Goal: Feedback & Contribution: Contribute content

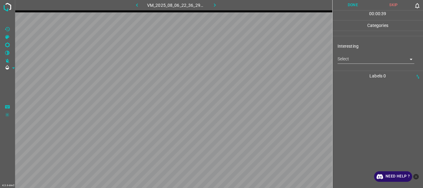
click at [354, 60] on body "4.3.6-dev2 VM_2025_08_06_22_36_29_507_01.gif Done Skip 0 00 : 00 : 39 Categorie…" at bounding box center [211, 94] width 423 height 188
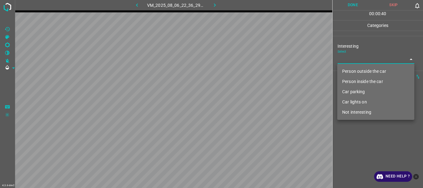
click at [349, 69] on li "Person outside the car" at bounding box center [375, 71] width 77 height 10
type input "Person outside the car"
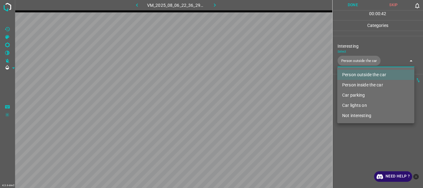
click at [345, 155] on div at bounding box center [211, 94] width 423 height 188
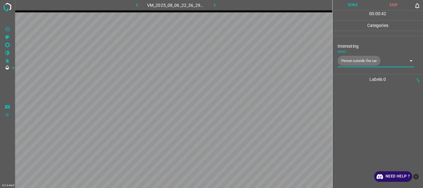
click at [348, 6] on button "Done" at bounding box center [353, 5] width 41 height 10
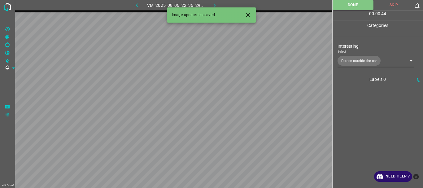
click at [216, 5] on icon "button" at bounding box center [215, 5] width 7 height 7
click at [368, 62] on body "4.3.6-dev2 VM_2025_08_11_01_29_46_339_06.gif Done Skip 0 00 : 00 : 06 Categorie…" at bounding box center [211, 94] width 423 height 188
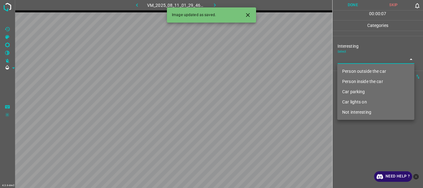
click at [360, 70] on li "Person outside the car" at bounding box center [375, 71] width 77 height 10
type input "Person outside the car"
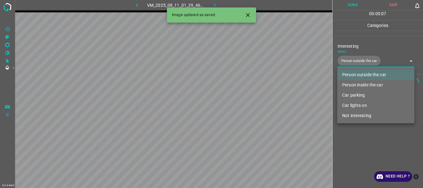
click at [354, 148] on div at bounding box center [211, 94] width 423 height 188
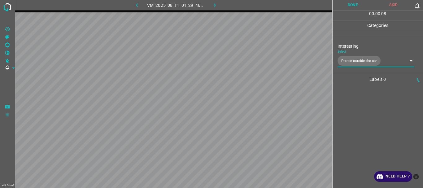
click at [347, 6] on button "Done" at bounding box center [353, 5] width 41 height 10
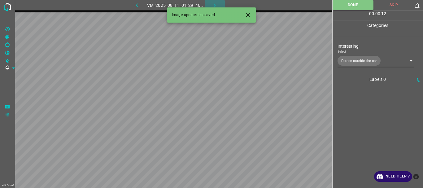
click at [218, 4] on icon "button" at bounding box center [215, 5] width 7 height 7
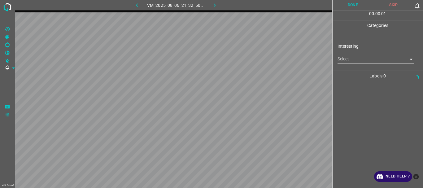
click at [361, 59] on body "4.3.6-dev2 VM_2025_08_06_21_32_50_275_02.gif Done Skip 0 00 : 00 : 01 Categorie…" at bounding box center [211, 94] width 423 height 188
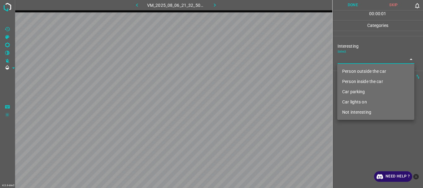
click at [357, 68] on li "Person outside the car" at bounding box center [375, 71] width 77 height 10
type input "Person outside the car"
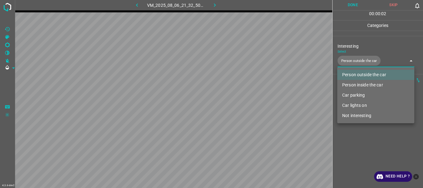
click at [348, 150] on div at bounding box center [211, 94] width 423 height 188
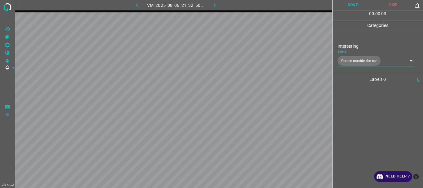
click at [349, 8] on button "Done" at bounding box center [353, 5] width 41 height 10
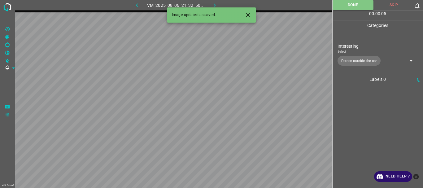
click at [220, 3] on button "button" at bounding box center [215, 5] width 20 height 10
click at [351, 60] on body "4.3.6-dev2 VM_2025_08_06_21_46_09_870_02.gif Done Skip 0 00 : 00 : 06 Categorie…" at bounding box center [211, 94] width 423 height 188
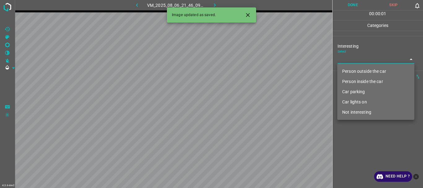
click at [353, 101] on li "Car lights on" at bounding box center [375, 102] width 77 height 10
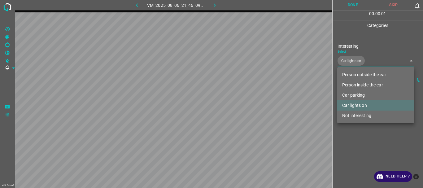
type input "Car lights on"
drag, startPoint x: 352, startPoint y: 137, endPoint x: 344, endPoint y: 38, distance: 99.4
click at [352, 138] on div at bounding box center [211, 94] width 423 height 188
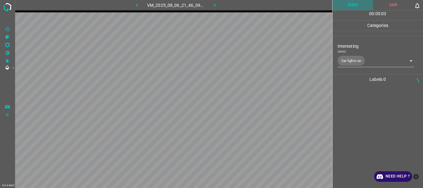
click at [354, 4] on button "Done" at bounding box center [353, 5] width 41 height 10
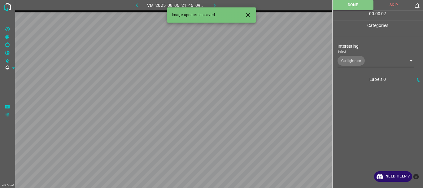
click at [213, 6] on icon "button" at bounding box center [215, 5] width 7 height 7
click at [353, 62] on body "4.3.6-dev2 VM_2025_08_06_23_21_18_022_03.gif Done Skip 0 00 : 00 : 48 Categorie…" at bounding box center [211, 94] width 423 height 188
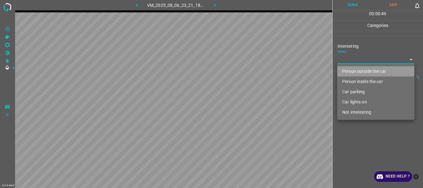
click at [354, 68] on li "Person outside the car" at bounding box center [375, 71] width 77 height 10
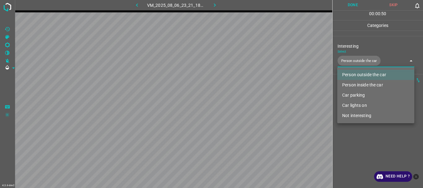
type input "Person outside the car"
click at [350, 142] on div at bounding box center [211, 94] width 423 height 188
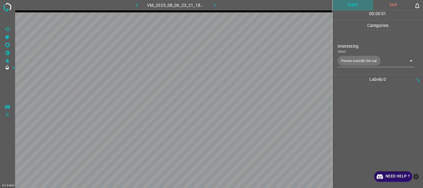
click at [347, 6] on button "Done" at bounding box center [353, 5] width 41 height 10
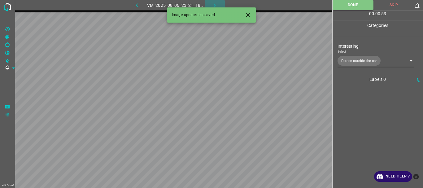
click at [217, 3] on icon "button" at bounding box center [215, 5] width 7 height 7
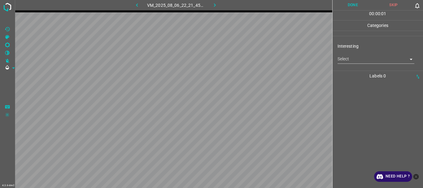
click at [344, 57] on body "4.3.6-dev2 VM_2025_08_06_22_21_45_479_08.gif Done Skip 0 00 : 00 : 01 Categorie…" at bounding box center [211, 94] width 423 height 188
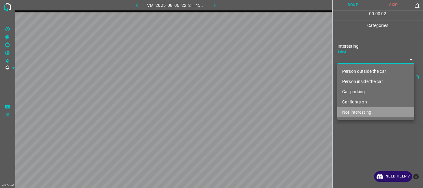
click at [356, 110] on li "Not interesting" at bounding box center [375, 112] width 77 height 10
type input "Not interesting"
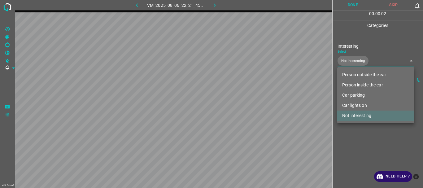
click at [361, 138] on div at bounding box center [211, 94] width 423 height 188
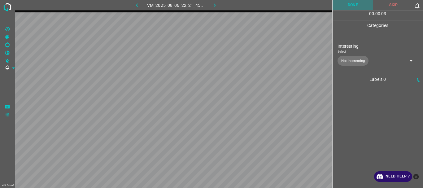
click at [362, 8] on button "Done" at bounding box center [353, 5] width 41 height 10
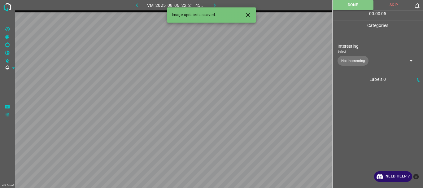
click at [217, 5] on icon "button" at bounding box center [215, 5] width 7 height 7
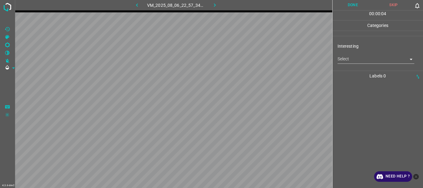
click at [346, 62] on body "4.3.6-dev2 VM_2025_08_06_22_57_34_650_09.gif Done Skip 0 00 : 00 : 04 Categorie…" at bounding box center [211, 94] width 423 height 188
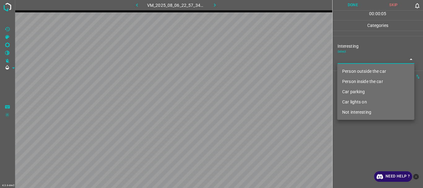
click at [347, 68] on li "Person outside the car" at bounding box center [375, 71] width 77 height 10
type input "Person outside the car"
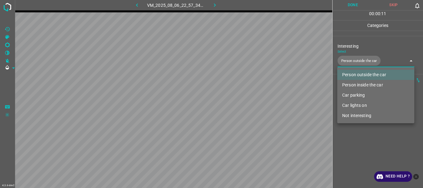
click at [357, 6] on div at bounding box center [211, 94] width 423 height 188
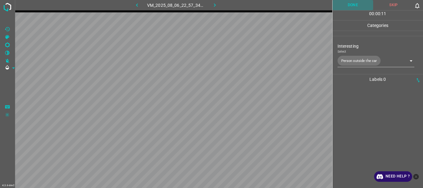
click at [357, 6] on button "Done" at bounding box center [353, 5] width 41 height 10
click at [219, 4] on button "button" at bounding box center [215, 5] width 20 height 10
click at [349, 62] on body "4.3.6-dev2 VM_2025_08_06_23_02_43_324_03.gif Done Skip 0 00 : 00 : 07 Categorie…" at bounding box center [211, 94] width 423 height 188
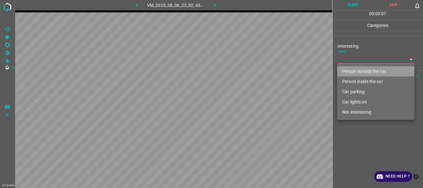
click at [348, 72] on li "Person outside the car" at bounding box center [375, 71] width 77 height 10
type input "Person outside the car"
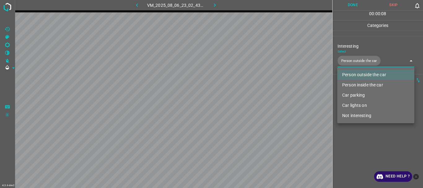
click at [344, 146] on div at bounding box center [211, 94] width 423 height 188
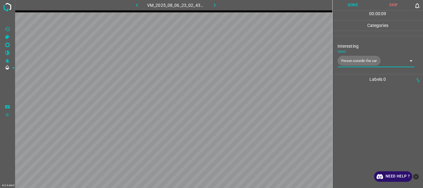
click at [349, 1] on button "Done" at bounding box center [353, 5] width 41 height 10
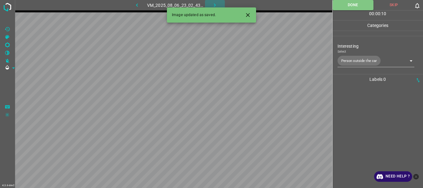
click at [212, 4] on icon "button" at bounding box center [215, 5] width 7 height 7
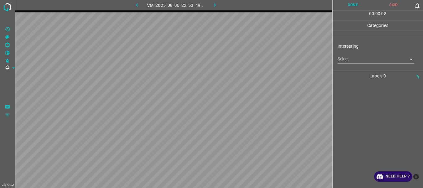
click at [352, 62] on body "4.3.6-dev2 VM_2025_08_06_22_53_49_874_03.gif Done Skip 0 00 : 00 : 02 Categorie…" at bounding box center [211, 94] width 423 height 188
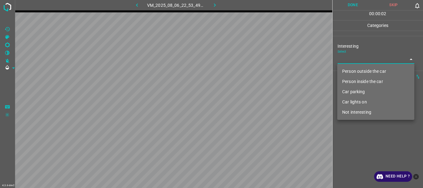
click at [352, 69] on li "Person outside the car" at bounding box center [375, 71] width 77 height 10
type input "Person outside the car"
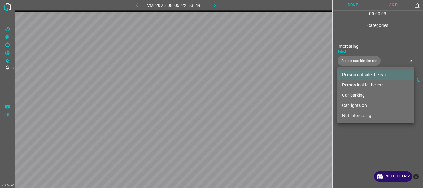
click at [354, 139] on div at bounding box center [211, 94] width 423 height 188
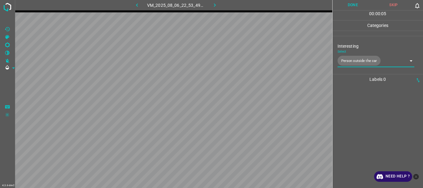
click at [353, 6] on button "Done" at bounding box center [353, 5] width 41 height 10
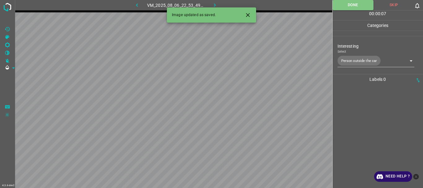
click at [214, 4] on icon "button" at bounding box center [215, 5] width 7 height 7
click at [346, 60] on body "4.3.6-dev2 VM_2025_08_06_23_07_32_048_00.gif Done Skip 0 00 : 00 : 07 Categorie…" at bounding box center [211, 94] width 423 height 188
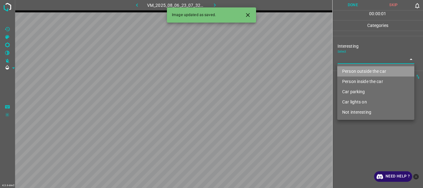
click at [350, 70] on li "Person outside the car" at bounding box center [375, 71] width 77 height 10
type input "Person outside the car"
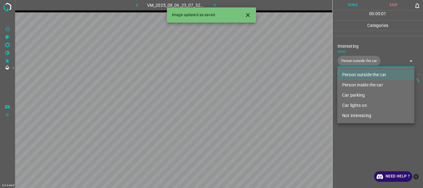
click at [356, 150] on div at bounding box center [211, 94] width 423 height 188
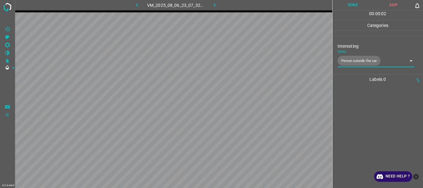
click at [347, 5] on button "Done" at bounding box center [353, 5] width 41 height 10
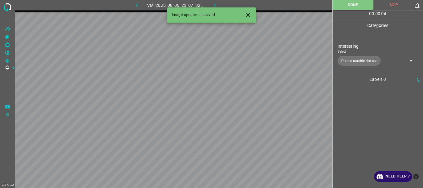
click at [216, 2] on icon "button" at bounding box center [215, 5] width 7 height 7
click at [352, 58] on body "4.3.6-dev2 VM_2025_08_06_22_16_28_464_00.gif Done Skip 0 00 : 00 : 01 Categorie…" at bounding box center [211, 94] width 423 height 188
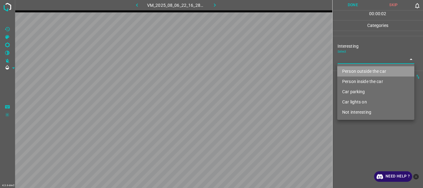
click at [348, 69] on li "Person outside the car" at bounding box center [375, 71] width 77 height 10
type input "Person outside the car"
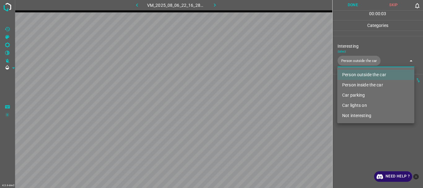
click at [348, 72] on li "Person outside the car" at bounding box center [375, 75] width 77 height 10
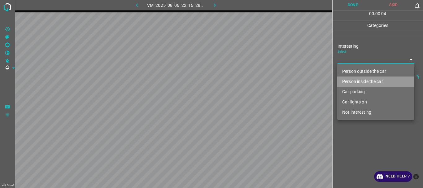
click at [350, 79] on li "Person inside the car" at bounding box center [375, 82] width 77 height 10
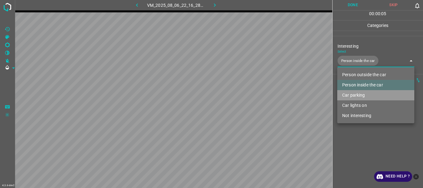
click at [352, 94] on li "Car parking" at bounding box center [375, 95] width 77 height 10
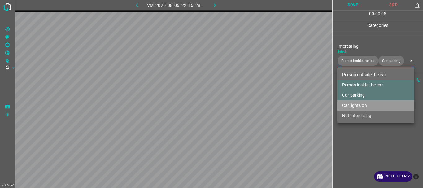
click at [353, 105] on li "Car lights on" at bounding box center [375, 105] width 77 height 10
type input "Person inside the car,Car parking,Car lights on"
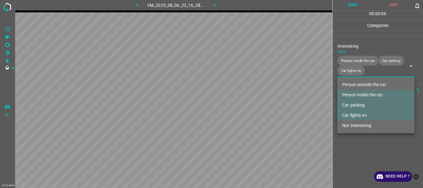
drag, startPoint x: 352, startPoint y: 137, endPoint x: 344, endPoint y: 100, distance: 38.0
click at [352, 138] on div at bounding box center [211, 94] width 423 height 188
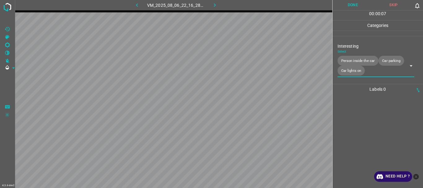
click at [352, 5] on button "Done" at bounding box center [353, 5] width 41 height 10
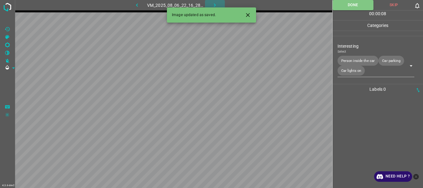
click at [215, 3] on icon "button" at bounding box center [215, 5] width 7 height 7
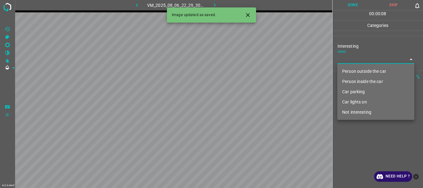
click at [362, 58] on body "4.3.6-dev2 VM_2025_08_06_22_29_30_289_02.gif Done Skip 0 00 : 00 : 08 Categorie…" at bounding box center [211, 94] width 423 height 188
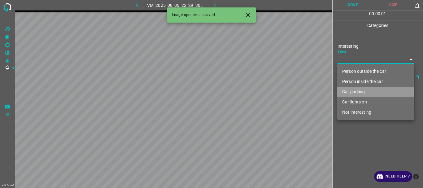
click at [354, 87] on li "Car parking" at bounding box center [375, 92] width 77 height 10
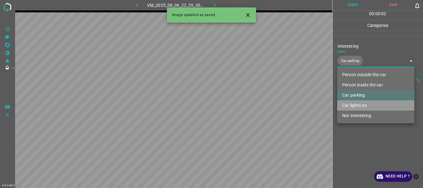
click at [351, 102] on li "Car lights on" at bounding box center [375, 105] width 77 height 10
type input "Car parking,Car lights on"
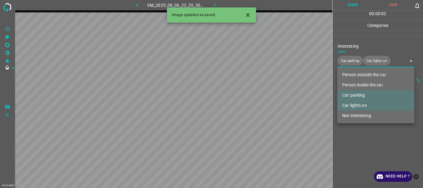
click at [344, 136] on div at bounding box center [211, 94] width 423 height 188
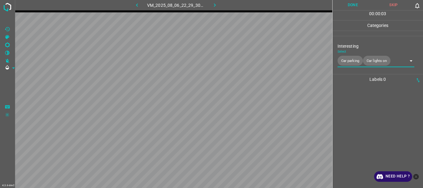
click at [348, 4] on button "Done" at bounding box center [353, 5] width 41 height 10
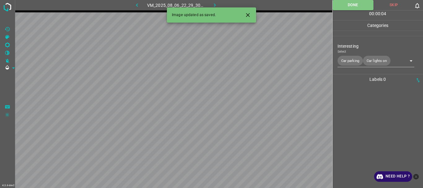
click at [210, 2] on button "button" at bounding box center [215, 5] width 20 height 10
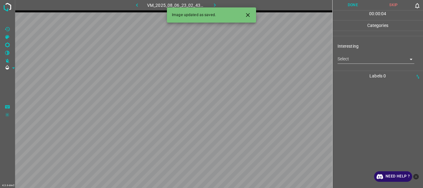
click at [354, 57] on body "4.3.6-dev2 VM_2025_08_06_23_02_43_324_02.gif Done Skip 0 00 : 00 : 04 Categorie…" at bounding box center [211, 94] width 423 height 188
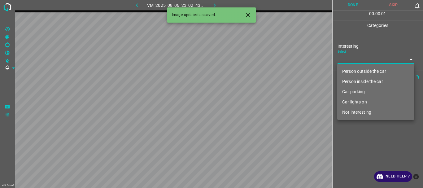
click at [351, 69] on li "Person outside the car" at bounding box center [375, 71] width 77 height 10
type input "Person outside the car"
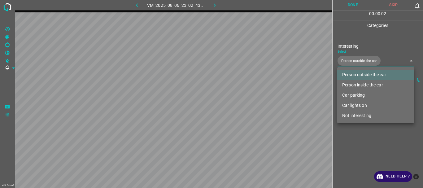
click at [359, 151] on div at bounding box center [211, 94] width 423 height 188
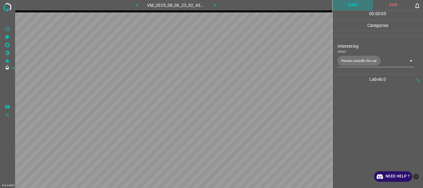
click at [351, 5] on button "Done" at bounding box center [353, 5] width 41 height 10
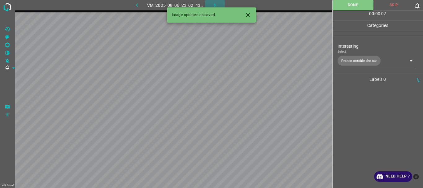
click at [218, 2] on icon "button" at bounding box center [215, 5] width 7 height 7
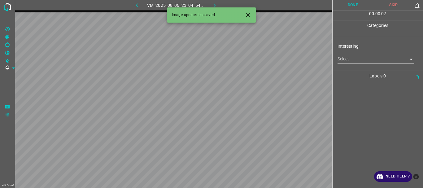
click at [342, 61] on body "4.3.6-dev2 VM_2025_08_06_23_04_54_413_01.gif Done Skip 0 00 : 00 : 07 Categorie…" at bounding box center [211, 94] width 423 height 188
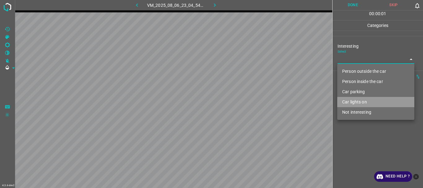
click at [350, 102] on li "Car lights on" at bounding box center [375, 102] width 77 height 10
type input "Car lights on"
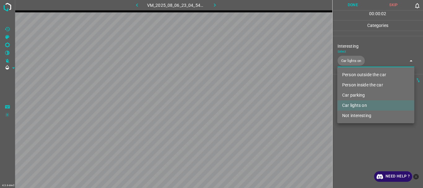
click at [352, 145] on div at bounding box center [211, 94] width 423 height 188
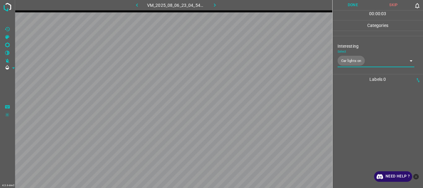
click at [346, 5] on button "Done" at bounding box center [353, 5] width 41 height 10
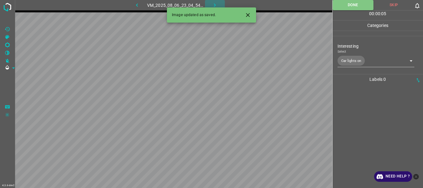
click at [215, 3] on icon "button" at bounding box center [215, 5] width 7 height 7
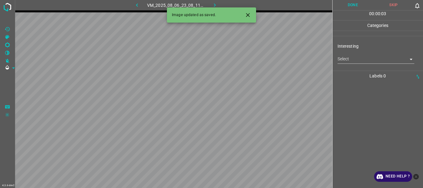
click at [351, 62] on body "4.3.6-dev2 VM_2025_08_06_23_08_11_123_03.gif Done Skip 0 00 : 00 : 03 Categorie…" at bounding box center [211, 94] width 423 height 188
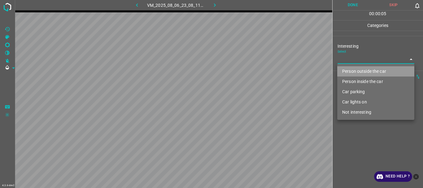
click at [352, 71] on li "Person outside the car" at bounding box center [375, 71] width 77 height 10
type input "Person outside the car"
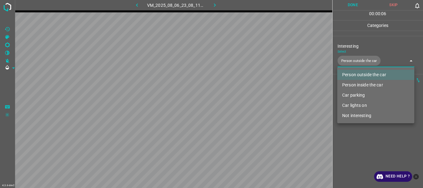
click at [355, 145] on div at bounding box center [211, 94] width 423 height 188
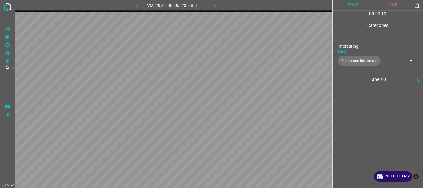
click at [352, 2] on button "Done" at bounding box center [353, 5] width 41 height 10
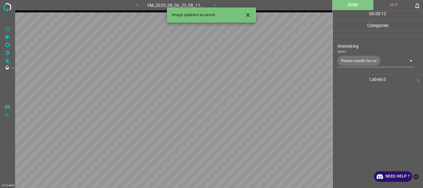
click at [216, 4] on icon "button" at bounding box center [215, 5] width 7 height 7
click at [343, 60] on body "4.3.6-dev2 VM_2025_08_06_22_41_08_388_02.gif Done Skip 0 00 : 00 : 01 Categorie…" at bounding box center [211, 94] width 423 height 188
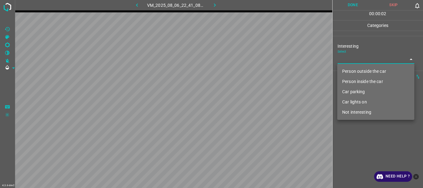
click at [346, 72] on li "Person outside the car" at bounding box center [375, 71] width 77 height 10
type input "Person outside the car"
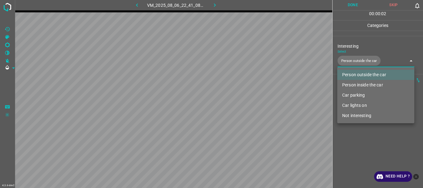
click at [348, 140] on div at bounding box center [211, 94] width 423 height 188
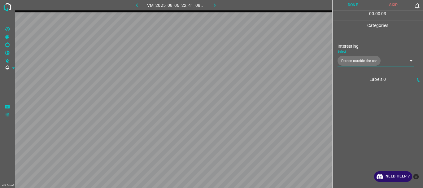
click at [352, 7] on button "Done" at bounding box center [353, 5] width 41 height 10
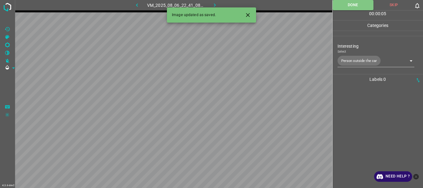
click at [216, 3] on icon "button" at bounding box center [215, 5] width 7 height 7
click at [348, 61] on body "4.3.6-dev2 VM_2025_08_06_22_53_49_874_01.gif Done Skip 0 00 : 00 : 05 Categorie…" at bounding box center [211, 94] width 423 height 188
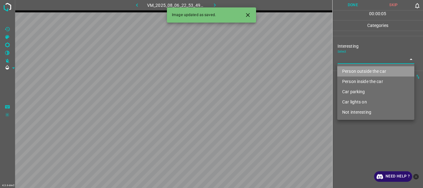
click at [349, 71] on li "Person outside the car" at bounding box center [375, 71] width 77 height 10
type input "Person outside the car"
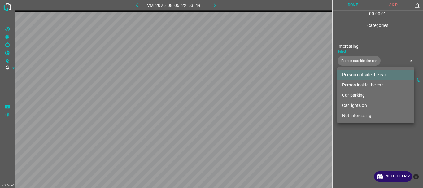
click at [360, 145] on div at bounding box center [211, 94] width 423 height 188
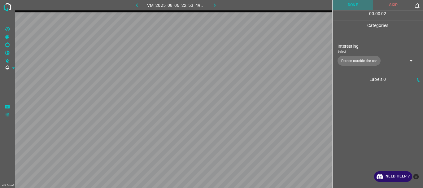
click at [350, 4] on button "Done" at bounding box center [353, 5] width 41 height 10
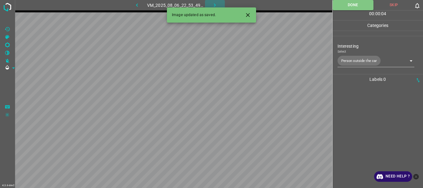
click at [217, 5] on icon "button" at bounding box center [215, 5] width 7 height 7
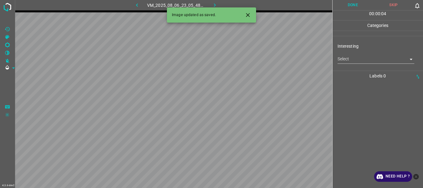
click at [356, 58] on body "4.3.6-dev2 VM_2025_08_06_23_05_48_512_00.gif Done Skip 0 00 : 00 : 04 Categorie…" at bounding box center [211, 94] width 423 height 188
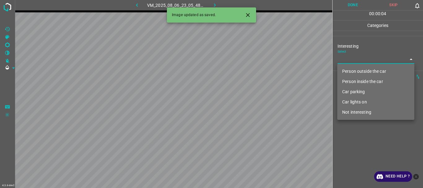
click at [357, 71] on li "Person outside the car" at bounding box center [375, 71] width 77 height 10
type input "Person outside the car"
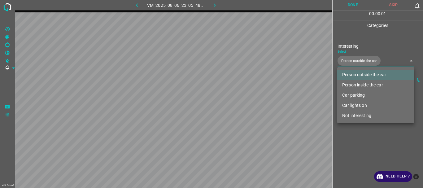
click at [361, 139] on div at bounding box center [211, 94] width 423 height 188
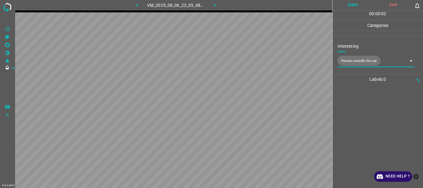
click at [350, 8] on button "Done" at bounding box center [353, 5] width 41 height 10
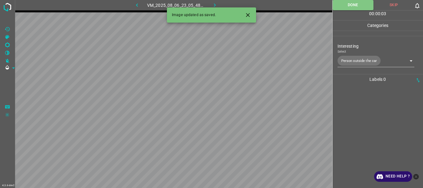
click at [215, 5] on icon "button" at bounding box center [215, 5] width 7 height 7
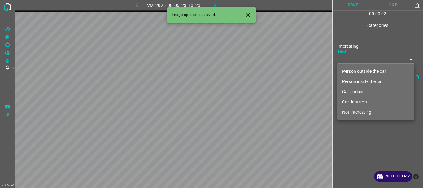
click at [340, 62] on body "4.3.6-dev2 VM_2025_08_06_23_10_20_061_06.gif Done Skip 0 00 : 00 : 02 Categorie…" at bounding box center [211, 94] width 423 height 188
click at [345, 72] on li "Person outside the car" at bounding box center [375, 71] width 77 height 10
type input "Person outside the car"
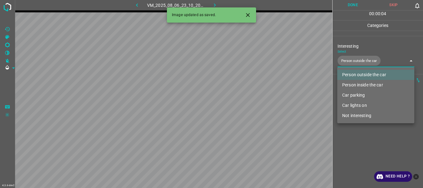
click at [356, 144] on div at bounding box center [211, 94] width 423 height 188
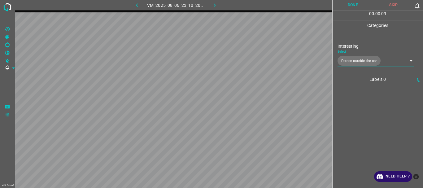
click at [349, 5] on button "Done" at bounding box center [353, 5] width 41 height 10
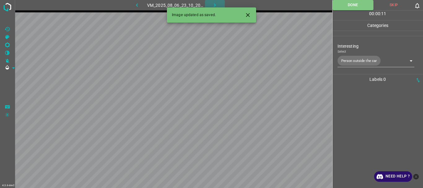
click at [216, 4] on icon "button" at bounding box center [215, 5] width 7 height 7
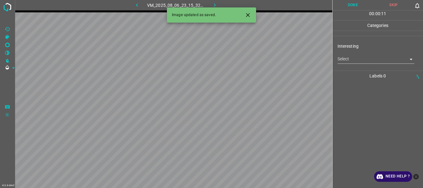
click at [347, 60] on body "4.3.6-dev2 VM_2025_08_06_23_15_32_272_03.gif Done Skip 0 00 : 00 : 11 Categorie…" at bounding box center [211, 94] width 423 height 188
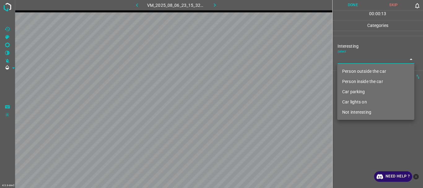
click at [355, 72] on li "Person outside the car" at bounding box center [375, 71] width 77 height 10
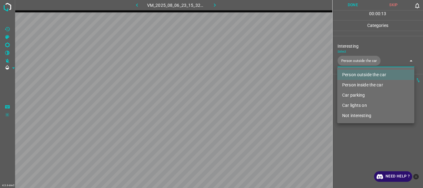
type input "Person outside the car"
click at [357, 154] on div at bounding box center [211, 94] width 423 height 188
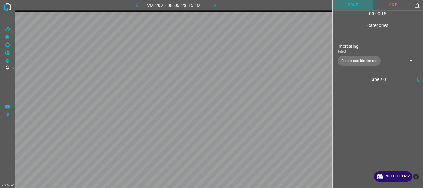
click at [348, 4] on button "Done" at bounding box center [353, 5] width 41 height 10
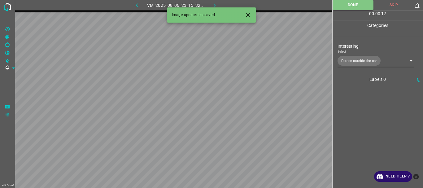
click at [215, 2] on icon "button" at bounding box center [215, 5] width 7 height 7
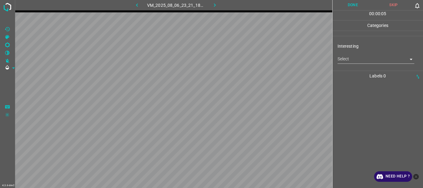
click at [342, 62] on body "4.3.6-dev2 VM_2025_08_06_23_21_18_022_00.gif Done Skip 0 00 : 00 : 05 Categorie…" at bounding box center [211, 94] width 423 height 188
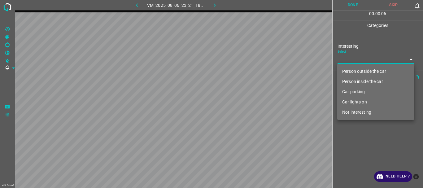
click at [346, 70] on li "Person outside the car" at bounding box center [375, 71] width 77 height 10
type input "Person outside the car"
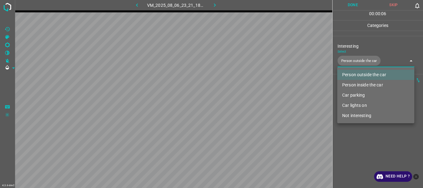
click at [342, 141] on div at bounding box center [211, 94] width 423 height 188
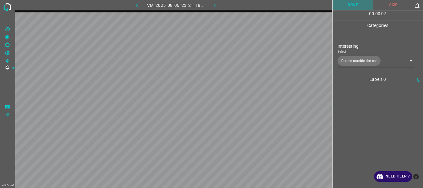
click at [346, 5] on button "Done" at bounding box center [353, 5] width 41 height 10
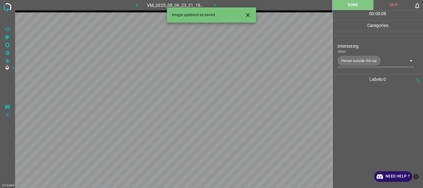
click at [216, 6] on icon "button" at bounding box center [215, 5] width 7 height 7
click at [348, 62] on body "4.3.6-dev2 VM_2025_08_11_01_29_46_339_04.gif Done Skip 0 00 : 00 : 08 Categorie…" at bounding box center [211, 94] width 423 height 188
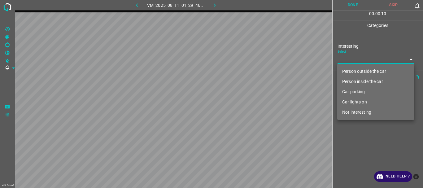
click at [352, 73] on li "Person outside the car" at bounding box center [375, 71] width 77 height 10
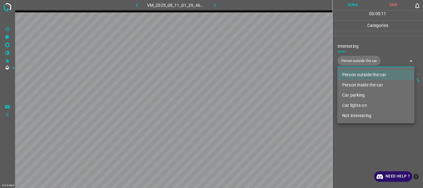
type input "Person outside the car"
click at [350, 134] on div at bounding box center [211, 94] width 423 height 188
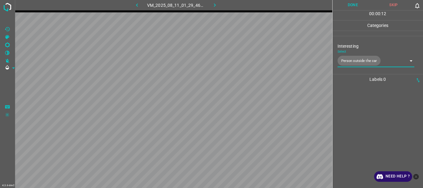
click at [345, 3] on button "Done" at bounding box center [353, 5] width 41 height 10
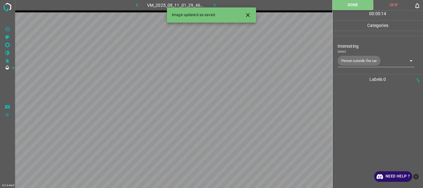
click at [215, 4] on icon "button" at bounding box center [215, 5] width 7 height 7
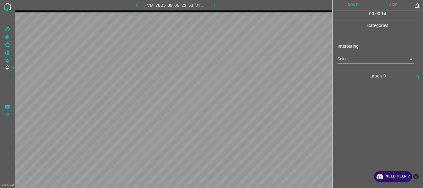
click at [357, 55] on body "4.3.6-dev2 VM_2025_08_06_22_53_31_728_01.gif Done Skip 0 00 : 00 : 14 Categorie…" at bounding box center [211, 94] width 423 height 188
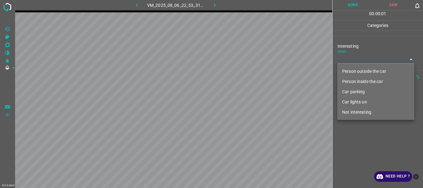
click at [355, 68] on li "Person outside the car" at bounding box center [375, 71] width 77 height 10
type input "Person outside the car"
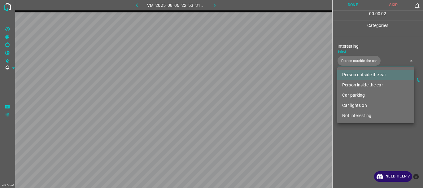
click at [356, 148] on div at bounding box center [211, 94] width 423 height 188
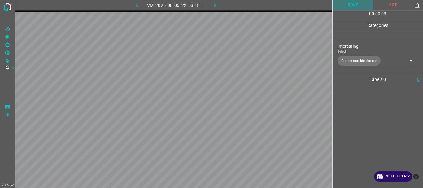
click at [347, 2] on button "Done" at bounding box center [353, 5] width 41 height 10
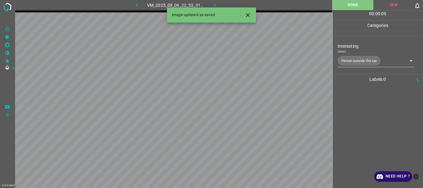
click at [213, 3] on icon "button" at bounding box center [215, 5] width 7 height 7
click at [349, 55] on body "4.3.6-dev2 VM_2025_08_06_23_23_17_397_00.gif Done Skip 0 00 : 00 : 05 Categorie…" at bounding box center [211, 94] width 423 height 188
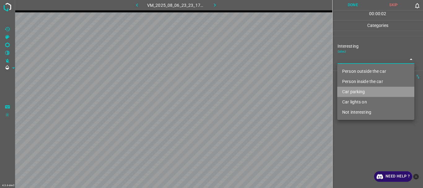
click at [348, 92] on li "Car parking" at bounding box center [375, 92] width 77 height 10
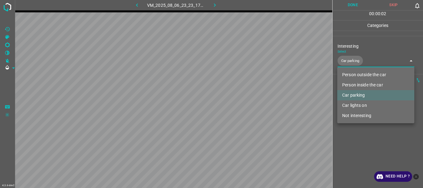
click at [349, 106] on li "Car lights on" at bounding box center [375, 105] width 77 height 10
type input "Car parking,Car lights on"
click at [352, 137] on div at bounding box center [211, 94] width 423 height 188
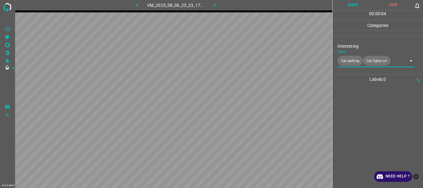
click at [351, 6] on button "Done" at bounding box center [353, 5] width 41 height 10
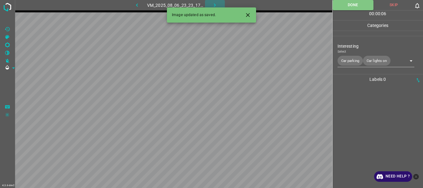
click at [216, 4] on icon "button" at bounding box center [215, 5] width 7 height 7
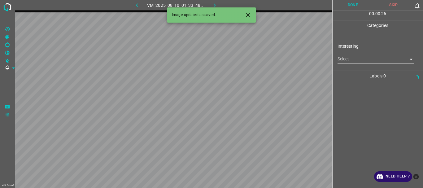
click at [349, 57] on body "4.3.6-dev2 VM_2025_08_10_01_33_48_915_02.gif Done Skip 0 00 : 00 : 26 Categorie…" at bounding box center [211, 94] width 423 height 188
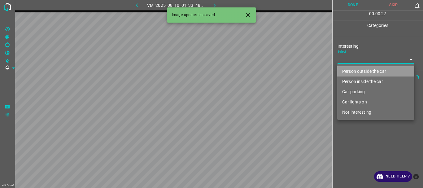
click at [352, 71] on li "Person outside the car" at bounding box center [375, 71] width 77 height 10
type input "Person outside the car"
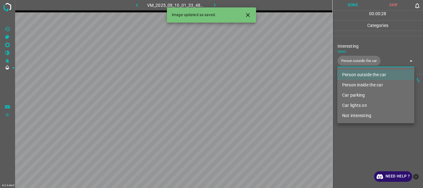
click at [355, 141] on div at bounding box center [211, 94] width 423 height 188
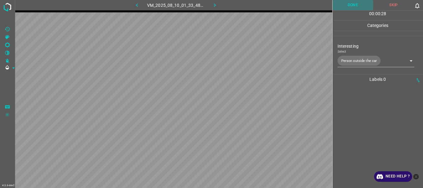
click at [353, 5] on button "Done" at bounding box center [353, 5] width 41 height 10
click at [215, 5] on icon "button" at bounding box center [215, 5] width 7 height 7
click at [368, 63] on body "4.3.6-dev2 VM_2025_08_06_23_28_50_158_02.gif Done Skip 0 00 : 00 : 48 Categorie…" at bounding box center [211, 94] width 423 height 188
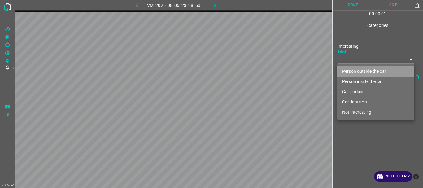
click at [362, 70] on li "Person outside the car" at bounding box center [375, 71] width 77 height 10
type input "Person outside the car"
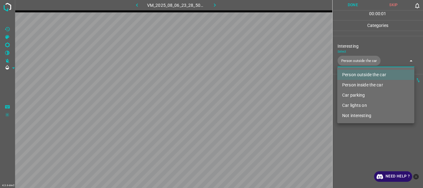
click at [351, 142] on div at bounding box center [211, 94] width 423 height 188
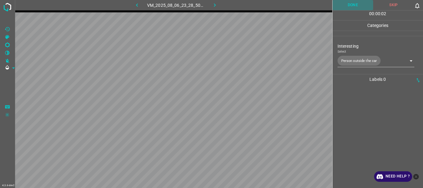
click at [350, 5] on button "Done" at bounding box center [353, 5] width 41 height 10
click at [213, 6] on icon "button" at bounding box center [215, 5] width 7 height 7
click at [364, 56] on body "4.3.6-dev2 VM_2025_08_10_01_38_44_774_00.gif Done Skip 0 00 : 00 : 15 Categorie…" at bounding box center [211, 94] width 423 height 188
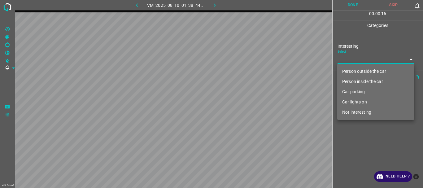
click at [361, 67] on li "Person outside the car" at bounding box center [375, 71] width 77 height 10
type input "Person outside the car"
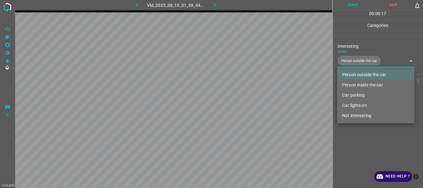
click at [358, 141] on div at bounding box center [211, 94] width 423 height 188
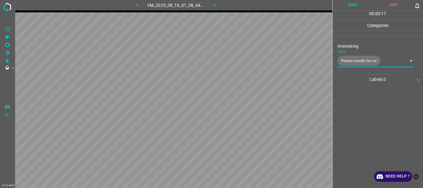
click at [358, 4] on button "Done" at bounding box center [353, 5] width 41 height 10
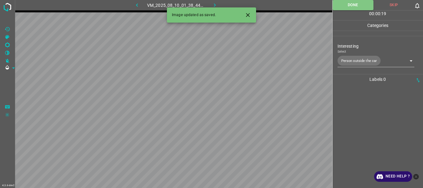
click at [217, 5] on icon "button" at bounding box center [215, 5] width 7 height 7
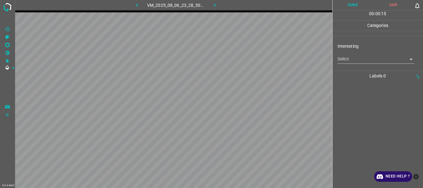
click at [355, 57] on body "4.3.6-dev2 VM_2025_08_06_23_28_50_158_03.gif Done Skip 0 00 : 00 : 15 Categorie…" at bounding box center [211, 94] width 423 height 188
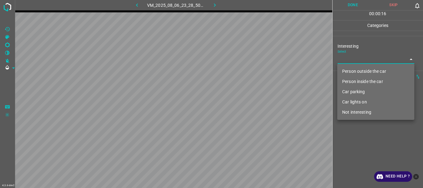
click at [354, 70] on li "Person outside the car" at bounding box center [375, 71] width 77 height 10
type input "Person outside the car"
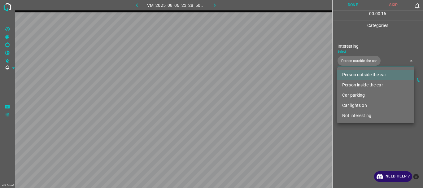
click at [357, 135] on div at bounding box center [211, 94] width 423 height 188
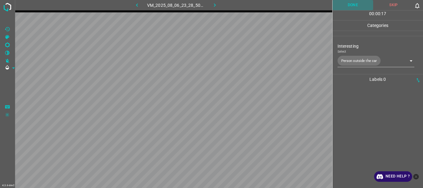
click at [347, 6] on button "Done" at bounding box center [353, 5] width 41 height 10
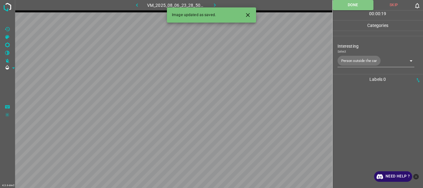
click at [213, 4] on icon "button" at bounding box center [215, 5] width 7 height 7
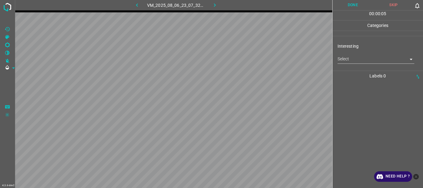
click at [337, 61] on body "4.3.6-dev2 VM_2025_08_06_23_07_32_048_01.gif Done Skip 0 00 : 00 : 05 Categorie…" at bounding box center [211, 94] width 423 height 188
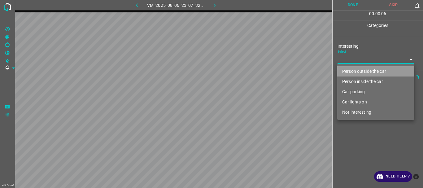
click at [339, 68] on li "Person outside the car" at bounding box center [375, 71] width 77 height 10
type input "Person outside the car"
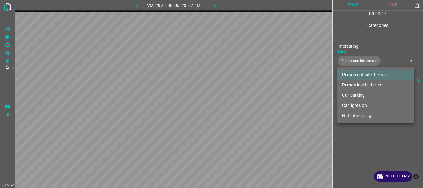
click at [363, 128] on div at bounding box center [211, 94] width 423 height 188
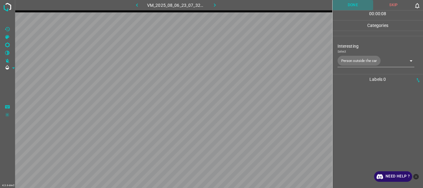
click at [349, 7] on button "Done" at bounding box center [353, 5] width 41 height 10
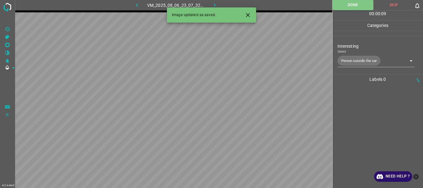
click at [214, 6] on icon "button" at bounding box center [215, 5] width 7 height 7
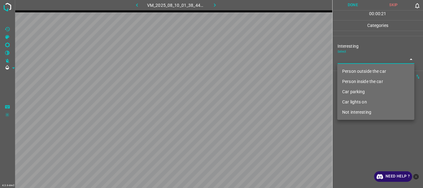
click at [357, 56] on body "4.3.6-dev2 VM_2025_08_10_01_38_44_774_04.gif Done Skip 0 00 : 00 : 21 Categorie…" at bounding box center [211, 94] width 423 height 188
click at [354, 111] on li "Not interesting" at bounding box center [375, 112] width 77 height 10
type input "Not interesting"
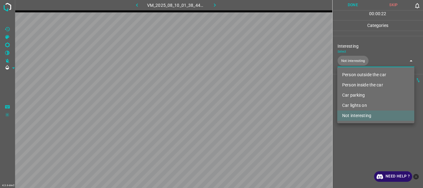
click at [355, 131] on div at bounding box center [211, 94] width 423 height 188
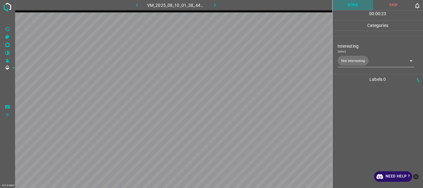
click at [355, 4] on button "Done" at bounding box center [353, 5] width 41 height 10
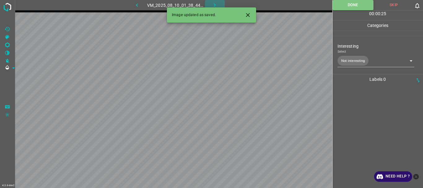
click at [217, 5] on icon "button" at bounding box center [215, 5] width 7 height 7
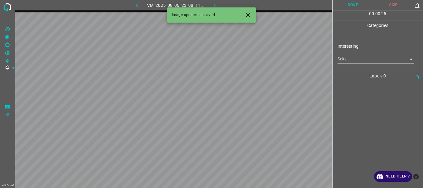
click at [247, 11] on button "Close" at bounding box center [247, 14] width 11 height 11
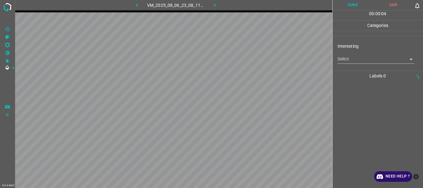
click at [339, 64] on div "Interesting Select ​" at bounding box center [378, 53] width 91 height 29
click at [341, 58] on body "4.3.6-dev2 VM_2025_08_06_23_08_11_123_04.gif Done Skip 0 00 : 00 : 04 Categorie…" at bounding box center [211, 94] width 423 height 188
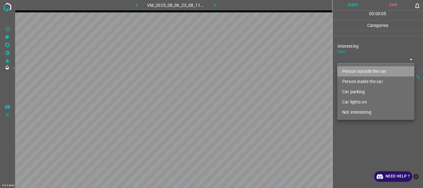
click at [349, 73] on li "Person outside the car" at bounding box center [375, 71] width 77 height 10
type input "Person outside the car"
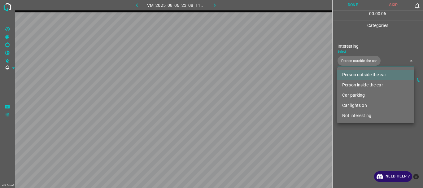
click at [365, 134] on div at bounding box center [211, 94] width 423 height 188
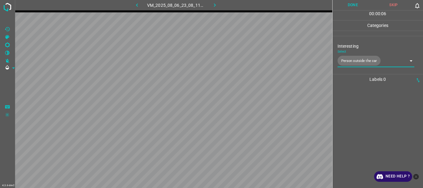
click at [358, 5] on button "Done" at bounding box center [353, 5] width 41 height 10
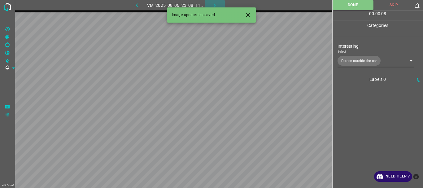
click at [217, 3] on icon "button" at bounding box center [215, 5] width 7 height 7
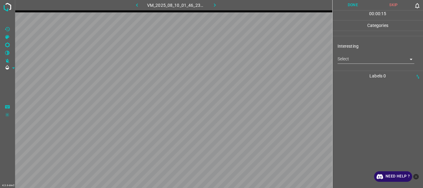
click at [341, 56] on body "4.3.6-dev2 VM_2025_08_10_01_46_23_724_02.gif Done Skip 0 00 : 00 : 15 Categorie…" at bounding box center [211, 94] width 423 height 188
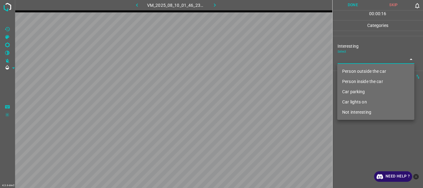
click at [351, 91] on li "Car parking" at bounding box center [375, 92] width 77 height 10
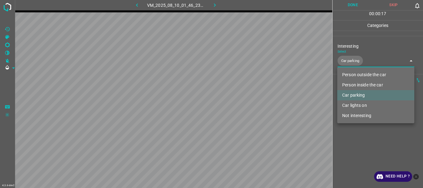
click at [350, 102] on li "Car lights on" at bounding box center [375, 105] width 77 height 10
type input "Car parking,Car lights on"
click at [345, 145] on div at bounding box center [211, 94] width 423 height 188
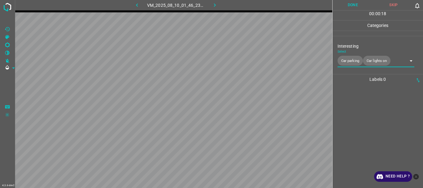
click at [351, 7] on button "Done" at bounding box center [353, 5] width 41 height 10
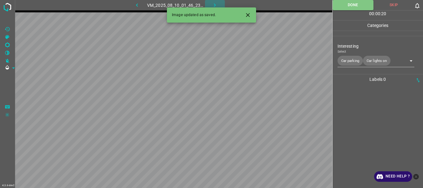
click at [214, 4] on icon "button" at bounding box center [215, 5] width 7 height 7
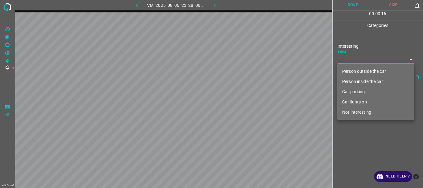
click at [358, 57] on body "4.3.6-dev2 VM_2025_08_06_23_28_00_040_01.gif Done Skip 0 00 : 00 : 16 Categorie…" at bounding box center [211, 94] width 423 height 188
click at [361, 73] on li "Person outside the car" at bounding box center [375, 71] width 77 height 10
type input "Person outside the car"
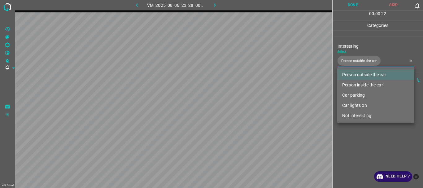
click at [367, 149] on div at bounding box center [211, 94] width 423 height 188
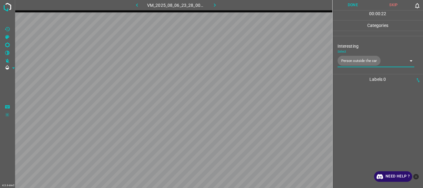
click at [350, 8] on button "Done" at bounding box center [353, 5] width 41 height 10
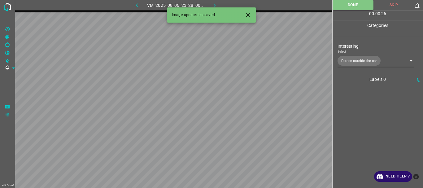
click at [213, 2] on icon "button" at bounding box center [215, 5] width 7 height 7
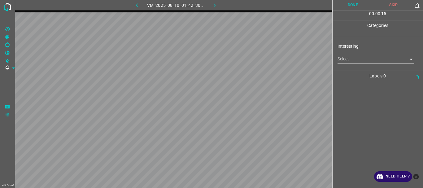
click at [358, 56] on body "4.3.6-dev2 VM_2025_08_10_01_42_30_897_01.gif Done Skip 0 00 : 00 : 15 Categorie…" at bounding box center [211, 94] width 423 height 188
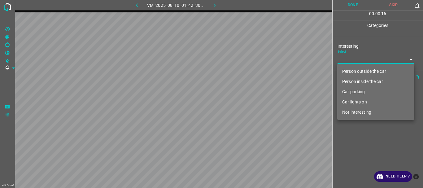
click at [357, 71] on li "Person outside the car" at bounding box center [375, 71] width 77 height 10
type input "Person outside the car"
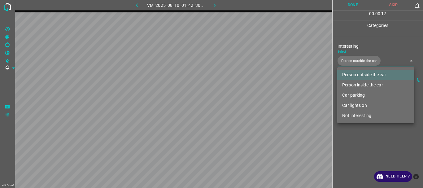
click at [351, 149] on div at bounding box center [211, 94] width 423 height 188
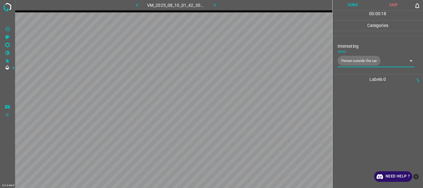
click at [344, 7] on button "Done" at bounding box center [353, 5] width 41 height 10
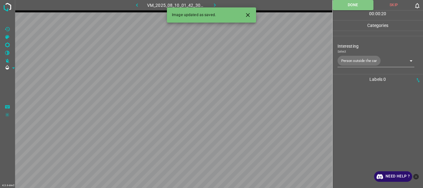
click at [217, 4] on icon "button" at bounding box center [215, 5] width 7 height 7
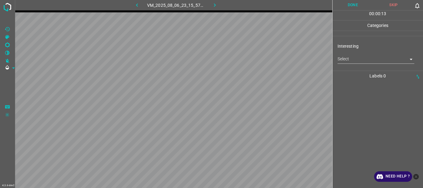
click at [343, 60] on body "4.3.6-dev2 VM_2025_08_06_23_15_57_746_10.gif Done Skip 0 00 : 00 : 13 Categorie…" at bounding box center [211, 94] width 423 height 188
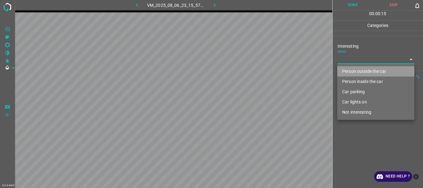
click at [350, 71] on li "Person outside the car" at bounding box center [375, 71] width 77 height 10
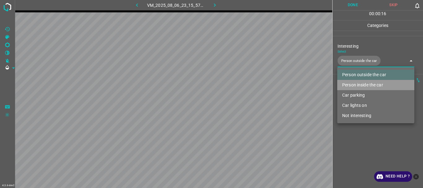
click at [353, 82] on li "Person inside the car" at bounding box center [375, 85] width 77 height 10
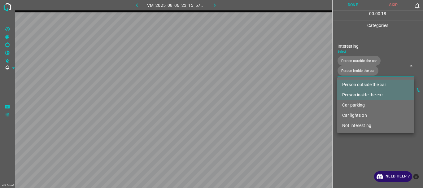
click at [356, 114] on li "Car lights on" at bounding box center [375, 115] width 77 height 10
type input "Person outside the car,Person inside the car,Car lights on"
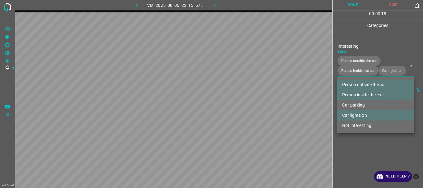
click at [356, 148] on div at bounding box center [211, 94] width 423 height 188
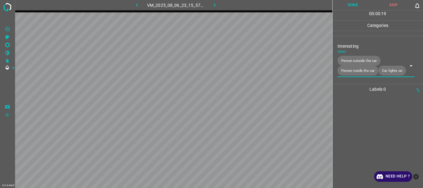
click at [348, 7] on button "Done" at bounding box center [353, 5] width 41 height 10
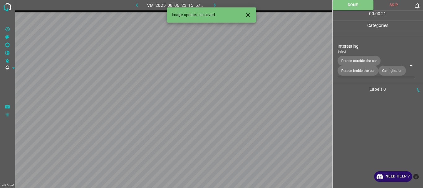
click at [214, 2] on icon "button" at bounding box center [215, 5] width 7 height 7
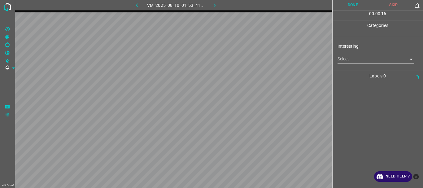
click at [341, 56] on body "4.3.6-dev2 VM_2025_08_10_01_53_41_979_01.gif Done Skip 0 00 : 00 : 16 Categorie…" at bounding box center [211, 94] width 423 height 188
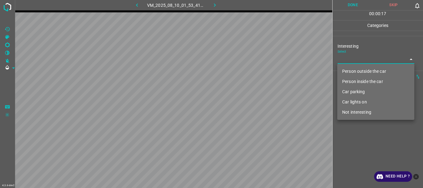
click at [343, 67] on li "Person outside the car" at bounding box center [375, 71] width 77 height 10
type input "Person outside the car"
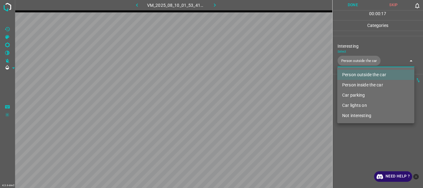
click at [351, 139] on div at bounding box center [211, 94] width 423 height 188
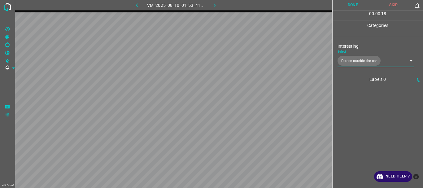
click at [343, 3] on button "Done" at bounding box center [353, 5] width 41 height 10
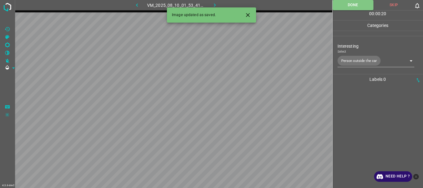
click at [216, 4] on icon "button" at bounding box center [215, 5] width 7 height 7
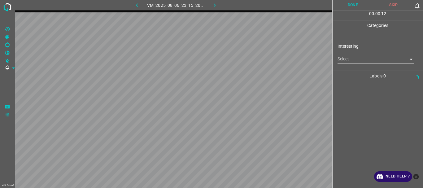
click at [341, 61] on body "4.3.6-dev2 VM_2025_08_06_23_15_20_098_04.gif Done Skip 0 00 : 00 : 12 Categorie…" at bounding box center [211, 94] width 423 height 188
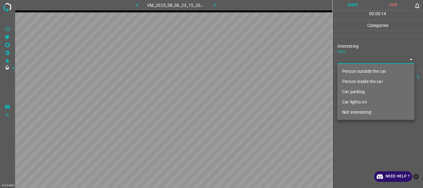
click at [355, 71] on li "Person outside the car" at bounding box center [375, 71] width 77 height 10
type input "Person outside the car"
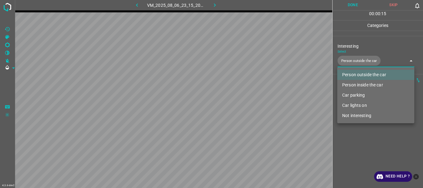
click at [358, 136] on div at bounding box center [211, 94] width 423 height 188
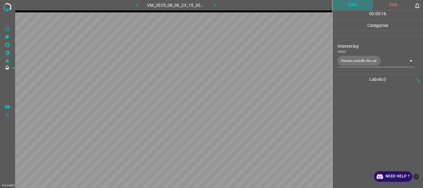
click at [349, 4] on button "Done" at bounding box center [353, 5] width 41 height 10
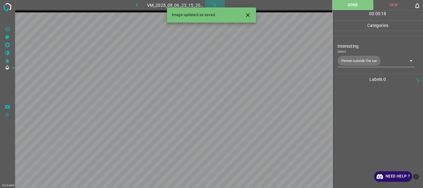
click at [216, 3] on icon "button" at bounding box center [215, 5] width 7 height 7
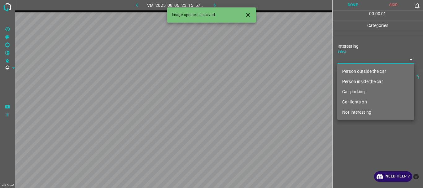
click at [352, 61] on body "4.3.6-dev2 VM_2025_08_06_23_15_57_746_08.gif Done Skip 0 00 : 00 : 01 Categorie…" at bounding box center [211, 94] width 423 height 188
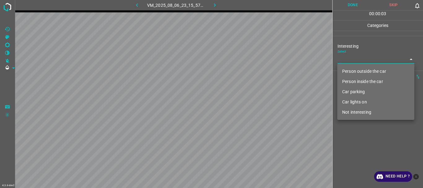
click at [353, 72] on li "Person outside the car" at bounding box center [375, 71] width 77 height 10
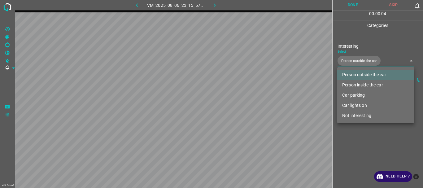
click at [355, 85] on li "Person inside the car" at bounding box center [375, 85] width 77 height 10
type input "Person outside the car,Person inside the car"
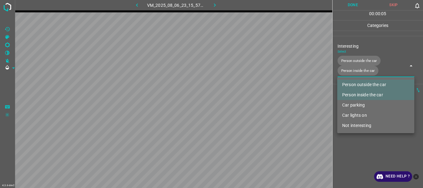
click at [352, 146] on div at bounding box center [211, 94] width 423 height 188
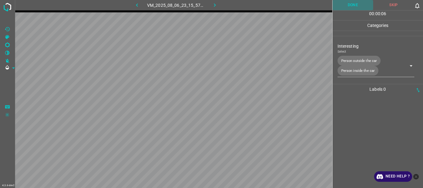
click at [347, 2] on button "Done" at bounding box center [353, 5] width 41 height 10
click at [212, 3] on icon "button" at bounding box center [215, 5] width 7 height 7
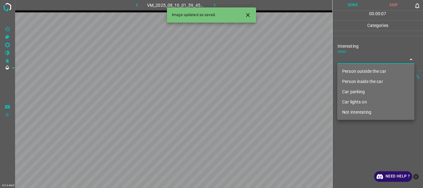
click at [349, 58] on body "4.3.6-dev2 VM_2025_08_10_01_59_45_504_06.gif Done Skip 0 00 : 00 : 07 Categorie…" at bounding box center [211, 94] width 423 height 188
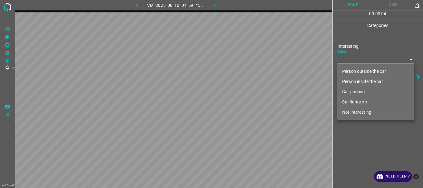
click at [358, 72] on li "Person outside the car" at bounding box center [375, 71] width 77 height 10
type input "Person outside the car"
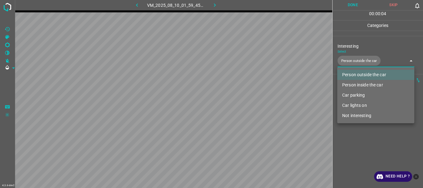
drag, startPoint x: 360, startPoint y: 164, endPoint x: 353, endPoint y: 72, distance: 92.2
click at [360, 164] on div at bounding box center [211, 94] width 423 height 188
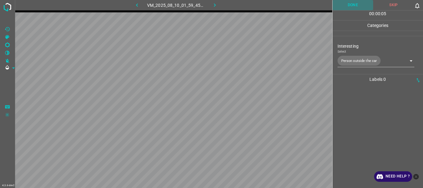
click at [353, 6] on button "Done" at bounding box center [353, 5] width 41 height 10
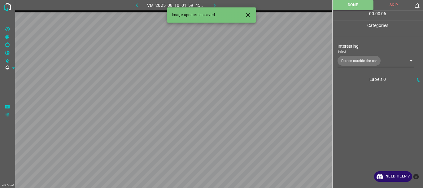
click at [215, 3] on icon "button" at bounding box center [215, 5] width 7 height 7
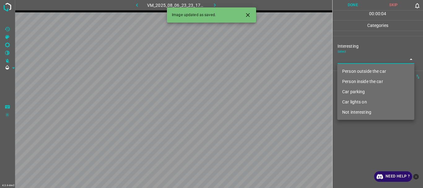
click at [366, 61] on body "4.3.6-dev2 VM_2025_08_06_23_23_17_397_01.gif Done Skip 0 00 : 00 : 04 Categorie…" at bounding box center [211, 94] width 423 height 188
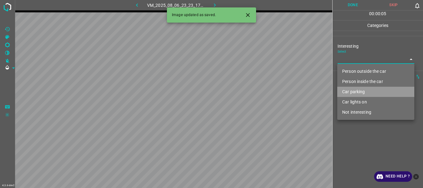
click at [357, 92] on li "Car parking" at bounding box center [375, 92] width 77 height 10
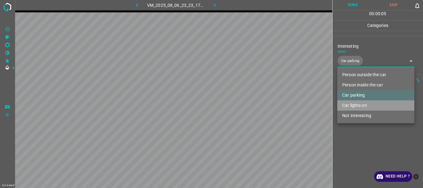
click at [356, 103] on li "Car lights on" at bounding box center [375, 105] width 77 height 10
type input "Car parking,Car lights on"
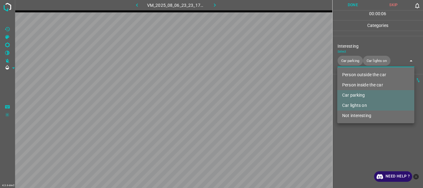
click at [356, 151] on div at bounding box center [211, 94] width 423 height 188
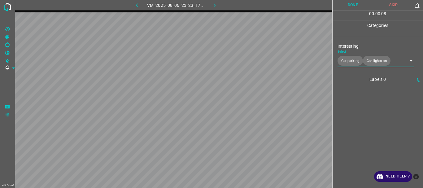
click at [349, 6] on button "Done" at bounding box center [353, 5] width 41 height 10
click at [216, 3] on icon "button" at bounding box center [215, 5] width 7 height 7
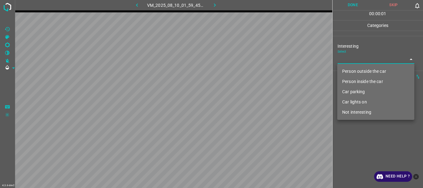
click at [374, 56] on body "4.3.6-dev2 VM_2025_08_10_01_59_45_504_02.gif Done Skip 0 00 : 00 : 01 Categorie…" at bounding box center [211, 94] width 423 height 188
click at [364, 69] on li "Person outside the car" at bounding box center [375, 71] width 77 height 10
type input "Person outside the car"
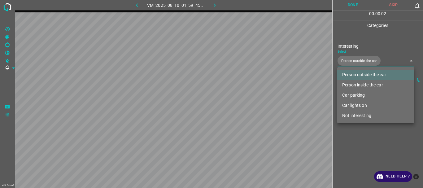
click at [366, 139] on div at bounding box center [211, 94] width 423 height 188
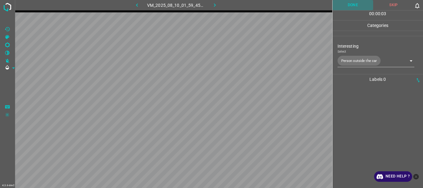
click at [358, 6] on button "Done" at bounding box center [353, 5] width 41 height 10
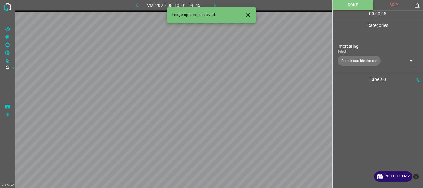
click at [215, 3] on icon "button" at bounding box center [215, 5] width 7 height 7
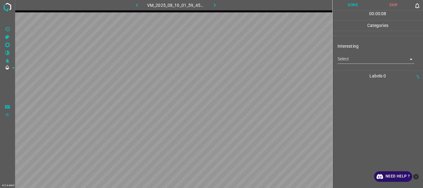
click at [344, 61] on body "4.3.6-dev2 VM_2025_08_10_01_59_45_504_00.gif Done Skip 0 00 : 00 : 08 Categorie…" at bounding box center [211, 94] width 423 height 188
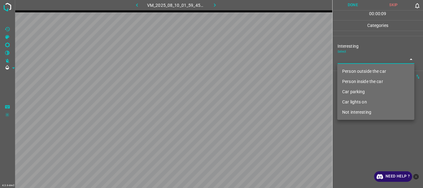
click at [347, 69] on li "Person outside the car" at bounding box center [375, 71] width 77 height 10
type input "Person outside the car"
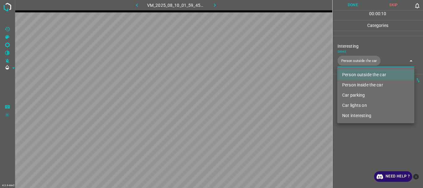
click at [348, 135] on div at bounding box center [211, 94] width 423 height 188
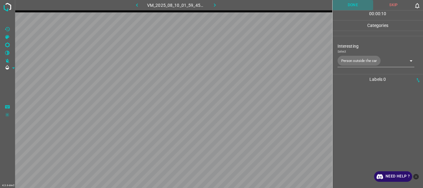
click at [353, 1] on button "Done" at bounding box center [353, 5] width 41 height 10
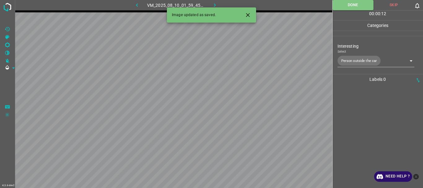
click at [216, 5] on icon "button" at bounding box center [215, 5] width 7 height 7
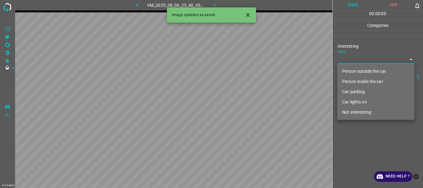
click at [364, 61] on body "4.3.6-dev2 VM_2025_08_06_23_40_45_950_04.gif Done Skip 0 00 : 00 : 05 Categorie…" at bounding box center [211, 94] width 423 height 188
click at [361, 68] on li "Person outside the car" at bounding box center [375, 71] width 77 height 10
type input "Person outside the car"
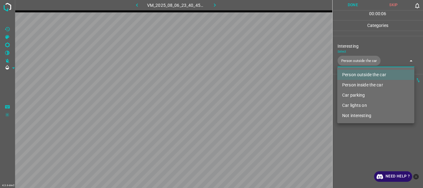
click at [366, 137] on div at bounding box center [211, 94] width 423 height 188
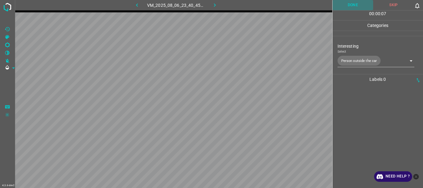
click at [361, 6] on button "Done" at bounding box center [353, 5] width 41 height 10
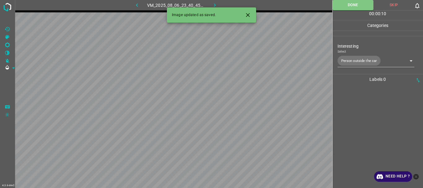
click at [213, 2] on icon "button" at bounding box center [215, 5] width 7 height 7
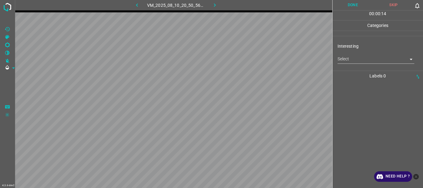
click at [351, 59] on body "4.3.6-dev2 VM_2025_08_10_20_50_56_553_00.gif Done Skip 0 00 : 00 : 14 Categorie…" at bounding box center [211, 94] width 423 height 188
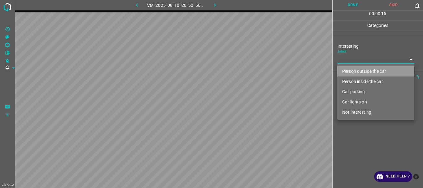
click at [350, 71] on li "Person outside the car" at bounding box center [375, 71] width 77 height 10
type input "Person outside the car"
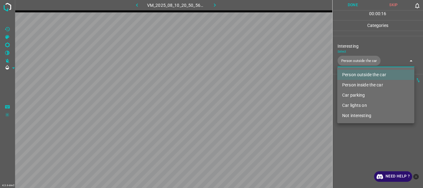
click at [353, 165] on div at bounding box center [211, 94] width 423 height 188
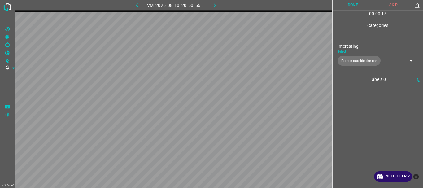
click at [345, 5] on button "Done" at bounding box center [353, 5] width 41 height 10
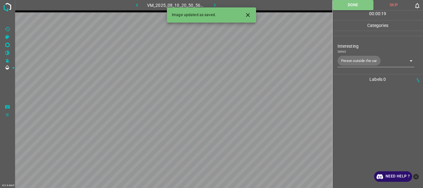
click at [213, 4] on icon "button" at bounding box center [215, 5] width 7 height 7
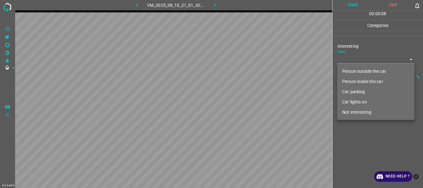
click at [347, 59] on body "4.3.6-dev2 VM_2025_08_10_21_01_42_427_00.gif Done Skip 0 00 : 00 : 08 Categorie…" at bounding box center [211, 94] width 423 height 188
click at [347, 67] on li "Person outside the car" at bounding box center [375, 71] width 77 height 10
type input "Person outside the car"
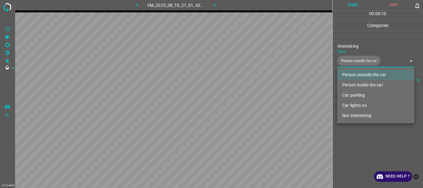
click at [355, 157] on div at bounding box center [211, 94] width 423 height 188
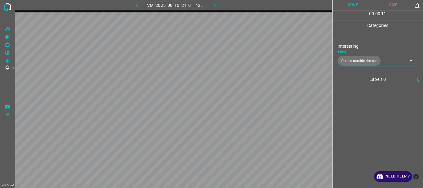
click at [352, 7] on button "Done" at bounding box center [353, 5] width 41 height 10
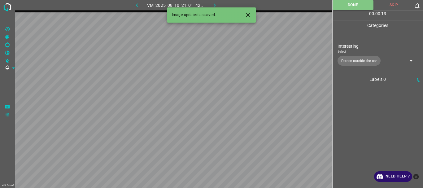
click at [211, 3] on button "button" at bounding box center [215, 5] width 20 height 10
click at [349, 61] on body "4.3.6-dev2 VM_2025_08_06_23_04_54_413_00.gif Done Skip 0 00 : 00 : 13 Categorie…" at bounding box center [211, 94] width 423 height 188
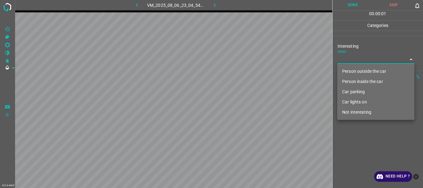
click at [352, 103] on li "Car lights on" at bounding box center [375, 102] width 77 height 10
type input "Car lights on"
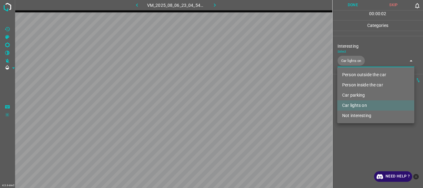
click at [356, 139] on div at bounding box center [211, 94] width 423 height 188
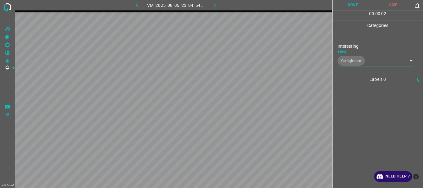
click at [354, 4] on button "Done" at bounding box center [353, 5] width 41 height 10
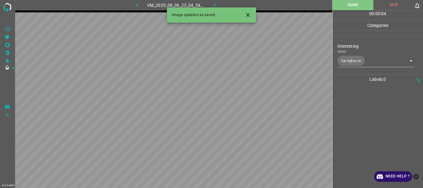
click at [214, 3] on icon "button" at bounding box center [215, 5] width 7 height 7
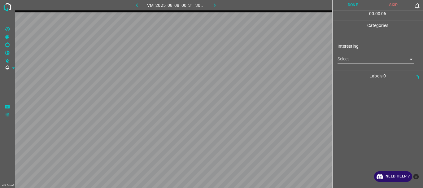
click at [341, 57] on body "4.3.6-dev2 VM_2025_08_08_00_31_30_753_07.gif Done Skip 0 00 : 00 : 06 Categorie…" at bounding box center [211, 94] width 423 height 188
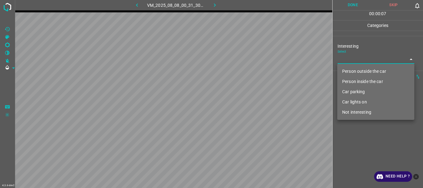
click at [345, 70] on li "Person outside the car" at bounding box center [375, 71] width 77 height 10
type input "Person outside the car"
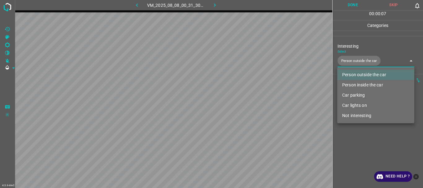
click at [357, 144] on div at bounding box center [211, 94] width 423 height 188
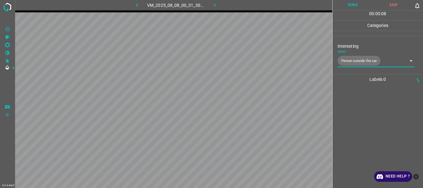
click at [352, 6] on button "Done" at bounding box center [353, 5] width 41 height 10
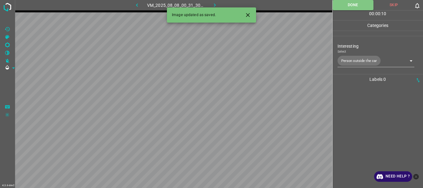
click at [214, 4] on icon "button" at bounding box center [215, 5] width 7 height 7
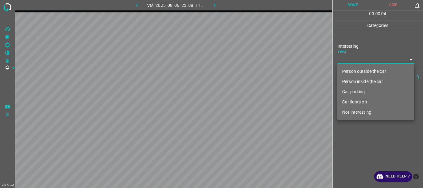
click at [343, 63] on body "4.3.6-dev2 VM_2025_08_06_23_08_11_123_06.gif Done Skip 0 00 : 00 : 04 Categorie…" at bounding box center [211, 94] width 423 height 188
click at [346, 68] on li "Person outside the car" at bounding box center [375, 71] width 77 height 10
type input "Person outside the car"
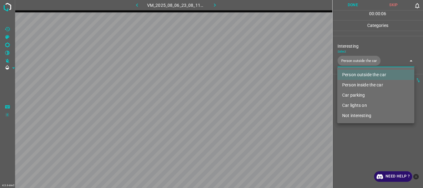
click at [358, 137] on div at bounding box center [211, 94] width 423 height 188
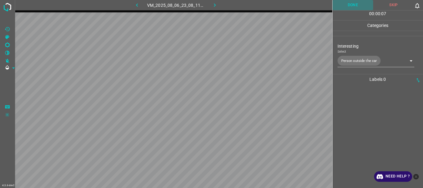
click at [347, 7] on button "Done" at bounding box center [353, 5] width 41 height 10
click at [212, 2] on icon "button" at bounding box center [215, 5] width 7 height 7
click at [357, 61] on body "4.3.6-dev2 VM_2025_08_10_20_50_56_553_12.gif Done Skip 0 00 : 00 : 16 Categorie…" at bounding box center [211, 94] width 423 height 188
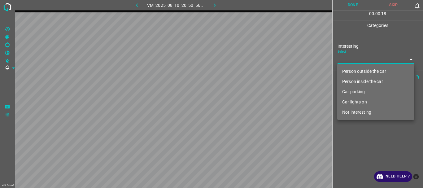
click at [357, 73] on li "Person outside the car" at bounding box center [375, 71] width 77 height 10
type input "Person outside the car"
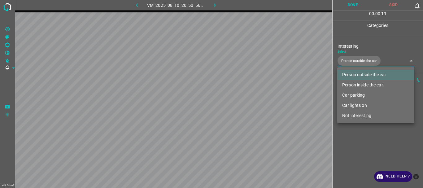
drag, startPoint x: 358, startPoint y: 158, endPoint x: 360, endPoint y: 120, distance: 37.8
click at [358, 156] on div at bounding box center [211, 94] width 423 height 188
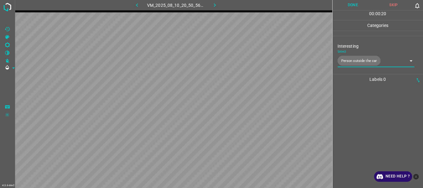
click at [353, 8] on button "Done" at bounding box center [353, 5] width 41 height 10
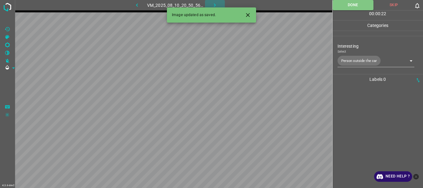
click at [212, 4] on icon "button" at bounding box center [215, 5] width 7 height 7
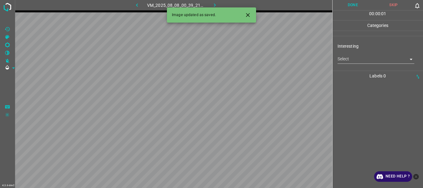
click at [351, 62] on body "4.3.6-dev2 VM_2025_08_08_00_39_21_921_00.gif Done Skip 0 00 : 00 : 01 Categorie…" at bounding box center [211, 94] width 423 height 188
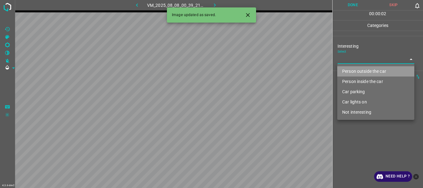
click at [352, 68] on li "Person outside the car" at bounding box center [375, 71] width 77 height 10
type input "Person outside the car"
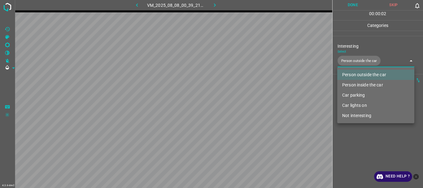
click at [351, 141] on div at bounding box center [211, 94] width 423 height 188
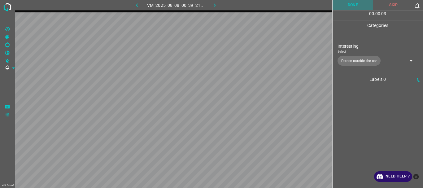
click at [351, 5] on button "Done" at bounding box center [353, 5] width 41 height 10
click at [216, 5] on icon "button" at bounding box center [215, 4] width 2 height 3
click at [373, 60] on body "4.3.6-dev2 VM_2025_08_06_23_35_31_922_00.gif Done Skip 0 00 : 00 : 14 Categorie…" at bounding box center [211, 94] width 423 height 188
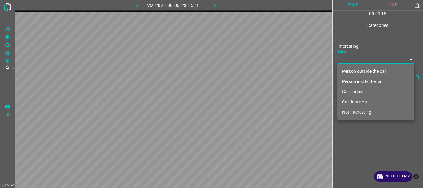
click at [361, 71] on li "Person outside the car" at bounding box center [375, 71] width 77 height 10
type input "Person outside the car"
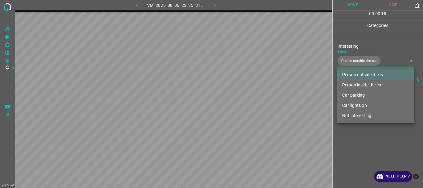
drag, startPoint x: 355, startPoint y: 158, endPoint x: 366, endPoint y: 88, distance: 70.9
click at [355, 158] on div at bounding box center [211, 94] width 423 height 188
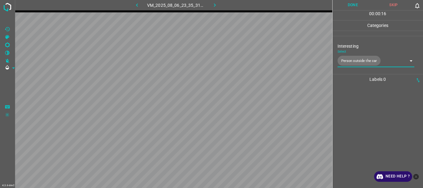
click at [350, 4] on button "Done" at bounding box center [353, 5] width 41 height 10
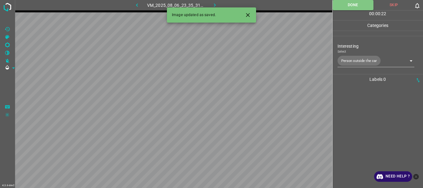
click at [215, 3] on icon "button" at bounding box center [215, 5] width 7 height 7
click at [215, 3] on div "VM_2025_08_06_23_35_31_922_00.gif" at bounding box center [176, 5] width 116 height 10
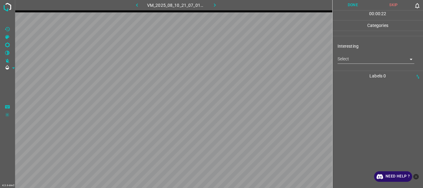
click at [361, 59] on body "4.3.6-dev2 VM_2025_08_10_21_07_01_402_04.gif Done Skip 0 00 : 00 : 22 Categorie…" at bounding box center [211, 94] width 423 height 188
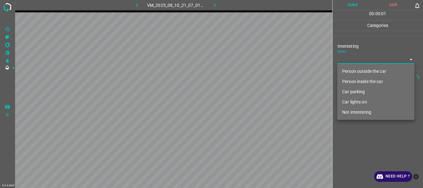
click at [354, 70] on li "Person outside the car" at bounding box center [375, 71] width 77 height 10
type input "Person outside the car"
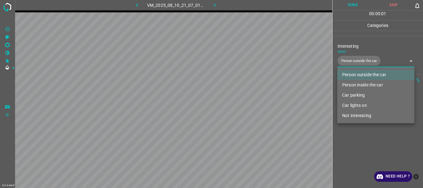
click at [355, 134] on div at bounding box center [211, 94] width 423 height 188
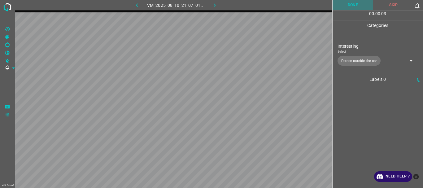
click at [351, 4] on button "Done" at bounding box center [353, 5] width 41 height 10
click at [217, 4] on icon "button" at bounding box center [215, 5] width 7 height 7
click at [342, 60] on body "4.3.6-dev2 VM_2025_08_10_21_13_37_004_01.gif Done Skip 0 00 : 00 : 17 Categorie…" at bounding box center [211, 94] width 423 height 188
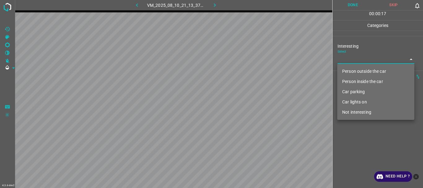
click at [361, 109] on li "Not interesting" at bounding box center [375, 112] width 77 height 10
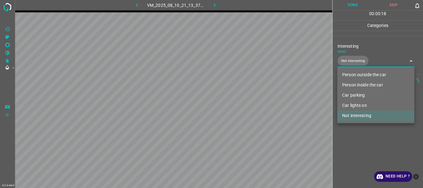
type input "Not interesting"
drag, startPoint x: 360, startPoint y: 134, endPoint x: 363, endPoint y: 44, distance: 90.2
click at [360, 134] on div at bounding box center [211, 94] width 423 height 188
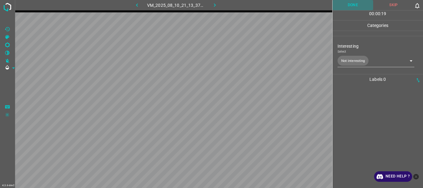
click at [354, 3] on button "Done" at bounding box center [353, 5] width 41 height 10
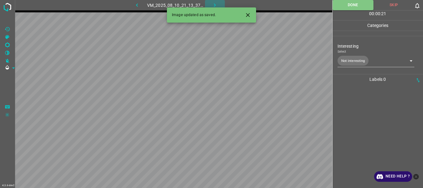
click at [217, 3] on icon "button" at bounding box center [215, 5] width 7 height 7
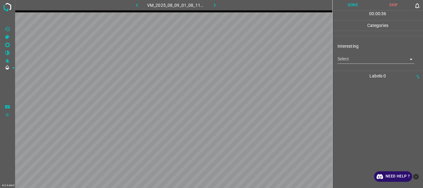
click at [345, 59] on body "4.3.6-dev2 VM_2025_08_09_01_08_11_286_01.gif Done Skip 0 00 : 00 : 36 Categorie…" at bounding box center [211, 94] width 423 height 188
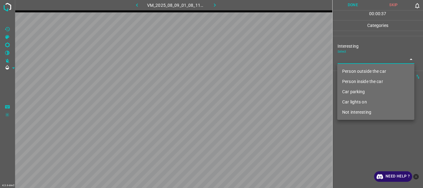
click at [360, 110] on li "Not interesting" at bounding box center [375, 112] width 77 height 10
type input "Not interesting"
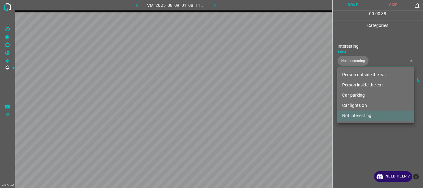
drag, startPoint x: 359, startPoint y: 139, endPoint x: 362, endPoint y: 91, distance: 47.8
click at [360, 139] on div at bounding box center [211, 94] width 423 height 188
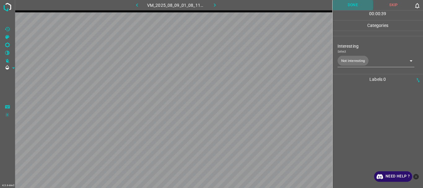
click at [359, 1] on button "Done" at bounding box center [353, 5] width 41 height 10
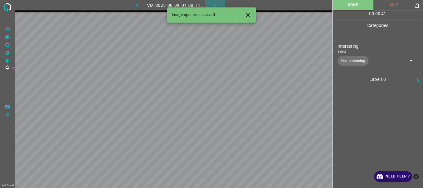
click at [216, 5] on icon "button" at bounding box center [215, 5] width 7 height 7
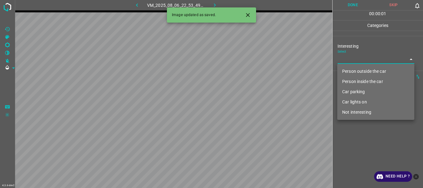
click at [352, 58] on body "4.3.6-dev2 VM_2025_08_06_22_53_49_874_06.gif Done Skip 0 00 : 00 : 01 Categorie…" at bounding box center [211, 94] width 423 height 188
click at [351, 73] on li "Person outside the car" at bounding box center [375, 71] width 77 height 10
type input "Person outside the car"
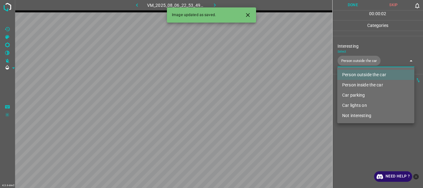
click at [357, 135] on div at bounding box center [211, 94] width 423 height 188
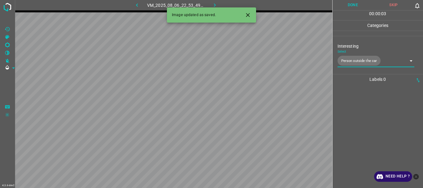
click at [345, 4] on button "Done" at bounding box center [353, 5] width 41 height 10
click at [213, 1] on button "button" at bounding box center [215, 5] width 20 height 10
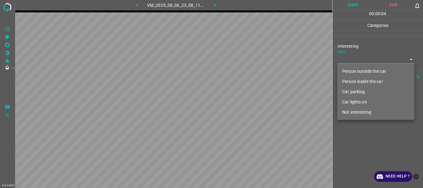
click at [350, 61] on body "4.3.6-dev2 VM_2025_08_06_23_08_11_123_02.gif Done Skip 0 00 : 00 : 04 Categorie…" at bounding box center [211, 94] width 423 height 188
click at [350, 69] on li "Person outside the car" at bounding box center [375, 71] width 77 height 10
type input "Person outside the car"
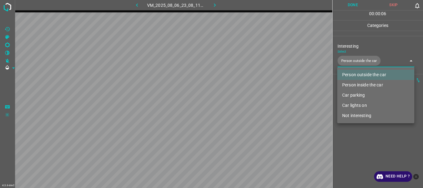
click at [356, 135] on div at bounding box center [211, 94] width 423 height 188
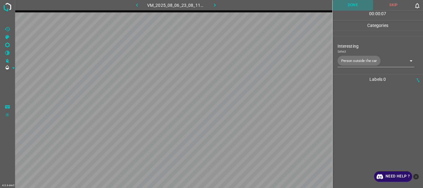
click at [357, 9] on button "Done" at bounding box center [353, 5] width 41 height 10
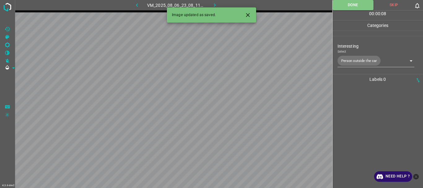
click at [216, 3] on icon "button" at bounding box center [215, 5] width 7 height 7
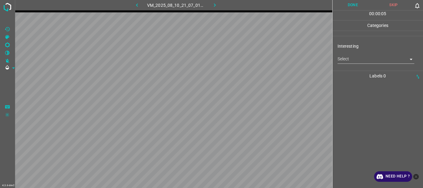
click at [354, 60] on body "4.3.6-dev2 VM_2025_08_10_21_07_01_402_01.gif Done Skip 0 00 : 00 : 05 Categorie…" at bounding box center [211, 94] width 423 height 188
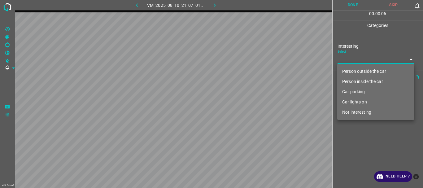
click at [354, 69] on li "Person outside the car" at bounding box center [375, 71] width 77 height 10
type input "Person outside the car"
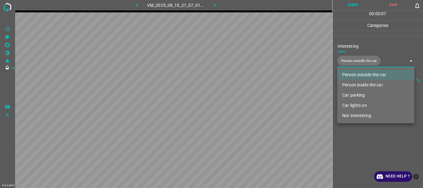
click at [356, 139] on div at bounding box center [211, 94] width 423 height 188
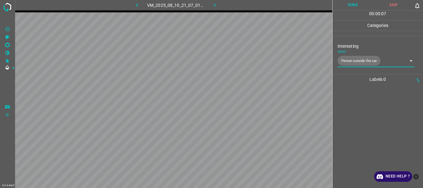
click at [345, 4] on button "Done" at bounding box center [353, 5] width 41 height 10
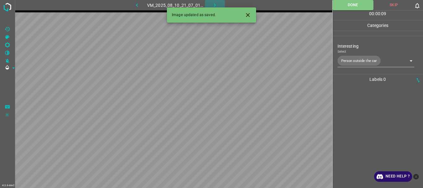
click at [216, 4] on icon "button" at bounding box center [215, 5] width 7 height 7
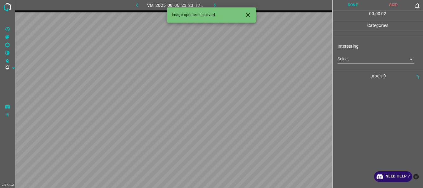
click at [350, 59] on body "4.3.6-dev2 VM_2025_08_06_23_23_17_397_03.gif Done Skip 0 00 : 00 : 02 Categorie…" at bounding box center [211, 94] width 423 height 188
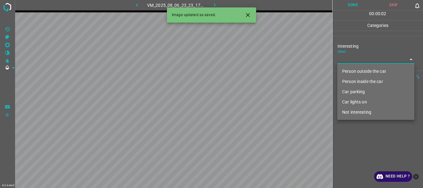
click at [355, 110] on li "Not interesting" at bounding box center [375, 112] width 77 height 10
type input "Not interesting"
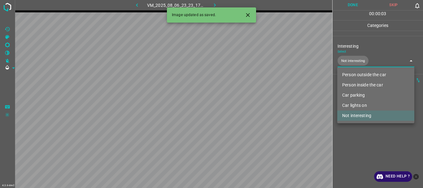
click at [355, 139] on div at bounding box center [211, 94] width 423 height 188
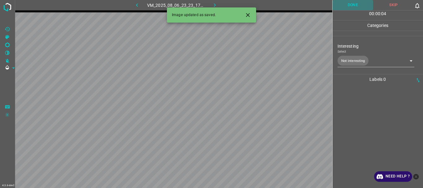
click at [346, 7] on button "Done" at bounding box center [353, 5] width 41 height 10
click at [214, 2] on button "button" at bounding box center [215, 5] width 20 height 10
click at [346, 60] on body "4.3.6-dev2 VM_2025_08_10_21_14_00_417_00.gif Done Skip 0 00 : 00 : 01 Categorie…" at bounding box center [211, 94] width 423 height 188
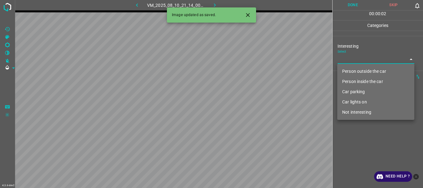
click at [347, 68] on li "Person outside the car" at bounding box center [375, 71] width 77 height 10
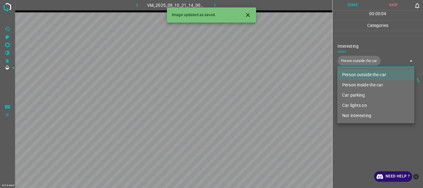
click at [350, 145] on div at bounding box center [211, 94] width 423 height 188
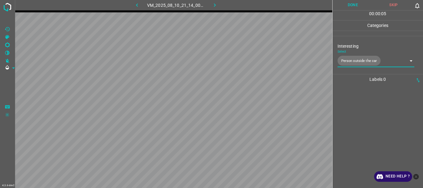
click at [351, 59] on body "4.3.6-dev2 VM_2025_08_10_21_14_00_417_00.gif Done Skip 0 00 : 00 : 05 Categorie…" at bounding box center [211, 94] width 423 height 188
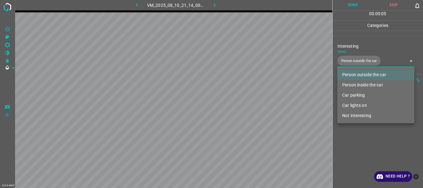
click at [354, 83] on li "Person inside the car" at bounding box center [375, 85] width 77 height 10
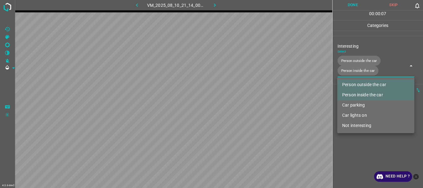
click at [352, 104] on li "Car parking" at bounding box center [375, 105] width 77 height 10
click at [351, 115] on li "Car lights on" at bounding box center [375, 115] width 77 height 10
type input "Person outside the car,Person inside the car,Car parking,Car lights on"
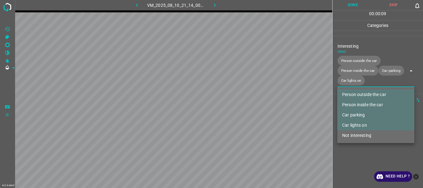
click at [354, 145] on div at bounding box center [211, 94] width 423 height 188
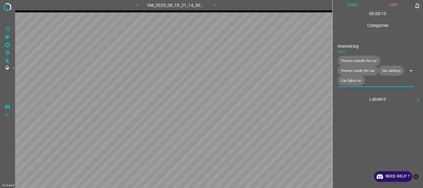
click at [344, 7] on button "Done" at bounding box center [353, 5] width 41 height 10
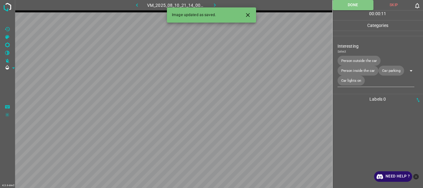
click at [213, 0] on button "button" at bounding box center [215, 5] width 20 height 10
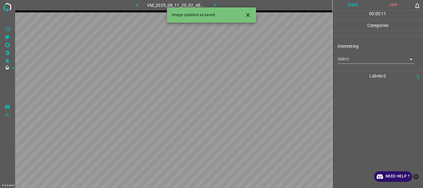
click at [348, 58] on body "4.3.6-dev2 VM_2025_08_11_20_02_48_893_03.gif Done Skip 0 00 : 00 : 11 Categorie…" at bounding box center [211, 94] width 423 height 188
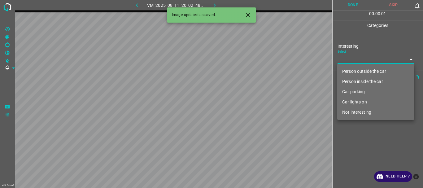
click at [353, 70] on li "Person outside the car" at bounding box center [375, 71] width 77 height 10
type input "Person outside the car"
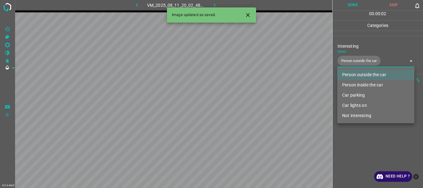
click at [362, 144] on div at bounding box center [211, 94] width 423 height 188
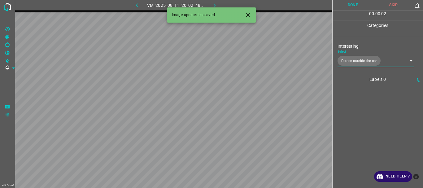
click at [350, 4] on button "Done" at bounding box center [353, 5] width 41 height 10
click at [213, 2] on button "button" at bounding box center [215, 5] width 20 height 10
click at [348, 60] on body "4.3.6-dev2 VM_2025_08_06_23_10_20_061_13.gif Done Skip 0 00 : 00 : 04 Categorie…" at bounding box center [211, 94] width 423 height 188
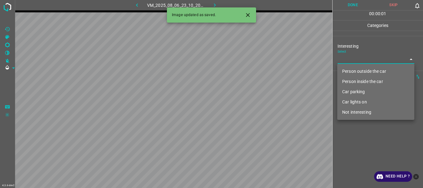
click at [350, 81] on li "Person inside the car" at bounding box center [375, 82] width 77 height 10
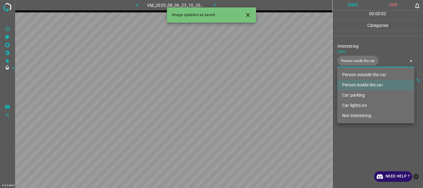
click at [352, 104] on li "Car lights on" at bounding box center [375, 105] width 77 height 10
type input "Person inside the car,Car lights on"
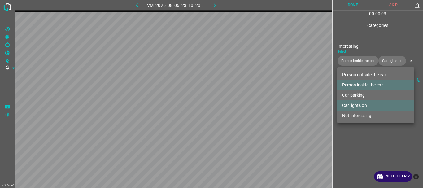
click at [358, 145] on div at bounding box center [211, 94] width 423 height 188
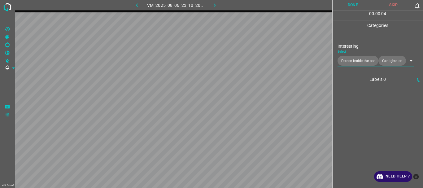
click at [350, 6] on button "Done" at bounding box center [353, 5] width 41 height 10
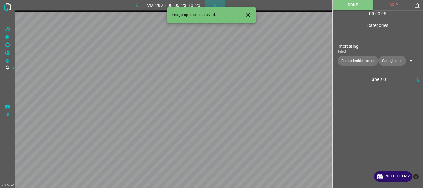
click at [215, 5] on icon "button" at bounding box center [215, 4] width 2 height 3
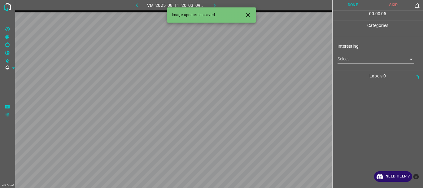
click at [137, 4] on icon "button" at bounding box center [137, 4] width 2 height 3
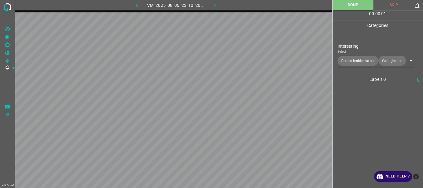
click at [364, 59] on body "4.3.6-dev2 VM_2025_08_06_23_10_20_061_13.gif Done Skip 0 00 : 00 : 01 Categorie…" at bounding box center [211, 94] width 423 height 188
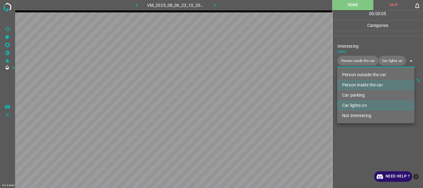
click at [361, 74] on li "Person outside the car" at bounding box center [375, 75] width 77 height 10
type input "Person inside the car,Car lights on,Person outside the car"
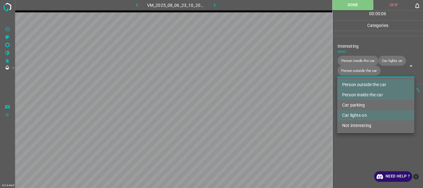
click at [367, 149] on div at bounding box center [211, 94] width 423 height 188
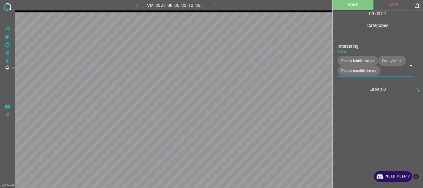
click at [213, 5] on icon "button" at bounding box center [215, 5] width 7 height 7
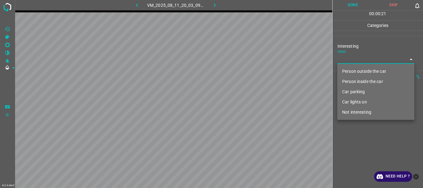
click at [344, 62] on body "4.3.6-dev2 VM_2025_08_11_20_03_09_728_02.gif Done Skip 0 00 : 00 : 21 Categorie…" at bounding box center [211, 94] width 423 height 188
click at [362, 112] on li "Not interesting" at bounding box center [375, 112] width 77 height 10
type input "Not interesting"
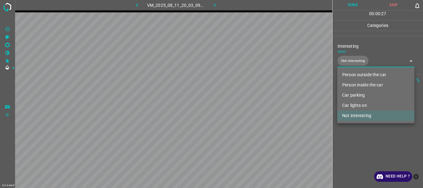
click at [363, 127] on div at bounding box center [211, 94] width 423 height 188
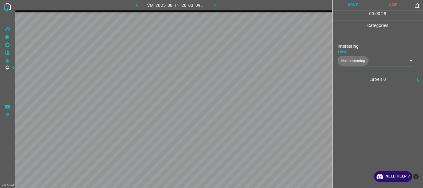
click at [356, 6] on button "Done" at bounding box center [353, 5] width 41 height 10
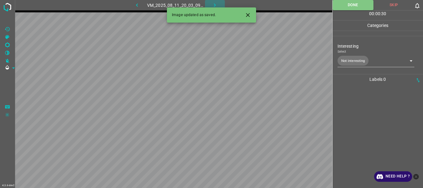
click at [218, 3] on icon "button" at bounding box center [215, 5] width 7 height 7
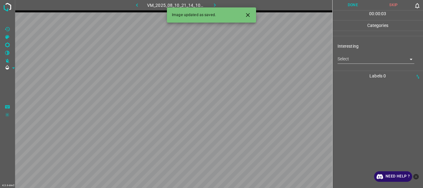
click at [340, 63] on body "4.3.6-dev2 VM_2025_08_10_21_14_10_882_00.gif Done Skip 0 00 : 00 : 03 Categorie…" at bounding box center [211, 94] width 423 height 188
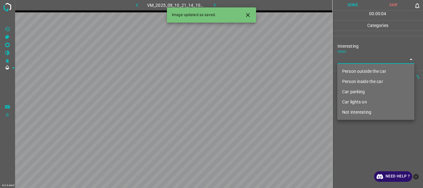
click at [346, 71] on li "Person outside the car" at bounding box center [375, 71] width 77 height 10
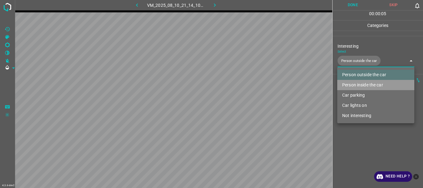
click at [349, 84] on li "Person inside the car" at bounding box center [375, 85] width 77 height 10
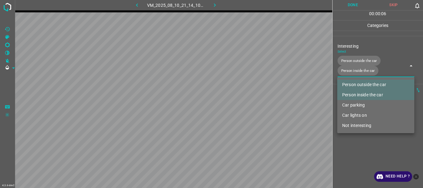
click at [352, 102] on li "Car parking" at bounding box center [375, 105] width 77 height 10
click at [354, 114] on li "Car lights on" at bounding box center [375, 115] width 77 height 10
type input "Person outside the car,Person inside the car,Car parking,Car lights on"
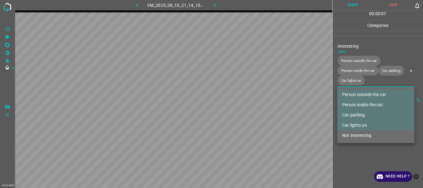
click at [347, 156] on div at bounding box center [211, 94] width 423 height 188
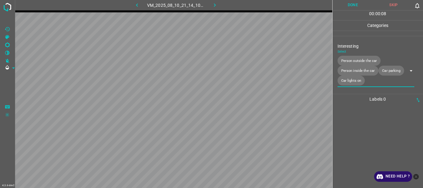
click at [352, 6] on button "Done" at bounding box center [353, 5] width 41 height 10
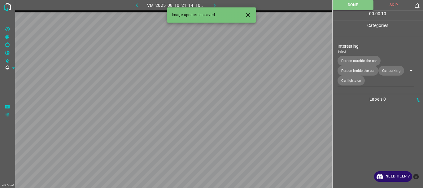
click at [212, 4] on icon "button" at bounding box center [215, 5] width 7 height 7
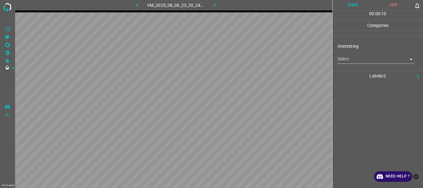
click at [351, 59] on body "4.3.6-dev2 VM_2025_08_06_23_20_24_924_00.gif Done Skip 0 00 : 00 : 10 Categorie…" at bounding box center [211, 94] width 423 height 188
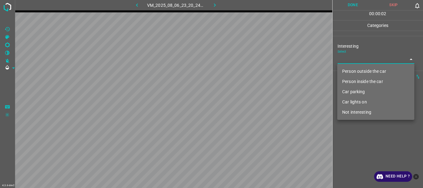
click at [350, 78] on li "Person inside the car" at bounding box center [375, 82] width 77 height 10
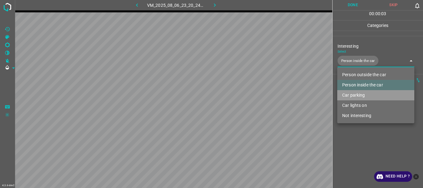
click at [352, 95] on li "Car parking" at bounding box center [375, 95] width 77 height 10
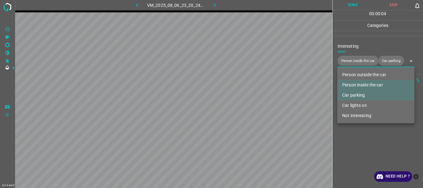
click at [352, 103] on li "Car lights on" at bounding box center [375, 105] width 77 height 10
type input "Person inside the car,Car parking,Car lights on"
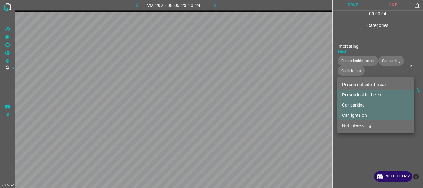
click at [357, 146] on div at bounding box center [211, 94] width 423 height 188
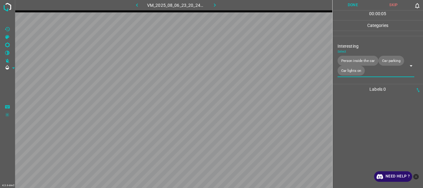
click at [360, 8] on button "Done" at bounding box center [353, 5] width 41 height 10
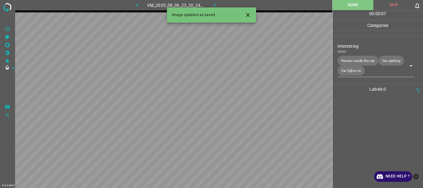
click at [217, 2] on icon "button" at bounding box center [215, 5] width 7 height 7
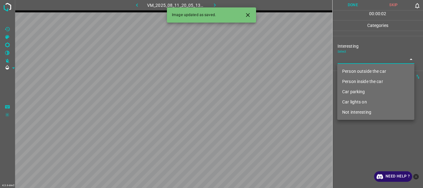
click at [348, 62] on body "4.3.6-dev2 VM_2025_08_11_20_05_13_366_00.gif Done Skip 0 00 : 00 : 02 Categorie…" at bounding box center [211, 94] width 423 height 188
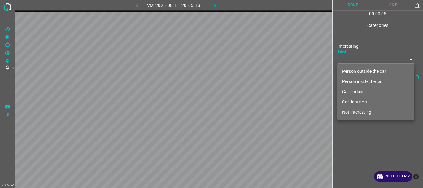
click at [359, 91] on li "Car parking" at bounding box center [375, 92] width 77 height 10
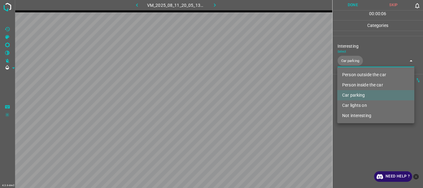
click at [359, 85] on li "Person inside the car" at bounding box center [375, 85] width 77 height 10
type input "Car parking,Person inside the car"
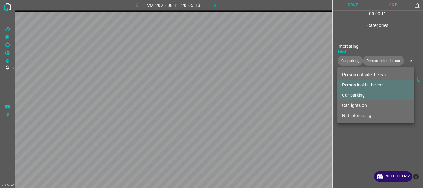
click at [359, 133] on div at bounding box center [211, 94] width 423 height 188
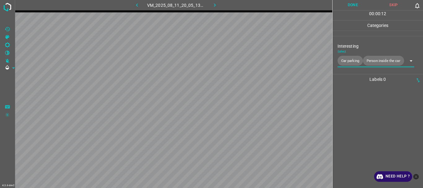
click at [352, 3] on button "Done" at bounding box center [353, 5] width 41 height 10
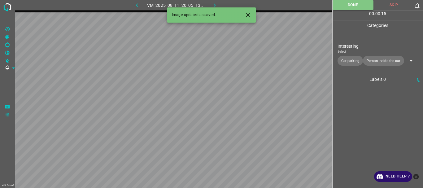
click at [219, 4] on button "button" at bounding box center [215, 5] width 20 height 10
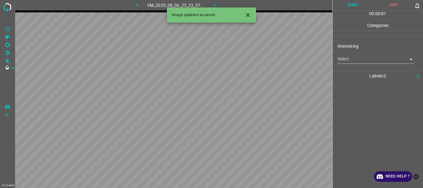
click at [350, 59] on body "4.3.6-dev2 VM_2025_08_06_23_23_37_958_01.gif Done Skip 0 00 : 00 : 01 Categorie…" at bounding box center [211, 94] width 423 height 188
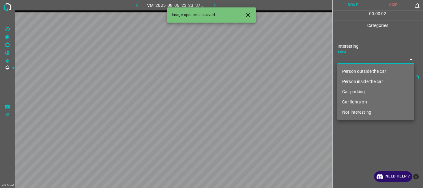
click at [361, 110] on li "Not interesting" at bounding box center [375, 112] width 77 height 10
type input "Not interesting"
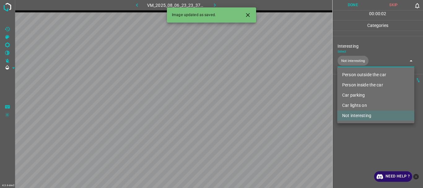
click at [357, 131] on div at bounding box center [211, 94] width 423 height 188
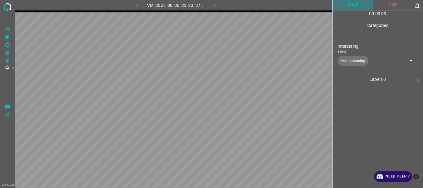
click at [355, 4] on button "Done" at bounding box center [353, 5] width 41 height 10
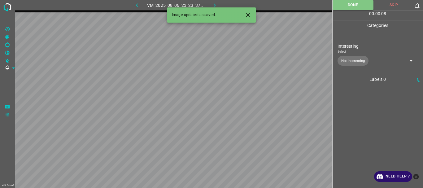
click at [217, 6] on icon "button" at bounding box center [215, 5] width 7 height 7
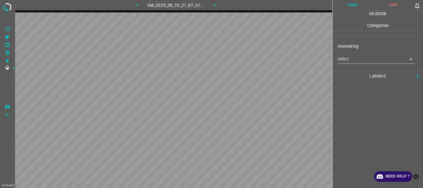
click at [359, 60] on body "4.3.6-dev2 VM_2025_08_10_21_07_01_402_03.gif Done Skip 0 00 : 00 : 08 Categorie…" at bounding box center [211, 94] width 423 height 188
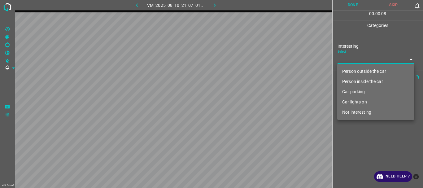
click at [361, 68] on li "Person outside the car" at bounding box center [375, 71] width 77 height 10
type input "Person outside the car"
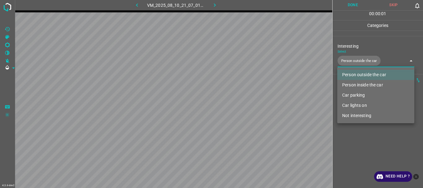
click at [367, 152] on div at bounding box center [211, 94] width 423 height 188
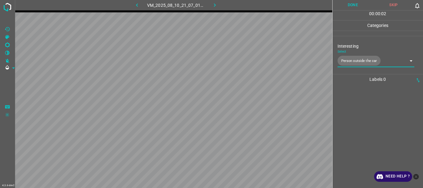
click at [357, 6] on button "Done" at bounding box center [353, 5] width 41 height 10
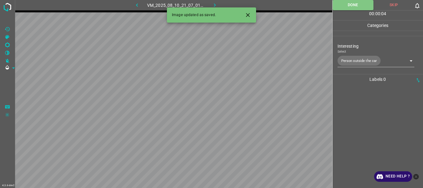
click at [215, 5] on icon "button" at bounding box center [215, 4] width 2 height 3
click at [352, 59] on body "4.3.6-dev2 VM_2025_08_06_23_06_04_504_00.gif Done Skip 0 00 : 00 : 01 Categorie…" at bounding box center [211, 94] width 423 height 188
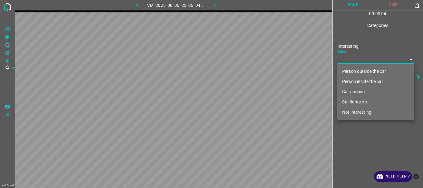
click at [356, 69] on li "Person outside the car" at bounding box center [375, 71] width 77 height 10
type input "Person outside the car"
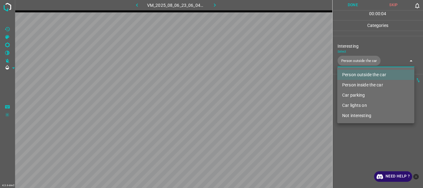
click at [363, 136] on div at bounding box center [211, 94] width 423 height 188
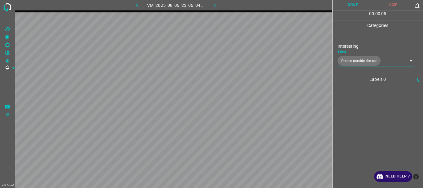
click at [354, 8] on button "Done" at bounding box center [353, 5] width 41 height 10
click at [220, 4] on button "button" at bounding box center [215, 5] width 20 height 10
click at [344, 59] on body "4.3.6-dev2 VM_2025_08_10_21_24_27_631_01.gif Done Skip 0 00 : 00 : 12 Categorie…" at bounding box center [211, 94] width 423 height 188
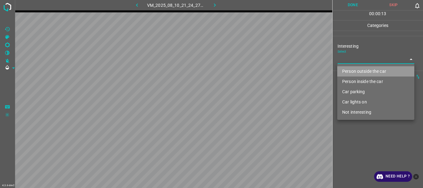
click at [349, 71] on li "Person outside the car" at bounding box center [375, 71] width 77 height 10
type input "Person outside the car"
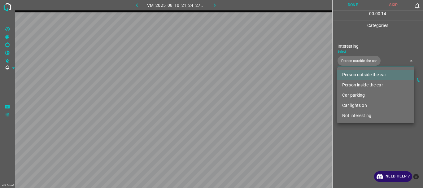
click at [360, 145] on div at bounding box center [211, 94] width 423 height 188
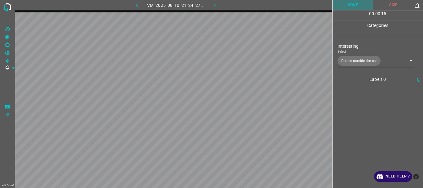
click at [354, 7] on button "Done" at bounding box center [353, 5] width 41 height 10
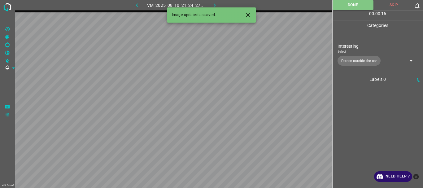
click at [215, 4] on icon "button" at bounding box center [215, 5] width 7 height 7
click at [375, 61] on body "4.3.6-dev2 VM_2025_08_11_20_07_02_638_10.gif Done Skip 0 00 : 00 : 17 Categorie…" at bounding box center [211, 94] width 423 height 188
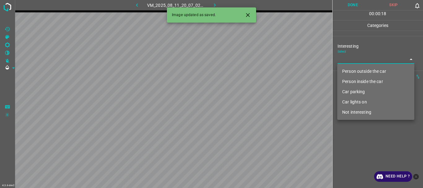
click at [372, 67] on li "Person outside the car" at bounding box center [375, 71] width 77 height 10
type input "Person outside the car"
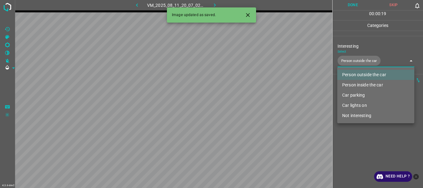
click at [363, 154] on div at bounding box center [211, 94] width 423 height 188
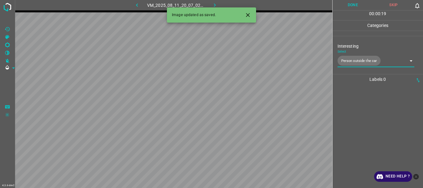
click at [356, 5] on button "Done" at bounding box center [353, 5] width 41 height 10
click at [217, 5] on icon "button" at bounding box center [215, 5] width 7 height 7
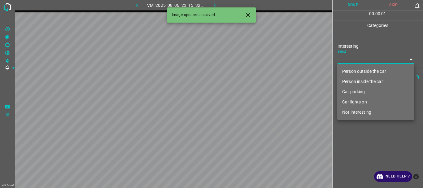
click at [360, 62] on body "4.3.6-dev2 VM_2025_08_06_23_15_32_272_01.gif Done Skip 0 00 : 00 : 01 Categorie…" at bounding box center [211, 94] width 423 height 188
click at [359, 69] on li "Person outside the car" at bounding box center [375, 71] width 77 height 10
type input "Person outside the car"
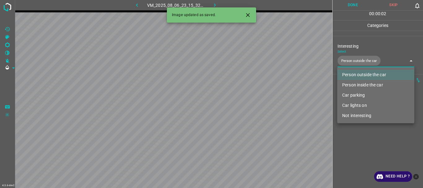
click at [368, 138] on div at bounding box center [211, 94] width 423 height 188
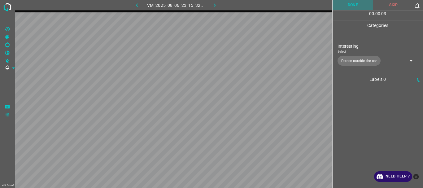
click at [359, 6] on button "Done" at bounding box center [353, 5] width 41 height 10
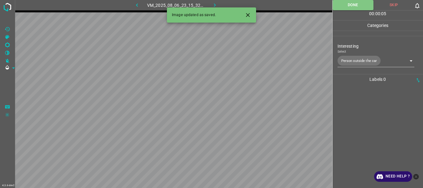
click at [213, 4] on icon "button" at bounding box center [215, 5] width 7 height 7
click at [349, 59] on body "4.3.6-dev2 VM_2025_08_10_21_16_52_221_03.gif Done Skip 0 00 : 00 : 01 Categorie…" at bounding box center [211, 94] width 423 height 188
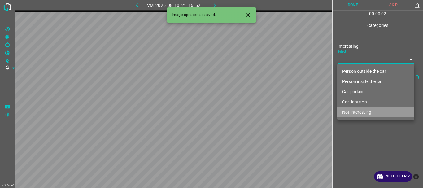
click at [358, 114] on li "Not interesting" at bounding box center [375, 112] width 77 height 10
type input "Not interesting"
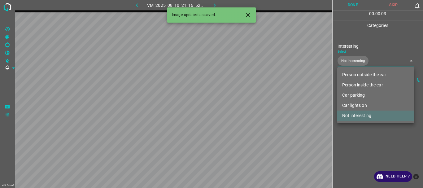
click at [364, 134] on div at bounding box center [211, 94] width 423 height 188
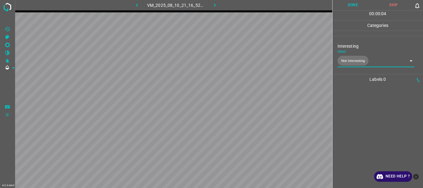
click at [349, 5] on button "Done" at bounding box center [353, 5] width 41 height 10
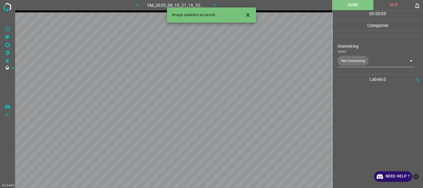
click at [213, 3] on icon "button" at bounding box center [215, 5] width 7 height 7
click at [351, 60] on body "4.3.6-dev2 VM_2025_08_06_23_40_45_950_08.gif Done Skip 0 00 : 00 : 01 Categorie…" at bounding box center [211, 94] width 423 height 188
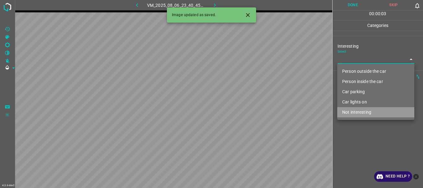
click at [350, 108] on li "Not interesting" at bounding box center [375, 112] width 77 height 10
type input "Not interesting"
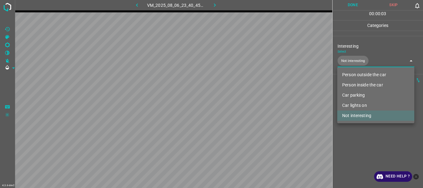
click at [346, 133] on div at bounding box center [211, 94] width 423 height 188
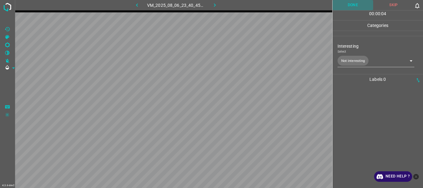
click at [343, 5] on button "Done" at bounding box center [353, 5] width 41 height 10
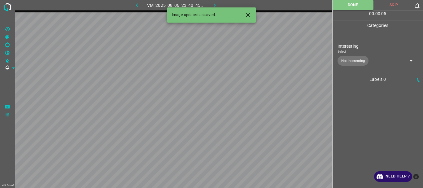
click at [216, 4] on icon "button" at bounding box center [215, 5] width 7 height 7
click at [358, 56] on body "4.3.6-dev2 VM_2025_08_10_21_28_10_117_02.gif Done Skip 0 00 : 00 : 01 Categorie…" at bounding box center [211, 94] width 423 height 188
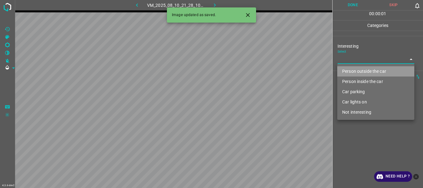
click at [355, 69] on li "Person outside the car" at bounding box center [375, 71] width 77 height 10
type input "Person outside the car"
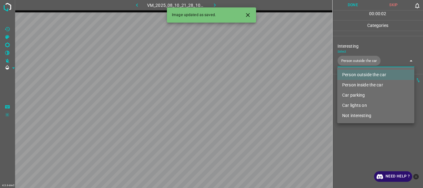
drag, startPoint x: 349, startPoint y: 143, endPoint x: 350, endPoint y: 136, distance: 7.8
click at [349, 143] on div at bounding box center [211, 94] width 423 height 188
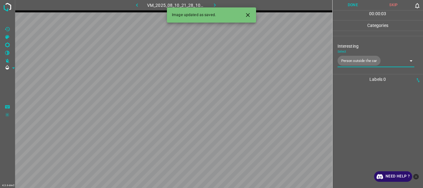
click at [347, 7] on button "Done" at bounding box center [353, 5] width 41 height 10
click at [216, 3] on icon "button" at bounding box center [215, 5] width 7 height 7
click at [362, 62] on body "4.3.6-dev2 VM_2025_08_11_20_43_54_642_00.gif Done Skip 0 00 : 00 : 05 Categorie…" at bounding box center [211, 94] width 423 height 188
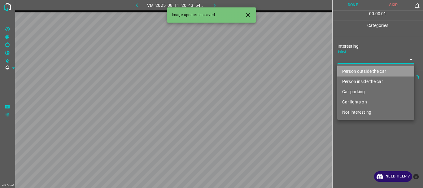
click at [360, 73] on li "Person outside the car" at bounding box center [375, 71] width 77 height 10
type input "Person outside the car"
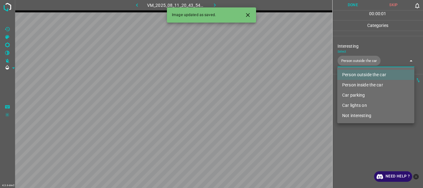
drag, startPoint x: 358, startPoint y: 153, endPoint x: 366, endPoint y: 34, distance: 119.5
click at [358, 153] on div at bounding box center [211, 94] width 423 height 188
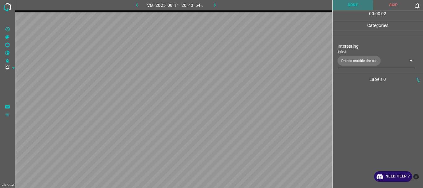
click at [358, 6] on button "Done" at bounding box center [353, 5] width 41 height 10
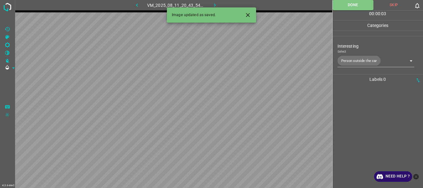
click at [213, 4] on icon "button" at bounding box center [215, 5] width 7 height 7
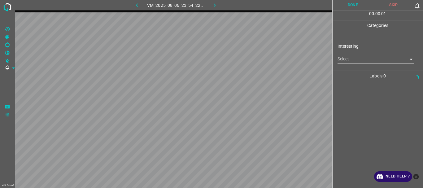
click at [355, 57] on body "4.3.6-dev2 VM_2025_08_06_23_54_22_982_02.gif Done Skip 0 00 : 00 : 01 Categorie…" at bounding box center [211, 94] width 423 height 188
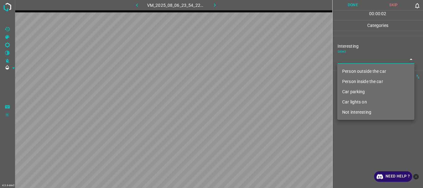
click at [352, 81] on li "Person inside the car" at bounding box center [375, 82] width 77 height 10
type input "Person inside the car"
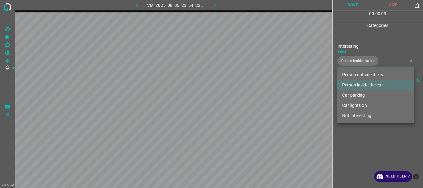
click at [349, 153] on div at bounding box center [211, 94] width 423 height 188
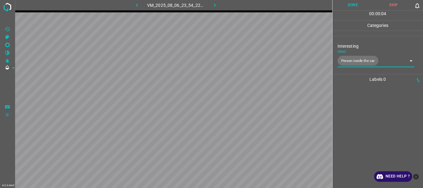
click at [359, 7] on button "Done" at bounding box center [353, 5] width 41 height 10
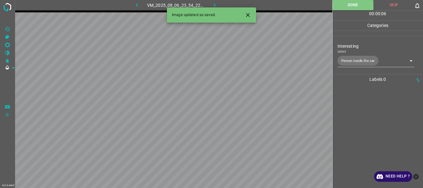
click at [215, 1] on button "button" at bounding box center [215, 5] width 20 height 10
click at [364, 60] on body "4.3.6-dev2 VM_2025_08_10_21_28_10_117_00.gif Done Skip 0 00 : 00 : 01 Categorie…" at bounding box center [211, 94] width 423 height 188
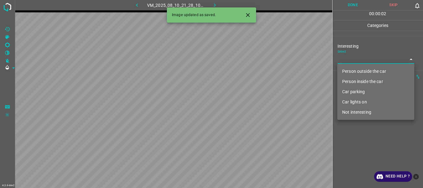
click at [357, 70] on li "Person outside the car" at bounding box center [375, 71] width 77 height 10
type input "Person outside the car"
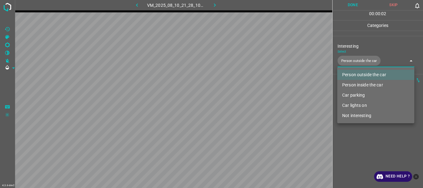
click at [355, 151] on div at bounding box center [211, 94] width 423 height 188
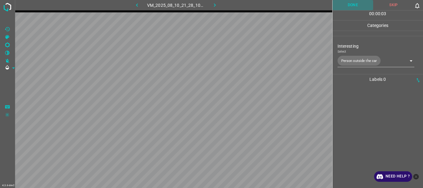
click at [352, 7] on button "Done" at bounding box center [353, 5] width 41 height 10
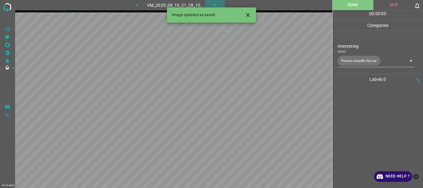
click at [216, 3] on icon "button" at bounding box center [215, 5] width 7 height 7
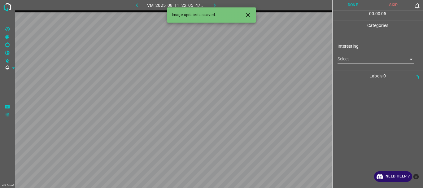
click at [355, 58] on body "4.3.6-dev2 VM_2025_08_11_22_05_47_023_05.gif Done Skip 0 00 : 00 : 05 Categorie…" at bounding box center [211, 94] width 423 height 188
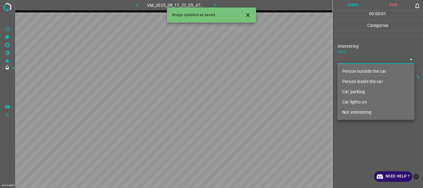
click at [357, 73] on li "Person outside the car" at bounding box center [375, 71] width 77 height 10
type input "Person outside the car"
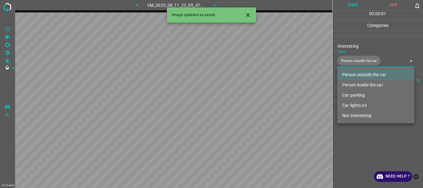
click at [355, 143] on div at bounding box center [211, 94] width 423 height 188
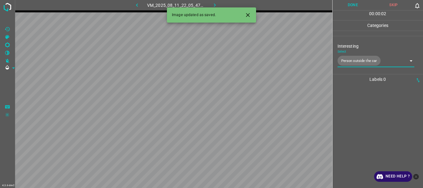
click at [347, 4] on button "Done" at bounding box center [353, 5] width 41 height 10
click at [217, 4] on icon "button" at bounding box center [215, 5] width 7 height 7
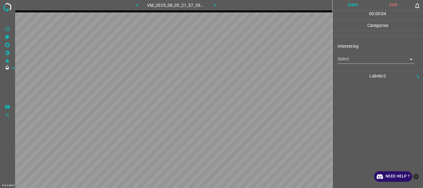
click at [361, 61] on body "4.3.6-dev2 VM_2025_08_05_21_57_59_321_01.gif Done Skip 0 00 : 00 : 04 Categorie…" at bounding box center [211, 94] width 423 height 188
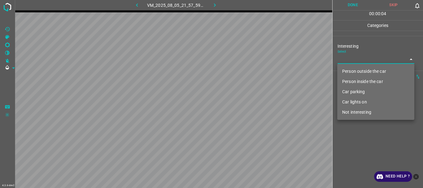
click at [355, 94] on li "Car parking" at bounding box center [375, 92] width 77 height 10
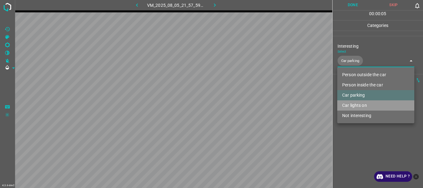
click at [357, 104] on li "Car lights on" at bounding box center [375, 105] width 77 height 10
type input "Car parking,Car lights on"
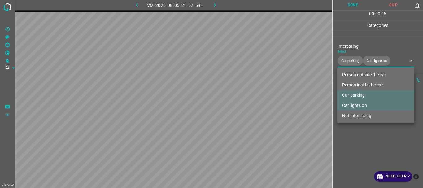
click at [359, 149] on div at bounding box center [211, 94] width 423 height 188
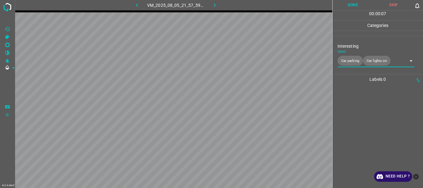
click at [354, 5] on button "Done" at bounding box center [353, 5] width 41 height 10
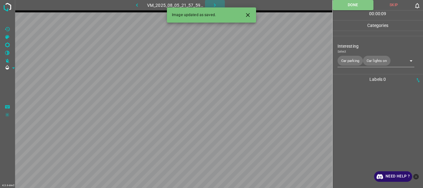
click at [220, 4] on button "button" at bounding box center [215, 5] width 20 height 10
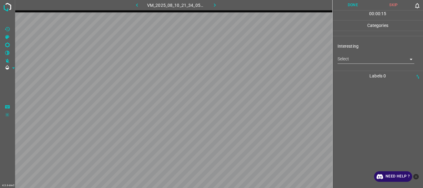
click at [355, 56] on body "4.3.6-dev2 VM_2025_08_10_21_34_05_300_09.gif Done Skip 0 00 : 00 : 15 Categorie…" at bounding box center [211, 94] width 423 height 188
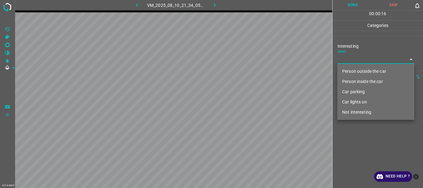
click at [353, 66] on li "Person outside the car" at bounding box center [375, 71] width 77 height 10
type input "Person outside the car"
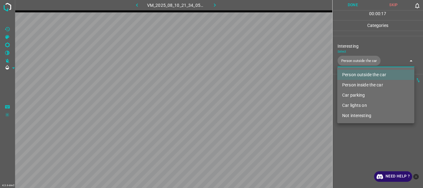
click at [360, 143] on div at bounding box center [211, 94] width 423 height 188
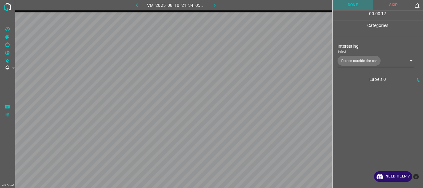
click at [348, 5] on button "Done" at bounding box center [353, 5] width 41 height 10
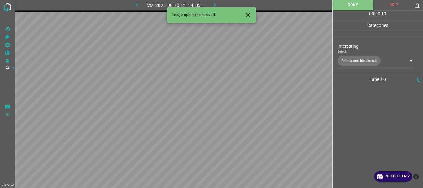
click at [215, 4] on icon "button" at bounding box center [215, 4] width 2 height 3
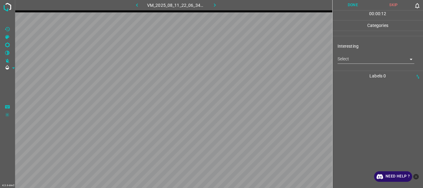
click at [371, 55] on body "4.3.6-dev2 VM_2025_08_11_22_06_34_617_03.gif Done Skip 0 00 : 00 : 12 Categorie…" at bounding box center [211, 94] width 423 height 188
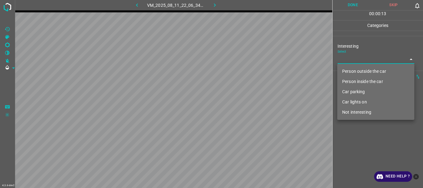
click at [357, 112] on li "Not interesting" at bounding box center [375, 112] width 77 height 10
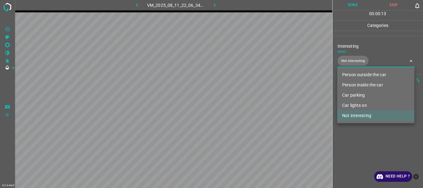
type input "Not interesting"
click at [355, 147] on div at bounding box center [211, 94] width 423 height 188
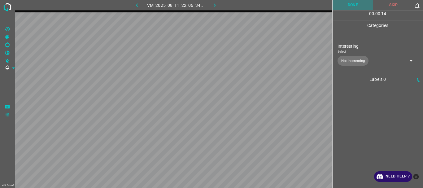
click at [351, 4] on button "Done" at bounding box center [353, 5] width 41 height 10
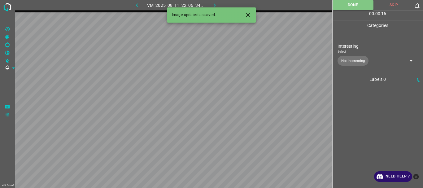
click at [216, 4] on icon "button" at bounding box center [215, 5] width 7 height 7
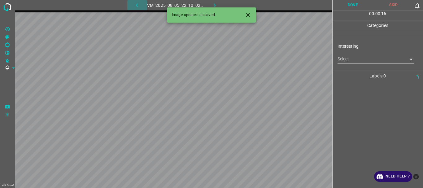
click at [138, 6] on icon "button" at bounding box center [137, 5] width 7 height 7
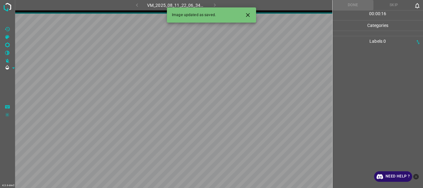
click at [249, 17] on icon "Close" at bounding box center [248, 15] width 7 height 7
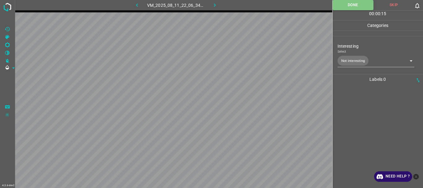
click at [352, 62] on body "4.3.6-dev2 VM_2025_08_11_22_06_34_617_03.gif Done Skip 0 00 : 00 : 15 Categorie…" at bounding box center [211, 94] width 423 height 188
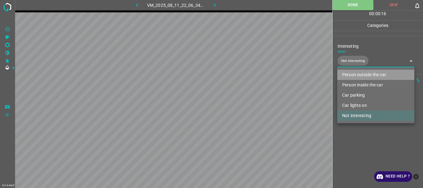
click at [352, 74] on li "Person outside the car" at bounding box center [375, 75] width 77 height 10
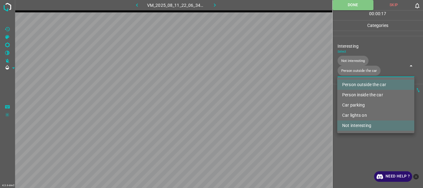
click at [358, 124] on li "Not interesting" at bounding box center [375, 125] width 77 height 10
type input "Person outside the car"
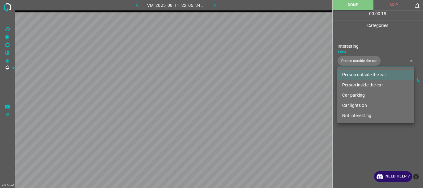
click at [358, 138] on div at bounding box center [211, 94] width 423 height 188
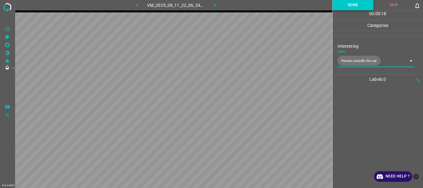
click at [359, 5] on button "Done" at bounding box center [353, 5] width 41 height 10
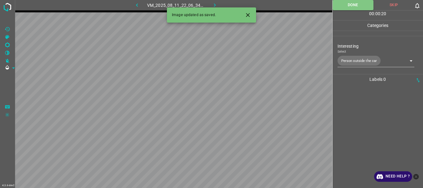
click at [216, 5] on icon "button" at bounding box center [215, 5] width 7 height 7
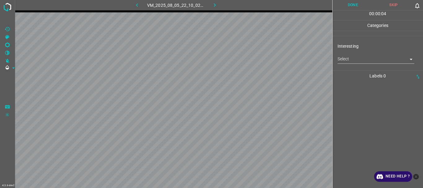
click at [342, 59] on body "4.3.6-dev2 VM_2025_08_05_22_10_02_530_01.gif Done Skip 0 00 : 00 : 04 Categorie…" at bounding box center [211, 94] width 423 height 188
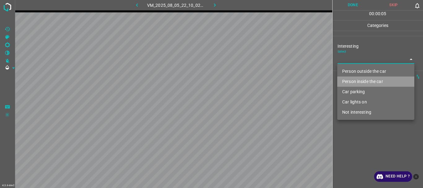
click at [348, 81] on li "Person inside the car" at bounding box center [375, 82] width 77 height 10
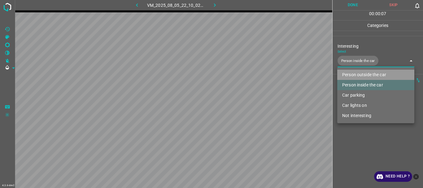
click at [355, 74] on li "Person outside the car" at bounding box center [375, 75] width 77 height 10
type input "Person inside the car,Person outside the car"
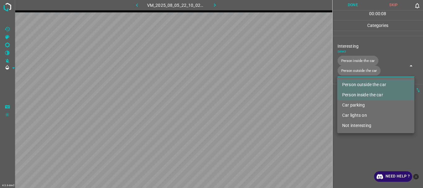
click at [360, 141] on div at bounding box center [211, 94] width 423 height 188
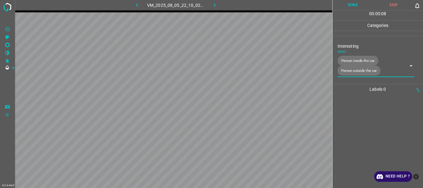
click at [358, 6] on button "Done" at bounding box center [353, 5] width 41 height 10
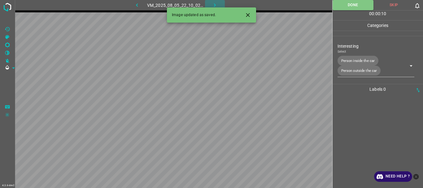
click at [215, 5] on icon "button" at bounding box center [215, 5] width 7 height 7
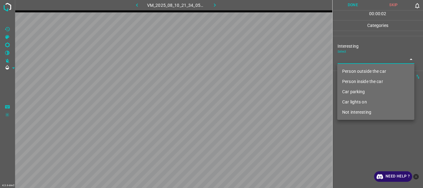
click at [356, 60] on body "4.3.6-dev2 VM_2025_08_10_21_34_05_300_02.gif Done Skip 0 00 : 00 : 02 Categorie…" at bounding box center [211, 94] width 423 height 188
click at [356, 113] on li "Not interesting" at bounding box center [375, 112] width 77 height 10
type input "Not interesting"
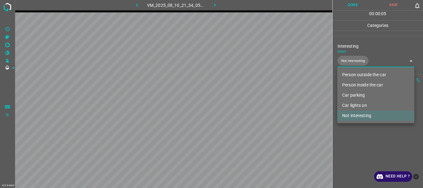
click at [354, 133] on div at bounding box center [211, 94] width 423 height 188
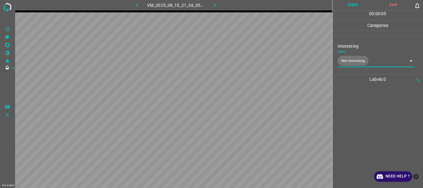
drag, startPoint x: 358, startPoint y: 3, endPoint x: 276, endPoint y: 6, distance: 82.1
click at [358, 3] on button "Done" at bounding box center [353, 5] width 41 height 10
click at [220, 5] on button "button" at bounding box center [215, 5] width 20 height 10
click at [353, 62] on body "4.3.6-dev2 VM_2025_08_05_21_59_22_075_05.gif Done Skip 0 00 : 00 : 16 Categorie…" at bounding box center [211, 94] width 423 height 188
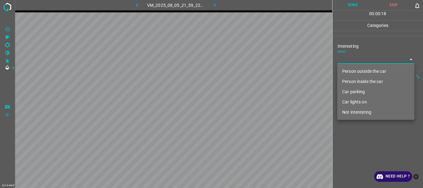
click at [358, 111] on li "Not interesting" at bounding box center [375, 112] width 77 height 10
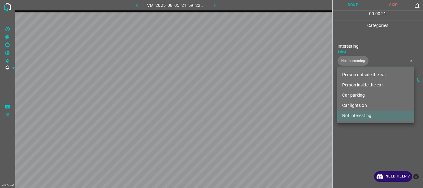
click at [358, 72] on li "Person outside the car" at bounding box center [375, 75] width 77 height 10
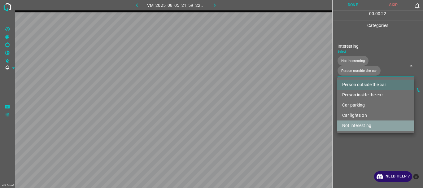
click at [355, 127] on li "Not interesting" at bounding box center [375, 125] width 77 height 10
type input "Person outside the car"
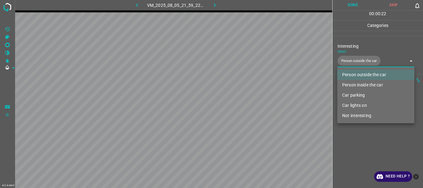
click at [354, 153] on div at bounding box center [211, 94] width 423 height 188
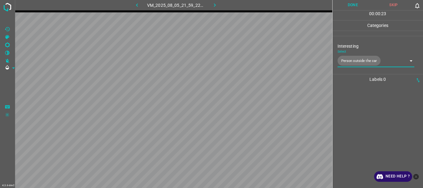
click at [351, 6] on button "Done" at bounding box center [353, 5] width 41 height 10
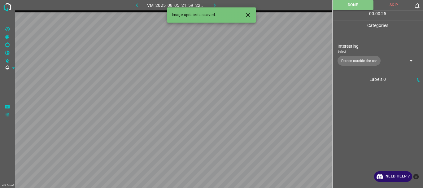
click at [212, 3] on icon "button" at bounding box center [215, 5] width 7 height 7
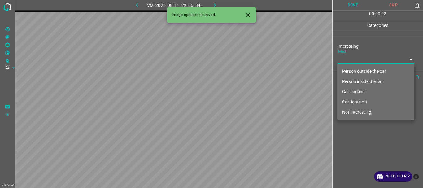
click at [353, 59] on body "4.3.6-dev2 VM_2025_08_11_22_06_34_617_07.gif Done Skip 0 00 : 00 : 02 Categorie…" at bounding box center [211, 94] width 423 height 188
click at [354, 69] on li "Person outside the car" at bounding box center [375, 71] width 77 height 10
type input "Person outside the car"
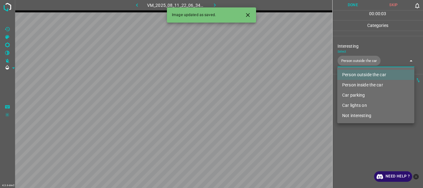
click at [353, 134] on div at bounding box center [211, 94] width 423 height 188
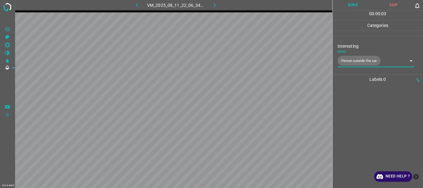
click at [349, 4] on button "Done" at bounding box center [353, 5] width 41 height 10
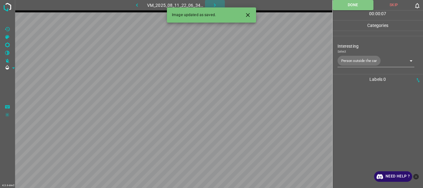
click at [213, 3] on icon "button" at bounding box center [215, 5] width 7 height 7
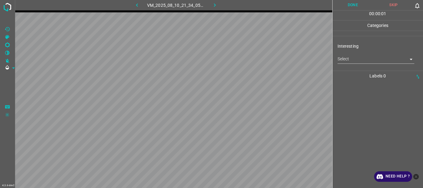
click at [353, 59] on body "4.3.6-dev2 VM_2025_08_10_21_34_05_300_00.gif Done Skip 0 00 : 00 : 01 Categorie…" at bounding box center [211, 94] width 423 height 188
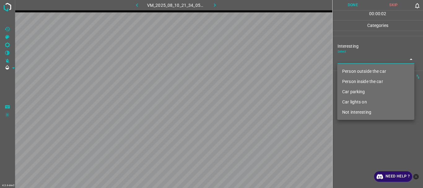
click at [355, 70] on li "Person outside the car" at bounding box center [375, 71] width 77 height 10
type input "Person outside the car"
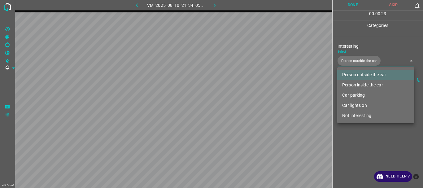
click at [352, 74] on li "Person outside the car" at bounding box center [375, 75] width 77 height 10
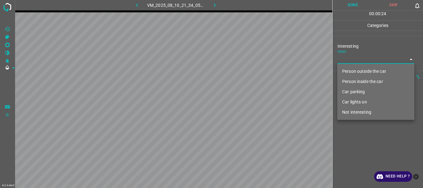
click at [361, 158] on div at bounding box center [211, 94] width 423 height 188
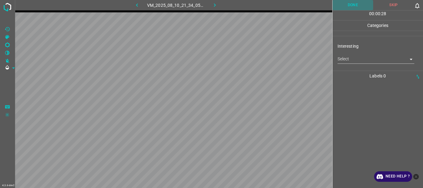
click at [353, 6] on button "Done" at bounding box center [353, 5] width 41 height 10
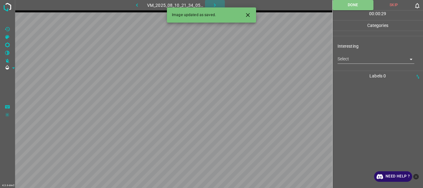
click at [219, 4] on button "button" at bounding box center [215, 5] width 20 height 10
click at [344, 60] on body "4.3.6-dev2 VM_2025_08_11_22_12_35_594_02.gif Done Skip 0 00 : 00 : 01 Categorie…" at bounding box center [211, 94] width 423 height 188
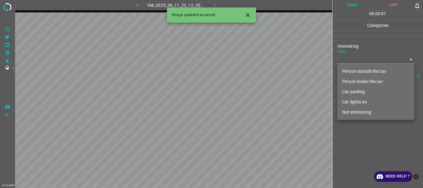
click at [348, 73] on li "Person outside the car" at bounding box center [375, 71] width 77 height 10
type input "Person outside the car"
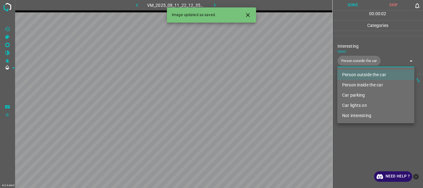
click at [358, 140] on div at bounding box center [211, 94] width 423 height 188
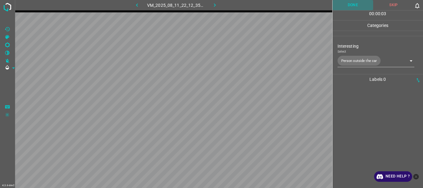
click at [349, 5] on button "Done" at bounding box center [353, 5] width 41 height 10
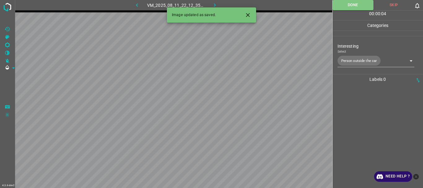
click at [213, 4] on icon "button" at bounding box center [215, 5] width 7 height 7
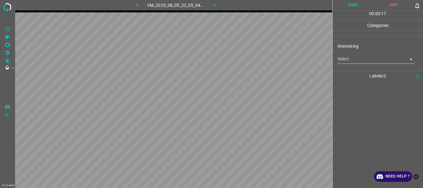
click at [347, 57] on body "4.3.6-dev2 VM_2025_08_05_22_05_04_834_03.gif Done Skip 0 00 : 00 : 17 Categorie…" at bounding box center [211, 94] width 423 height 188
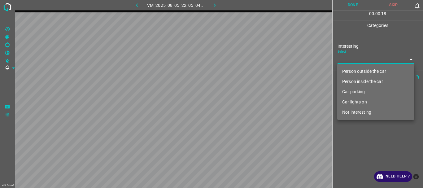
click at [352, 112] on li "Not interesting" at bounding box center [375, 112] width 77 height 10
type input "Not interesting"
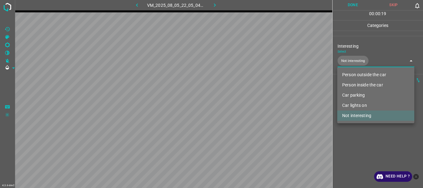
click at [352, 131] on div at bounding box center [211, 94] width 423 height 188
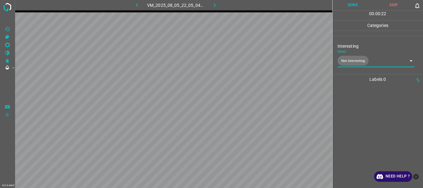
click at [344, 6] on button "Done" at bounding box center [353, 5] width 41 height 10
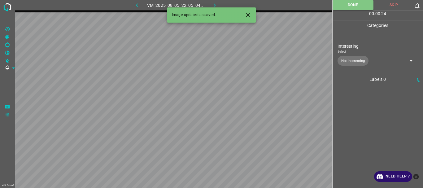
click at [215, 6] on icon "button" at bounding box center [215, 5] width 7 height 7
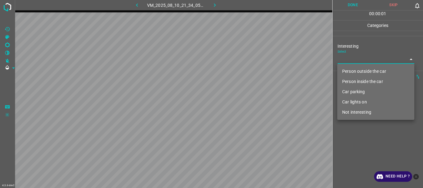
click at [358, 60] on body "4.3.6-dev2 VM_2025_08_10_21_34_05_300_03.gif Done Skip 0 00 : 00 : 01 Categorie…" at bounding box center [211, 94] width 423 height 188
click at [351, 114] on li "Not interesting" at bounding box center [375, 112] width 77 height 10
type input "Not interesting"
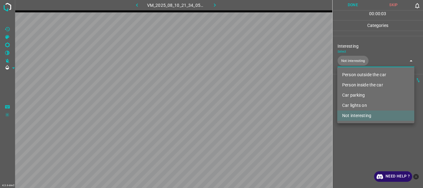
click at [350, 137] on div at bounding box center [211, 94] width 423 height 188
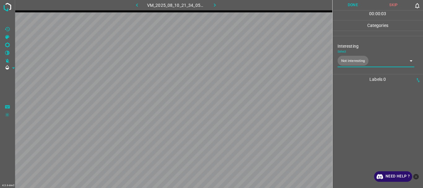
click at [355, 7] on button "Done" at bounding box center [353, 5] width 41 height 10
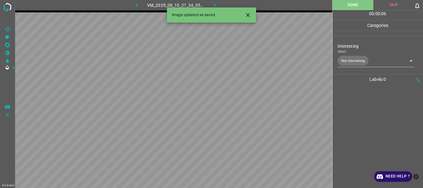
click at [218, 3] on icon "button" at bounding box center [215, 5] width 7 height 7
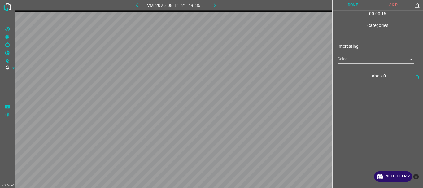
click at [359, 60] on body "4.3.6-dev2 VM_2025_08_11_21_49_36_844_04.gif Done Skip 0 00 : 00 : 16 Categorie…" at bounding box center [211, 94] width 423 height 188
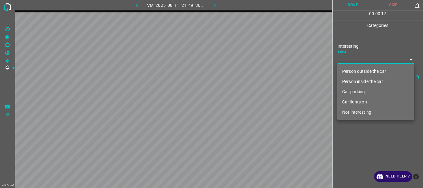
click at [359, 69] on li "Person outside the car" at bounding box center [375, 71] width 77 height 10
type input "Person outside the car"
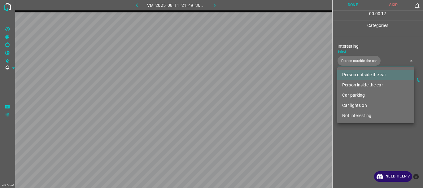
click at [356, 137] on div at bounding box center [211, 94] width 423 height 188
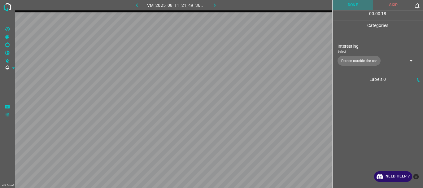
click at [351, 6] on button "Done" at bounding box center [353, 5] width 41 height 10
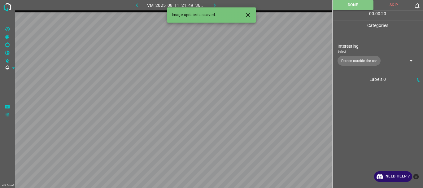
click at [218, 5] on icon "button" at bounding box center [215, 5] width 7 height 7
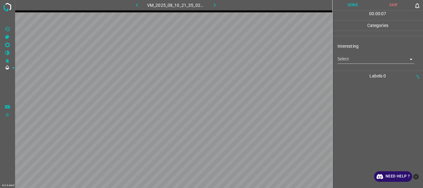
click at [355, 57] on body "4.3.6-dev2 VM_2025_08_10_21_35_02_813_04.gif Done Skip 0 00 : 00 : 07 Categorie…" at bounding box center [211, 94] width 423 height 188
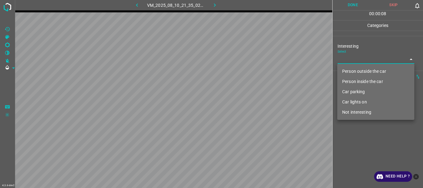
click at [355, 69] on li "Person outside the car" at bounding box center [375, 71] width 77 height 10
type input "Person outside the car"
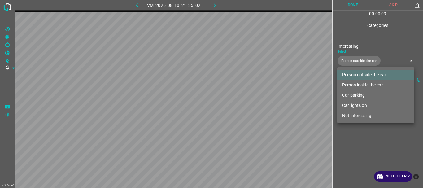
click at [361, 133] on div at bounding box center [211, 94] width 423 height 188
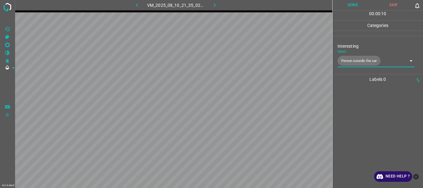
click at [346, 4] on button "Done" at bounding box center [353, 5] width 41 height 10
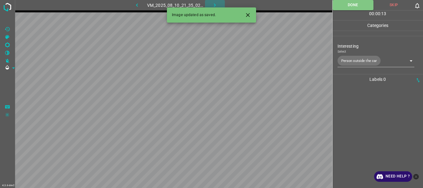
click at [212, 3] on icon "button" at bounding box center [215, 5] width 7 height 7
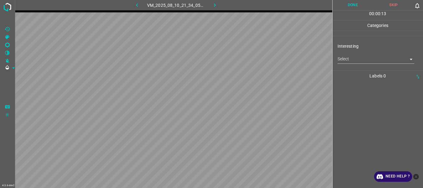
click at [343, 59] on body "4.3.6-dev2 VM_2025_08_10_21_34_05_300_10.gif Done Skip 0 00 : 00 : 13 Categorie…" at bounding box center [211, 94] width 423 height 188
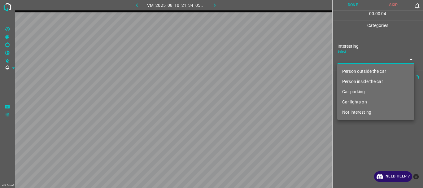
click at [347, 83] on li "Person inside the car" at bounding box center [375, 82] width 77 height 10
type input "Person inside the car"
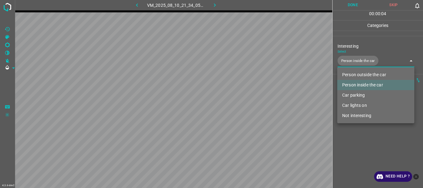
click at [342, 145] on div at bounding box center [211, 94] width 423 height 188
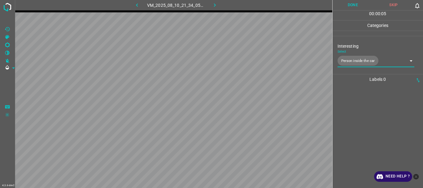
click at [357, 7] on button "Done" at bounding box center [353, 5] width 41 height 10
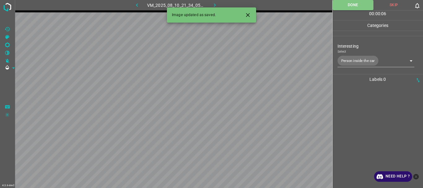
click at [214, 2] on icon "button" at bounding box center [215, 5] width 7 height 7
click at [346, 62] on body "4.3.6-dev2 VM_2025_08_10_21_35_02_813_01.gif Done Skip 0 00 : 00 : 01 Categorie…" at bounding box center [211, 94] width 423 height 188
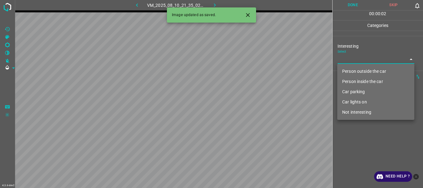
click at [348, 68] on li "Person outside the car" at bounding box center [375, 71] width 77 height 10
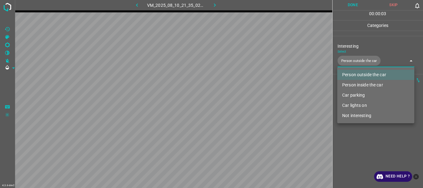
click at [349, 103] on li "Car lights on" at bounding box center [375, 105] width 77 height 10
type input "Person outside the car,Car lights on"
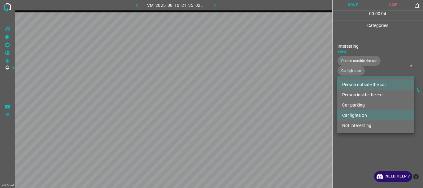
click at [343, 137] on div at bounding box center [211, 94] width 423 height 188
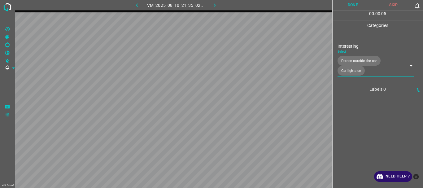
click at [355, 3] on button "Done" at bounding box center [353, 5] width 41 height 10
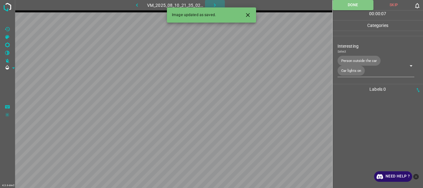
click at [212, 6] on icon "button" at bounding box center [215, 5] width 7 height 7
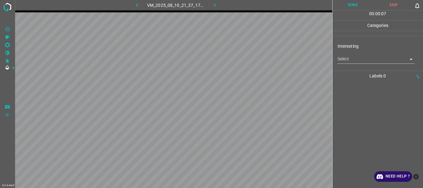
click at [356, 61] on body "4.3.6-dev2 VM_2025_08_10_21_37_17_766_04.gif Done Skip 0 00 : 00 : 07 Categorie…" at bounding box center [211, 94] width 423 height 188
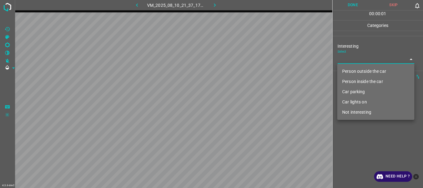
click at [358, 72] on li "Person outside the car" at bounding box center [375, 71] width 77 height 10
type input "Person outside the car"
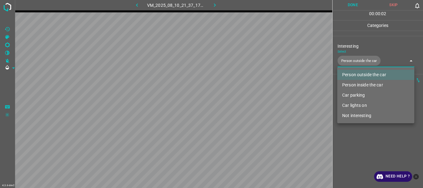
click at [363, 146] on div at bounding box center [211, 94] width 423 height 188
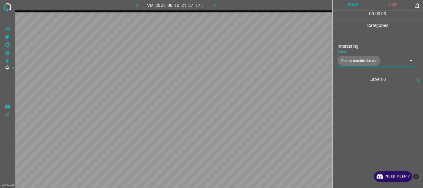
click at [349, 7] on button "Done" at bounding box center [353, 5] width 41 height 10
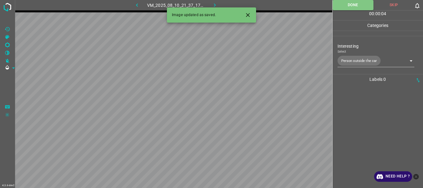
click at [215, 5] on icon "button" at bounding box center [215, 4] width 2 height 3
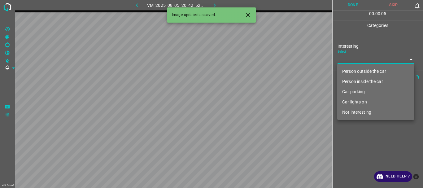
click at [352, 61] on body "4.3.6-dev2 VM_2025_08_05_20_42_52_975_01.gif Done Skip 0 00 : 00 : 05 Categorie…" at bounding box center [211, 94] width 423 height 188
click at [354, 69] on li "Person outside the car" at bounding box center [375, 71] width 77 height 10
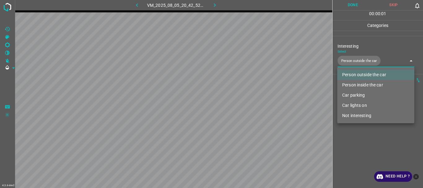
type input "Person outside the car"
click at [363, 146] on div at bounding box center [211, 94] width 423 height 188
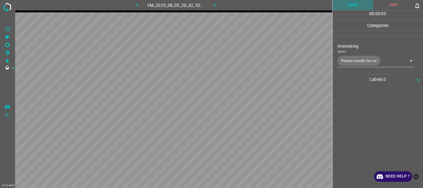
click at [354, 5] on button "Done" at bounding box center [353, 5] width 41 height 10
click at [216, 4] on icon "button" at bounding box center [215, 5] width 7 height 7
click at [358, 53] on div "Select ​" at bounding box center [376, 57] width 77 height 14
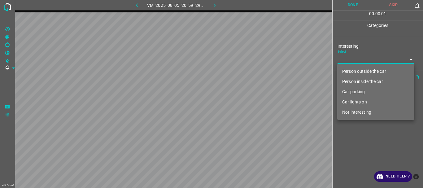
click at [358, 58] on body "4.3.6-dev2 VM_2025_08_05_20_59_29_563_02.gif Done Skip 0 00 : 00 : 01 Categorie…" at bounding box center [211, 94] width 423 height 188
click at [354, 72] on li "Person outside the car" at bounding box center [375, 71] width 77 height 10
type input "Person outside the car"
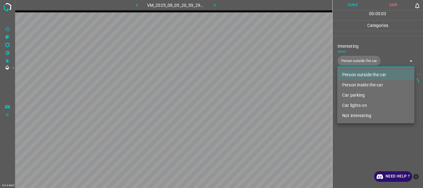
click at [373, 143] on div at bounding box center [211, 94] width 423 height 188
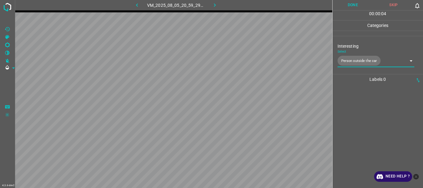
click at [357, 6] on button "Done" at bounding box center [353, 5] width 41 height 10
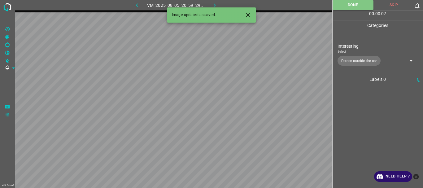
click at [212, 2] on button "button" at bounding box center [215, 5] width 20 height 10
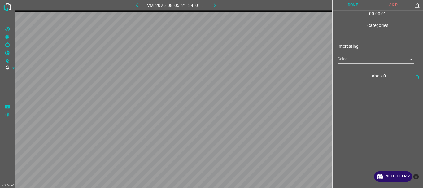
click at [361, 59] on body "4.3.6-dev2 VM_2025_08_05_21_34_01_154_04.gif Done Skip 0 00 : 00 : 01 Categorie…" at bounding box center [211, 94] width 423 height 188
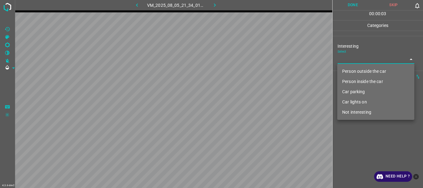
drag, startPoint x: 365, startPoint y: 111, endPoint x: 366, endPoint y: 114, distance: 3.3
click at [365, 111] on li "Not interesting" at bounding box center [375, 112] width 77 height 10
type input "Not interesting"
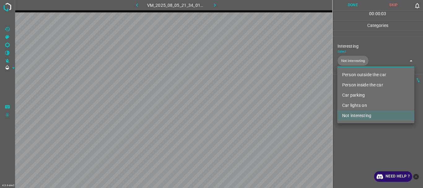
drag, startPoint x: 369, startPoint y: 133, endPoint x: 366, endPoint y: 62, distance: 70.7
click at [369, 133] on div at bounding box center [211, 94] width 423 height 188
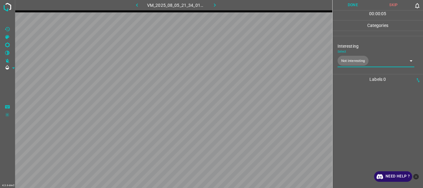
click at [354, 7] on button "Done" at bounding box center [353, 5] width 41 height 10
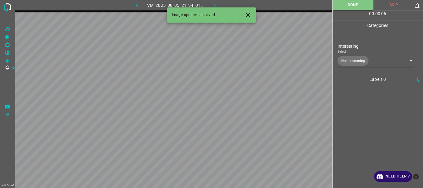
click at [217, 2] on icon "button" at bounding box center [215, 5] width 7 height 7
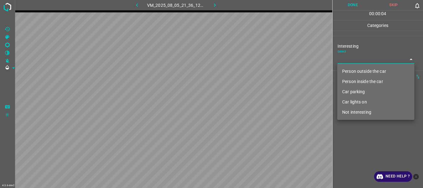
click at [342, 57] on body "4.3.6-dev2 VM_2025_08_05_21_36_12_337_06.gif Done Skip 0 00 : 00 : 04 Categorie…" at bounding box center [211, 94] width 423 height 188
click at [347, 112] on li "Not interesting" at bounding box center [375, 112] width 77 height 10
type input "Not interesting"
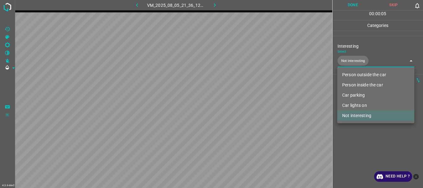
click at [346, 133] on div at bounding box center [211, 94] width 423 height 188
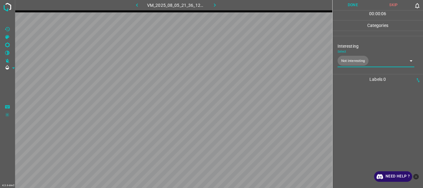
click at [349, 7] on button "Done" at bounding box center [353, 5] width 41 height 10
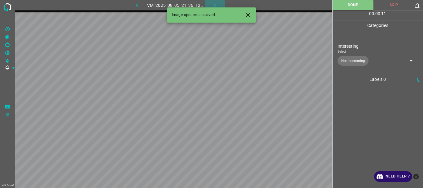
click at [214, 4] on icon "button" at bounding box center [215, 4] width 2 height 3
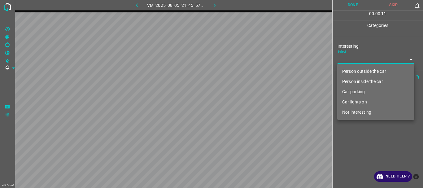
click at [356, 60] on body "4.3.6-dev2 VM_2025_08_05_21_45_57_800_03.gif Done Skip 0 00 : 00 : 11 Categorie…" at bounding box center [211, 94] width 423 height 188
click at [356, 68] on li "Person outside the car" at bounding box center [375, 71] width 77 height 10
type input "Person outside the car"
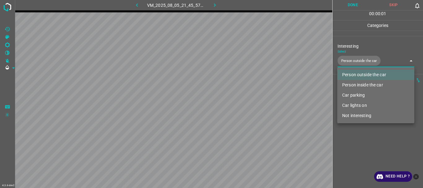
click at [363, 134] on div at bounding box center [211, 94] width 423 height 188
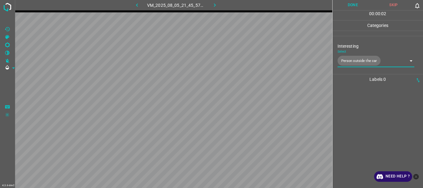
click at [350, 3] on button "Done" at bounding box center [353, 5] width 41 height 10
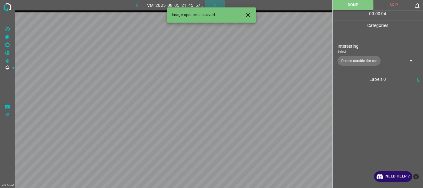
click at [216, 4] on icon "button" at bounding box center [215, 5] width 7 height 7
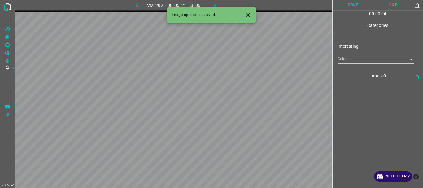
click at [360, 57] on body "4.3.6-dev2 VM_2025_08_05_21_53_06_950_03.gif Done Skip 0 00 : 00 : 04 Categorie…" at bounding box center [211, 94] width 423 height 188
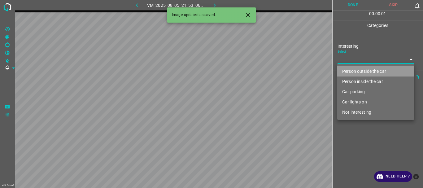
click at [360, 67] on li "Person outside the car" at bounding box center [375, 71] width 77 height 10
type input "Person outside the car"
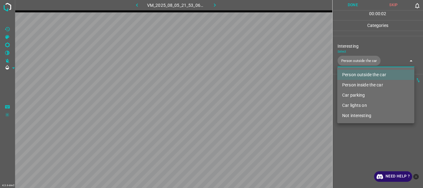
click at [363, 138] on div at bounding box center [211, 94] width 423 height 188
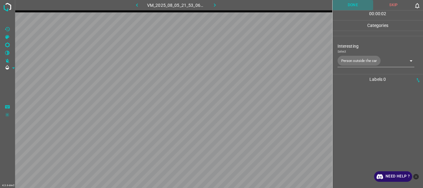
click at [353, 6] on button "Done" at bounding box center [353, 5] width 41 height 10
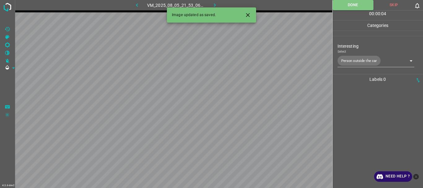
click at [212, 3] on icon "button" at bounding box center [215, 5] width 7 height 7
click at [351, 58] on body "4.3.6-dev2 VM_2025_08_05_21_59_22_075_09.gif Done Skip 0 00 : 00 : 04 Categorie…" at bounding box center [211, 94] width 423 height 188
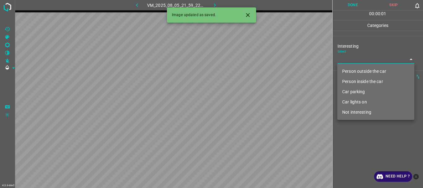
click at [347, 112] on li "Not interesting" at bounding box center [375, 112] width 77 height 10
type input "Not interesting"
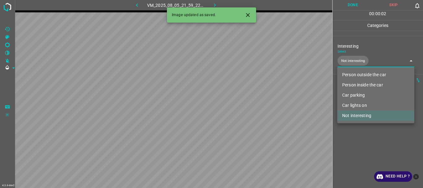
click at [343, 131] on div at bounding box center [211, 94] width 423 height 188
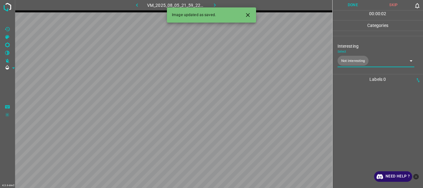
click at [352, 2] on button "Done" at bounding box center [353, 5] width 41 height 10
click at [217, 4] on icon "button" at bounding box center [215, 5] width 7 height 7
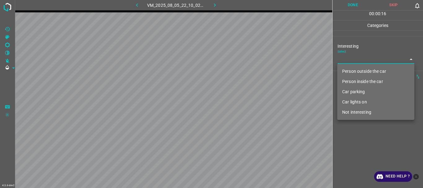
click at [354, 60] on body "4.3.6-dev2 VM_2025_08_05_22_10_02_530_00.gif Done Skip 0 00 : 00 : 16 Categorie…" at bounding box center [211, 94] width 423 height 188
click at [355, 69] on li "Person outside the car" at bounding box center [375, 71] width 77 height 10
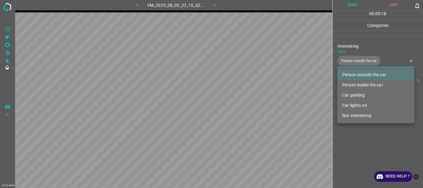
click at [357, 137] on div at bounding box center [211, 94] width 423 height 188
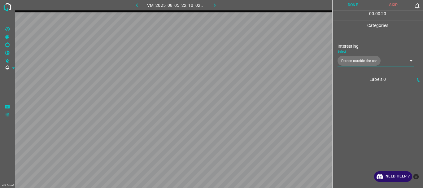
click at [374, 60] on body "4.3.6-dev2 VM_2025_08_05_22_10_02_530_00.gif Done Skip 0 00 : 00 : 20 Categorie…" at bounding box center [211, 94] width 423 height 188
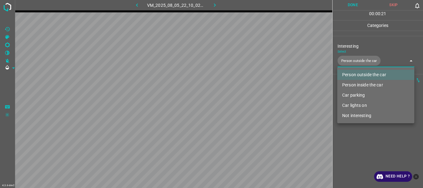
click at [357, 84] on li "Person inside the car" at bounding box center [375, 85] width 77 height 10
type input "Person outside the car,Person inside the car"
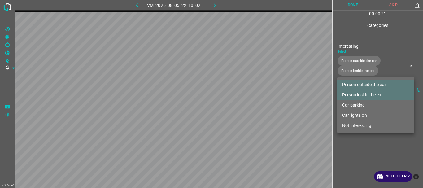
click at [363, 141] on div at bounding box center [211, 94] width 423 height 188
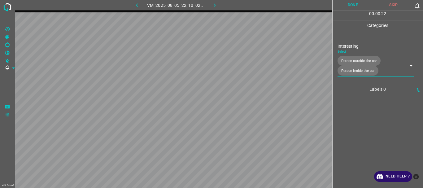
click at [352, 8] on button "Done" at bounding box center [353, 5] width 41 height 10
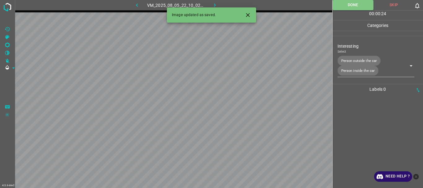
click at [212, 6] on icon "button" at bounding box center [215, 5] width 7 height 7
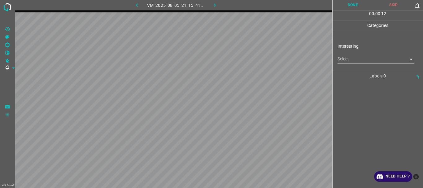
click at [348, 63] on body "4.3.6-dev2 VM_2025_08_05_21_15_41_055_02.gif Done Skip 0 00 : 00 : 12 Categorie…" at bounding box center [211, 94] width 423 height 188
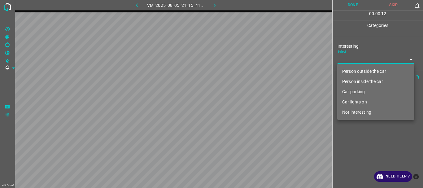
click at [351, 68] on li "Person outside the car" at bounding box center [375, 71] width 77 height 10
type input "Person outside the car"
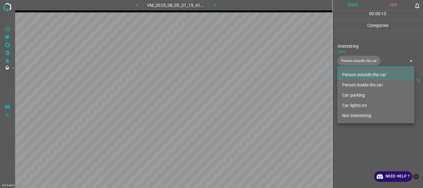
click at [355, 130] on div at bounding box center [211, 94] width 423 height 188
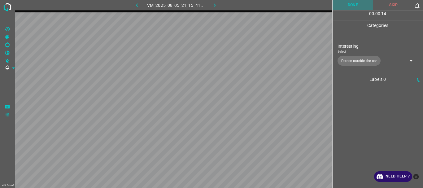
click at [349, 4] on button "Done" at bounding box center [353, 5] width 41 height 10
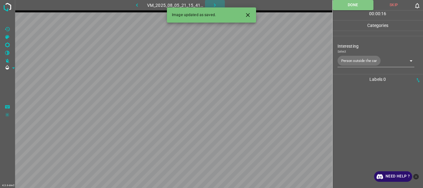
click at [215, 5] on icon "button" at bounding box center [215, 5] width 7 height 7
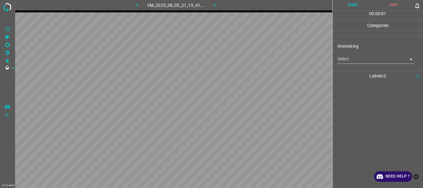
click at [138, 7] on icon "button" at bounding box center [137, 4] width 2 height 3
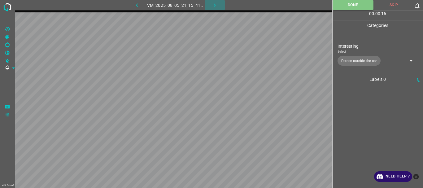
click at [217, 8] on icon "button" at bounding box center [215, 5] width 7 height 7
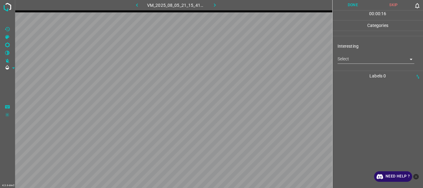
click at [351, 59] on body "4.3.6-dev2 VM_2025_08_05_21_15_41_055_01.gif Done Skip 0 00 : 00 : 16 Categorie…" at bounding box center [211, 94] width 423 height 188
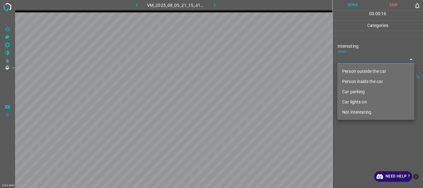
click at [351, 68] on li "Person outside the car" at bounding box center [375, 71] width 77 height 10
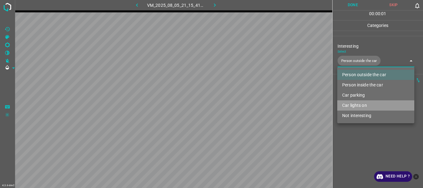
click at [352, 104] on li "Car lights on" at bounding box center [375, 105] width 77 height 10
type input "Person outside the car,Car lights on"
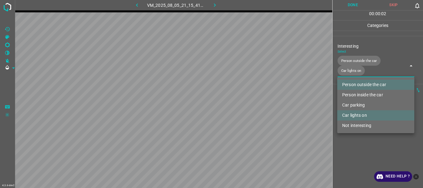
click at [356, 145] on div at bounding box center [211, 94] width 423 height 188
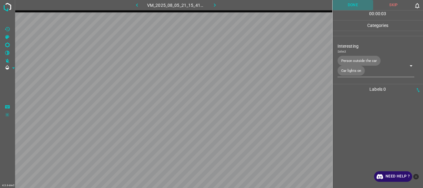
click at [344, 8] on button "Done" at bounding box center [353, 5] width 41 height 10
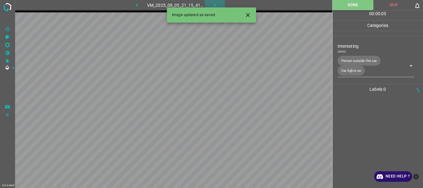
click at [213, 3] on icon "button" at bounding box center [215, 5] width 7 height 7
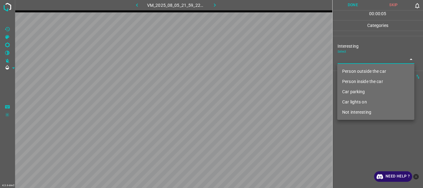
click at [348, 61] on body "4.3.6-dev2 VM_2025_08_05_21_59_22_075_03.gif Done Skip 0 00 : 00 : 05 Categorie…" at bounding box center [211, 94] width 423 height 188
click at [353, 115] on li "Not interesting" at bounding box center [375, 112] width 77 height 10
type input "Not interesting"
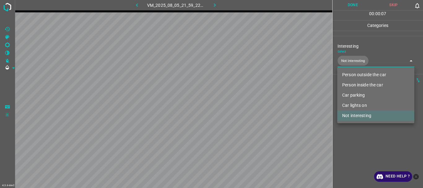
click at [346, 138] on div at bounding box center [211, 94] width 423 height 188
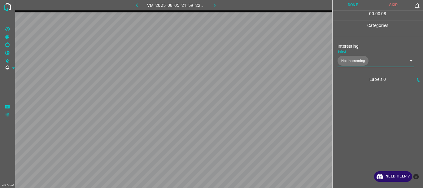
click at [341, 2] on button "Done" at bounding box center [353, 5] width 41 height 10
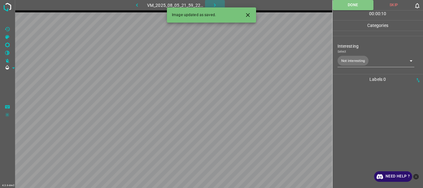
click at [214, 3] on icon "button" at bounding box center [215, 5] width 7 height 7
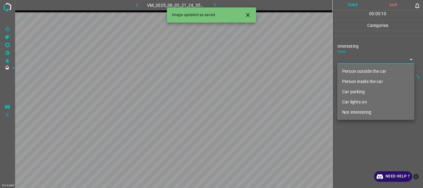
click at [357, 60] on body "4.3.6-dev2 VM_2025_08_05_21_24_35_285_01.gif Done Skip 0 00 : 00 : 10 Categorie…" at bounding box center [211, 94] width 423 height 188
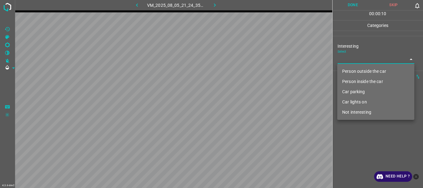
click at [359, 70] on li "Person outside the car" at bounding box center [375, 71] width 77 height 10
type input "Person outside the car"
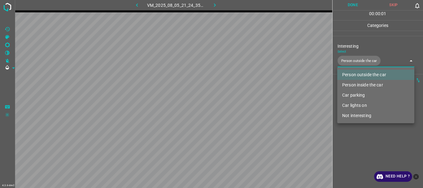
click at [353, 137] on div at bounding box center [211, 94] width 423 height 188
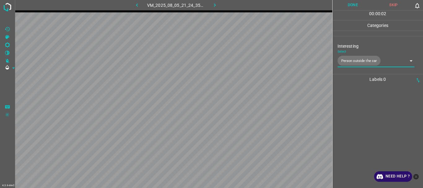
click at [351, 4] on button "Done" at bounding box center [353, 5] width 41 height 10
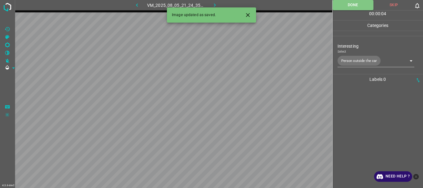
click at [213, 4] on icon "button" at bounding box center [215, 5] width 7 height 7
click at [347, 56] on body "4.3.6-dev2 VM_2025_08_05_22_34_44_304_07.gif Done Skip 0 00 : 00 : 04 Categorie…" at bounding box center [211, 94] width 423 height 188
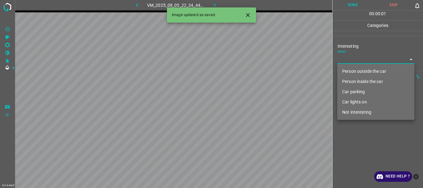
click at [351, 72] on li "Person outside the car" at bounding box center [375, 71] width 77 height 10
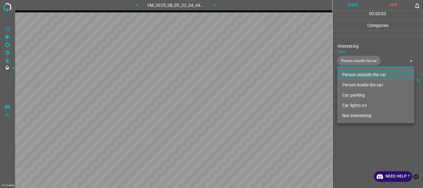
click at [354, 106] on li "Car lights on" at bounding box center [375, 105] width 77 height 10
type input "Person outside the car,Car lights on"
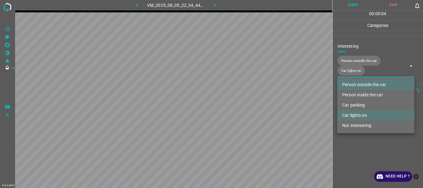
click at [352, 150] on div at bounding box center [211, 94] width 423 height 188
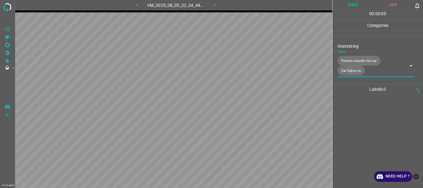
click at [348, 6] on button "Done" at bounding box center [353, 5] width 41 height 10
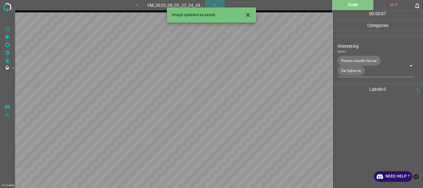
click at [212, 2] on icon "button" at bounding box center [215, 5] width 7 height 7
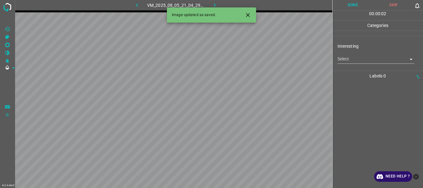
click at [247, 15] on icon "Close" at bounding box center [248, 15] width 7 height 7
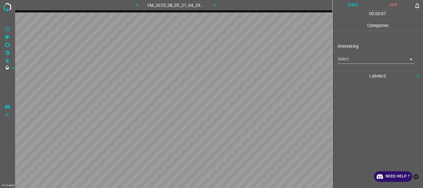
click at [338, 62] on body "4.3.6-dev2 VM_2025_08_05_21_04_29_817_02.gif Done Skip 0 00 : 00 : 07 Categorie…" at bounding box center [211, 94] width 423 height 188
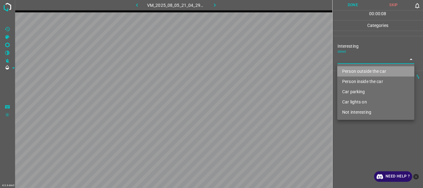
click at [349, 70] on li "Person outside the car" at bounding box center [375, 71] width 77 height 10
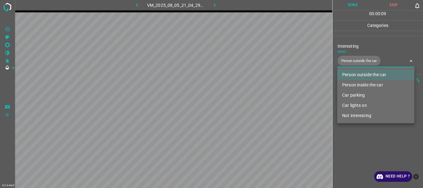
click at [356, 107] on li "Car lights on" at bounding box center [375, 105] width 77 height 10
type input "Person outside the car,Car lights on"
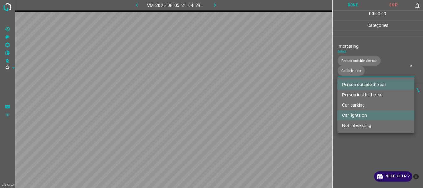
click at [355, 135] on div at bounding box center [211, 94] width 423 height 188
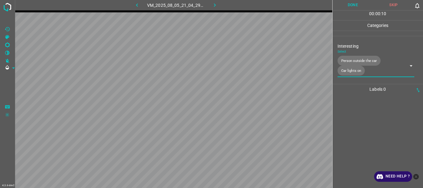
click at [350, 6] on button "Done" at bounding box center [353, 5] width 41 height 10
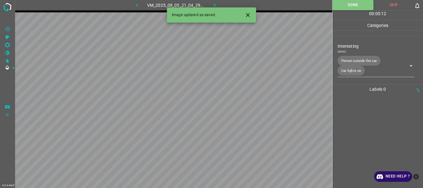
click at [214, 3] on icon "button" at bounding box center [215, 5] width 7 height 7
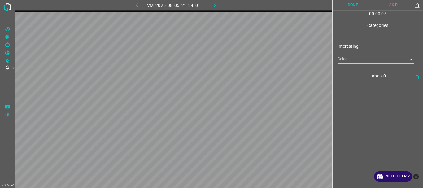
click at [361, 60] on body "4.3.6-dev2 VM_2025_08_05_21_34_01_154_12.gif Done Skip 0 00 : 00 : 07 Categorie…" at bounding box center [211, 94] width 423 height 188
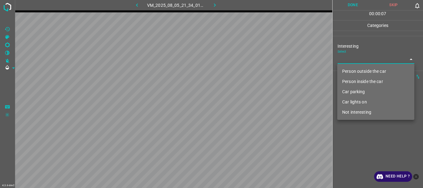
click at [360, 111] on li "Not interesting" at bounding box center [375, 112] width 77 height 10
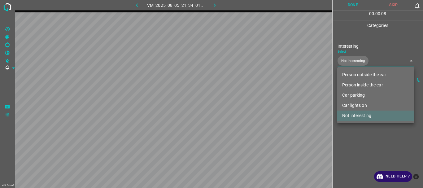
type input "Not interesting"
drag, startPoint x: 356, startPoint y: 135, endPoint x: 356, endPoint y: 105, distance: 30.0
click at [356, 135] on div at bounding box center [211, 94] width 423 height 188
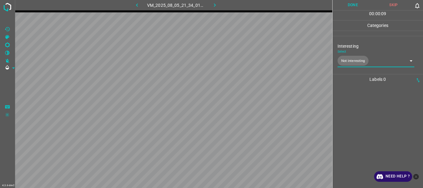
click at [354, 1] on button "Done" at bounding box center [353, 5] width 41 height 10
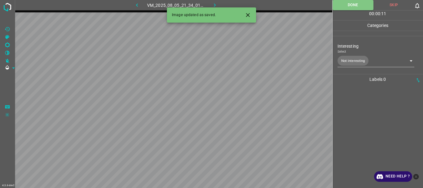
click at [212, 2] on icon "button" at bounding box center [215, 5] width 7 height 7
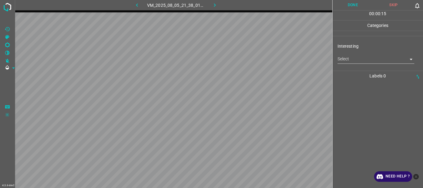
click at [353, 60] on body "4.3.6-dev2 VM_2025_08_05_21_38_01_764_00.gif Done Skip 0 00 : 00 : 15 Categorie…" at bounding box center [211, 94] width 423 height 188
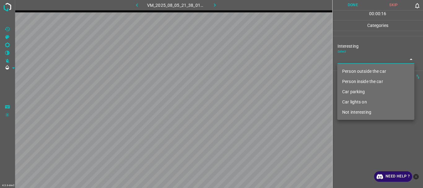
click at [354, 69] on li "Person outside the car" at bounding box center [375, 71] width 77 height 10
type input "Person outside the car"
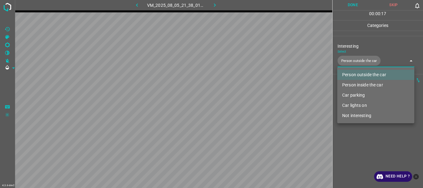
click at [356, 138] on div at bounding box center [211, 94] width 423 height 188
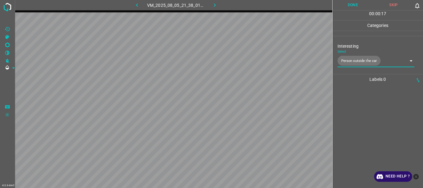
click at [357, 4] on button "Done" at bounding box center [353, 5] width 41 height 10
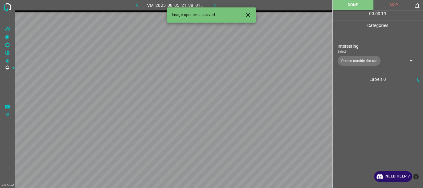
click at [212, 2] on icon "button" at bounding box center [215, 5] width 7 height 7
click at [341, 62] on body "4.3.6-dev2 VM_2025_08_10_21_37_17_766_05.gif Done Skip 0 00 : 00 : 02 Categorie…" at bounding box center [211, 94] width 423 height 188
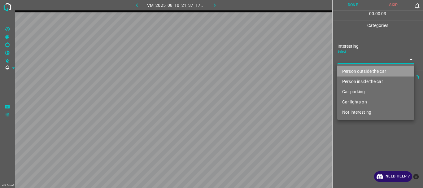
click at [346, 70] on li "Person outside the car" at bounding box center [375, 71] width 77 height 10
type input "Person outside the car"
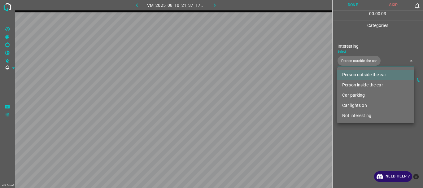
click at [358, 147] on div at bounding box center [211, 94] width 423 height 188
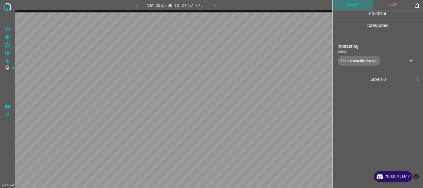
click at [355, 2] on button "Done" at bounding box center [353, 5] width 41 height 10
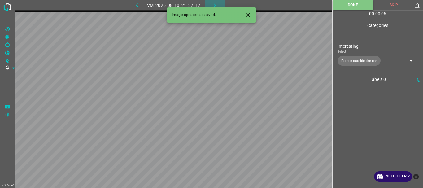
click at [212, 4] on icon "button" at bounding box center [215, 5] width 7 height 7
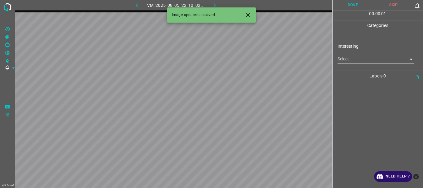
click at [244, 14] on button "Close" at bounding box center [247, 14] width 11 height 11
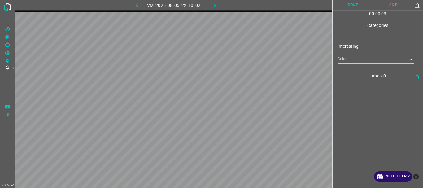
click at [349, 60] on body "4.3.6-dev2 VM_2025_08_05_22_10_02_530_05.gif Done Skip 0 00 : 00 : 03 Categorie…" at bounding box center [211, 94] width 423 height 188
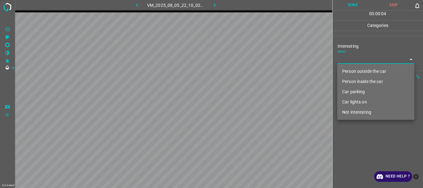
click at [352, 71] on li "Person outside the car" at bounding box center [375, 71] width 77 height 10
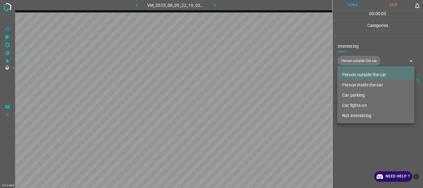
click at [353, 82] on li "Person inside the car" at bounding box center [375, 85] width 77 height 10
type input "Person outside the car,Person inside the car"
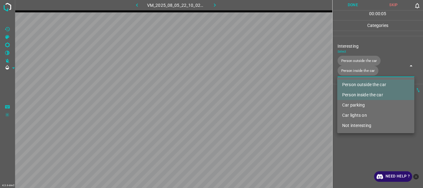
click at [349, 136] on div at bounding box center [211, 94] width 423 height 188
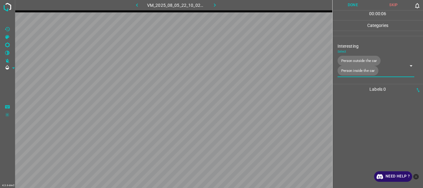
click at [347, 3] on button "Done" at bounding box center [353, 5] width 41 height 10
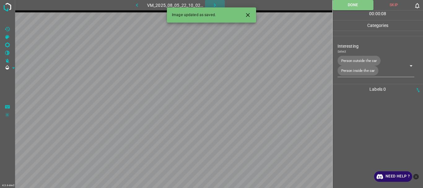
click at [215, 2] on icon "button" at bounding box center [215, 5] width 7 height 7
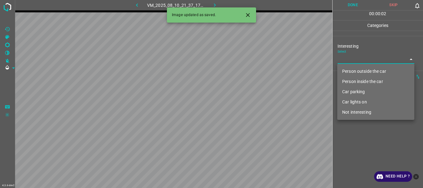
click at [345, 61] on body "4.3.6-dev2 VM_2025_08_10_21_37_17_766_06.gif Done Skip 0 00 : 00 : 02 Categorie…" at bounding box center [211, 94] width 423 height 188
click at [359, 112] on li "Not interesting" at bounding box center [375, 112] width 77 height 10
type input "Not interesting"
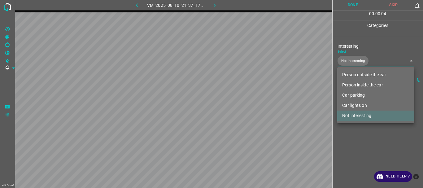
click at [357, 135] on div at bounding box center [211, 94] width 423 height 188
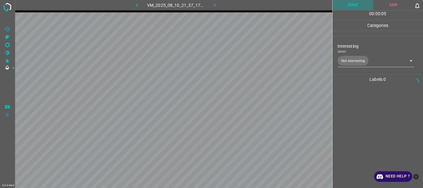
click at [356, 7] on button "Done" at bounding box center [353, 5] width 41 height 10
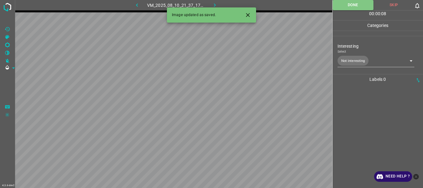
click at [215, 4] on icon "button" at bounding box center [215, 5] width 7 height 7
click at [342, 62] on body "4.3.6-dev2 VM_2025_08_05_22_10_02_530_07.gif Done Skip 0 00 : 00 : 09 Categorie…" at bounding box center [211, 94] width 423 height 188
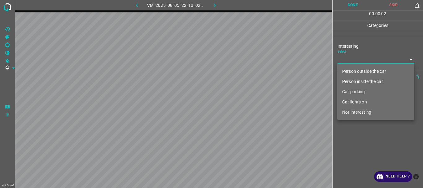
click at [350, 69] on li "Person outside the car" at bounding box center [375, 71] width 77 height 10
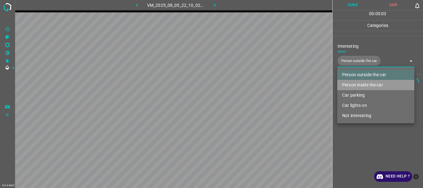
click at [352, 85] on li "Person inside the car" at bounding box center [375, 85] width 77 height 10
type input "Person outside the car,Person inside the car"
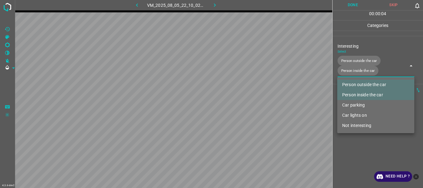
click at [354, 143] on div at bounding box center [211, 94] width 423 height 188
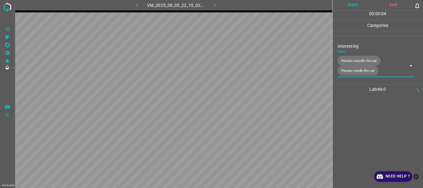
click at [355, 4] on button "Done" at bounding box center [353, 5] width 41 height 10
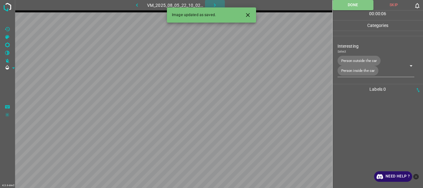
click at [214, 5] on icon "button" at bounding box center [215, 5] width 7 height 7
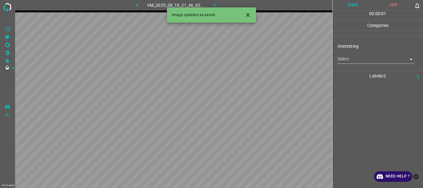
click at [343, 60] on body "4.3.6-dev2 VM_2025_08_10_21_46_02_759_03.gif Done Skip 0 00 : 00 : 01 Categorie…" at bounding box center [211, 94] width 423 height 188
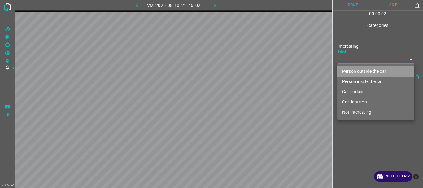
click at [349, 73] on li "Person outside the car" at bounding box center [375, 71] width 77 height 10
type input "Person outside the car"
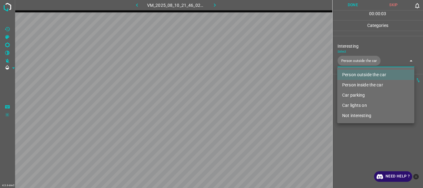
click at [350, 137] on div at bounding box center [211, 94] width 423 height 188
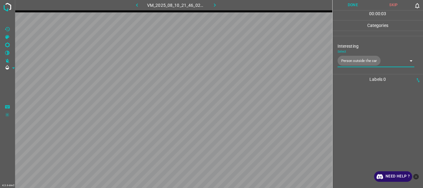
click at [360, 7] on button "Done" at bounding box center [353, 5] width 41 height 10
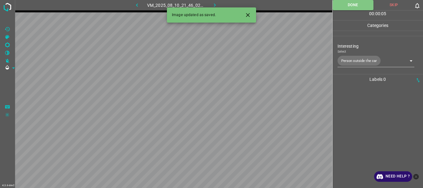
click at [215, 3] on icon "button" at bounding box center [215, 5] width 7 height 7
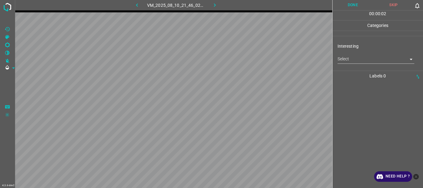
click at [348, 60] on body "4.3.6-dev2 VM_2025_08_10_21_46_02_759_01.gif Done Skip 0 00 : 00 : 02 Categorie…" at bounding box center [211, 94] width 423 height 188
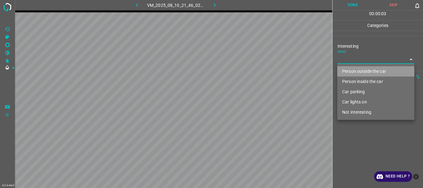
click at [349, 69] on li "Person outside the car" at bounding box center [375, 71] width 77 height 10
type input "Person outside the car"
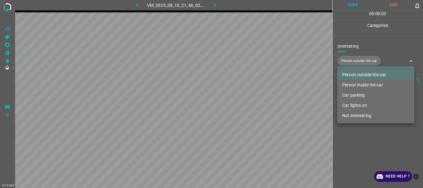
click at [351, 137] on div at bounding box center [211, 94] width 423 height 188
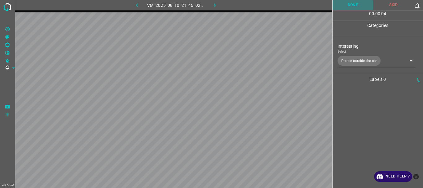
click at [354, 3] on button "Done" at bounding box center [353, 5] width 41 height 10
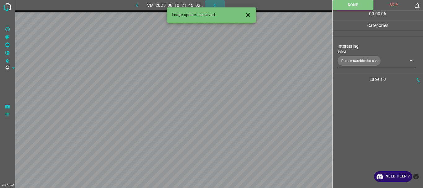
click at [214, 4] on icon "button" at bounding box center [215, 5] width 7 height 7
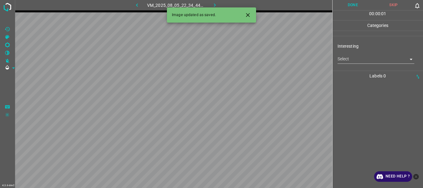
click at [346, 59] on body "4.3.6-dev2 VM_2025_08_05_22_34_44_304_09.gif Done Skip 0 00 : 00 : 01 Categorie…" at bounding box center [211, 94] width 423 height 188
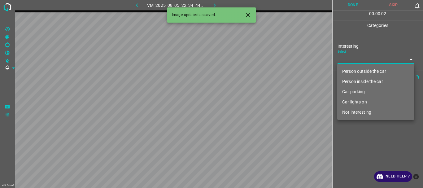
click at [351, 70] on li "Person outside the car" at bounding box center [375, 71] width 77 height 10
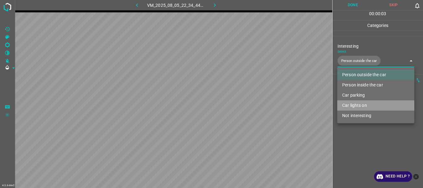
click at [354, 105] on li "Car lights on" at bounding box center [375, 105] width 77 height 10
type input "Person outside the car,Car lights on"
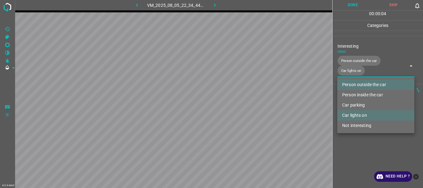
click at [355, 142] on div at bounding box center [211, 94] width 423 height 188
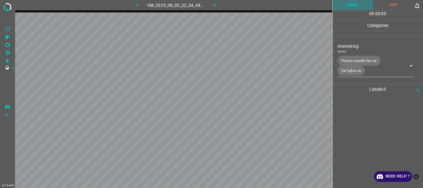
click at [353, 7] on button "Done" at bounding box center [353, 5] width 41 height 10
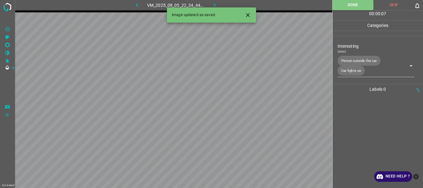
click at [214, 4] on icon "button" at bounding box center [215, 5] width 7 height 7
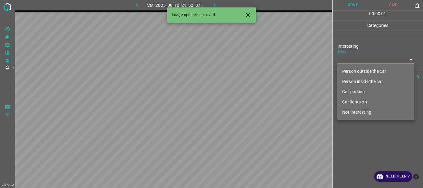
click at [344, 58] on body "4.3.6-dev2 VM_2025_08_10_21_50_07_681_05.gif Done Skip 0 00 : 00 : 01 Categorie…" at bounding box center [211, 94] width 423 height 188
click at [347, 72] on li "Person outside the car" at bounding box center [375, 71] width 77 height 10
type input "Person outside the car"
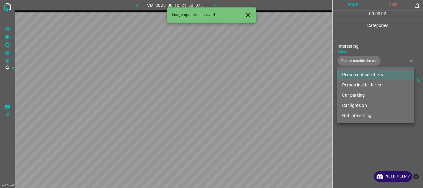
click at [352, 138] on div at bounding box center [211, 94] width 423 height 188
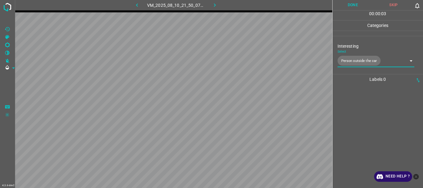
click at [358, 6] on button "Done" at bounding box center [353, 5] width 41 height 10
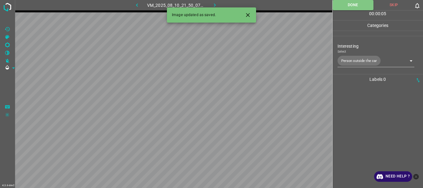
click at [212, 3] on icon "button" at bounding box center [215, 5] width 7 height 7
click at [357, 62] on body "4.3.6-dev2 VM_2025_08_05_21_24_35_285_00.gif Done Skip 0 00 : 00 : 05 Categorie…" at bounding box center [211, 94] width 423 height 188
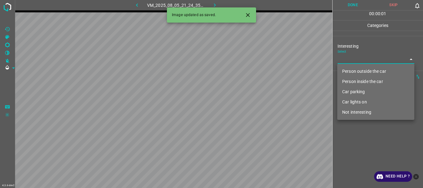
click at [357, 70] on li "Person outside the car" at bounding box center [375, 71] width 77 height 10
type input "Person outside the car"
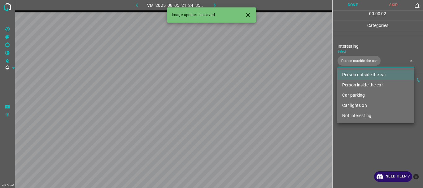
click at [357, 132] on div at bounding box center [211, 94] width 423 height 188
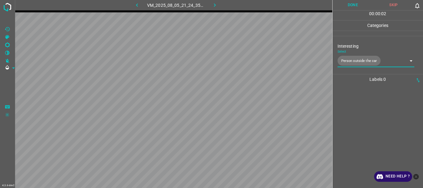
click at [349, 6] on button "Done" at bounding box center [353, 5] width 41 height 10
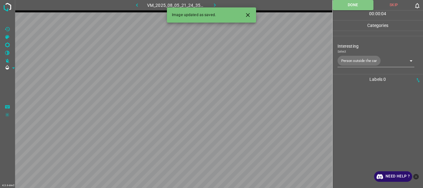
click at [216, 4] on icon "button" at bounding box center [215, 5] width 7 height 7
click at [375, 62] on body "4.3.6-dev2 VM_2025_08_10_21_50_57_849_02.gif Done Skip 0 00 : 00 : 01 Categorie…" at bounding box center [211, 94] width 423 height 188
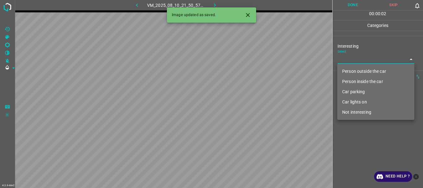
click at [355, 69] on li "Person outside the car" at bounding box center [375, 71] width 77 height 10
type input "Person outside the car"
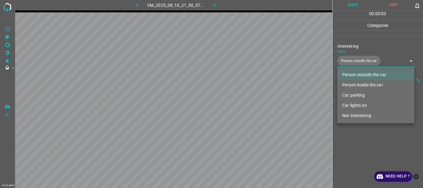
click at [363, 143] on div at bounding box center [211, 94] width 423 height 188
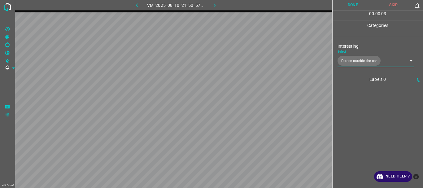
click at [348, 7] on button "Done" at bounding box center [353, 5] width 41 height 10
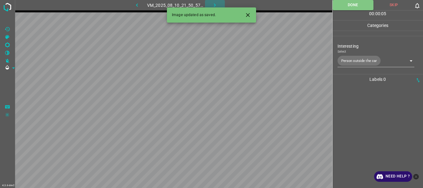
click at [216, 3] on icon "button" at bounding box center [215, 5] width 7 height 7
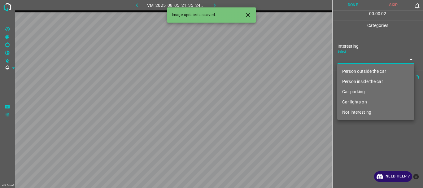
click at [364, 60] on body "4.3.6-dev2 VM_2025_08_05_21_35_24_715_01.gif Done Skip 0 00 : 00 : 02 Categorie…" at bounding box center [211, 94] width 423 height 188
click at [364, 71] on li "Person outside the car" at bounding box center [375, 71] width 77 height 10
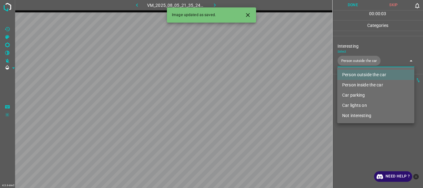
click at [357, 94] on li "Car parking" at bounding box center [375, 95] width 77 height 10
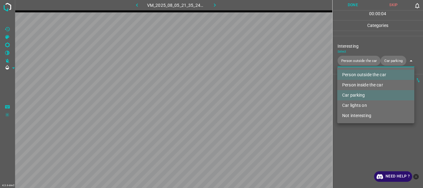
click at [357, 106] on li "Car lights on" at bounding box center [375, 105] width 77 height 10
type input "Person outside the car,Car parking,Car lights on"
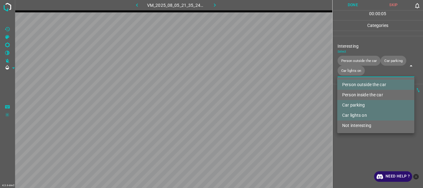
click at [357, 146] on div at bounding box center [211, 94] width 423 height 188
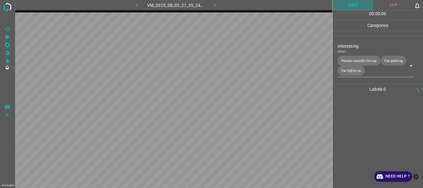
click at [351, 7] on button "Done" at bounding box center [353, 5] width 41 height 10
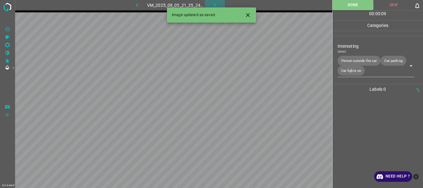
click at [213, 6] on icon "button" at bounding box center [215, 5] width 7 height 7
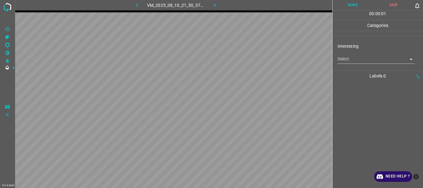
click at [344, 58] on body "4.3.6-dev2 VM_2025_08_10_21_50_57_849_01.gif Done Skip 0 00 : 00 : 01 Categorie…" at bounding box center [211, 94] width 423 height 188
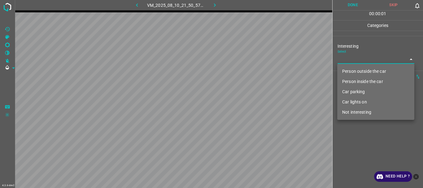
click at [347, 71] on li "Person outside the car" at bounding box center [375, 71] width 77 height 10
type input "Person outside the car"
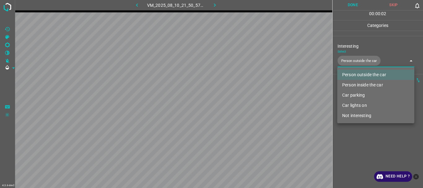
click at [362, 140] on div at bounding box center [211, 94] width 423 height 188
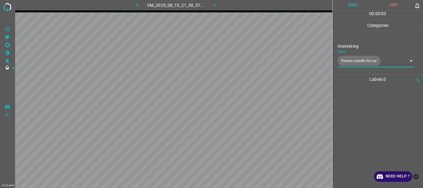
click at [356, 5] on button "Done" at bounding box center [353, 5] width 41 height 10
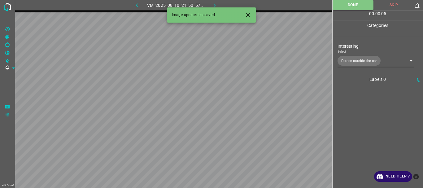
click at [217, 5] on icon "button" at bounding box center [215, 5] width 7 height 7
click at [361, 60] on body "4.3.6-dev2 VM_2025_08_05_21_36_12_337_04.gif Done Skip 0 00 : 00 : 01 Categorie…" at bounding box center [211, 94] width 423 height 188
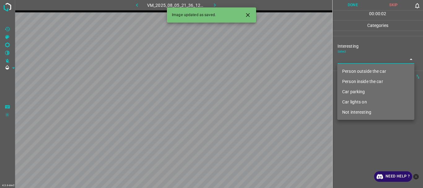
click at [358, 70] on li "Person outside the car" at bounding box center [375, 71] width 77 height 10
type input "Person outside the car"
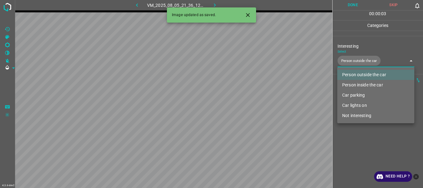
click at [365, 152] on div at bounding box center [211, 94] width 423 height 188
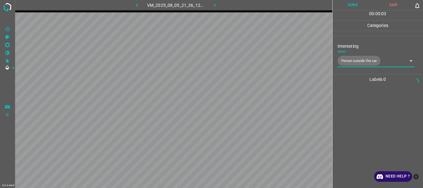
click at [354, 8] on button "Done" at bounding box center [353, 5] width 41 height 10
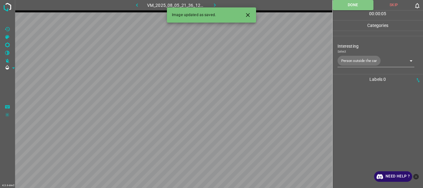
click at [214, 3] on icon "button" at bounding box center [215, 5] width 7 height 7
click at [359, 62] on body "4.3.6-dev2 VM_2025_08_10_21_57_34_087_03.gif Done Skip 0 00 : 00 : 01 Categorie…" at bounding box center [211, 94] width 423 height 188
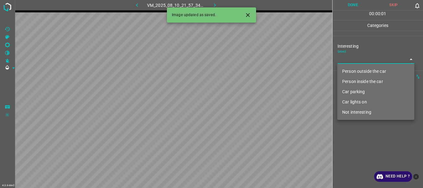
click at [358, 72] on li "Person outside the car" at bounding box center [375, 71] width 77 height 10
type input "Person outside the car"
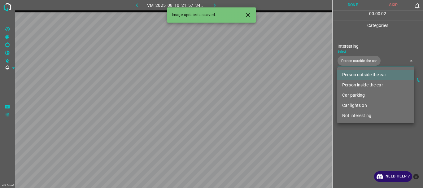
click at [364, 147] on div at bounding box center [211, 94] width 423 height 188
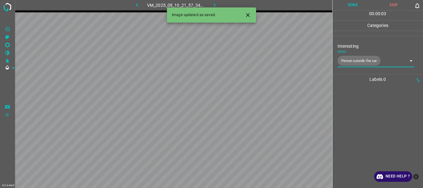
click at [357, 9] on button "Done" at bounding box center [353, 5] width 41 height 10
click at [216, 4] on icon "button" at bounding box center [215, 5] width 7 height 7
click at [362, 64] on div "Interesting Select ​" at bounding box center [378, 53] width 91 height 29
click at [362, 63] on body "4.3.6-dev2 VM_2025_08_05_22_05_04_834_02.gif Done Skip 0 00 : 00 : 01 Categorie…" at bounding box center [211, 94] width 423 height 188
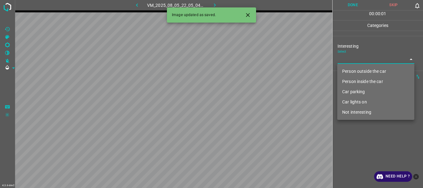
click at [362, 72] on li "Person outside the car" at bounding box center [375, 71] width 77 height 10
type input "Person outside the car"
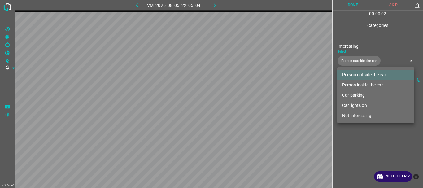
click at [363, 142] on div at bounding box center [211, 94] width 423 height 188
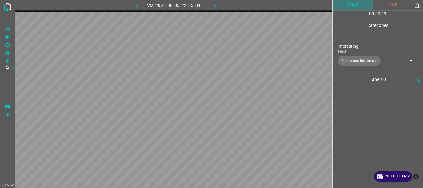
click at [351, 8] on button "Done" at bounding box center [353, 5] width 41 height 10
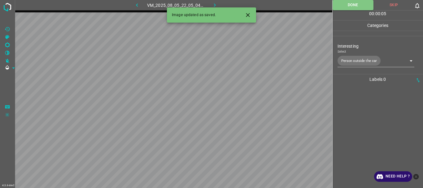
click at [217, 6] on icon "button" at bounding box center [215, 5] width 7 height 7
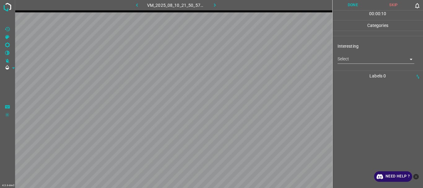
click at [348, 60] on body "4.3.6-dev2 VM_2025_08_10_21_50_57_849_03.gif Done Skip 0 00 : 00 : 10 Categorie…" at bounding box center [211, 94] width 423 height 188
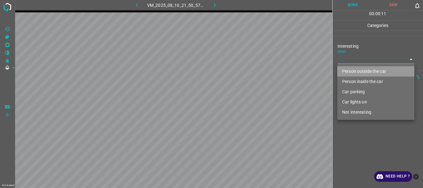
click at [344, 73] on li "Person outside the car" at bounding box center [375, 71] width 77 height 10
type input "Person outside the car"
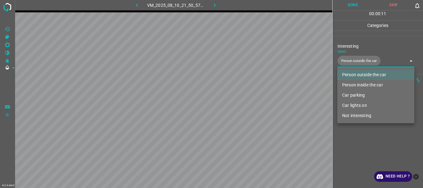
click at [349, 149] on div at bounding box center [211, 94] width 423 height 188
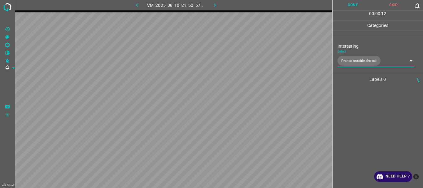
click at [348, 5] on button "Done" at bounding box center [353, 5] width 41 height 10
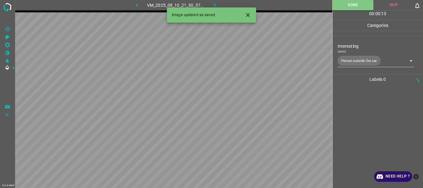
click at [212, 3] on icon "button" at bounding box center [215, 5] width 7 height 7
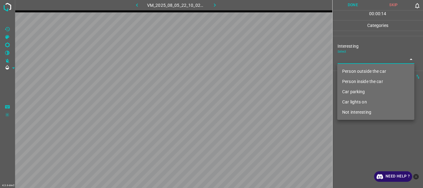
click at [347, 62] on body "4.3.6-dev2 VM_2025_08_05_22_10_02_530_10.gif Done Skip 0 00 : 00 : 14 Categorie…" at bounding box center [211, 94] width 423 height 188
click at [347, 71] on li "Person outside the car" at bounding box center [375, 71] width 77 height 10
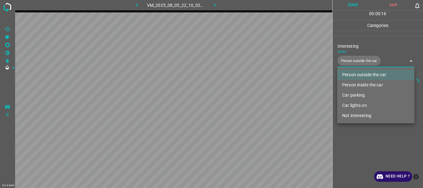
click at [347, 84] on li "Person inside the car" at bounding box center [375, 85] width 77 height 10
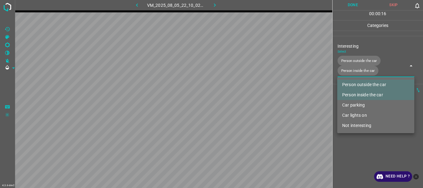
click at [349, 102] on li "Car parking" at bounding box center [375, 105] width 77 height 10
click at [353, 115] on li "Car lights on" at bounding box center [375, 115] width 77 height 10
type input "Person outside the car,Person inside the car,Car parking,Car lights on"
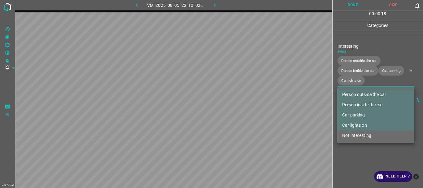
click at [354, 145] on div at bounding box center [211, 94] width 423 height 188
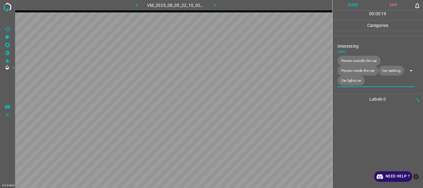
click at [348, 7] on button "Done" at bounding box center [353, 5] width 41 height 10
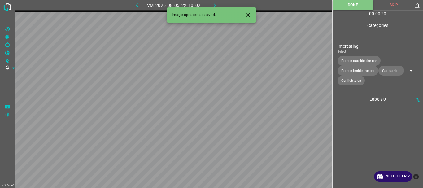
click at [214, 6] on icon "button" at bounding box center [215, 5] width 7 height 7
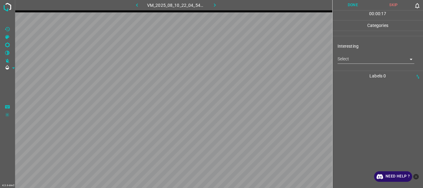
click at [358, 62] on body "4.3.6-dev2 VM_2025_08_10_22_04_54_553_03.gif Done Skip 0 00 : 00 : 17 Categorie…" at bounding box center [211, 94] width 423 height 188
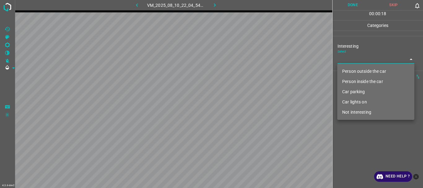
click at [354, 68] on li "Person outside the car" at bounding box center [375, 71] width 77 height 10
type input "Person outside the car"
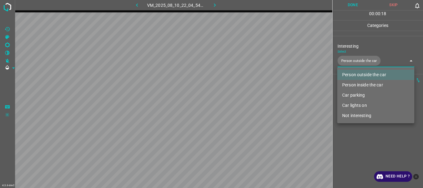
click at [349, 133] on div at bounding box center [211, 94] width 423 height 188
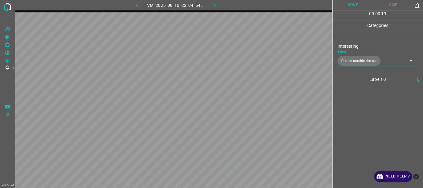
click at [350, 4] on button "Done" at bounding box center [353, 5] width 41 height 10
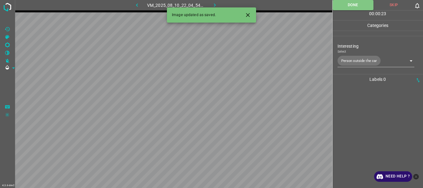
click at [215, 4] on icon "button" at bounding box center [215, 5] width 7 height 7
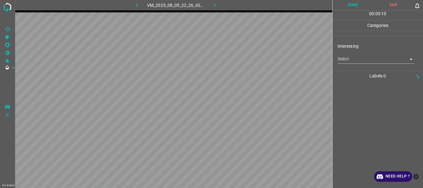
click at [343, 55] on body "4.3.6-dev2 VM_2025_08_05_22_26_42_706_05.gif Done Skip 0 00 : 00 : 10 Categorie…" at bounding box center [211, 94] width 423 height 188
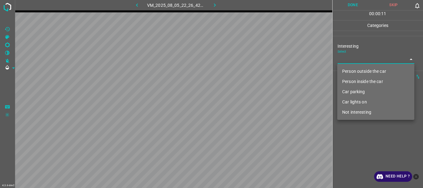
click at [353, 81] on li "Person inside the car" at bounding box center [375, 82] width 77 height 10
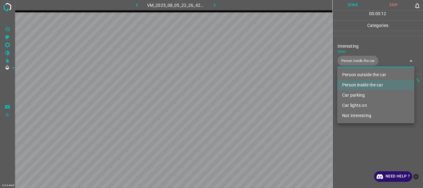
type input "Person inside the car"
click at [343, 137] on div at bounding box center [211, 94] width 423 height 188
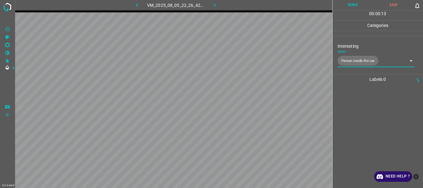
click at [348, 7] on button "Done" at bounding box center [353, 5] width 41 height 10
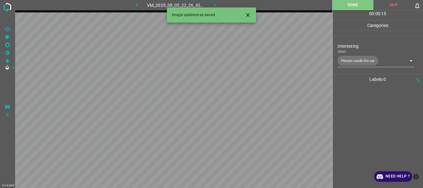
click at [213, 3] on icon "button" at bounding box center [215, 5] width 7 height 7
click at [364, 61] on body "4.3.6-dev2 VM_2025_08_10_22_05_07_724_00.gif Done Skip 0 00 : 00 : 15 Categorie…" at bounding box center [211, 94] width 423 height 188
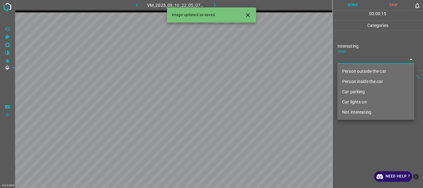
click at [352, 70] on li "Person outside the car" at bounding box center [375, 71] width 77 height 10
type input "Person outside the car"
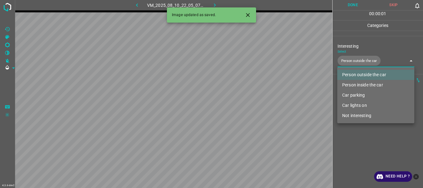
click at [356, 143] on div at bounding box center [211, 94] width 423 height 188
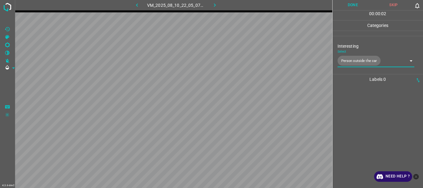
click at [359, 7] on button "Done" at bounding box center [353, 5] width 41 height 10
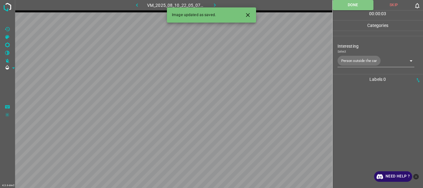
click at [213, 4] on icon "button" at bounding box center [215, 5] width 7 height 7
click at [340, 58] on body "4.3.6-dev2 VM_2025_08_10_22_05_07_724_11.gif Done Skip 0 00 : 00 : 39 Categorie…" at bounding box center [211, 94] width 423 height 188
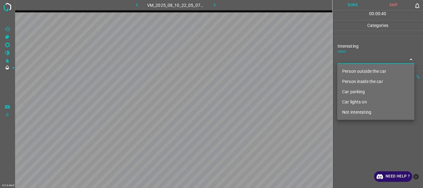
click at [342, 70] on li "Person outside the car" at bounding box center [375, 71] width 77 height 10
type input "Person outside the car"
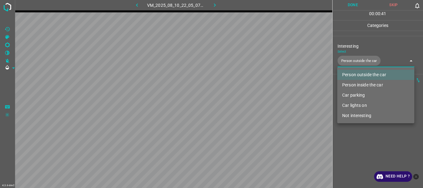
click at [352, 151] on div at bounding box center [211, 94] width 423 height 188
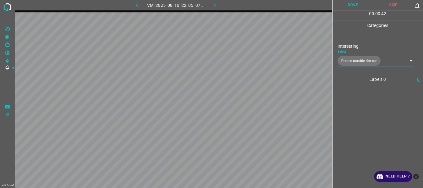
click at [348, 7] on button "Done" at bounding box center [353, 5] width 41 height 10
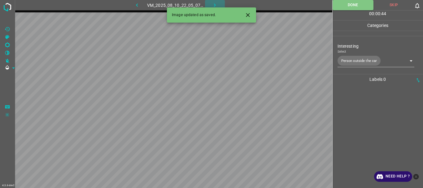
click at [211, 3] on button "button" at bounding box center [215, 5] width 20 height 10
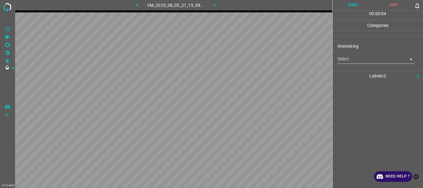
click at [353, 62] on body "4.3.6-dev2 VM_2025_08_05_21_15_09_709_02.gif Done Skip 0 00 : 00 : 04 Categorie…" at bounding box center [211, 94] width 423 height 188
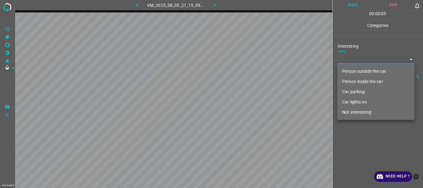
click at [348, 111] on li "Not interesting" at bounding box center [375, 112] width 77 height 10
type input "Not interesting"
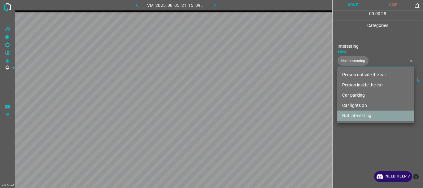
click at [370, 115] on li "Not interesting" at bounding box center [375, 116] width 77 height 10
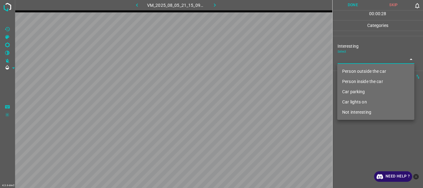
click at [360, 139] on div at bounding box center [211, 94] width 423 height 188
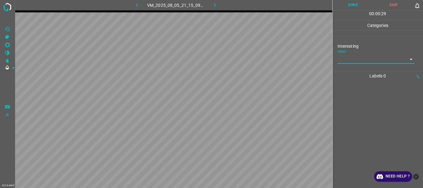
click at [351, 6] on button "Done" at bounding box center [353, 5] width 41 height 10
click at [214, 5] on icon "button" at bounding box center [215, 5] width 7 height 7
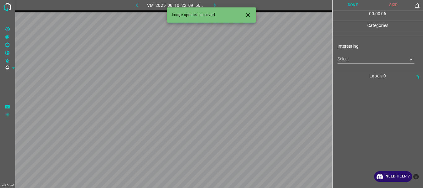
click at [360, 61] on body "4.3.6-dev2 VM_2025_08_10_22_09_56_368_00.gif Done Skip 0 00 : 00 : 06 Categorie…" at bounding box center [211, 94] width 423 height 188
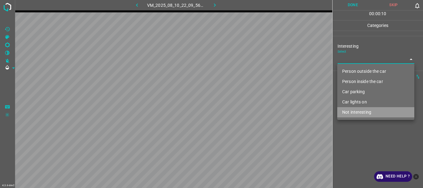
drag, startPoint x: 354, startPoint y: 112, endPoint x: 353, endPoint y: 129, distance: 17.0
click at [354, 113] on li "Not interesting" at bounding box center [375, 112] width 77 height 10
type input "Not interesting"
click at [353, 129] on div at bounding box center [211, 94] width 423 height 188
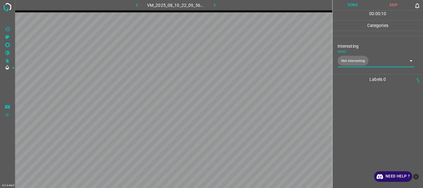
click at [350, 5] on div at bounding box center [211, 94] width 423 height 188
click at [347, 7] on div at bounding box center [211, 94] width 423 height 188
click at [351, 4] on button "Done" at bounding box center [353, 5] width 41 height 10
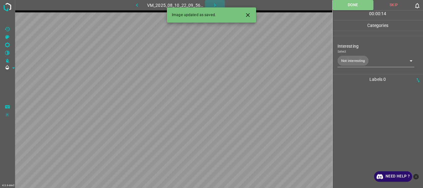
click at [213, 3] on icon "button" at bounding box center [215, 5] width 7 height 7
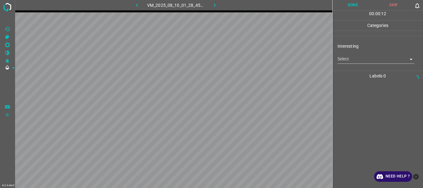
click at [348, 61] on body "4.3.6-dev2 VM_2025_08_10_01_28_45_992_06.gif Done Skip 0 00 : 00 : 12 Categorie…" at bounding box center [211, 94] width 423 height 188
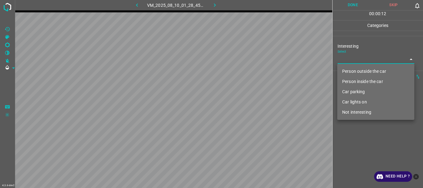
click at [347, 68] on li "Person outside the car" at bounding box center [375, 71] width 77 height 10
type input "Person outside the car"
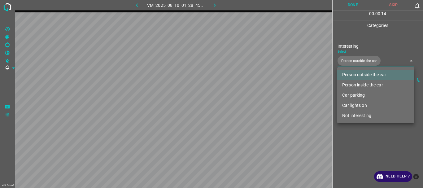
drag, startPoint x: 362, startPoint y: 130, endPoint x: 364, endPoint y: 105, distance: 25.1
click at [362, 130] on div at bounding box center [211, 94] width 423 height 188
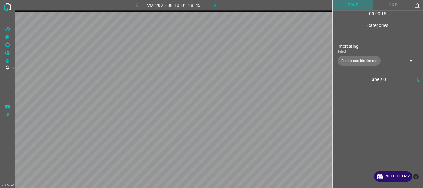
click at [350, 2] on button "Done" at bounding box center [353, 5] width 41 height 10
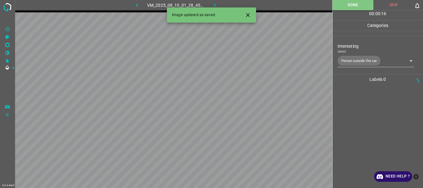
click at [214, 6] on icon "button" at bounding box center [215, 5] width 7 height 7
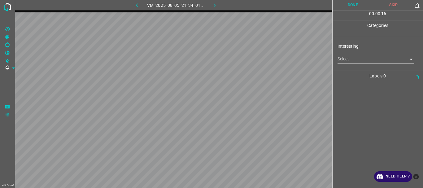
click at [351, 62] on body "4.3.6-dev2 VM_2025_08_05_21_34_01_154_07.gif Done Skip 0 00 : 00 : 16 Categorie…" at bounding box center [211, 94] width 423 height 188
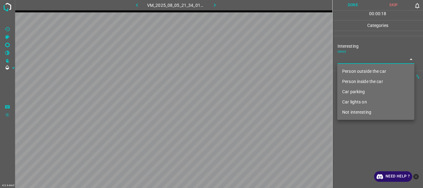
click at [351, 99] on li "Car lights on" at bounding box center [375, 102] width 77 height 10
type input "Car lights on"
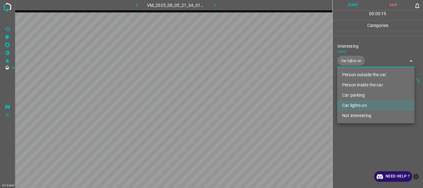
click at [351, 131] on div at bounding box center [211, 94] width 423 height 188
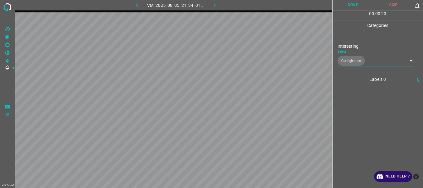
click at [347, 7] on button "Done" at bounding box center [353, 5] width 41 height 10
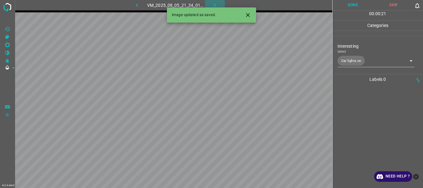
click at [216, 6] on icon "button" at bounding box center [215, 5] width 7 height 7
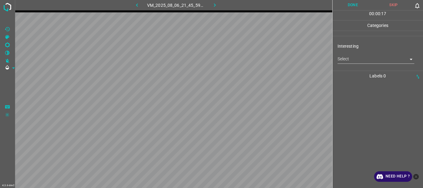
click at [345, 59] on body "4.3.6-dev2 VM_2025_08_06_21_45_59_511_07.gif Done Skip 0 00 : 00 : 17 Categorie…" at bounding box center [211, 94] width 423 height 188
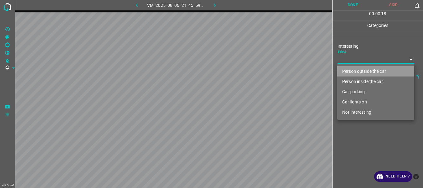
click at [352, 72] on li "Person outside the car" at bounding box center [375, 71] width 77 height 10
type input "Person outside the car"
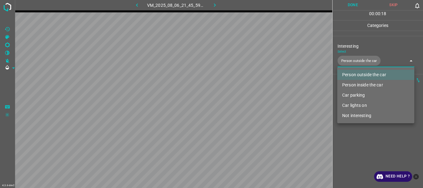
click at [344, 133] on div at bounding box center [211, 94] width 423 height 188
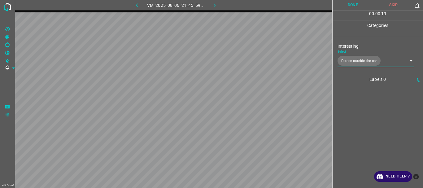
click at [343, 7] on button "Done" at bounding box center [353, 5] width 41 height 10
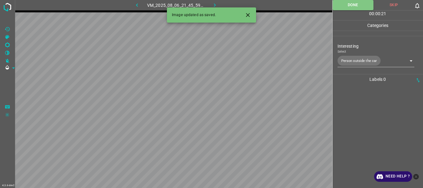
click at [215, 3] on icon "button" at bounding box center [215, 5] width 7 height 7
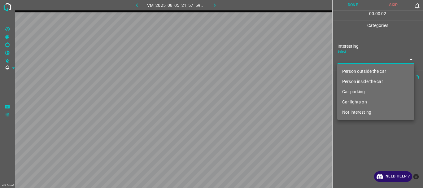
click at [355, 58] on body "4.3.6-dev2 VM_2025_08_05_21_57_59_321_02.gif Done Skip 0 00 : 00 : 02 Categorie…" at bounding box center [211, 94] width 423 height 188
click at [355, 114] on li "Not interesting" at bounding box center [375, 112] width 77 height 10
type input "Not interesting"
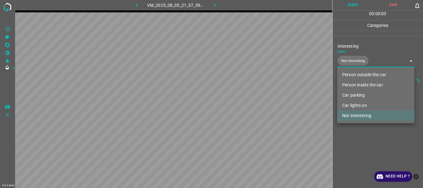
click at [353, 130] on div at bounding box center [211, 94] width 423 height 188
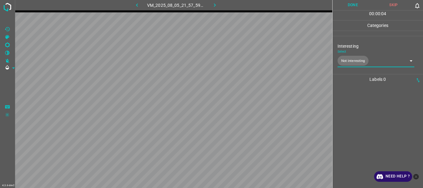
click at [346, 7] on button "Done" at bounding box center [353, 5] width 41 height 10
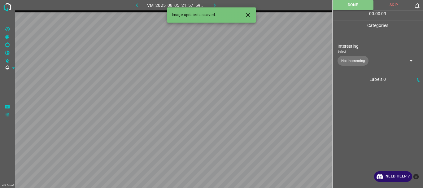
click at [209, 4] on button "button" at bounding box center [215, 5] width 20 height 10
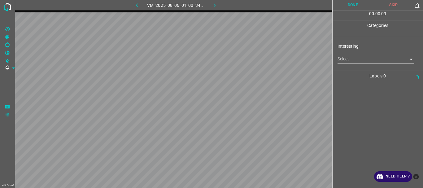
click at [357, 59] on body "4.3.6-dev2 VM_2025_08_06_01_00_34_396_01.gif Done Skip 0 00 : 00 : 09 Categorie…" at bounding box center [211, 94] width 423 height 188
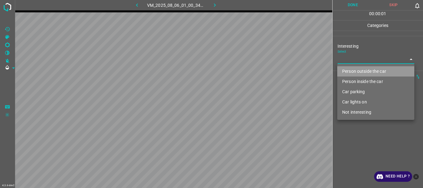
click at [354, 68] on li "Person outside the car" at bounding box center [375, 71] width 77 height 10
type input "Person outside the car"
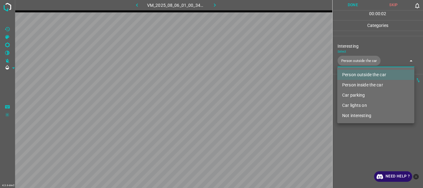
click at [361, 142] on div at bounding box center [211, 94] width 423 height 188
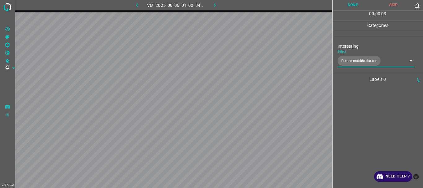
click at [343, 7] on button "Done" at bounding box center [353, 5] width 41 height 10
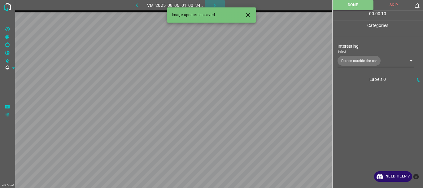
click at [220, 3] on button "button" at bounding box center [215, 5] width 20 height 10
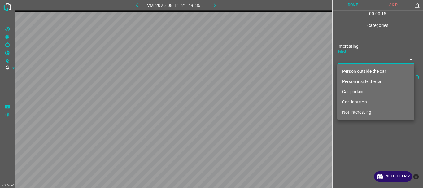
click at [359, 62] on body "4.3.6-dev2 VM_2025_08_11_21_49_36_844_05.gif Done Skip 0 00 : 00 : 15 Categorie…" at bounding box center [211, 94] width 423 height 188
click at [353, 113] on li "Not interesting" at bounding box center [375, 112] width 77 height 10
type input "Not interesting"
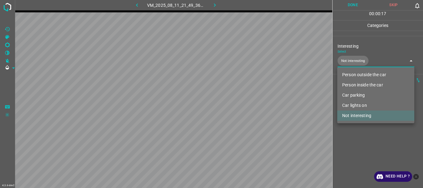
click at [353, 138] on div at bounding box center [211, 94] width 423 height 188
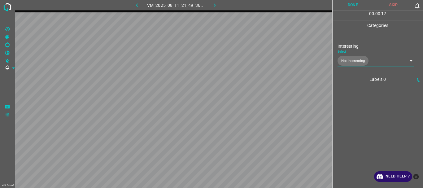
click at [344, 4] on button "Done" at bounding box center [353, 5] width 41 height 10
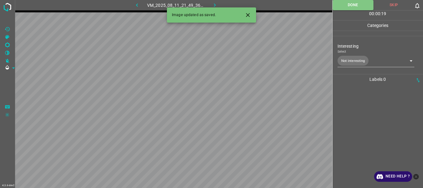
click at [216, 4] on icon "button" at bounding box center [215, 5] width 7 height 7
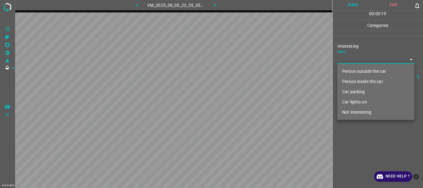
click at [353, 59] on body "4.3.6-dev2 VM_2025_08_05_22_29_35_275_03.gif Done Skip 0 00 : 00 : 19 Categorie…" at bounding box center [211, 94] width 423 height 188
click at [354, 111] on li "Not interesting" at bounding box center [375, 112] width 77 height 10
type input "Not interesting"
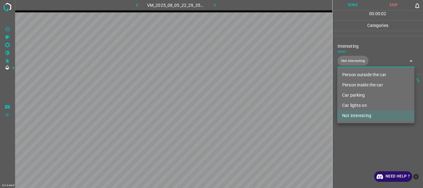
click at [351, 138] on div at bounding box center [211, 94] width 423 height 188
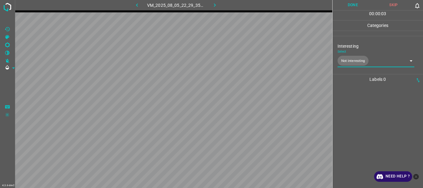
click at [348, 7] on button "Done" at bounding box center [353, 5] width 41 height 10
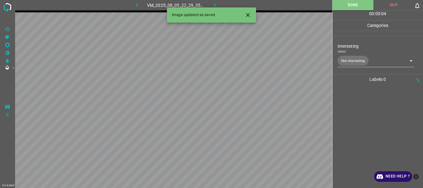
click at [215, 4] on icon "button" at bounding box center [215, 5] width 7 height 7
click at [346, 61] on body "4.3.6-dev2 VM_2025_08_06_21_27_34_195_03.gif Done Skip 0 00 : 00 : 05 Categorie…" at bounding box center [211, 94] width 423 height 188
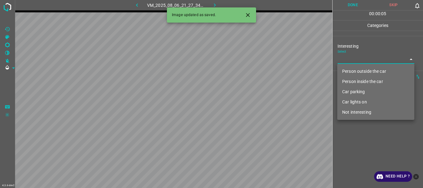
click at [347, 67] on li "Person outside the car" at bounding box center [375, 71] width 77 height 10
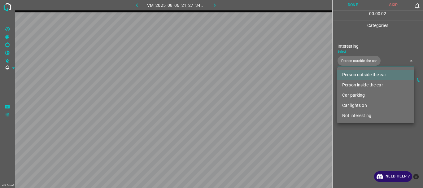
click at [358, 106] on li "Car lights on" at bounding box center [375, 105] width 77 height 10
type input "Person outside the car,Car lights on"
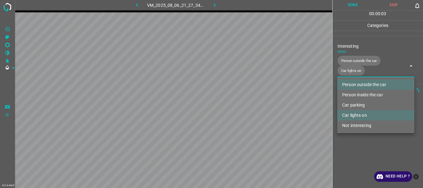
drag, startPoint x: 361, startPoint y: 148, endPoint x: 367, endPoint y: 112, distance: 36.7
click at [361, 148] on div at bounding box center [211, 94] width 423 height 188
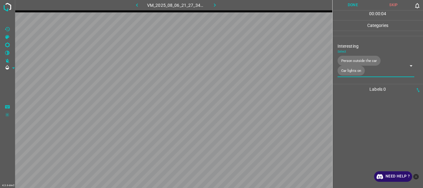
click at [348, 7] on button "Done" at bounding box center [353, 5] width 41 height 10
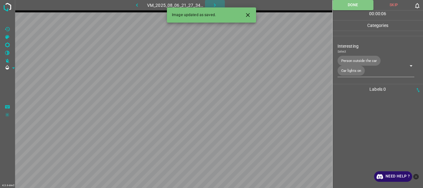
click at [213, 3] on icon "button" at bounding box center [215, 5] width 7 height 7
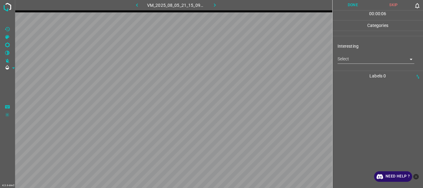
click at [345, 62] on body "4.3.6-dev2 VM_2025_08_05_21_15_09_709_00.gif Done Skip 0 00 : 00 : 06 Categorie…" at bounding box center [211, 94] width 423 height 188
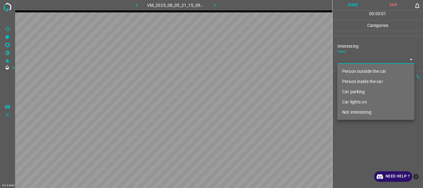
click at [346, 71] on li "Person outside the car" at bounding box center [375, 71] width 77 height 10
type input "Person outside the car"
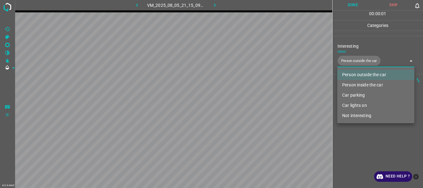
click at [356, 142] on div at bounding box center [211, 94] width 423 height 188
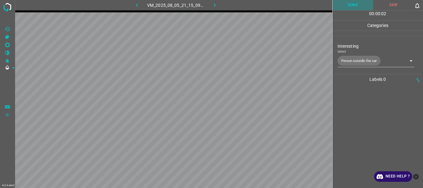
click at [352, 5] on button "Done" at bounding box center [353, 5] width 41 height 10
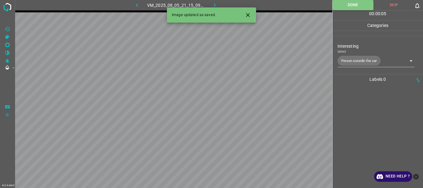
click at [215, 4] on icon "button" at bounding box center [215, 5] width 7 height 7
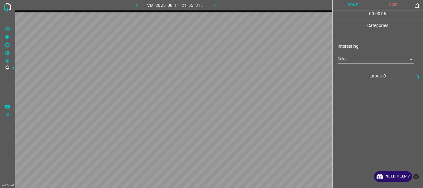
click at [350, 59] on body "4.3.6-dev2 VM_2025_08_11_21_55_31_896_00.gif Done Skip 0 00 : 00 : 06 Categorie…" at bounding box center [211, 94] width 423 height 188
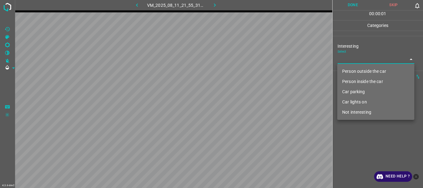
click at [350, 69] on li "Person outside the car" at bounding box center [375, 71] width 77 height 10
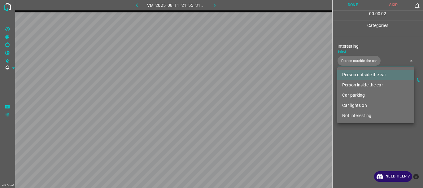
click at [351, 84] on li "Person inside the car" at bounding box center [375, 85] width 77 height 10
type input "Person outside the car,Person inside the car"
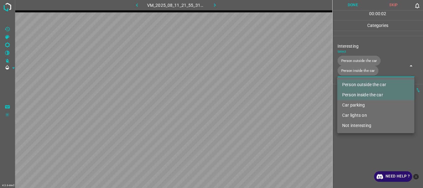
click at [347, 144] on div at bounding box center [211, 94] width 423 height 188
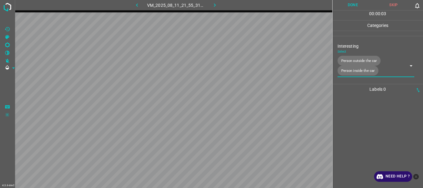
click at [352, 4] on button "Done" at bounding box center [353, 5] width 41 height 10
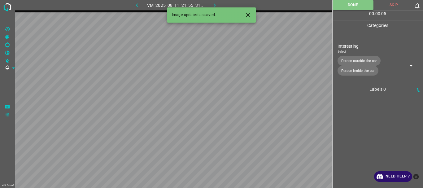
click at [216, 4] on icon "button" at bounding box center [215, 5] width 7 height 7
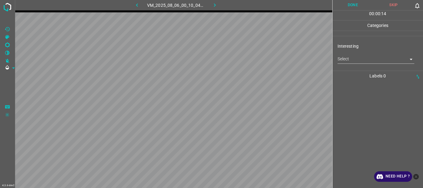
click at [359, 60] on body "4.3.6-dev2 VM_2025_08_06_00_10_04_322_05.gif Done Skip 0 00 : 00 : 14 Categorie…" at bounding box center [211, 94] width 423 height 188
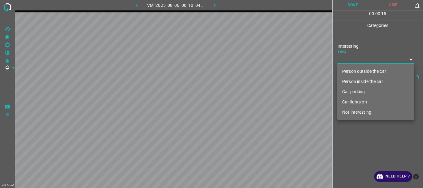
click at [353, 111] on li "Not interesting" at bounding box center [375, 112] width 77 height 10
type input "Not interesting"
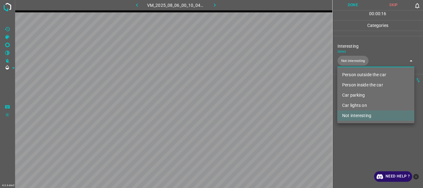
click at [354, 140] on div at bounding box center [211, 94] width 423 height 188
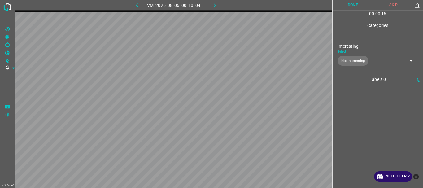
click at [348, 3] on button "Done" at bounding box center [353, 5] width 41 height 10
click at [216, 3] on icon "button" at bounding box center [215, 5] width 7 height 7
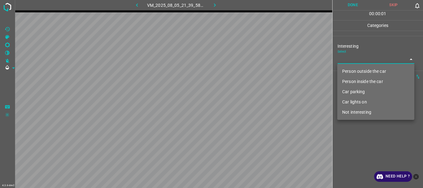
click at [361, 58] on body "4.3.6-dev2 VM_2025_08_05_21_39_58_048_06.gif Done Skip 0 00 : 00 : 01 Categorie…" at bounding box center [211, 94] width 423 height 188
click at [353, 111] on li "Not interesting" at bounding box center [375, 112] width 77 height 10
type input "Not interesting"
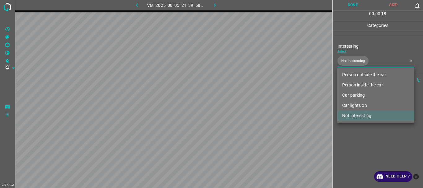
click at [350, 5] on div at bounding box center [211, 94] width 423 height 188
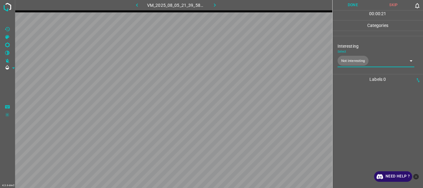
click at [348, 4] on button "Done" at bounding box center [353, 5] width 41 height 10
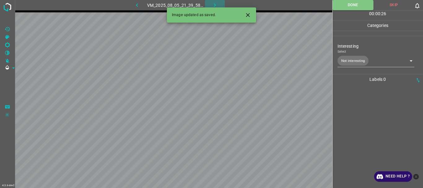
click at [216, 5] on icon "button" at bounding box center [215, 5] width 7 height 7
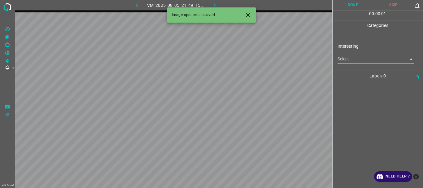
click at [341, 59] on body "4.3.6-dev2 VM_2025_08_05_21_49_15_458_00.gif Done Skip 0 00 : 00 : 01 Categorie…" at bounding box center [211, 94] width 423 height 188
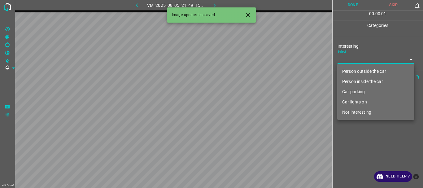
click at [343, 69] on li "Person outside the car" at bounding box center [375, 71] width 77 height 10
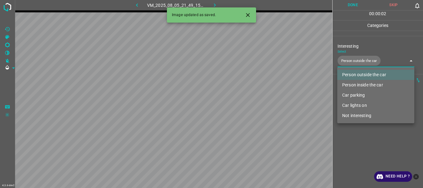
type input "Person outside the car"
click at [353, 134] on div at bounding box center [211, 94] width 423 height 188
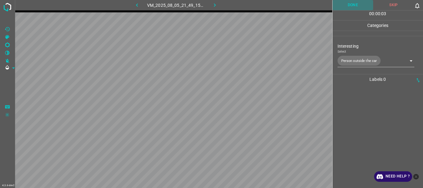
click at [347, 5] on button "Done" at bounding box center [353, 5] width 41 height 10
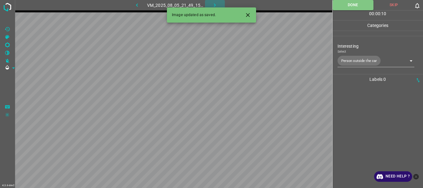
click at [219, 4] on button "button" at bounding box center [215, 5] width 20 height 10
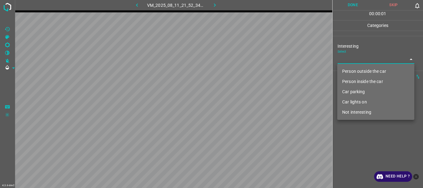
click at [351, 56] on body "4.3.6-dev2 VM_2025_08_11_21_52_34_063_00.gif Done Skip 0 00 : 00 : 01 Categorie…" at bounding box center [211, 94] width 423 height 188
click at [351, 71] on li "Person outside the car" at bounding box center [375, 71] width 77 height 10
type input "Person outside the car"
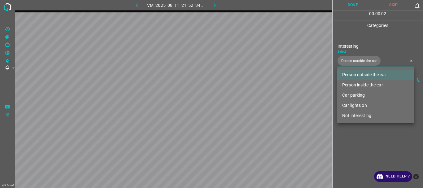
click at [358, 147] on div at bounding box center [211, 94] width 423 height 188
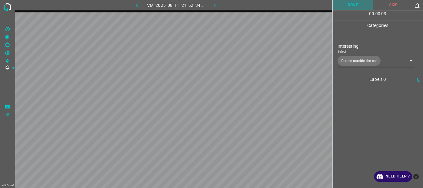
click at [351, 8] on button "Done" at bounding box center [353, 5] width 41 height 10
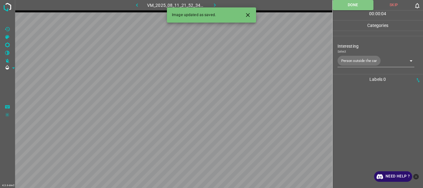
click at [212, 5] on icon "button" at bounding box center [215, 5] width 7 height 7
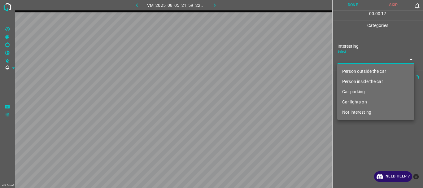
click at [357, 62] on body "4.3.6-dev2 VM_2025_08_05_21_59_22_075_08.gif Done Skip 0 00 : 00 : 17 Categorie…" at bounding box center [211, 94] width 423 height 188
click at [359, 79] on li "Person inside the car" at bounding box center [375, 82] width 77 height 10
type input "Person inside the car"
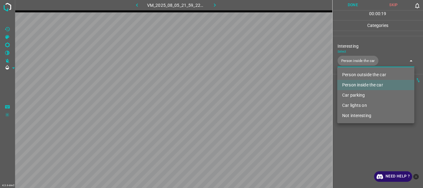
click at [357, 151] on div at bounding box center [211, 94] width 423 height 188
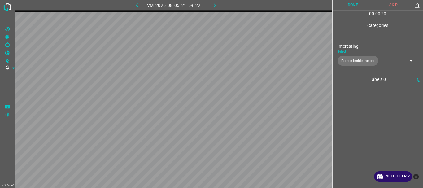
click at [357, 6] on button "Done" at bounding box center [353, 5] width 41 height 10
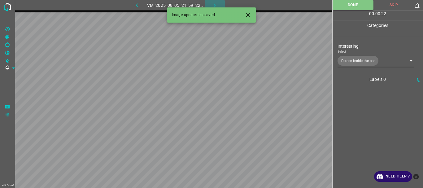
click at [215, 6] on icon "button" at bounding box center [215, 5] width 7 height 7
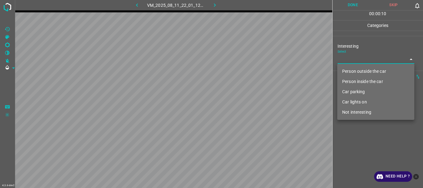
click at [359, 59] on body "4.3.6-dev2 VM_2025_08_11_22_01_12_140_01.gif Done Skip 0 00 : 00 : 10 Categorie…" at bounding box center [211, 94] width 423 height 188
click at [357, 73] on li "Person outside the car" at bounding box center [375, 71] width 77 height 10
type input "Person outside the car"
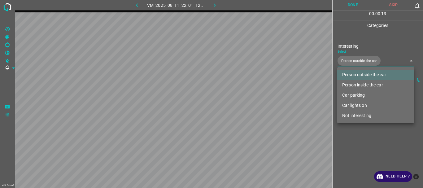
click at [361, 145] on div at bounding box center [211, 94] width 423 height 188
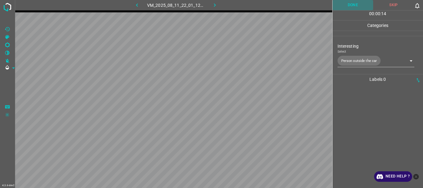
click at [350, 8] on button "Done" at bounding box center [353, 5] width 41 height 10
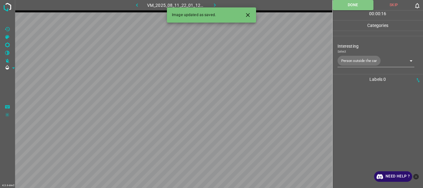
click at [216, 5] on icon "button" at bounding box center [215, 4] width 2 height 3
click at [361, 58] on body "4.3.6-dev2 VM_2025_08_06_00_36_42_990_01.gif Done Skip 0 00 : 00 : 16 Categorie…" at bounding box center [211, 94] width 423 height 188
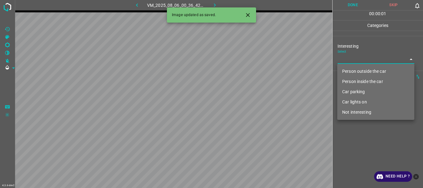
click at [356, 70] on li "Person outside the car" at bounding box center [375, 71] width 77 height 10
type input "Person outside the car"
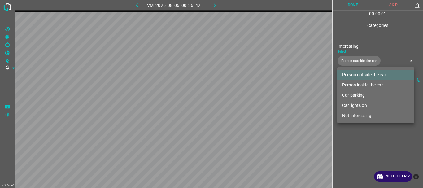
drag, startPoint x: 352, startPoint y: 129, endPoint x: 353, endPoint y: 57, distance: 72.5
click at [352, 129] on div at bounding box center [211, 94] width 423 height 188
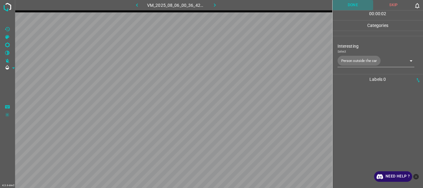
click at [350, 7] on button "Done" at bounding box center [353, 5] width 41 height 10
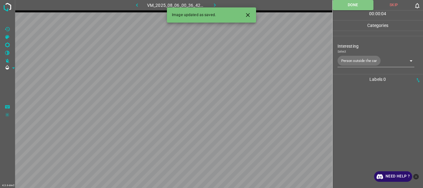
click at [216, 4] on icon "button" at bounding box center [215, 5] width 7 height 7
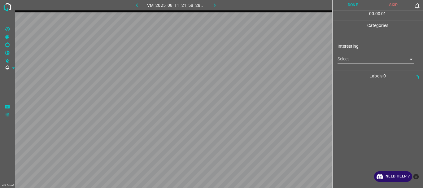
click at [366, 63] on body "4.3.6-dev2 VM_2025_08_11_21_58_28_181_01.gif Done Skip 0 00 : 00 : 01 Categorie…" at bounding box center [211, 94] width 423 height 188
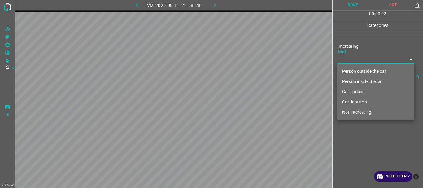
click at [362, 111] on li "Not interesting" at bounding box center [375, 112] width 77 height 10
type input "Not interesting"
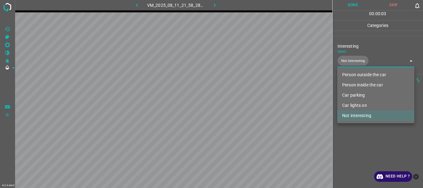
click at [344, 136] on div at bounding box center [211, 94] width 423 height 188
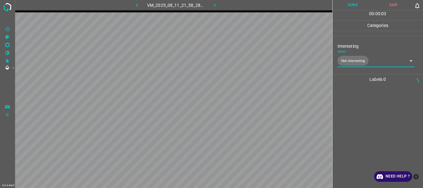
click at [348, 5] on button "Done" at bounding box center [353, 5] width 41 height 10
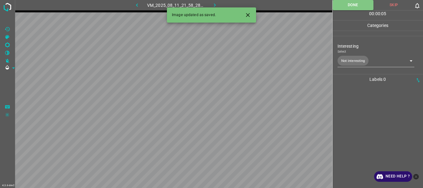
click at [216, 5] on icon "button" at bounding box center [215, 5] width 7 height 7
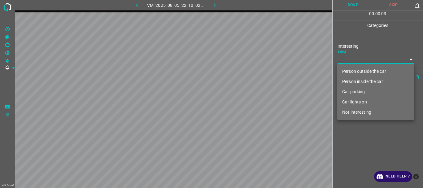
click at [344, 60] on body "4.3.6-dev2 VM_2025_08_05_22_10_02_530_03.gif Done Skip 0 00 : 00 : 03 Categorie…" at bounding box center [211, 94] width 423 height 188
click at [354, 82] on li "Person inside the car" at bounding box center [375, 82] width 77 height 10
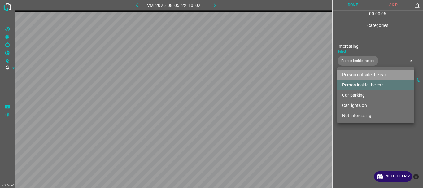
click at [354, 77] on li "Person outside the car" at bounding box center [375, 75] width 77 height 10
type input "Person inside the car,Person outside the car"
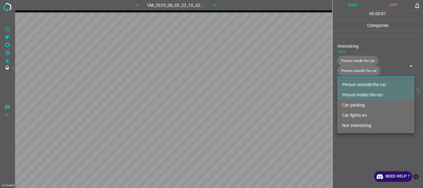
click at [355, 145] on div at bounding box center [211, 94] width 423 height 188
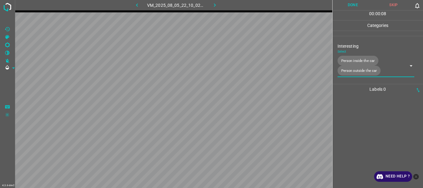
click at [346, 8] on button "Done" at bounding box center [353, 5] width 41 height 10
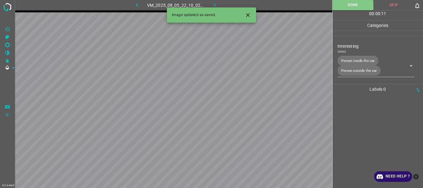
click at [212, 3] on icon "button" at bounding box center [215, 5] width 7 height 7
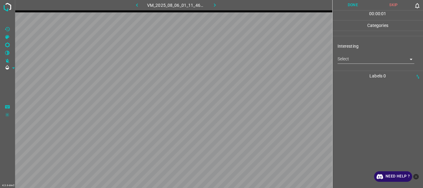
click at [352, 59] on body "4.3.6-dev2 VM_2025_08_06_01_11_46_367_10.gif Done Skip 0 00 : 00 : 01 Categorie…" at bounding box center [211, 94] width 423 height 188
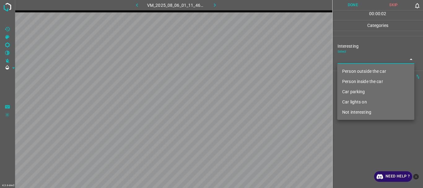
click at [352, 111] on li "Not interesting" at bounding box center [375, 112] width 77 height 10
type input "Not interesting"
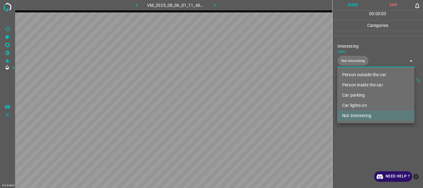
click at [349, 136] on div at bounding box center [211, 94] width 423 height 188
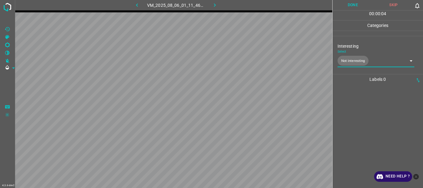
click at [350, 4] on button "Done" at bounding box center [353, 5] width 41 height 10
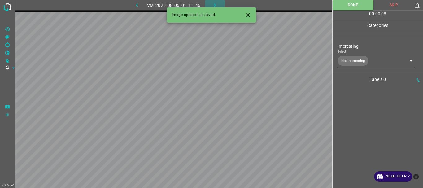
click at [215, 4] on icon "button" at bounding box center [215, 5] width 7 height 7
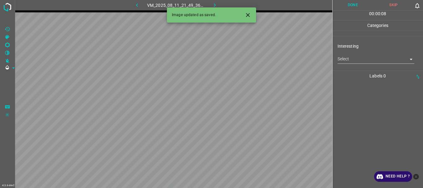
click at [349, 60] on body "4.3.6-dev2 VM_2025_08_11_21_49_36_844_02.gif Done Skip 0 00 : 00 : 08 Categorie…" at bounding box center [211, 94] width 423 height 188
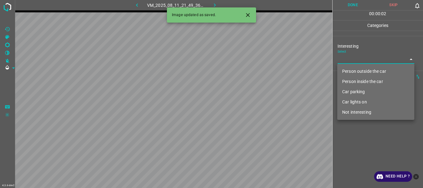
click at [357, 71] on li "Person outside the car" at bounding box center [375, 71] width 77 height 10
type input "Person outside the car"
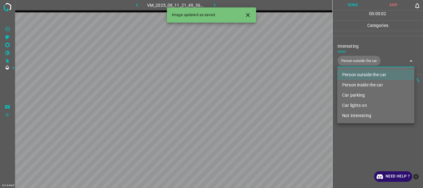
click at [365, 151] on div at bounding box center [211, 94] width 423 height 188
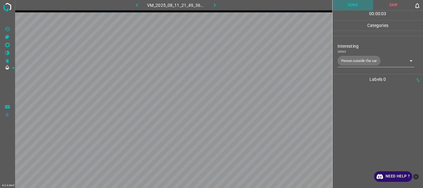
click at [347, 7] on button "Done" at bounding box center [353, 5] width 41 height 10
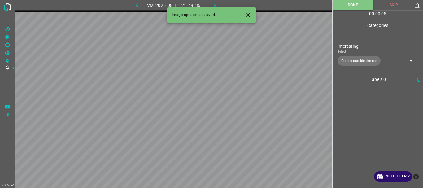
click at [212, 4] on icon "button" at bounding box center [215, 5] width 7 height 7
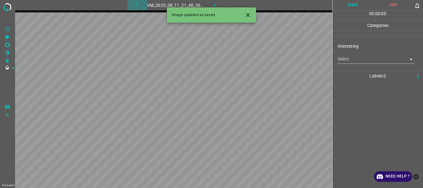
click at [137, 4] on icon "button" at bounding box center [137, 5] width 7 height 7
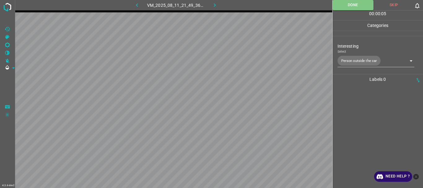
click at [363, 62] on body "4.3.6-dev2 VM_2025_08_11_21_49_36_844_02.gif Done Skip 0 00 : 00 : 05 Categorie…" at bounding box center [211, 94] width 423 height 188
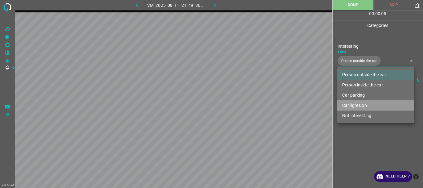
click at [357, 107] on li "Car lights on" at bounding box center [375, 105] width 77 height 10
type input "Person outside the car,Car lights on"
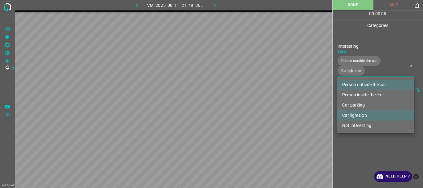
click at [357, 140] on div at bounding box center [211, 94] width 423 height 188
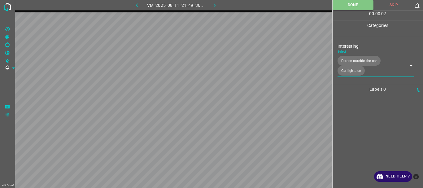
click at [219, 7] on button "button" at bounding box center [215, 5] width 20 height 10
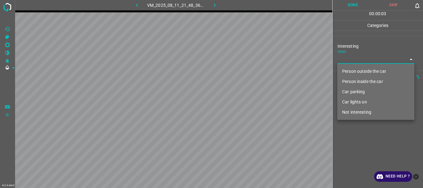
click at [349, 60] on body "4.3.6-dev2 VM_2025_08_11_21_48_36_802_00.gif Done Skip 0 00 : 00 : 03 Categorie…" at bounding box center [211, 94] width 423 height 188
click at [353, 113] on li "Not interesting" at bounding box center [375, 112] width 77 height 10
type input "Not interesting"
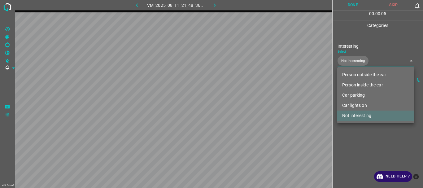
click at [353, 140] on div at bounding box center [211, 94] width 423 height 188
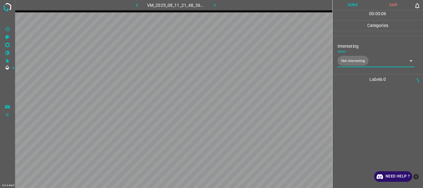
click at [353, 8] on button "Done" at bounding box center [353, 5] width 41 height 10
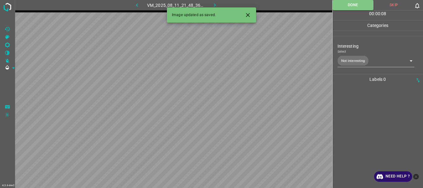
click at [214, 3] on icon "button" at bounding box center [215, 5] width 7 height 7
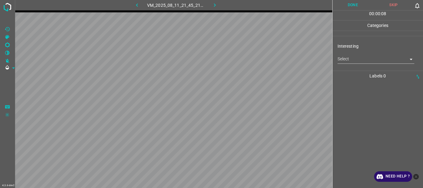
click at [351, 57] on body "4.3.6-dev2 VM_2025_08_11_21_45_21_299_02.gif Done Skip 0 00 : 00 : 08 Categorie…" at bounding box center [211, 94] width 423 height 188
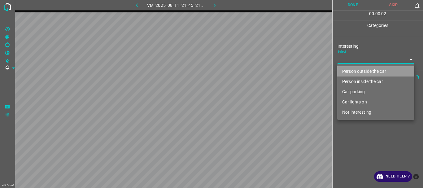
click at [352, 73] on li "Person outside the car" at bounding box center [375, 71] width 77 height 10
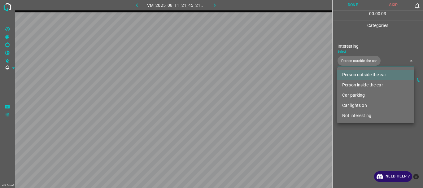
click at [352, 115] on li "Not interesting" at bounding box center [375, 116] width 77 height 10
type input "Person outside the car,Not interesting"
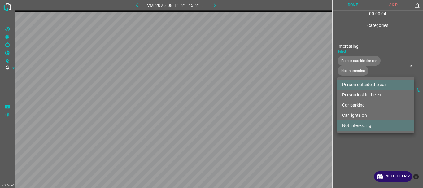
click at [348, 137] on div at bounding box center [211, 94] width 423 height 188
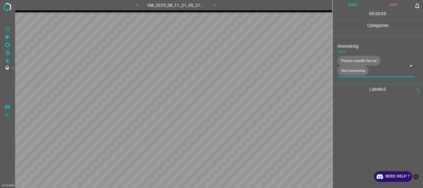
click at [352, 2] on button "Done" at bounding box center [353, 5] width 41 height 10
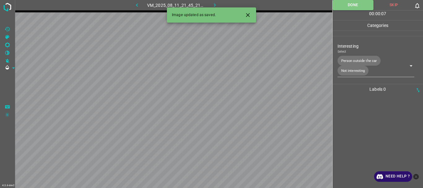
click at [214, 4] on icon "button" at bounding box center [215, 4] width 2 height 3
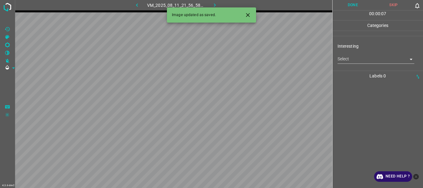
click at [249, 17] on icon "Close" at bounding box center [248, 15] width 7 height 7
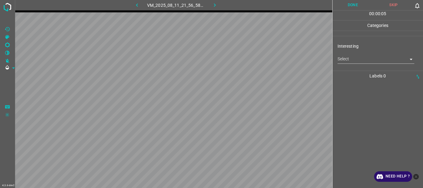
click at [351, 61] on body "4.3.6-dev2 VM_2025_08_11_21_56_58_589_09.gif Done Skip 0 00 : 00 : 05 Categorie…" at bounding box center [211, 94] width 423 height 188
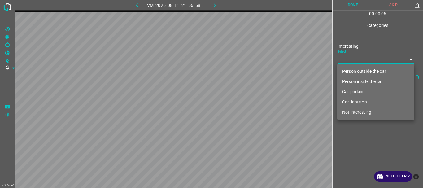
click at [352, 71] on li "Person outside the car" at bounding box center [375, 71] width 77 height 10
type input "Person outside the car"
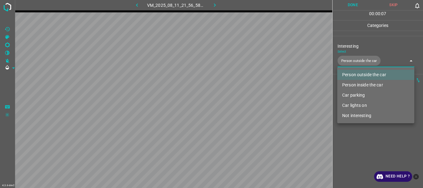
click at [365, 154] on div at bounding box center [211, 94] width 423 height 188
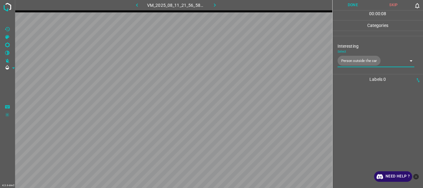
click at [349, 9] on button "Done" at bounding box center [353, 5] width 41 height 10
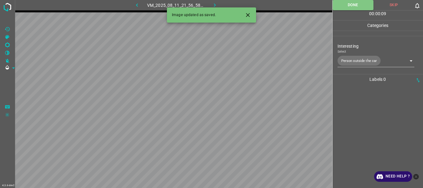
click at [215, 3] on icon "button" at bounding box center [215, 5] width 7 height 7
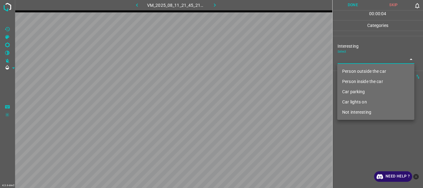
click at [346, 63] on body "4.3.6-dev2 VM_2025_08_11_21_45_21_299_05.gif Done Skip 0 00 : 00 : 04 Categorie…" at bounding box center [211, 94] width 423 height 188
click at [352, 81] on li "Person inside the car" at bounding box center [375, 82] width 77 height 10
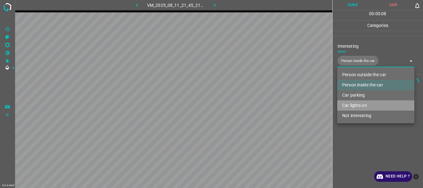
click at [352, 105] on li "Car lights on" at bounding box center [375, 105] width 77 height 10
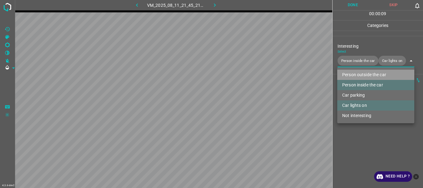
click at [348, 72] on li "Person outside the car" at bounding box center [375, 75] width 77 height 10
type input "Person inside the car,Car lights on,Person outside the car"
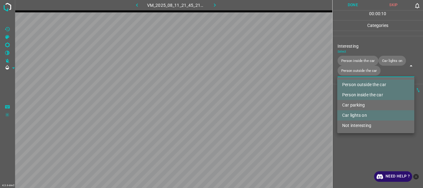
click at [358, 150] on div at bounding box center [211, 94] width 423 height 188
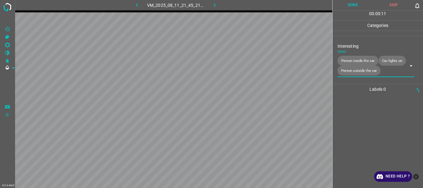
click at [350, 3] on button "Done" at bounding box center [353, 5] width 41 height 10
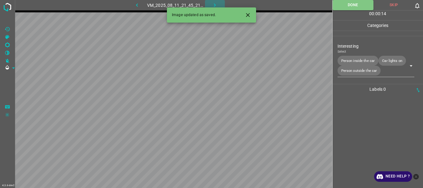
click at [218, 4] on icon "button" at bounding box center [215, 5] width 7 height 7
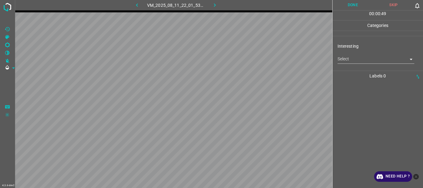
click at [357, 60] on body "4.3.6-dev2 VM_2025_08_11_22_01_53_184_09.gif Done Skip 0 00 : 00 : 49 Categorie…" at bounding box center [211, 94] width 423 height 188
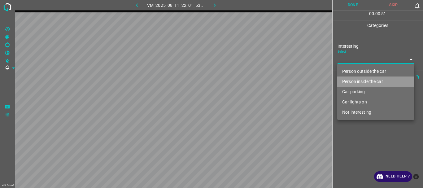
click at [351, 78] on li "Person inside the car" at bounding box center [375, 82] width 77 height 10
type input "Person inside the car"
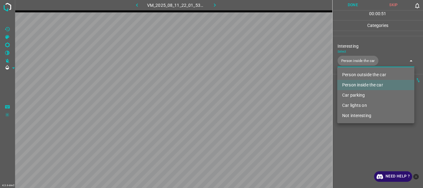
click at [349, 138] on div at bounding box center [211, 94] width 423 height 188
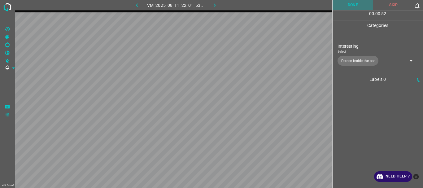
click at [344, 10] on button "Done" at bounding box center [353, 5] width 41 height 10
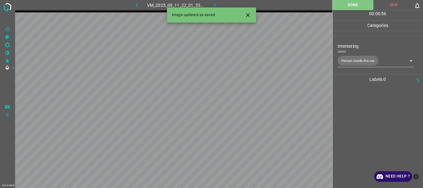
click at [216, 2] on icon "button" at bounding box center [215, 5] width 7 height 7
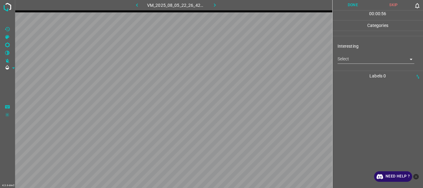
click at [365, 63] on body "4.3.6-dev2 VM_2025_08_05_22_26_42_706_10.gif Done Skip 0 00 : 00 : 56 Categorie…" at bounding box center [211, 94] width 423 height 188
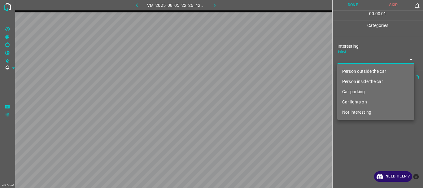
click at [353, 81] on li "Person inside the car" at bounding box center [375, 82] width 77 height 10
type input "Person inside the car"
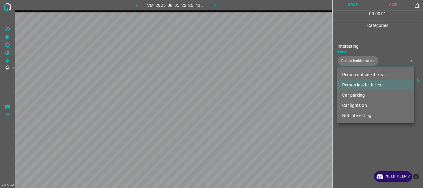
click at [352, 131] on div at bounding box center [211, 94] width 423 height 188
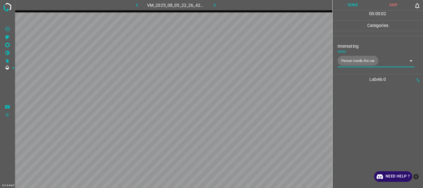
click at [352, 4] on button "Done" at bounding box center [353, 5] width 41 height 10
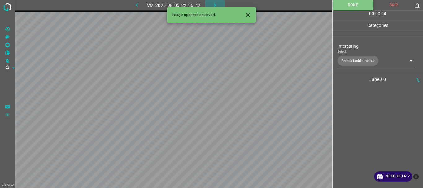
click at [214, 3] on icon "button" at bounding box center [215, 5] width 7 height 7
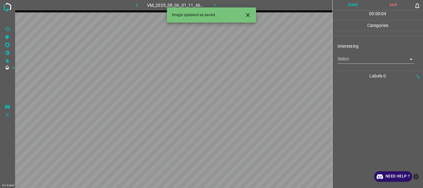
click at [363, 61] on body "4.3.6-dev2 VM_2025_08_06_01_11_46_367_06.gif Done Skip 0 00 : 00 : 04 Categorie…" at bounding box center [211, 94] width 423 height 188
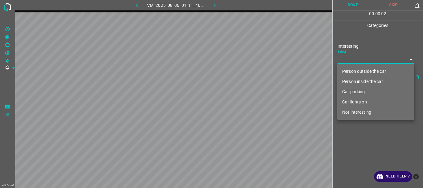
click at [353, 101] on li "Car lights on" at bounding box center [375, 102] width 77 height 10
type input "Car lights on"
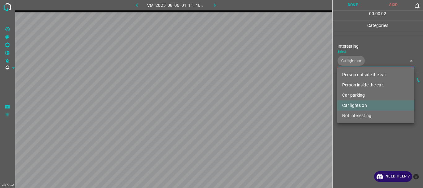
click at [352, 127] on div at bounding box center [211, 94] width 423 height 188
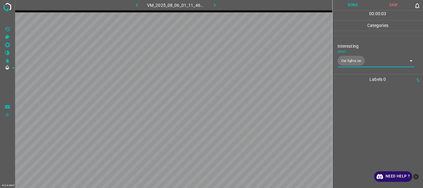
click at [354, 1] on button "Done" at bounding box center [353, 5] width 41 height 10
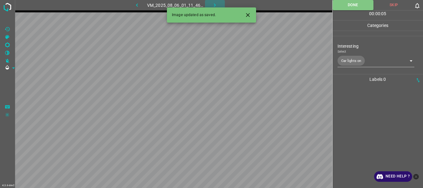
click at [214, 4] on icon "button" at bounding box center [215, 4] width 2 height 3
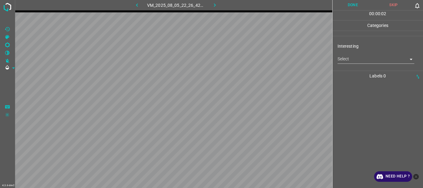
click at [344, 62] on body "4.3.6-dev2 VM_2025_08_05_22_26_42_706_11.gif Done Skip 0 00 : 00 : 02 Categorie…" at bounding box center [211, 94] width 423 height 188
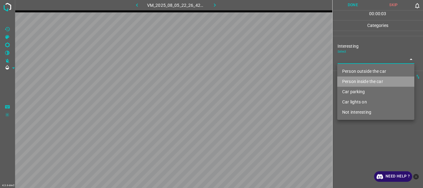
click at [355, 82] on li "Person inside the car" at bounding box center [375, 82] width 77 height 10
type input "Person inside the car"
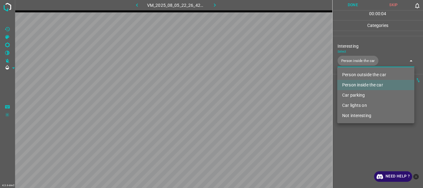
click at [353, 131] on div at bounding box center [211, 94] width 423 height 188
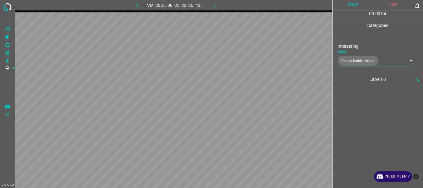
click at [348, 5] on button "Done" at bounding box center [353, 5] width 41 height 10
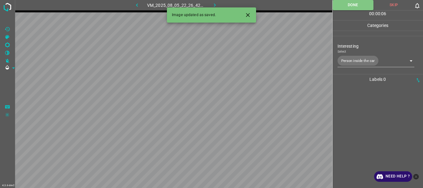
click at [210, 2] on button "button" at bounding box center [215, 5] width 20 height 10
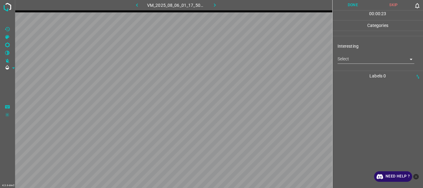
click at [356, 62] on body "4.3.6-dev2 VM_2025_08_06_01_17_50_206_01.gif Done Skip 0 00 : 00 : 23 Categorie…" at bounding box center [211, 94] width 423 height 188
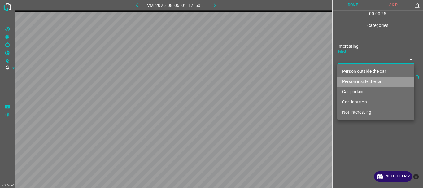
click at [348, 81] on li "Person inside the car" at bounding box center [375, 82] width 77 height 10
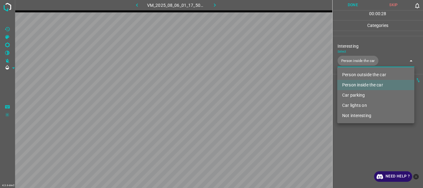
click at [348, 105] on li "Car lights on" at bounding box center [375, 105] width 77 height 10
type input "Person inside the car,Car lights on"
click at [347, 137] on div at bounding box center [211, 94] width 423 height 188
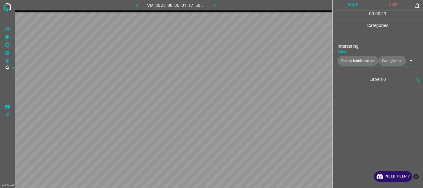
click at [354, 4] on button "Done" at bounding box center [353, 5] width 41 height 10
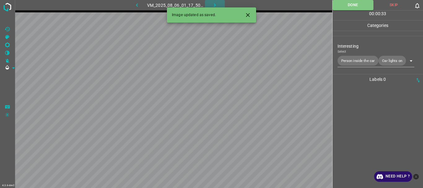
click at [216, 3] on icon "button" at bounding box center [215, 5] width 7 height 7
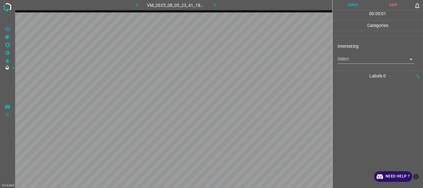
click at [364, 57] on body "4.3.6-dev2 VM_2025_08_05_23_41_18_624_00.gif Done Skip 0 00 : 00 : 01 Categorie…" at bounding box center [211, 94] width 423 height 188
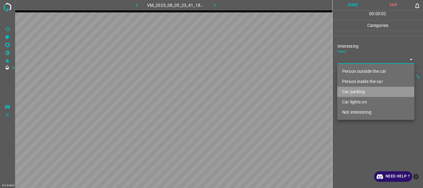
click at [351, 92] on li "Car parking" at bounding box center [375, 92] width 77 height 10
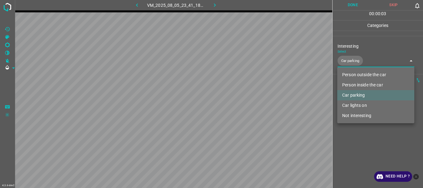
click at [351, 106] on li "Car lights on" at bounding box center [375, 105] width 77 height 10
type input "Car parking,Car lights on"
click at [351, 139] on div at bounding box center [211, 94] width 423 height 188
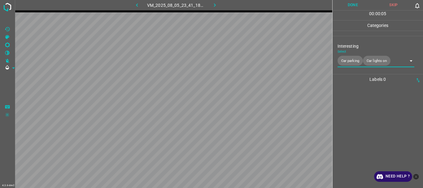
click at [351, 7] on button "Done" at bounding box center [353, 5] width 41 height 10
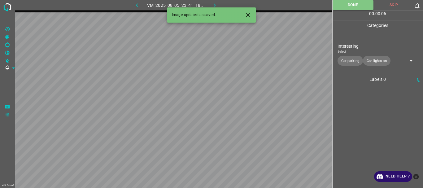
click at [212, 4] on icon "button" at bounding box center [215, 5] width 7 height 7
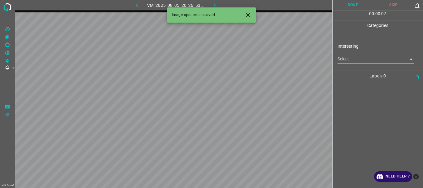
click at [344, 56] on body "4.3.6-dev2 VM_2025_08_05_20_26_53_659_00.gif Done Skip 0 00 : 00 : 07 Categorie…" at bounding box center [211, 94] width 423 height 188
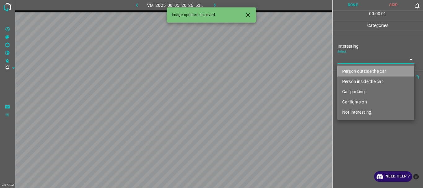
click at [345, 68] on li "Person outside the car" at bounding box center [375, 71] width 77 height 10
type input "Person outside the car"
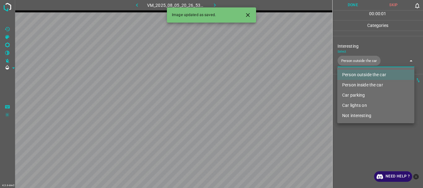
click at [355, 145] on div at bounding box center [211, 94] width 423 height 188
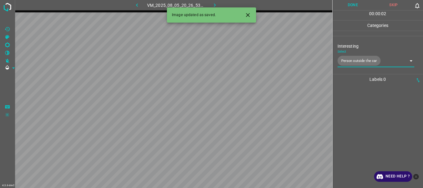
click at [351, 5] on button "Done" at bounding box center [353, 5] width 41 height 10
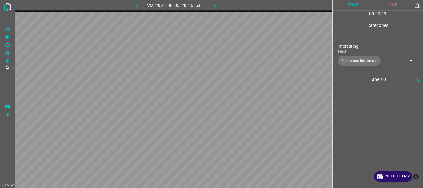
click at [217, 3] on icon "button" at bounding box center [215, 5] width 7 height 7
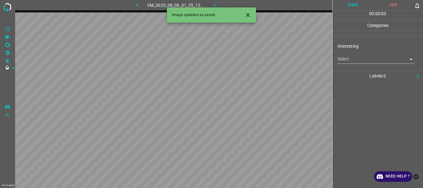
click at [352, 59] on body "4.3.6-dev2 VM_2025_08_06_01_35_12_826_05.gif Done Skip 0 00 : 00 : 03 Categorie…" at bounding box center [211, 94] width 423 height 188
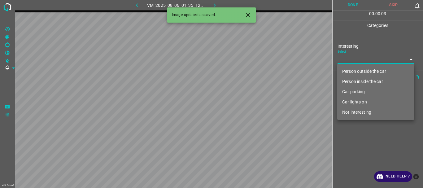
click at [348, 70] on li "Person outside the car" at bounding box center [375, 71] width 77 height 10
type input "Person outside the car"
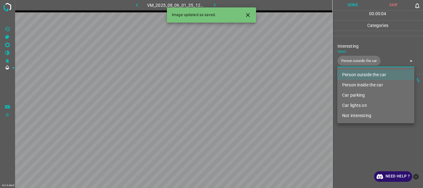
click at [348, 142] on div at bounding box center [211, 94] width 423 height 188
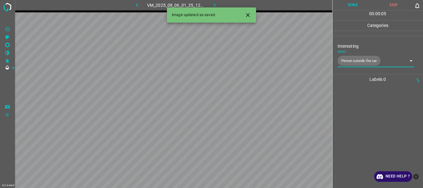
click at [211, 6] on button "button" at bounding box center [215, 5] width 20 height 10
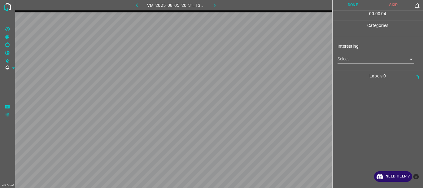
click at [358, 58] on body "4.3.6-dev2 VM_2025_08_05_20_31_13_980_01.gif Done Skip 0 00 : 00 : 04 Categorie…" at bounding box center [211, 94] width 423 height 188
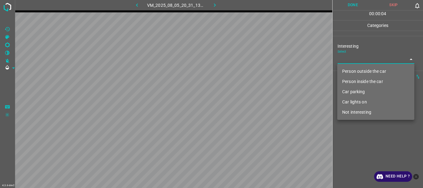
click at [357, 69] on li "Person outside the car" at bounding box center [375, 71] width 77 height 10
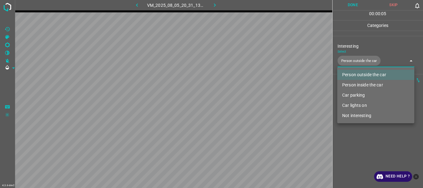
click at [360, 140] on div at bounding box center [211, 94] width 423 height 188
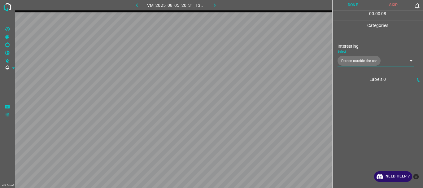
click at [354, 61] on body "4.3.6-dev2 VM_2025_08_05_20_31_13_980_01.gif Done Skip 0 00 : 00 : 08 Categorie…" at bounding box center [211, 94] width 423 height 188
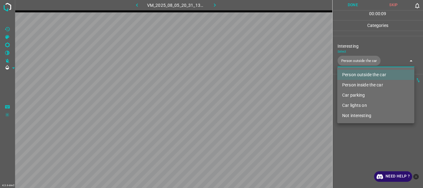
click at [353, 95] on li "Car parking" at bounding box center [375, 95] width 77 height 10
click at [355, 105] on li "Car lights on" at bounding box center [375, 105] width 77 height 10
type input "Person outside the car,Car parking,Car lights on"
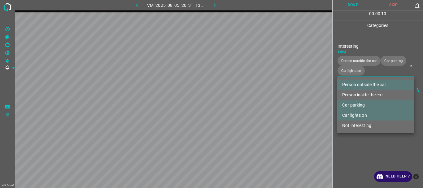
click at [355, 140] on div at bounding box center [211, 94] width 423 height 188
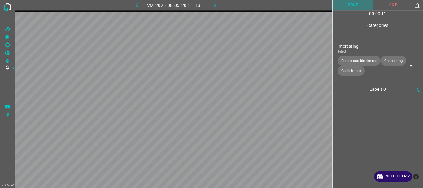
click at [352, 5] on button "Done" at bounding box center [353, 5] width 41 height 10
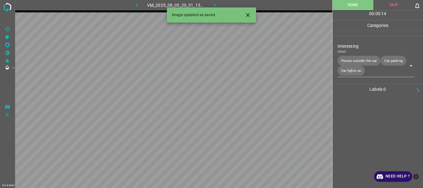
click at [215, 4] on icon "button" at bounding box center [215, 5] width 7 height 7
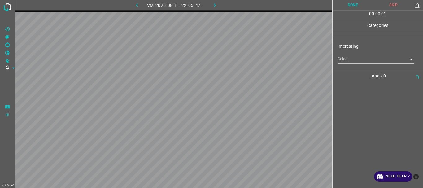
click at [351, 60] on body "4.3.6-dev2 VM_2025_08_11_22_05_47_023_04.gif Done Skip 0 00 : 00 : 01 Categorie…" at bounding box center [211, 94] width 423 height 188
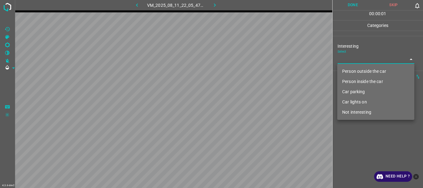
click at [352, 69] on li "Person outside the car" at bounding box center [375, 71] width 77 height 10
type input "Person outside the car"
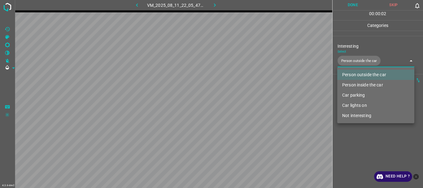
click at [353, 145] on div at bounding box center [211, 94] width 423 height 188
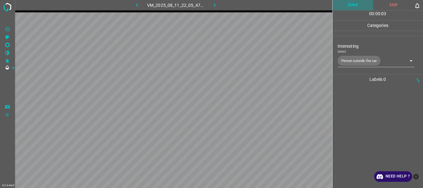
click at [358, 3] on button "Done" at bounding box center [353, 5] width 41 height 10
click at [213, 4] on icon "button" at bounding box center [215, 5] width 7 height 7
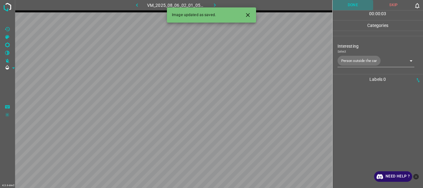
click at [349, 6] on button "Done" at bounding box center [353, 5] width 41 height 10
click at [214, 2] on icon "button" at bounding box center [215, 5] width 7 height 7
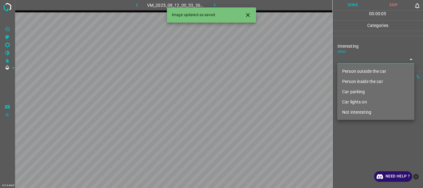
click at [347, 61] on body "4.3.6-dev2 VM_2025_08_12_00_53_36_947_00.gif Done Skip 0 00 : 00 : 05 Categorie…" at bounding box center [211, 94] width 423 height 188
click at [350, 68] on li "Person outside the car" at bounding box center [375, 71] width 77 height 10
type input "Person outside the car"
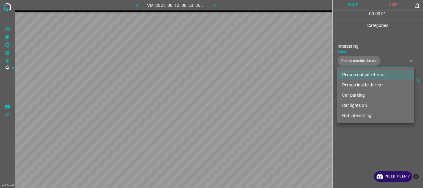
click at [358, 136] on div at bounding box center [211, 94] width 423 height 188
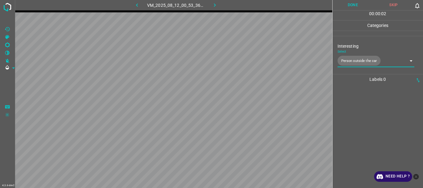
click at [356, 8] on button "Done" at bounding box center [353, 5] width 41 height 10
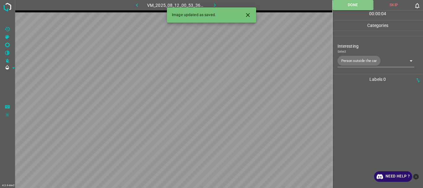
click at [215, 4] on icon "button" at bounding box center [215, 5] width 7 height 7
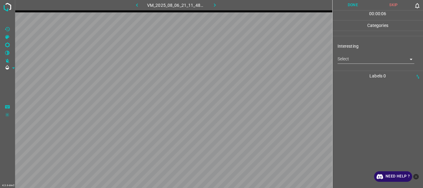
click at [348, 59] on body "4.3.6-dev2 VM_2025_08_06_21_11_48_945_00.gif Done Skip 0 00 : 00 : 06 Categorie…" at bounding box center [211, 94] width 423 height 188
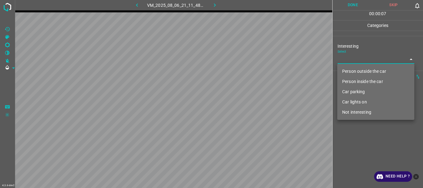
click at [366, 93] on li "Car parking" at bounding box center [375, 92] width 77 height 10
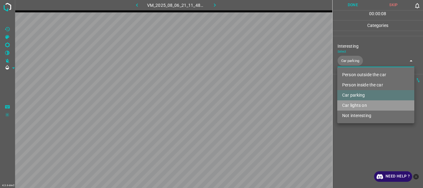
click at [365, 104] on li "Car lights on" at bounding box center [375, 105] width 77 height 10
type input "Car parking,Car lights on"
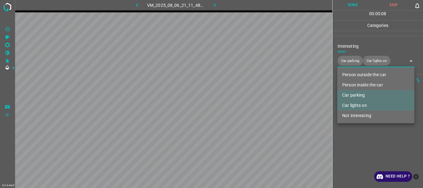
click at [357, 139] on div at bounding box center [211, 94] width 423 height 188
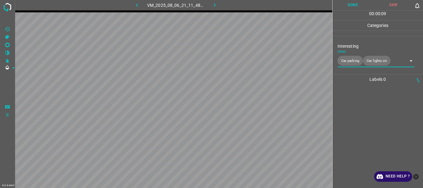
click at [358, 9] on button "Done" at bounding box center [353, 5] width 41 height 10
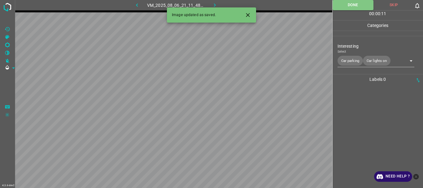
click at [216, 2] on icon "button" at bounding box center [215, 5] width 7 height 7
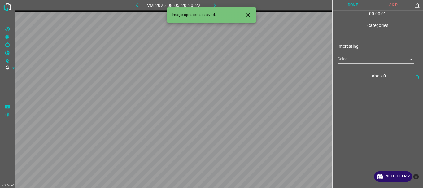
click at [354, 61] on body "4.3.6-dev2 VM_2025_08_05_20_20_22_290_03.gif Done Skip 0 00 : 00 : 01 Categorie…" at bounding box center [211, 94] width 423 height 188
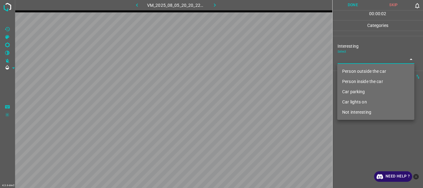
click at [357, 111] on li "Not interesting" at bounding box center [375, 112] width 77 height 10
type input "Not interesting"
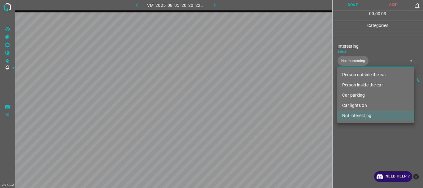
click at [354, 139] on div at bounding box center [211, 94] width 423 height 188
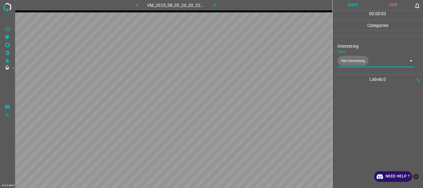
click at [345, 2] on button "Done" at bounding box center [353, 5] width 41 height 10
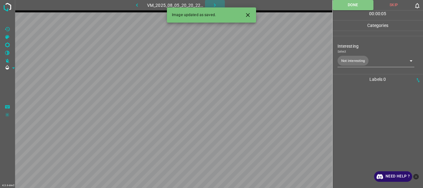
click at [215, 5] on icon "button" at bounding box center [215, 4] width 2 height 3
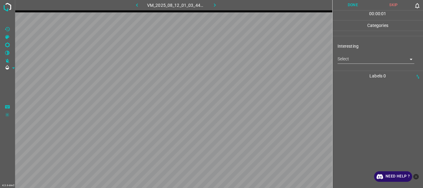
click at [340, 61] on body "4.3.6-dev2 VM_2025_08_12_01_03_44_893_09.gif Done Skip 0 00 : 00 : 01 Categorie…" at bounding box center [211, 94] width 423 height 188
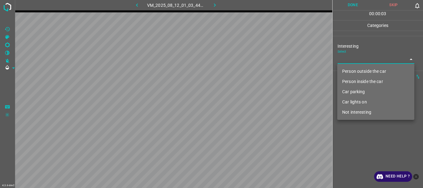
click at [356, 72] on li "Person outside the car" at bounding box center [375, 71] width 77 height 10
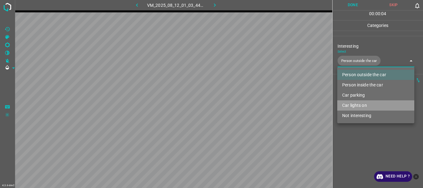
click at [357, 105] on li "Car lights on" at bounding box center [375, 105] width 77 height 10
type input "Person outside the car,Car lights on"
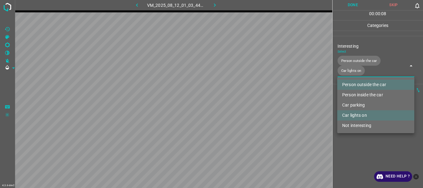
click at [359, 136] on div at bounding box center [211, 94] width 423 height 188
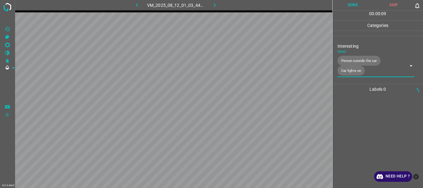
click at [351, 2] on button "Done" at bounding box center [353, 5] width 41 height 10
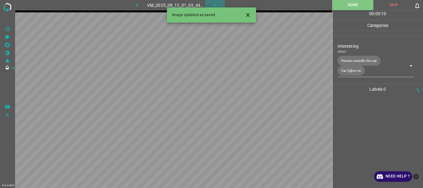
click at [212, 3] on icon "button" at bounding box center [215, 5] width 7 height 7
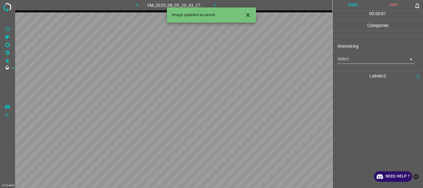
click at [349, 62] on body "4.3.6-dev2 VM_2025_08_05_20_43_27_765_00.gif Done Skip 0 00 : 00 : 01 Categorie…" at bounding box center [211, 94] width 423 height 188
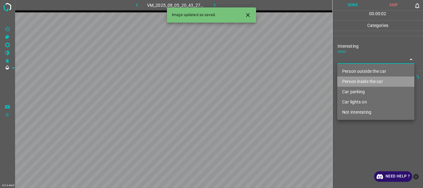
click at [351, 79] on li "Person inside the car" at bounding box center [375, 82] width 77 height 10
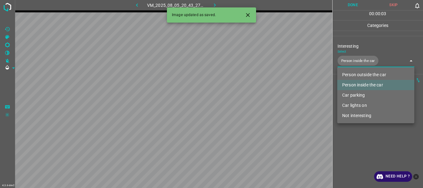
click at [352, 92] on li "Car parking" at bounding box center [375, 95] width 77 height 10
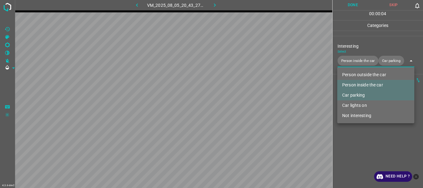
click at [352, 105] on li "Car lights on" at bounding box center [375, 105] width 77 height 10
type input "Person inside the car,Car parking,Car lights on"
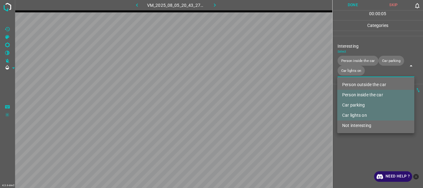
click at [350, 140] on div at bounding box center [211, 94] width 423 height 188
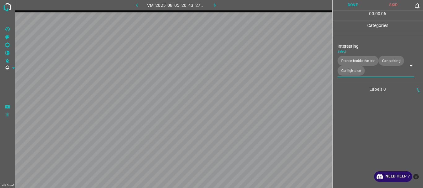
click at [352, 6] on button "Done" at bounding box center [353, 5] width 41 height 10
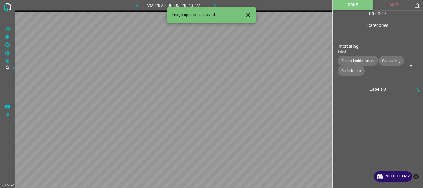
click at [214, 4] on icon "button" at bounding box center [215, 5] width 7 height 7
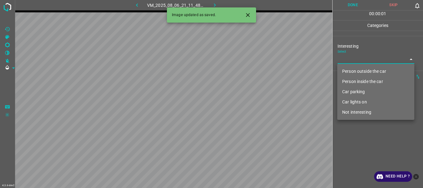
click at [344, 60] on body "4.3.6-dev2 VM_2025_08_06_21_11_48_945_02.gif Done Skip 0 00 : 00 : 01 Categorie…" at bounding box center [211, 94] width 423 height 188
click at [353, 90] on li "Car parking" at bounding box center [375, 92] width 77 height 10
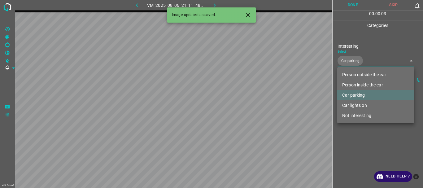
click at [353, 106] on li "Car lights on" at bounding box center [375, 105] width 77 height 10
type input "Car parking,Car lights on"
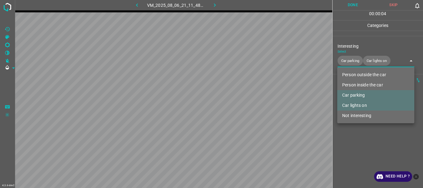
click at [353, 147] on div at bounding box center [211, 94] width 423 height 188
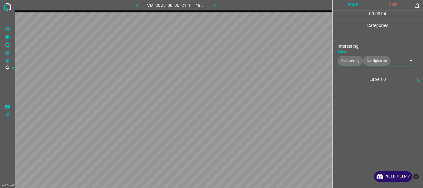
click at [357, 8] on button "Done" at bounding box center [353, 5] width 41 height 10
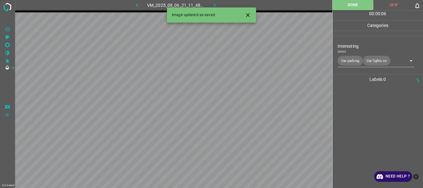
click at [215, 4] on icon "button" at bounding box center [215, 4] width 2 height 3
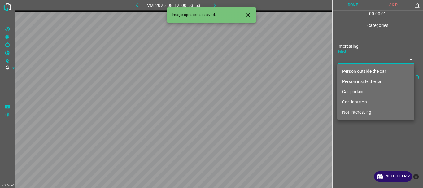
click at [342, 61] on body "4.3.6-dev2 VM_2025_08_12_00_53_53_525_04.gif Done Skip 0 00 : 00 : 01 Categorie…" at bounding box center [211, 94] width 423 height 188
click at [352, 68] on li "Person outside the car" at bounding box center [375, 71] width 77 height 10
type input "Person outside the car"
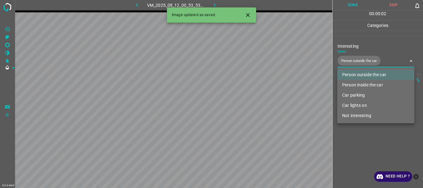
click at [360, 138] on div at bounding box center [211, 94] width 423 height 188
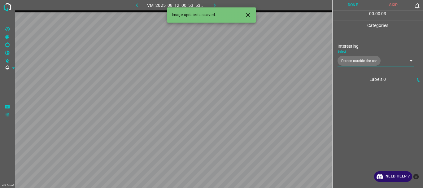
click at [358, 9] on button "Done" at bounding box center [353, 5] width 41 height 10
click at [217, 5] on icon "button" at bounding box center [215, 5] width 7 height 7
click at [352, 63] on body "4.3.6-dev2 VM_2025_08_06_21_44_35_115_02.gif Done Skip 0 00 : 00 : 02 Categorie…" at bounding box center [211, 94] width 423 height 188
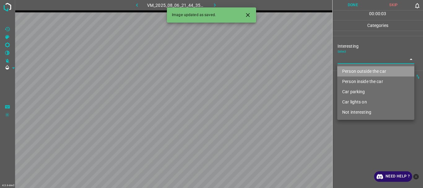
click at [352, 67] on li "Person outside the car" at bounding box center [375, 71] width 77 height 10
type input "Person outside the car"
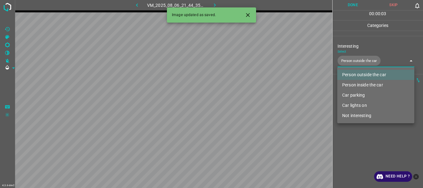
click at [352, 150] on div at bounding box center [211, 94] width 423 height 188
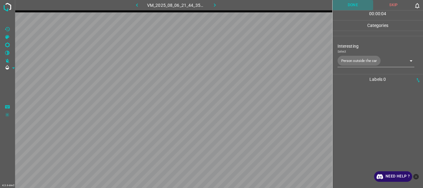
click at [349, 3] on button "Done" at bounding box center [353, 5] width 41 height 10
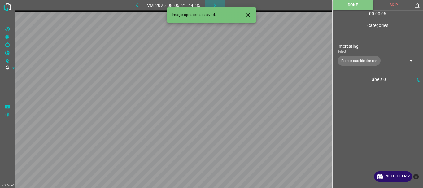
click at [210, 3] on button "button" at bounding box center [215, 5] width 20 height 10
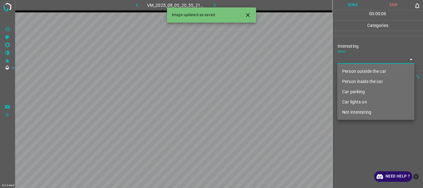
click at [345, 60] on body "4.3.6-dev2 VM_2025_08_05_20_55_21_982_03.gif Done Skip 0 00 : 00 : 06 Categorie…" at bounding box center [211, 94] width 423 height 188
click at [354, 68] on li "Person outside the car" at bounding box center [375, 71] width 77 height 10
type input "Person outside the car"
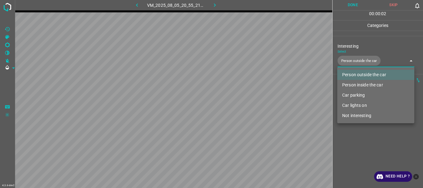
click at [355, 133] on div at bounding box center [211, 94] width 423 height 188
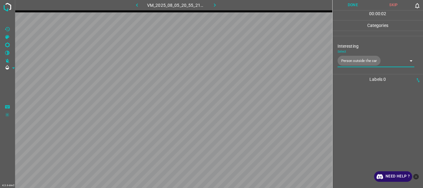
click at [356, 3] on button "Done" at bounding box center [353, 5] width 41 height 10
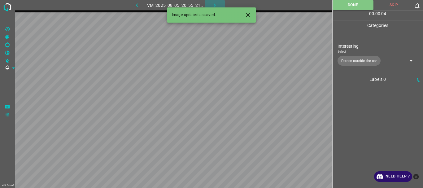
click at [211, 3] on button "button" at bounding box center [215, 5] width 20 height 10
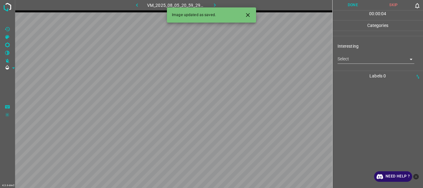
click at [349, 61] on body "4.3.6-dev2 VM_2025_08_05_20_59_29_563_01.gif Done Skip 0 00 : 00 : 04 Categorie…" at bounding box center [211, 94] width 423 height 188
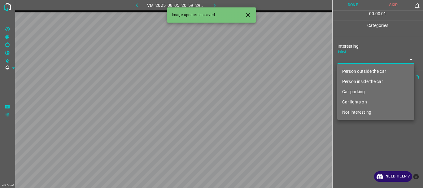
click at [350, 70] on li "Person outside the car" at bounding box center [375, 71] width 77 height 10
type input "Person outside the car"
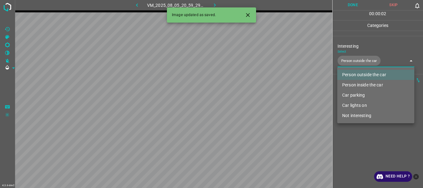
click at [355, 135] on div at bounding box center [211, 94] width 423 height 188
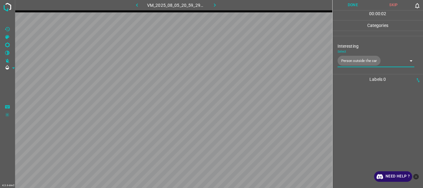
click at [352, 9] on button "Done" at bounding box center [353, 5] width 41 height 10
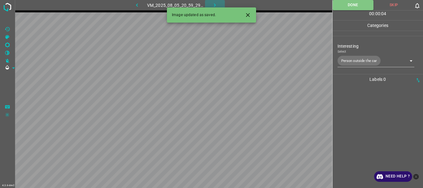
click at [212, 3] on icon "button" at bounding box center [215, 5] width 7 height 7
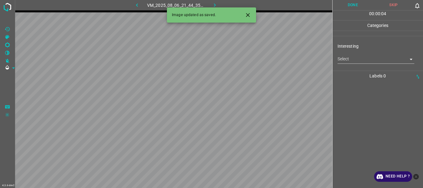
click at [340, 59] on body "4.3.6-dev2 VM_2025_08_06_21_44_35_115_01.gif Done Skip 0 00 : 00 : 04 Categorie…" at bounding box center [211, 94] width 423 height 188
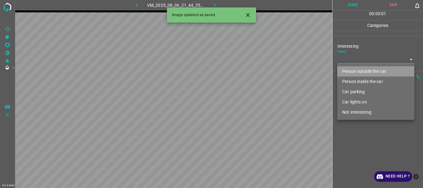
click at [346, 72] on li "Person outside the car" at bounding box center [375, 71] width 77 height 10
type input "Person outside the car"
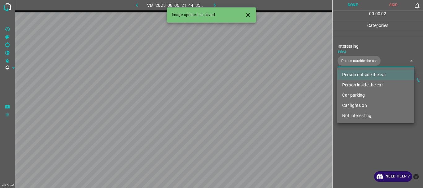
click at [355, 142] on div at bounding box center [211, 94] width 423 height 188
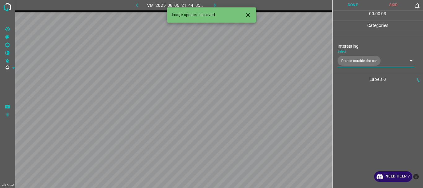
click at [364, 6] on button "Done" at bounding box center [353, 5] width 41 height 10
click at [212, 4] on icon "button" at bounding box center [215, 5] width 7 height 7
click at [343, 61] on body "4.3.6-dev2 VM_2025_08_12_01_03_44_893_03.gif Done Skip 0 00 : 00 : 04 Categorie…" at bounding box center [211, 94] width 423 height 188
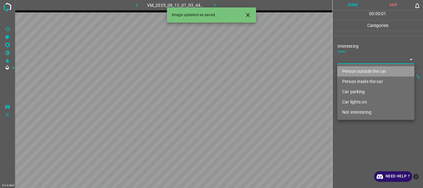
click at [348, 70] on li "Person outside the car" at bounding box center [375, 71] width 77 height 10
type input "Person outside the car"
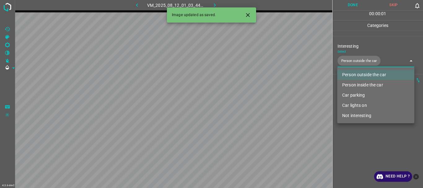
click at [352, 134] on div at bounding box center [211, 94] width 423 height 188
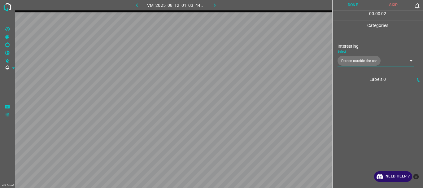
click at [353, 7] on button "Done" at bounding box center [353, 5] width 41 height 10
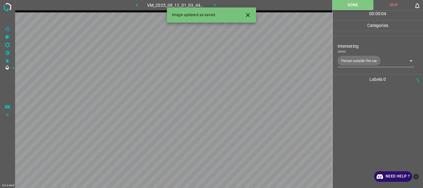
click at [214, 5] on icon "button" at bounding box center [215, 5] width 7 height 7
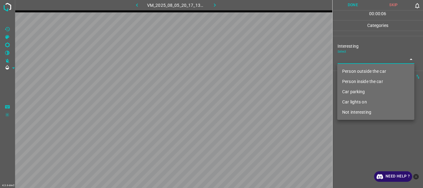
click at [348, 58] on body "4.3.6-dev2 VM_2025_08_05_20_17_13_925_01.gif Done Skip 0 00 : 00 : 06 Categorie…" at bounding box center [211, 94] width 423 height 188
click at [352, 82] on li "Person inside the car" at bounding box center [375, 82] width 77 height 10
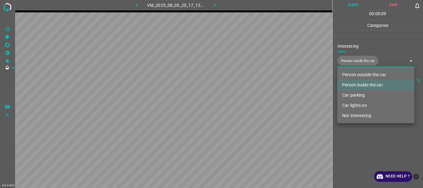
click at [351, 105] on li "Car lights on" at bounding box center [375, 105] width 77 height 10
type input "Person inside the car,Car lights on"
click at [357, 136] on div at bounding box center [211, 94] width 423 height 188
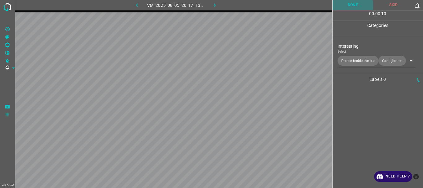
click at [357, 3] on button "Done" at bounding box center [353, 5] width 41 height 10
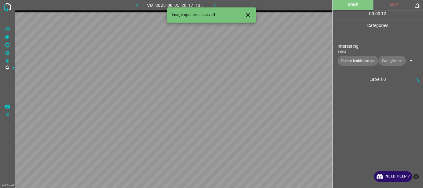
click at [216, 4] on icon "button" at bounding box center [215, 5] width 7 height 7
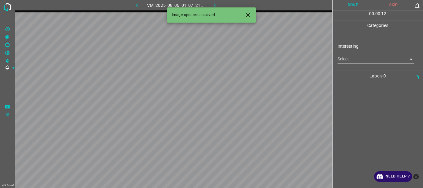
click at [343, 61] on body "4.3.6-dev2 VM_2025_08_06_01_07_21_646_08.gif Done Skip 0 00 : 00 : 12 Categorie…" at bounding box center [211, 94] width 423 height 188
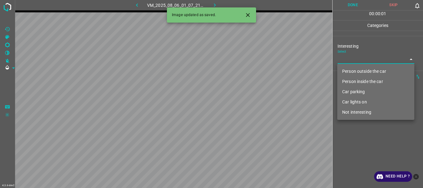
click at [350, 71] on li "Person outside the car" at bounding box center [375, 71] width 77 height 10
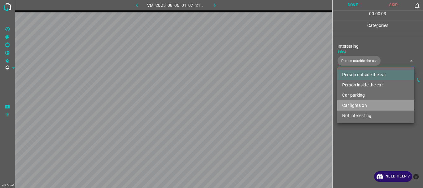
click at [354, 104] on li "Car lights on" at bounding box center [375, 105] width 77 height 10
type input "Person outside the car,Car lights on"
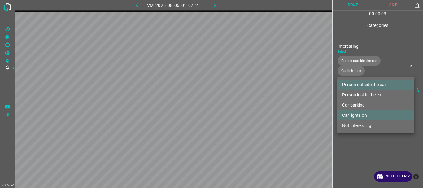
click at [355, 132] on ul "Person outside the car Person inside the car Car parking Car lights on Not inte…" at bounding box center [375, 105] width 77 height 56
click at [346, 3] on div at bounding box center [211, 94] width 423 height 188
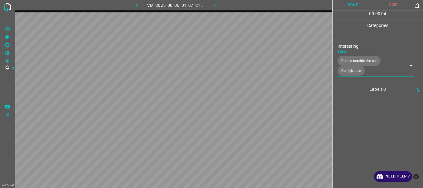
click at [344, 5] on button "Done" at bounding box center [353, 5] width 41 height 10
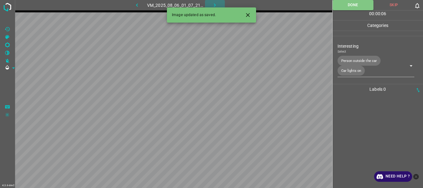
click at [212, 3] on icon "button" at bounding box center [215, 5] width 7 height 7
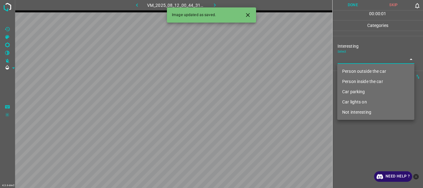
click at [367, 61] on body "4.3.6-dev2 VM_2025_08_12_00_44_31_244_03.gif Done Skip 0 00 : 00 : 01 Categorie…" at bounding box center [211, 94] width 423 height 188
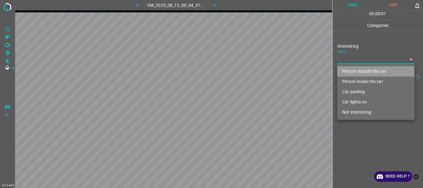
click at [357, 70] on li "Person outside the car" at bounding box center [375, 71] width 77 height 10
type input "Person outside the car"
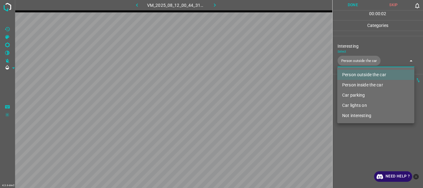
click at [363, 144] on div at bounding box center [211, 94] width 423 height 188
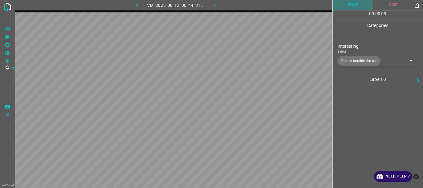
drag, startPoint x: 361, startPoint y: 6, endPoint x: 324, endPoint y: 7, distance: 36.6
click at [360, 6] on button "Done" at bounding box center [353, 5] width 41 height 10
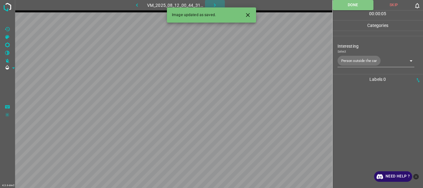
click at [214, 3] on icon "button" at bounding box center [215, 5] width 7 height 7
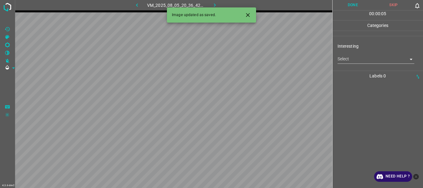
click at [357, 61] on body "4.3.6-dev2 VM_2025_08_05_20_36_42_039_00.gif Done Skip 0 00 : 00 : 05 Categorie…" at bounding box center [211, 94] width 423 height 188
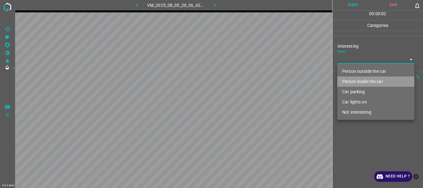
click at [355, 82] on li "Person inside the car" at bounding box center [375, 82] width 77 height 10
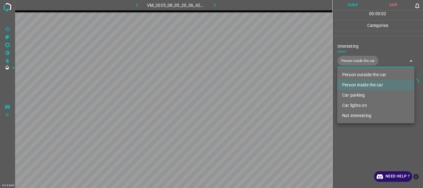
click at [356, 93] on li "Car parking" at bounding box center [375, 95] width 77 height 10
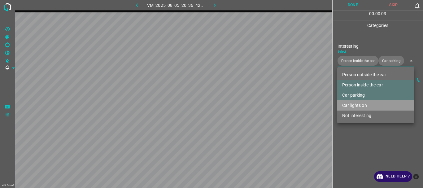
click at [355, 104] on li "Car lights on" at bounding box center [375, 105] width 77 height 10
type input "Person inside the car,Car parking,Car lights on"
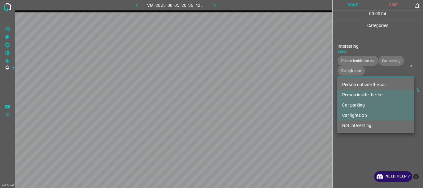
click at [358, 139] on div at bounding box center [211, 94] width 423 height 188
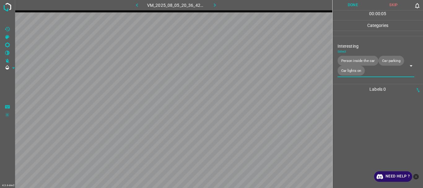
click at [353, 2] on button "Done" at bounding box center [353, 5] width 41 height 10
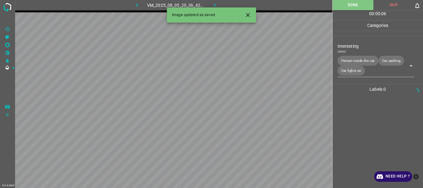
click at [214, 4] on icon "button" at bounding box center [215, 5] width 7 height 7
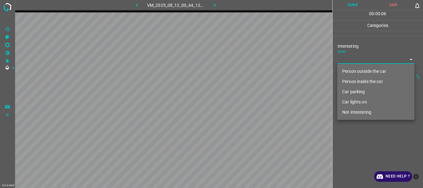
click at [361, 59] on body "4.3.6-dev2 VM_2025_08_12_00_44_12_282_10.gif Done Skip 0 00 : 00 : 06 Categorie…" at bounding box center [211, 94] width 423 height 188
click at [359, 78] on li "Person inside the car" at bounding box center [375, 82] width 77 height 10
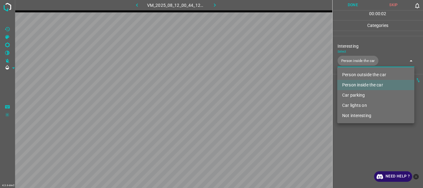
click at [357, 92] on li "Car parking" at bounding box center [375, 95] width 77 height 10
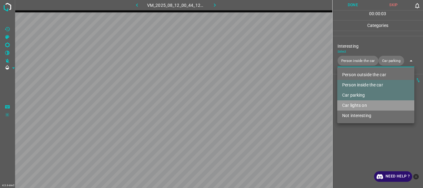
click at [357, 105] on li "Car lights on" at bounding box center [375, 105] width 77 height 10
type input "Person inside the car,Car parking,Car lights on"
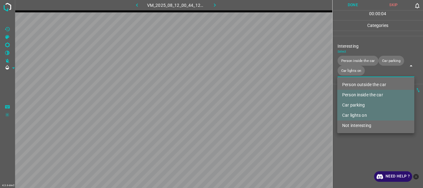
click at [356, 139] on div at bounding box center [211, 94] width 423 height 188
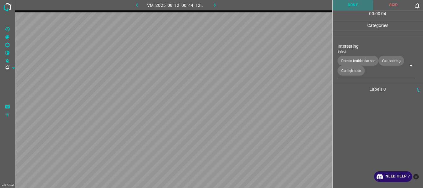
click at [355, 7] on button "Done" at bounding box center [353, 5] width 41 height 10
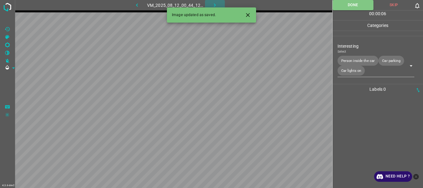
click at [218, 3] on button "button" at bounding box center [215, 5] width 20 height 10
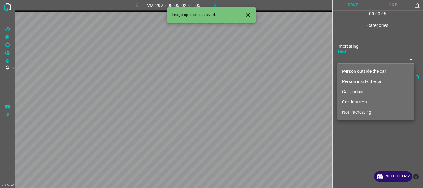
click at [343, 61] on body "4.3.6-dev2 VM_2025_08_06_02_01_05_913_03.gif Done Skip 0 00 : 00 : 06 Categorie…" at bounding box center [211, 94] width 423 height 188
click at [346, 68] on li "Person outside the car" at bounding box center [375, 71] width 77 height 10
type input "Person outside the car"
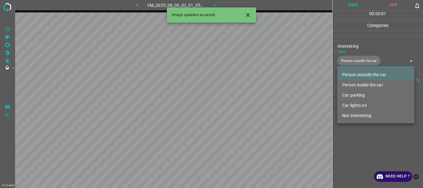
click at [359, 152] on div at bounding box center [211, 94] width 423 height 188
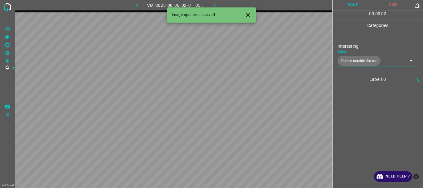
click at [355, 4] on button "Done" at bounding box center [353, 5] width 41 height 10
click at [216, 1] on button "button" at bounding box center [215, 5] width 20 height 10
click at [364, 58] on body "4.3.6-dev2 VM_2025_08_06_21_07_36_774_00.gif Done Skip 0 00 : 00 : 02 Categorie…" at bounding box center [211, 94] width 423 height 188
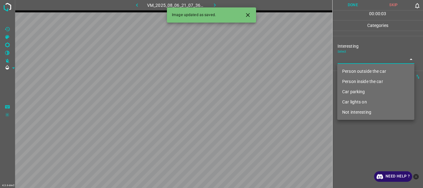
click at [353, 94] on li "Car parking" at bounding box center [375, 92] width 77 height 10
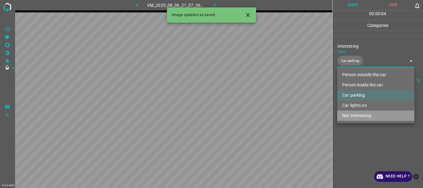
click at [352, 120] on li "Not interesting" at bounding box center [375, 116] width 77 height 10
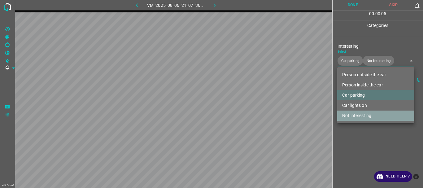
click at [356, 115] on li "Not interesting" at bounding box center [375, 116] width 77 height 10
type input "Car parking"
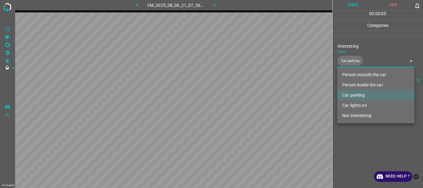
click at [354, 132] on div at bounding box center [211, 94] width 423 height 188
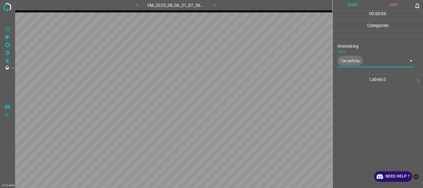
click at [353, 5] on button "Done" at bounding box center [353, 5] width 41 height 10
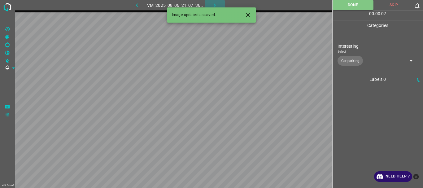
click at [215, 3] on icon "button" at bounding box center [215, 5] width 7 height 7
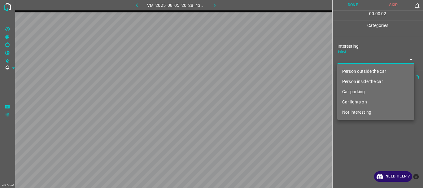
click at [352, 56] on body "4.3.6-dev2 VM_2025_08_05_20_28_43_361_07.gif Done Skip 0 00 : 00 : 02 Categorie…" at bounding box center [211, 94] width 423 height 188
click at [357, 111] on li "Not interesting" at bounding box center [375, 112] width 77 height 10
type input "Not interesting"
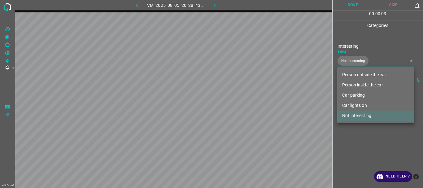
click at [363, 151] on div at bounding box center [211, 94] width 423 height 188
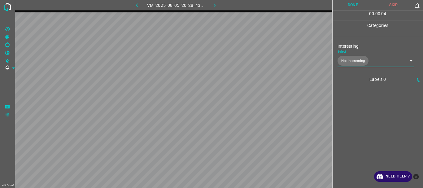
click at [359, 3] on button "Done" at bounding box center [353, 5] width 41 height 10
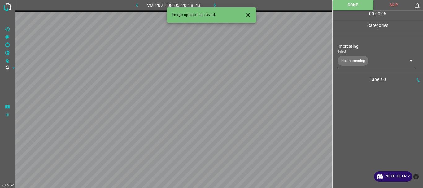
click at [212, 2] on icon "button" at bounding box center [215, 5] width 7 height 7
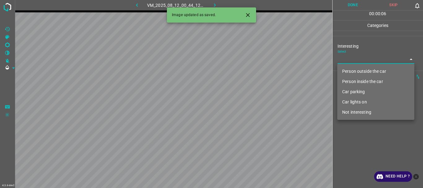
click at [352, 60] on body "4.3.6-dev2 VM_2025_08_12_00_44_12_282_09.gif Done Skip 0 00 : 00 : 06 Categorie…" at bounding box center [211, 94] width 423 height 188
click at [353, 80] on li "Person inside the car" at bounding box center [375, 82] width 77 height 10
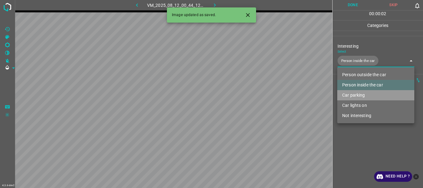
click at [351, 94] on li "Car parking" at bounding box center [375, 95] width 77 height 10
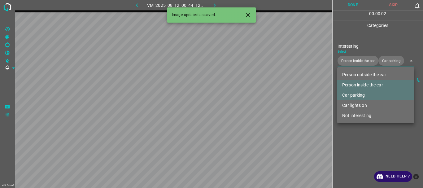
click at [352, 101] on li "Car lights on" at bounding box center [375, 105] width 77 height 10
type input "Person inside the car,Car parking,Car lights on"
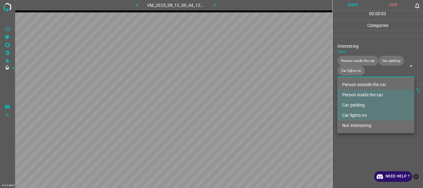
click at [358, 156] on div at bounding box center [211, 94] width 423 height 188
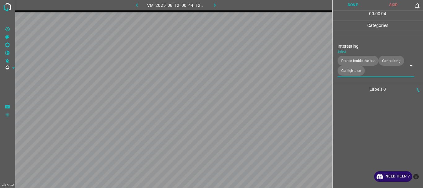
click at [360, 7] on button "Done" at bounding box center [353, 5] width 41 height 10
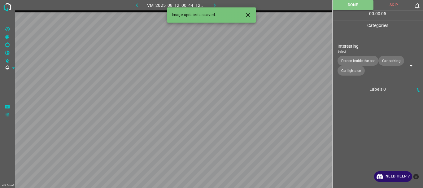
click at [217, 4] on icon "button" at bounding box center [215, 5] width 7 height 7
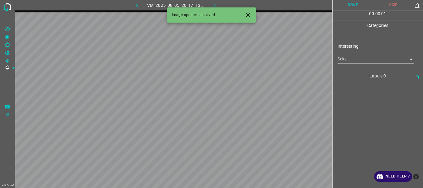
click at [355, 63] on body "4.3.6-dev2 VM_2025_08_05_20_17_13_925_02.gif Done Skip 0 00 : 00 : 01 Categorie…" at bounding box center [211, 94] width 423 height 188
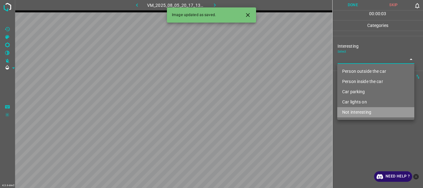
click at [361, 114] on li "Not interesting" at bounding box center [375, 112] width 77 height 10
type input "Not interesting"
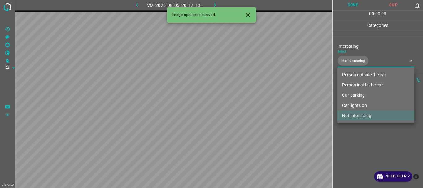
click at [360, 130] on div at bounding box center [211, 94] width 423 height 188
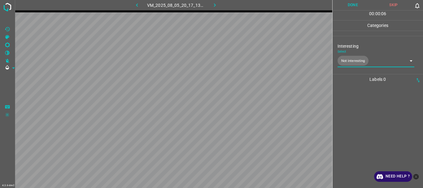
click at [356, 2] on button "Done" at bounding box center [353, 5] width 41 height 10
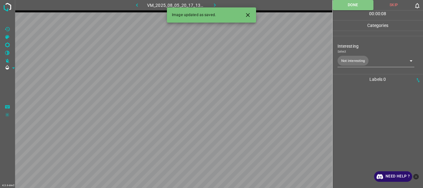
click at [217, 2] on icon "button" at bounding box center [215, 5] width 7 height 7
click at [348, 62] on body "4.3.6-dev2 VM_2025_08_06_22_00_47_272_01.gif Done Skip 0 00 : 00 : 02 Categorie…" at bounding box center [211, 94] width 423 height 188
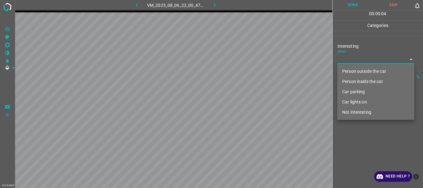
click at [356, 101] on li "Car lights on" at bounding box center [375, 102] width 77 height 10
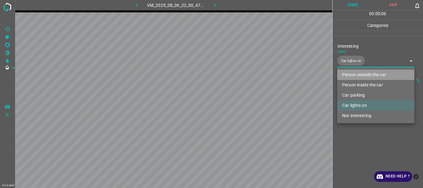
click at [357, 74] on li "Person outside the car" at bounding box center [375, 75] width 77 height 10
type input "Car lights on,Person outside the car"
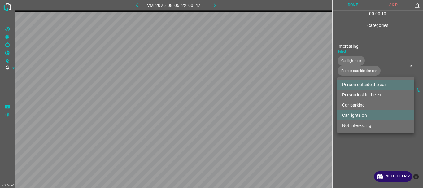
click at [368, 148] on div at bounding box center [211, 94] width 423 height 188
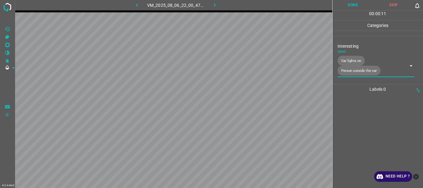
click at [359, 6] on button "Done" at bounding box center [353, 5] width 41 height 10
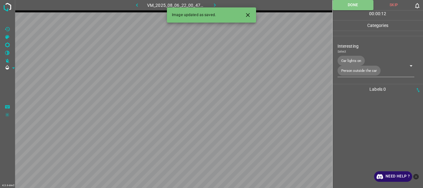
click at [218, 6] on icon "button" at bounding box center [215, 5] width 7 height 7
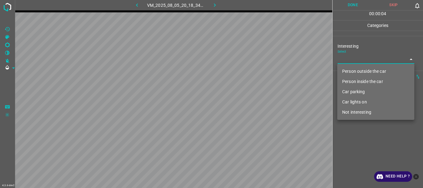
click at [352, 60] on body "4.3.6-dev2 VM_2025_08_05_20_18_34_238_01.gif Done Skip 0 00 : 00 : 04 Categorie…" at bounding box center [211, 94] width 423 height 188
click at [358, 82] on li "Person inside the car" at bounding box center [375, 82] width 77 height 10
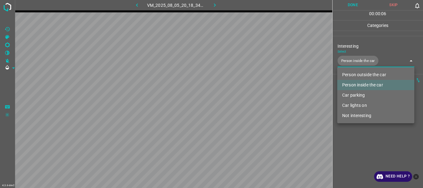
click at [355, 103] on li "Car lights on" at bounding box center [375, 105] width 77 height 10
type input "Person inside the car,Car lights on"
click at [353, 136] on div at bounding box center [211, 94] width 423 height 188
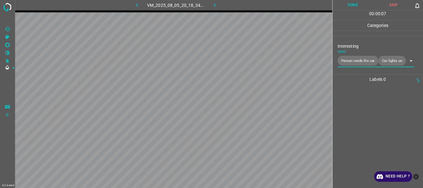
click at [344, 5] on button "Done" at bounding box center [353, 5] width 41 height 10
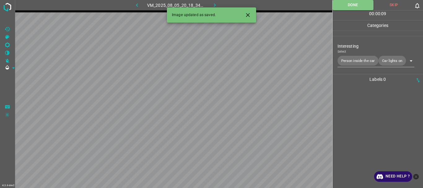
click at [212, 6] on icon "button" at bounding box center [215, 5] width 7 height 7
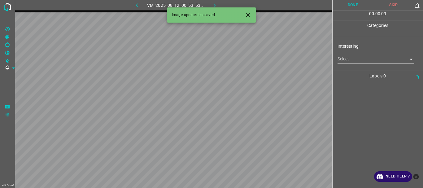
click at [363, 57] on body "4.3.6-dev2 VM_2025_08_12_00_53_53_525_01.gif Done Skip 0 00 : 00 : 09 Categorie…" at bounding box center [211, 94] width 423 height 188
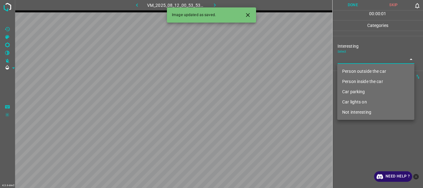
click at [360, 68] on li "Person outside the car" at bounding box center [375, 71] width 77 height 10
type input "Person outside the car"
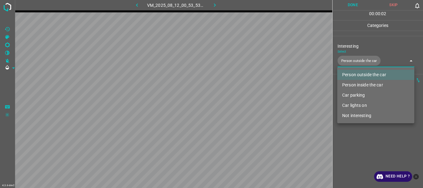
drag, startPoint x: 359, startPoint y: 141, endPoint x: 353, endPoint y: 72, distance: 70.0
click at [359, 141] on div at bounding box center [211, 94] width 423 height 188
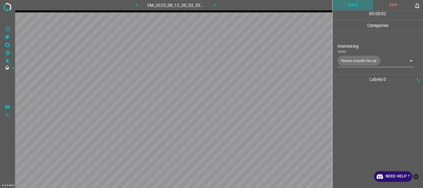
click at [354, 7] on button "Done" at bounding box center [353, 5] width 41 height 10
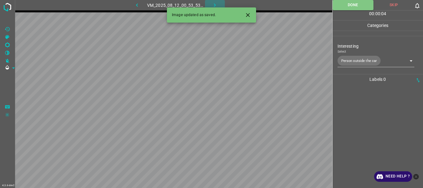
click at [217, 2] on icon "button" at bounding box center [215, 5] width 7 height 7
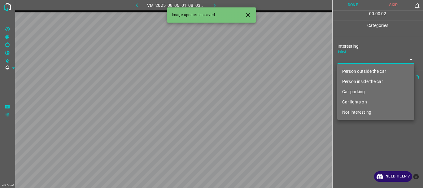
click at [356, 61] on body "4.3.6-dev2 VM_2025_08_06_01_08_03_950_00.gif Done Skip 0 00 : 00 : 02 Categorie…" at bounding box center [211, 94] width 423 height 188
click at [355, 102] on li "Car lights on" at bounding box center [375, 102] width 77 height 10
type input "Car lights on"
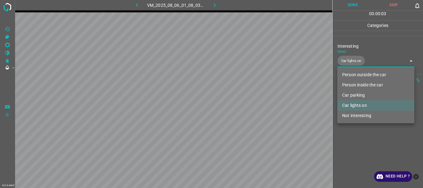
click at [357, 133] on div at bounding box center [211, 94] width 423 height 188
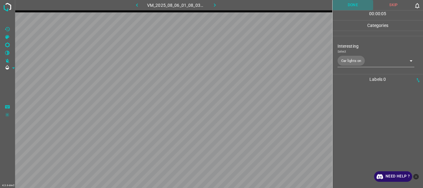
click at [342, 3] on button "Done" at bounding box center [353, 5] width 41 height 10
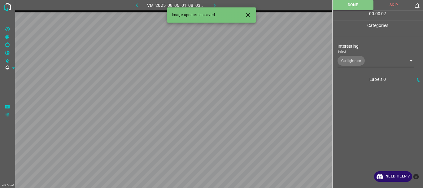
click at [216, 2] on icon "button" at bounding box center [215, 5] width 7 height 7
click at [350, 63] on body "4.3.6-dev2 VM_2025_08_05_20_28_43_361_05.gif Done Skip 0 00 : 00 : 07 Categorie…" at bounding box center [211, 94] width 423 height 188
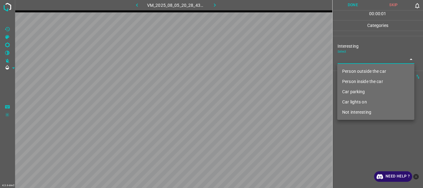
click at [350, 71] on li "Person outside the car" at bounding box center [375, 71] width 77 height 10
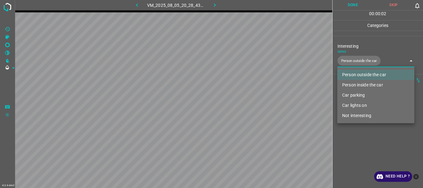
click at [368, 161] on div at bounding box center [211, 94] width 423 height 188
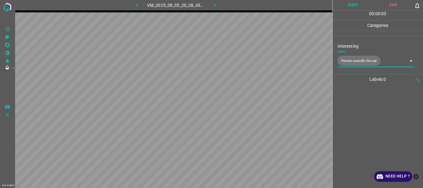
click at [354, 1] on button "Done" at bounding box center [353, 5] width 41 height 10
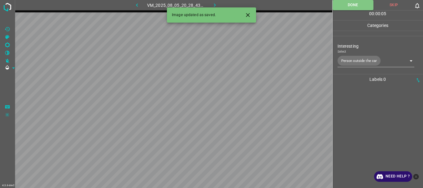
click at [212, 2] on icon "button" at bounding box center [215, 5] width 7 height 7
click at [364, 59] on body "4.3.6-dev2 VM_2025_08_12_00_44_12_282_05.gif Done Skip 0 00 : 00 : 05 Categorie…" at bounding box center [211, 94] width 423 height 188
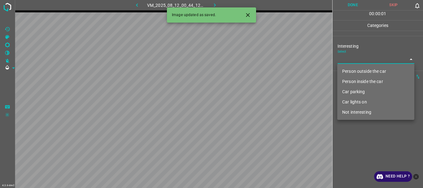
click at [358, 78] on li "Person inside the car" at bounding box center [375, 82] width 77 height 10
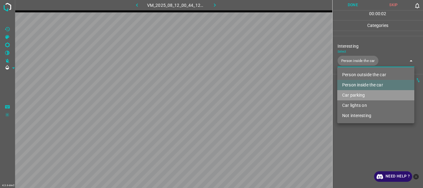
click at [353, 92] on li "Car parking" at bounding box center [375, 95] width 77 height 10
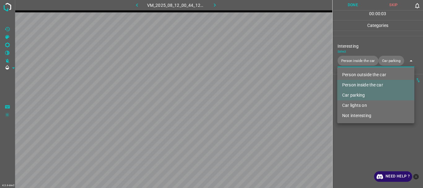
click at [356, 106] on li "Car lights on" at bounding box center [375, 105] width 77 height 10
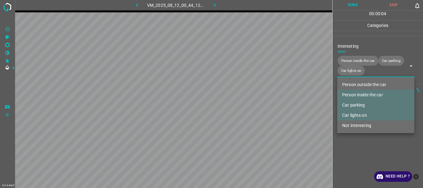
click at [349, 138] on div at bounding box center [211, 94] width 423 height 188
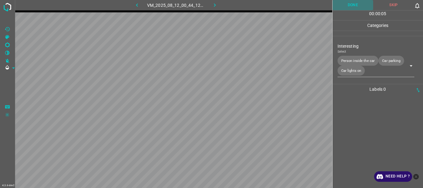
click at [358, 7] on button "Done" at bounding box center [353, 5] width 41 height 10
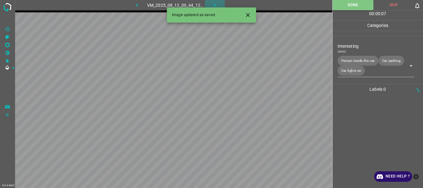
click at [214, 5] on icon "button" at bounding box center [215, 5] width 7 height 7
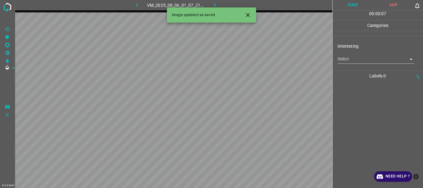
click at [356, 60] on body "4.3.6-dev2 VM_2025_08_06_01_07_21_646_04.gif Done Skip 0 00 : 00 : 07 Categorie…" at bounding box center [211, 94] width 423 height 188
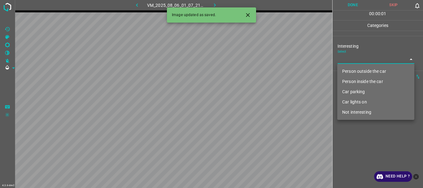
click at [357, 68] on li "Person outside the car" at bounding box center [375, 71] width 77 height 10
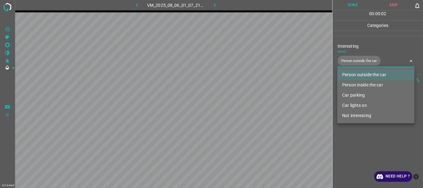
click at [357, 102] on li "Car lights on" at bounding box center [375, 105] width 77 height 10
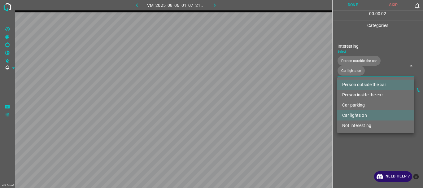
click at [363, 145] on div at bounding box center [211, 94] width 423 height 188
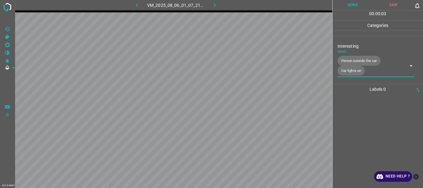
click at [357, 5] on button "Done" at bounding box center [353, 5] width 41 height 10
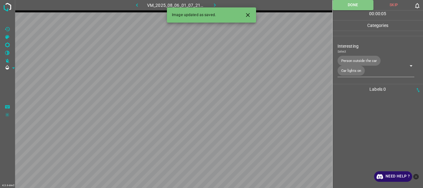
click at [213, 4] on icon "button" at bounding box center [215, 5] width 7 height 7
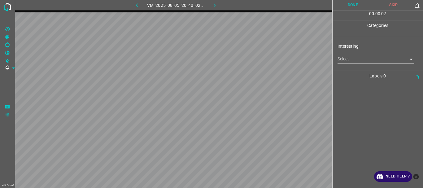
click at [361, 58] on body "4.3.6-dev2 VM_2025_08_05_20_40_02_827_03.gif Done Skip 0 00 : 00 : 07 Categorie…" at bounding box center [211, 94] width 423 height 188
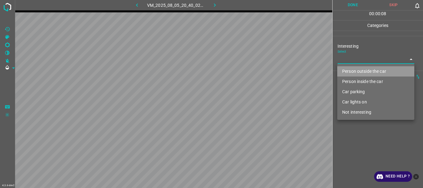
click at [354, 69] on li "Person outside the car" at bounding box center [375, 71] width 77 height 10
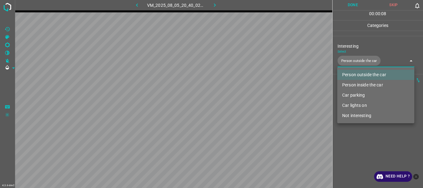
click at [356, 7] on div at bounding box center [211, 94] width 423 height 188
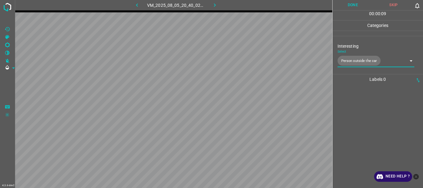
click at [355, 3] on button "Done" at bounding box center [353, 5] width 41 height 10
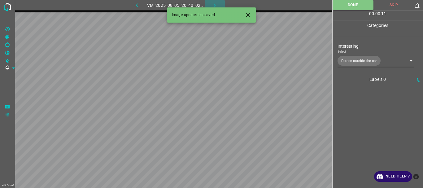
click at [212, 5] on icon "button" at bounding box center [215, 5] width 7 height 7
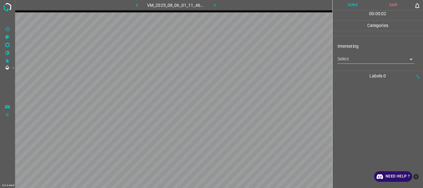
click at [343, 59] on body "4.3.6-dev2 VM_2025_08_06_01_11_46_367_05.gif Done Skip 0 00 : 00 : 02 Categorie…" at bounding box center [211, 94] width 423 height 188
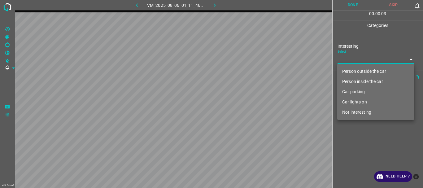
click at [345, 70] on li "Person outside the car" at bounding box center [375, 71] width 77 height 10
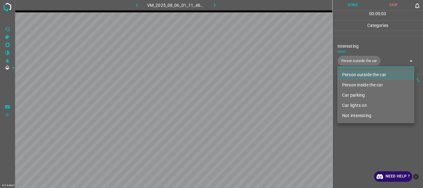
click at [355, 148] on div at bounding box center [211, 94] width 423 height 188
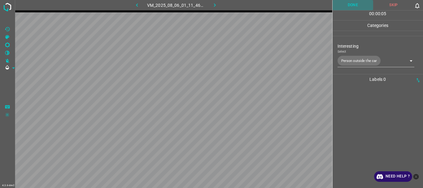
click at [361, 2] on button "Done" at bounding box center [353, 5] width 41 height 10
click at [217, 3] on icon "button" at bounding box center [215, 5] width 7 height 7
click at [346, 61] on body "4.3.6-dev2 VM_2025_08_05_20_40_02_827_00.gif Done Skip 0 00 : 00 : 01 Categorie…" at bounding box center [211, 94] width 423 height 188
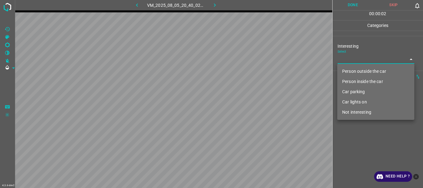
click at [360, 112] on li "Not interesting" at bounding box center [375, 112] width 77 height 10
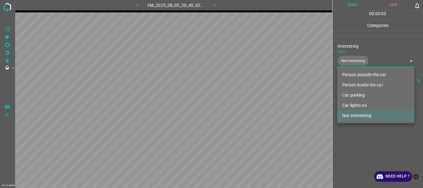
click at [361, 146] on div at bounding box center [211, 94] width 423 height 188
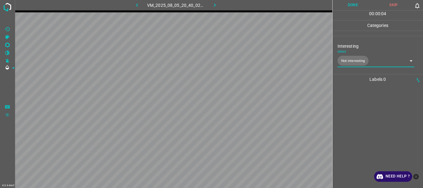
click at [343, 4] on button "Done" at bounding box center [353, 5] width 41 height 10
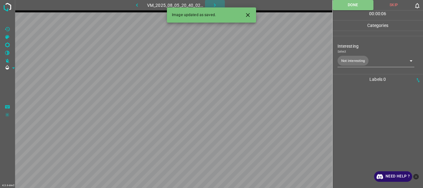
click at [215, 3] on icon "button" at bounding box center [215, 5] width 7 height 7
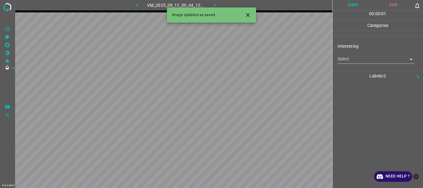
click at [345, 61] on body "4.3.6-dev2 VM_2025_08_12_00_44_12_282_01.gif Done Skip 0 00 : 00 : 01 Categorie…" at bounding box center [211, 94] width 423 height 188
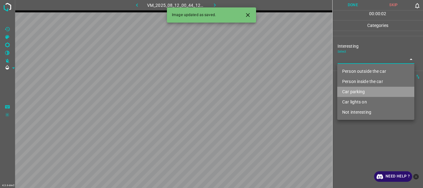
click at [348, 88] on li "Car parking" at bounding box center [375, 92] width 77 height 10
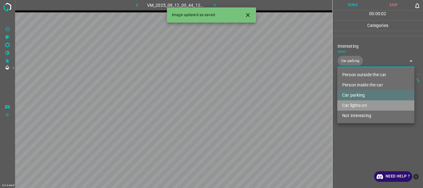
click at [348, 103] on li "Car lights on" at bounding box center [375, 105] width 77 height 10
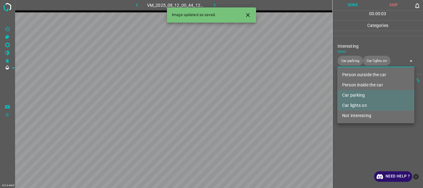
drag, startPoint x: 354, startPoint y: 142, endPoint x: 357, endPoint y: 125, distance: 17.6
click at [355, 142] on div at bounding box center [211, 94] width 423 height 188
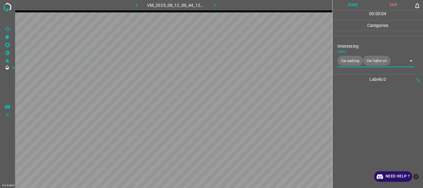
click at [346, 7] on button "Done" at bounding box center [353, 5] width 41 height 10
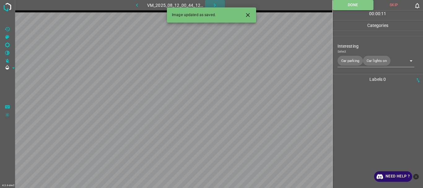
click at [214, 3] on icon "button" at bounding box center [215, 5] width 7 height 7
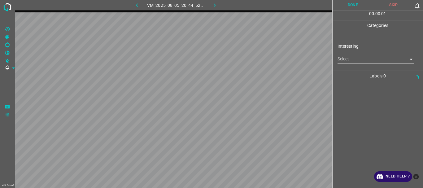
click at [352, 61] on body "4.3.6-dev2 VM_2025_08_05_20_44_52_833_00.gif Done Skip 0 00 : 00 : 01 Categorie…" at bounding box center [211, 94] width 423 height 188
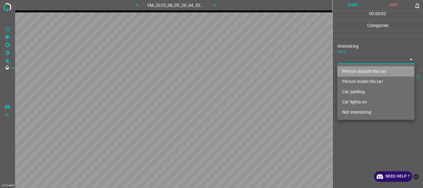
click at [349, 68] on li "Person outside the car" at bounding box center [375, 71] width 77 height 10
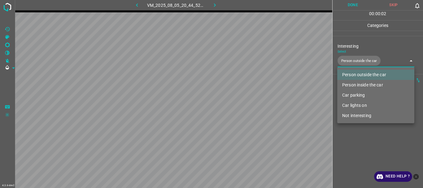
click at [354, 131] on div at bounding box center [211, 94] width 423 height 188
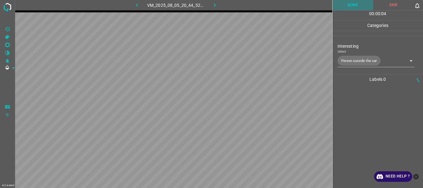
click at [349, 6] on button "Done" at bounding box center [353, 5] width 41 height 10
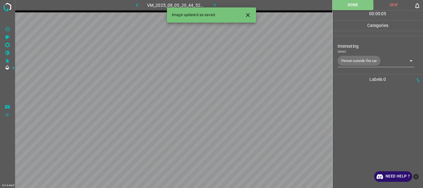
click at [216, 3] on icon "button" at bounding box center [215, 5] width 7 height 7
click at [216, 3] on div "VM_2025_08_05_20_44_52_833_00.gif" at bounding box center [176, 5] width 116 height 10
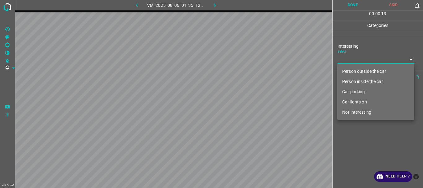
click at [354, 63] on body "4.3.6-dev2 VM_2025_08_06_01_35_12_826_08.gif Done Skip 0 00 : 00 : 13 Categorie…" at bounding box center [211, 94] width 423 height 188
click at [351, 69] on li "Person outside the car" at bounding box center [375, 71] width 77 height 10
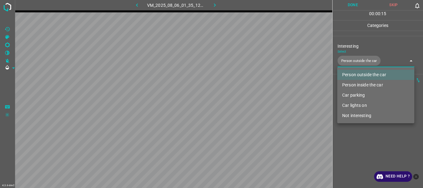
click at [345, 103] on li "Car lights on" at bounding box center [375, 105] width 77 height 10
type input "Person outside the car,Car lights on"
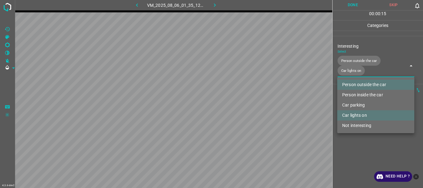
click at [349, 140] on div at bounding box center [211, 94] width 423 height 188
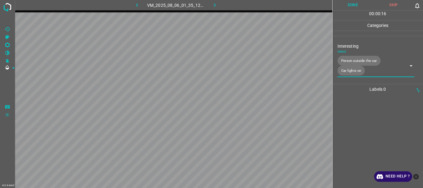
click at [348, 7] on button "Done" at bounding box center [353, 5] width 41 height 10
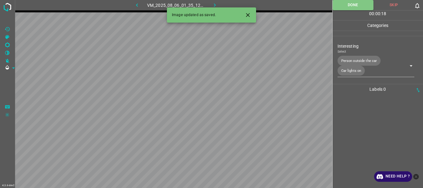
click at [212, 5] on icon "button" at bounding box center [215, 5] width 7 height 7
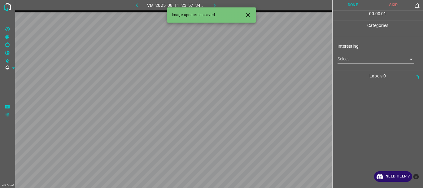
click at [354, 60] on body "4.3.6-dev2 VM_2025_08_11_23_57_34_626_05.gif Done Skip 0 00 : 00 : 01 Categorie…" at bounding box center [211, 94] width 423 height 188
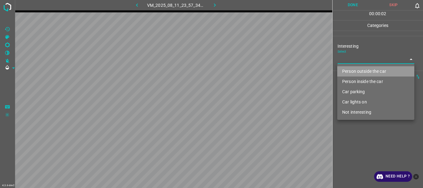
click at [353, 71] on li "Person outside the car" at bounding box center [375, 71] width 77 height 10
type input "Person outside the car"
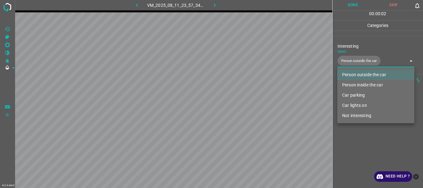
click at [353, 143] on div at bounding box center [211, 94] width 423 height 188
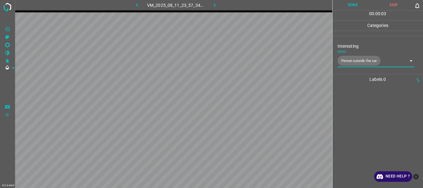
click at [341, 3] on button "Done" at bounding box center [353, 5] width 41 height 10
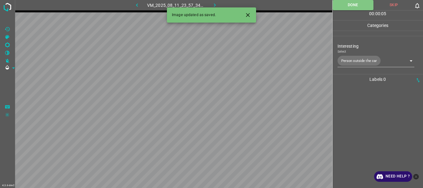
click at [212, 3] on icon "button" at bounding box center [215, 5] width 7 height 7
click at [365, 60] on body "4.3.6-dev2 VM_2025_08_05_20_42_52_975_02.gif Done Skip 0 00 : 00 : 01 Categorie…" at bounding box center [211, 94] width 423 height 188
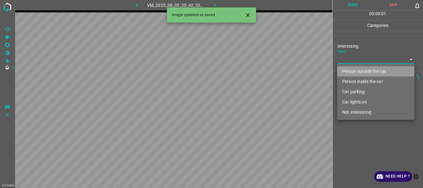
click at [355, 69] on li "Person outside the car" at bounding box center [375, 71] width 77 height 10
type input "Person outside the car"
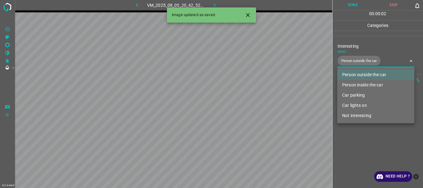
click at [352, 141] on div at bounding box center [211, 94] width 423 height 188
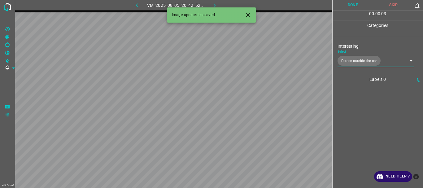
click at [355, 5] on button "Done" at bounding box center [353, 5] width 41 height 10
click at [214, 2] on icon "button" at bounding box center [215, 5] width 7 height 7
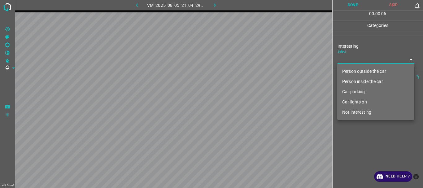
click at [344, 58] on body "4.3.6-dev2 VM_2025_08_05_21_04_29_817_00.gif Done Skip 0 00 : 00 : 06 Categorie…" at bounding box center [211, 94] width 423 height 188
click at [352, 80] on li "Person inside the car" at bounding box center [375, 82] width 77 height 10
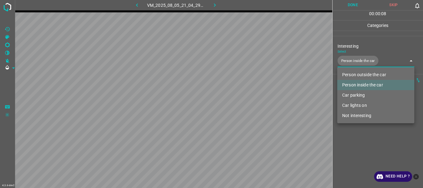
click at [351, 105] on li "Car lights on" at bounding box center [375, 105] width 77 height 10
type input "Person inside the car,Car lights on"
click at [348, 147] on div at bounding box center [211, 94] width 423 height 188
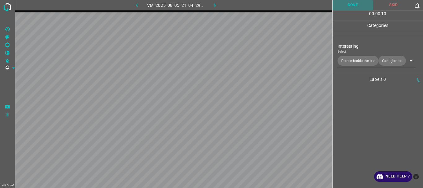
click at [345, 9] on button "Done" at bounding box center [353, 5] width 41 height 10
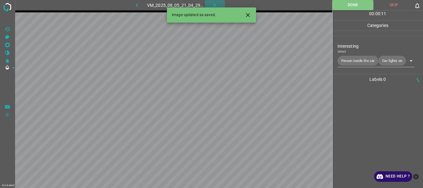
click at [217, 4] on icon "button" at bounding box center [215, 5] width 7 height 7
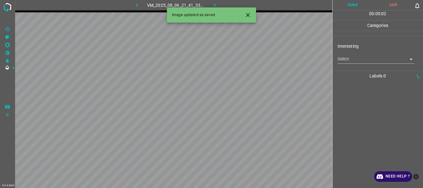
click at [343, 61] on body "4.3.6-dev2 VM_2025_08_06_21_41_33_561_03.gif Done Skip 0 00 : 00 : 02 Categorie…" at bounding box center [211, 94] width 423 height 188
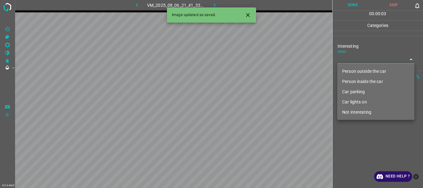
click at [351, 70] on li "Person outside the car" at bounding box center [375, 71] width 77 height 10
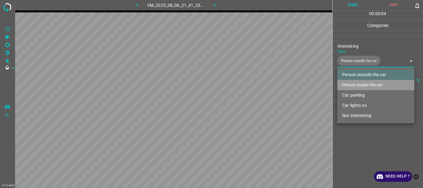
click at [352, 87] on li "Person inside the car" at bounding box center [375, 85] width 77 height 10
type input "Person outside the car,Person inside the car"
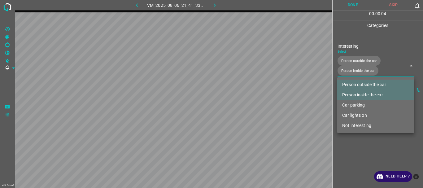
click at [355, 151] on div at bounding box center [211, 94] width 423 height 188
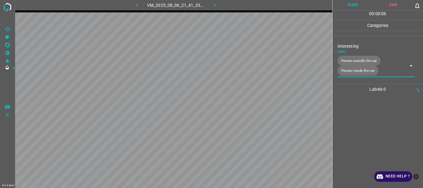
click at [345, 1] on button "Done" at bounding box center [353, 5] width 41 height 10
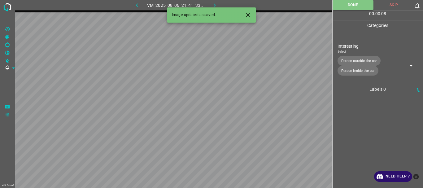
click at [214, 5] on icon "button" at bounding box center [215, 5] width 7 height 7
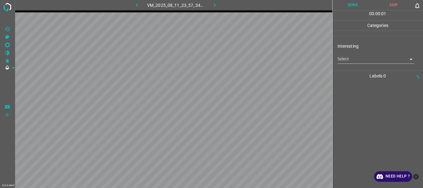
click at [358, 62] on body "4.3.6-dev2 VM_2025_08_11_23_57_34_626_07.gif Done Skip 0 00 : 00 : 01 Categorie…" at bounding box center [211, 94] width 423 height 188
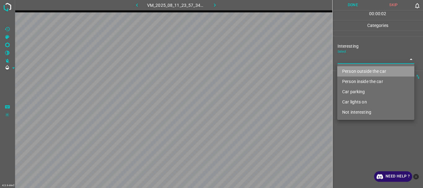
click at [353, 72] on li "Person outside the car" at bounding box center [375, 71] width 77 height 10
type input "Person outside the car"
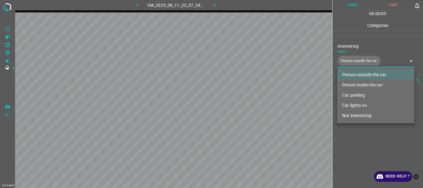
click at [357, 137] on div at bounding box center [211, 94] width 423 height 188
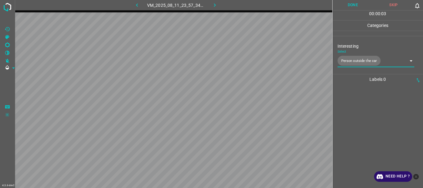
click at [340, 5] on button "Done" at bounding box center [353, 5] width 41 height 10
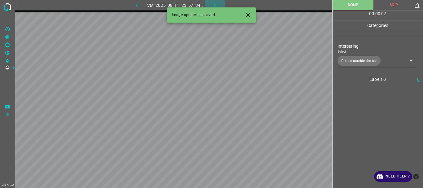
click at [211, 3] on button "button" at bounding box center [215, 5] width 20 height 10
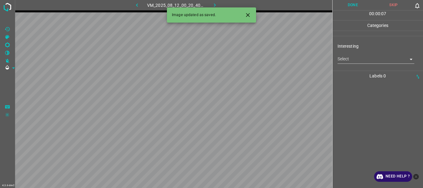
click at [371, 65] on div "Interesting Select ​" at bounding box center [378, 53] width 91 height 29
click at [366, 62] on body "4.3.6-dev2 VM_2025_08_12_00_20_40_109_06.gif Done Skip 0 00 : 00 : 01 Categorie…" at bounding box center [211, 94] width 423 height 188
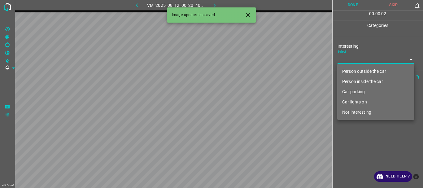
click at [352, 81] on li "Person inside the car" at bounding box center [375, 82] width 77 height 10
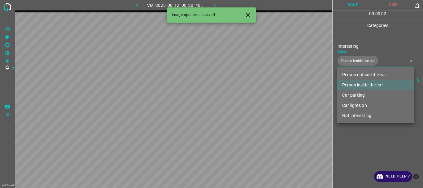
click at [352, 92] on li "Car parking" at bounding box center [375, 95] width 77 height 10
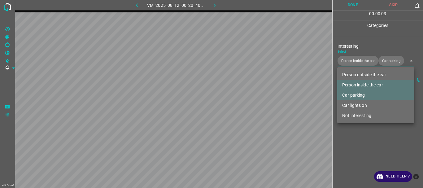
click at [351, 104] on li "Car lights on" at bounding box center [375, 105] width 77 height 10
type input "Person inside the car,Car parking,Car lights on"
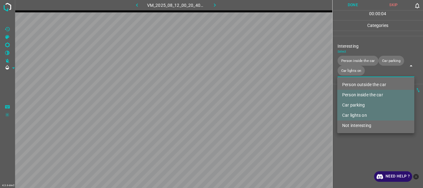
click at [352, 138] on div at bounding box center [211, 94] width 423 height 188
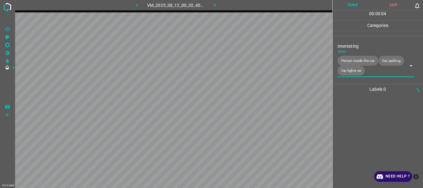
click at [350, 5] on button "Done" at bounding box center [353, 5] width 41 height 10
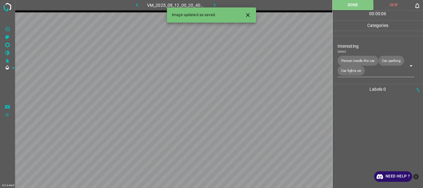
click at [215, 2] on icon "button" at bounding box center [215, 5] width 7 height 7
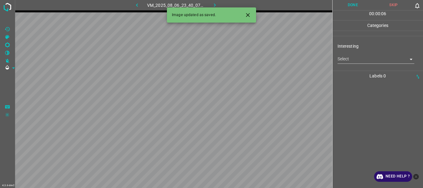
click at [347, 61] on body "4.3.6-dev2 VM_2025_08_06_23_40_07_975_00.gif Done Skip 0 00 : 00 : 06 Categorie…" at bounding box center [211, 94] width 423 height 188
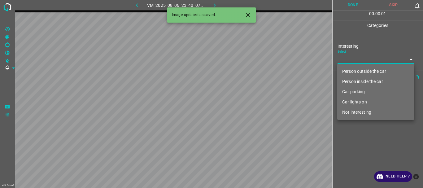
click at [349, 70] on li "Person outside the car" at bounding box center [375, 71] width 77 height 10
type input "Person outside the car"
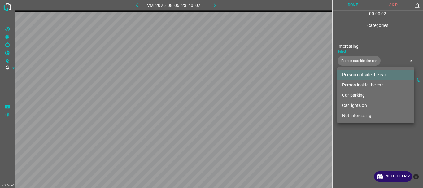
click at [357, 142] on div at bounding box center [211, 94] width 423 height 188
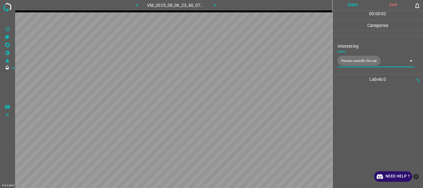
click at [351, 5] on button "Done" at bounding box center [353, 5] width 41 height 10
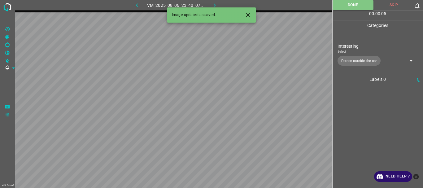
click at [211, 4] on button "button" at bounding box center [215, 5] width 20 height 10
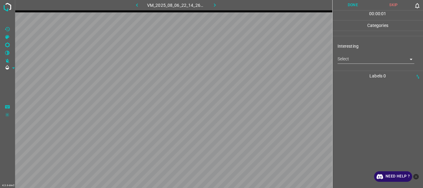
click at [351, 59] on body "4.3.6-dev2 VM_2025_08_06_22_14_26_678_02.gif Done Skip 0 00 : 00 : 01 Categorie…" at bounding box center [211, 94] width 423 height 188
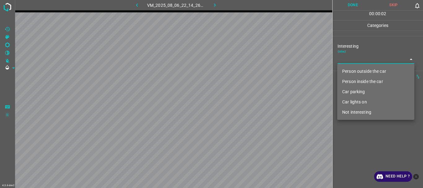
click at [350, 70] on li "Person outside the car" at bounding box center [375, 71] width 77 height 10
type input "Person outside the car"
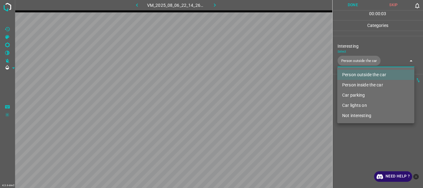
click at [353, 145] on div at bounding box center [211, 94] width 423 height 188
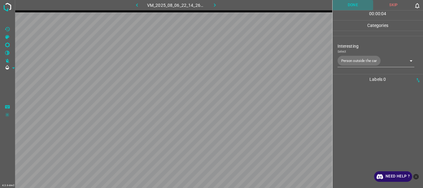
click at [346, 5] on button "Done" at bounding box center [353, 5] width 41 height 10
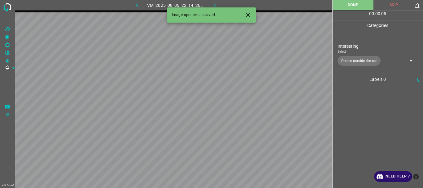
click at [212, 2] on icon "button" at bounding box center [215, 5] width 7 height 7
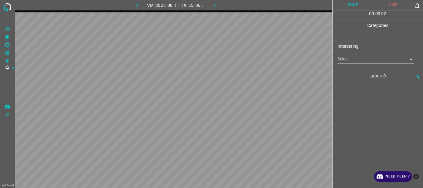
click at [350, 61] on body "4.3.6-dev2 VM_2025_08_11_19_55_06_198_01.gif Done Skip 0 00 : 00 : 02 Categorie…" at bounding box center [211, 94] width 423 height 188
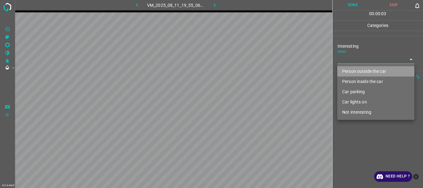
click at [352, 68] on li "Person outside the car" at bounding box center [375, 71] width 77 height 10
type input "Person outside the car"
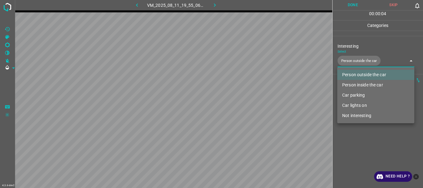
click at [364, 147] on div at bounding box center [211, 94] width 423 height 188
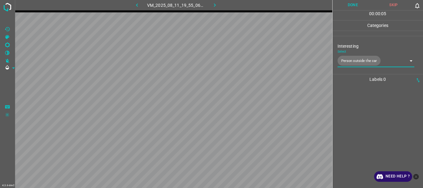
click at [353, 5] on button "Done" at bounding box center [353, 5] width 41 height 10
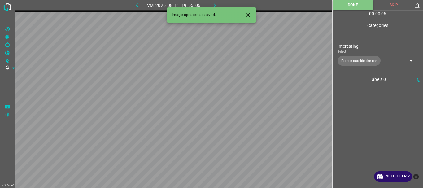
click at [213, 2] on icon "button" at bounding box center [215, 5] width 7 height 7
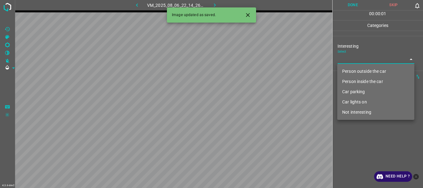
click at [366, 61] on body "4.3.6-dev2 VM_2025_08_06_22_14_26_678_07.gif Done Skip 0 00 : 00 : 01 Categorie…" at bounding box center [211, 94] width 423 height 188
click at [352, 112] on li "Not interesting" at bounding box center [375, 112] width 77 height 10
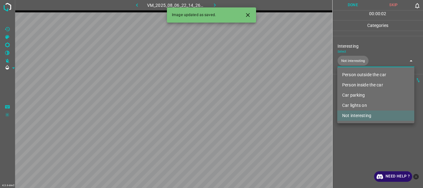
type input "Not interesting"
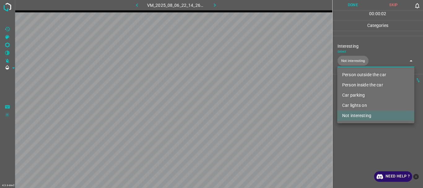
click at [350, 130] on div at bounding box center [211, 94] width 423 height 188
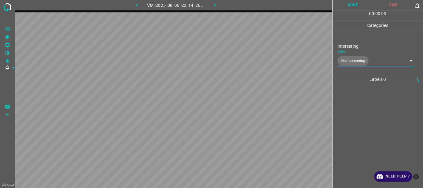
click at [350, 7] on button "Done" at bounding box center [353, 5] width 41 height 10
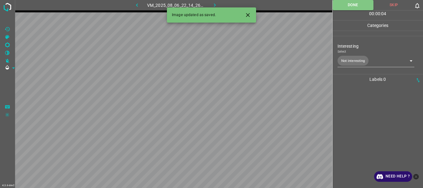
click at [214, 4] on icon "button" at bounding box center [215, 5] width 7 height 7
click at [347, 57] on body "4.3.6-dev2 VM_2025_08_12_00_20_40_109_09.gif Done Skip 0 00 : 00 : 04 Categorie…" at bounding box center [211, 94] width 423 height 188
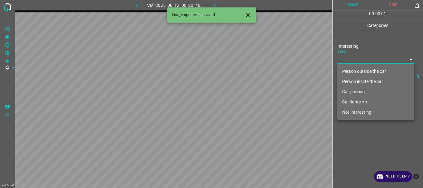
click at [358, 81] on li "Person inside the car" at bounding box center [375, 82] width 77 height 10
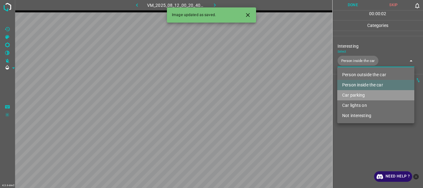
click at [358, 94] on li "Car parking" at bounding box center [375, 95] width 77 height 10
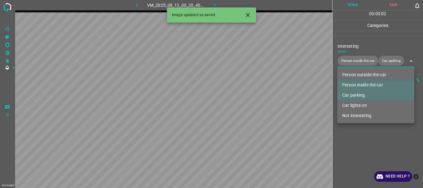
click at [358, 106] on li "Car lights on" at bounding box center [375, 105] width 77 height 10
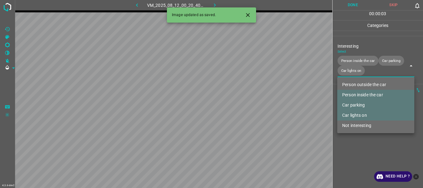
type input "Person inside the car,Car parking,Car lights on"
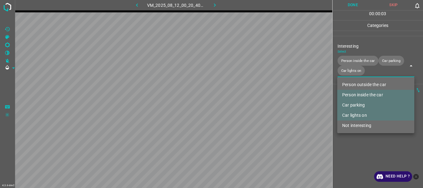
click at [361, 144] on div at bounding box center [211, 94] width 423 height 188
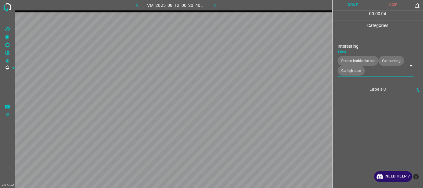
click at [357, 7] on button "Done" at bounding box center [353, 5] width 41 height 10
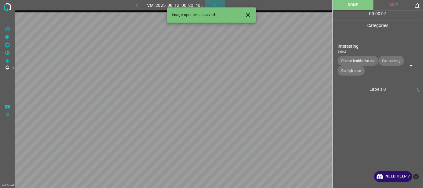
click at [212, 5] on icon "button" at bounding box center [215, 5] width 7 height 7
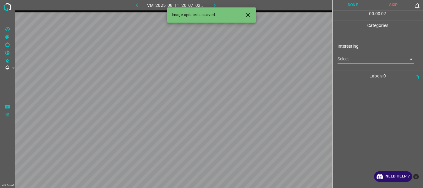
click at [360, 59] on body "4.3.6-dev2 VM_2025_08_11_20_07_02_638_09.gif Done Skip 0 00 : 00 : 07 Categorie…" at bounding box center [211, 94] width 423 height 188
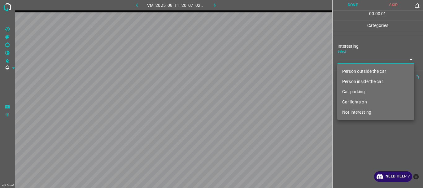
click at [352, 70] on li "Person outside the car" at bounding box center [375, 71] width 77 height 10
type input "Person outside the car"
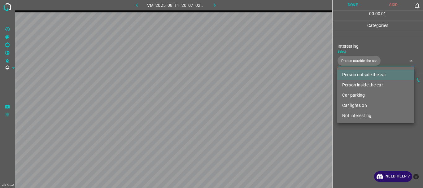
click at [360, 136] on div at bounding box center [211, 94] width 423 height 188
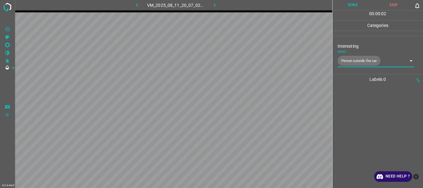
click at [357, 5] on button "Done" at bounding box center [353, 5] width 41 height 10
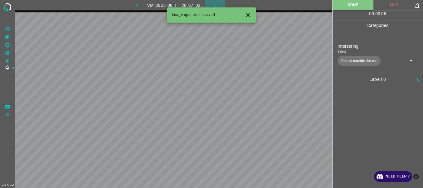
click at [214, 5] on icon "button" at bounding box center [215, 5] width 7 height 7
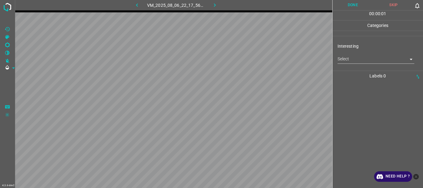
click at [375, 63] on body "4.3.6-dev2 VM_2025_08_06_22_17_56_222_05.gif Done Skip 0 00 : 00 : 01 Categorie…" at bounding box center [211, 94] width 423 height 188
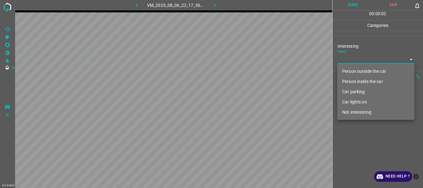
click at [362, 72] on li "Person outside the car" at bounding box center [375, 71] width 77 height 10
type input "Person outside the car"
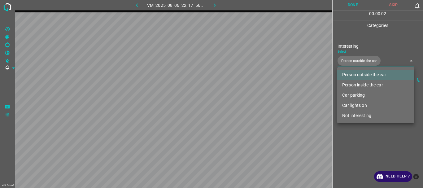
click at [362, 147] on div at bounding box center [211, 94] width 423 height 188
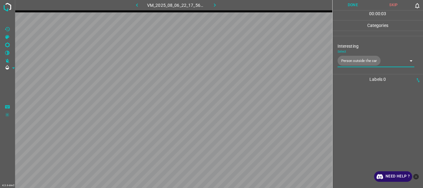
click at [348, 5] on button "Done" at bounding box center [353, 5] width 41 height 10
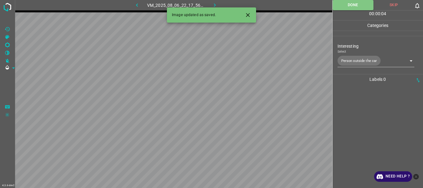
click at [215, 4] on icon "button" at bounding box center [215, 4] width 2 height 3
click at [247, 15] on icon "Close" at bounding box center [248, 15] width 4 height 4
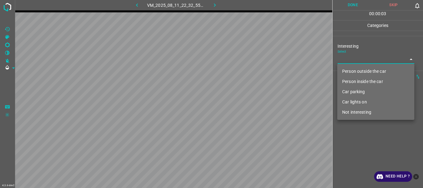
click at [349, 60] on body "4.3.6-dev2 VM_2025_08_11_22_32_55_376_04.gif Done Skip 0 00 : 00 : 03 Categorie…" at bounding box center [211, 94] width 423 height 188
click at [350, 70] on li "Person outside the car" at bounding box center [375, 71] width 77 height 10
type input "Person outside the car"
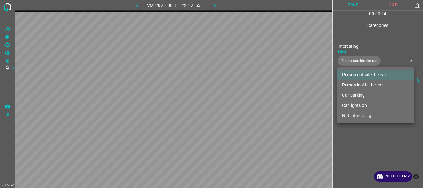
click at [359, 142] on div at bounding box center [211, 94] width 423 height 188
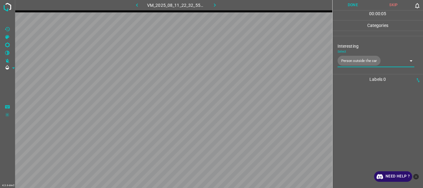
click at [353, 7] on button "Done" at bounding box center [353, 5] width 41 height 10
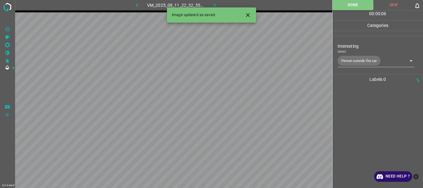
click at [214, 5] on icon "button" at bounding box center [215, 5] width 7 height 7
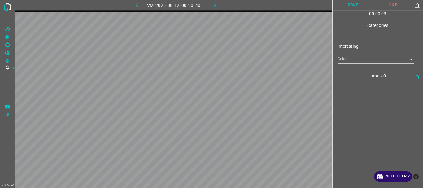
click at [352, 59] on body "4.3.6-dev2 VM_2025_08_12_00_20_40_109_01.gif Done Skip 0 00 : 00 : 03 Categorie…" at bounding box center [211, 94] width 423 height 188
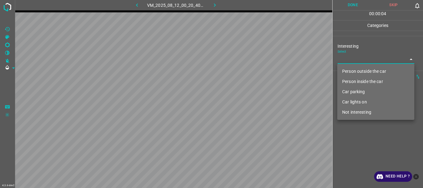
click at [352, 79] on li "Person inside the car" at bounding box center [375, 82] width 77 height 10
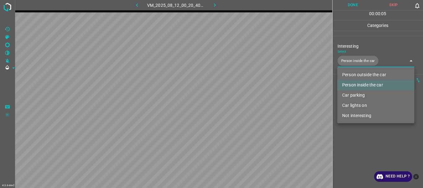
click at [353, 104] on li "Car lights on" at bounding box center [375, 105] width 77 height 10
type input "Person inside the car,Car lights on"
click at [353, 143] on div at bounding box center [211, 94] width 423 height 188
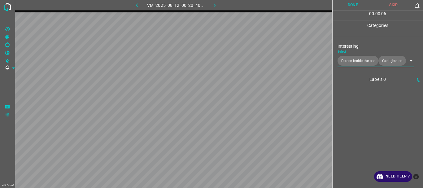
click at [354, 5] on button "Done" at bounding box center [353, 5] width 41 height 10
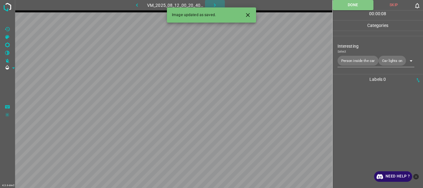
click at [217, 6] on icon "button" at bounding box center [215, 5] width 7 height 7
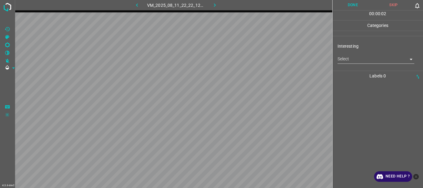
click at [350, 61] on body "4.3.6-dev2 VM_2025_08_11_22_22_12_286_00.gif Done Skip 0 00 : 00 : 02 Categorie…" at bounding box center [211, 94] width 423 height 188
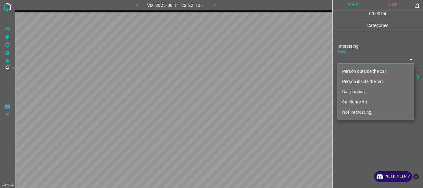
click at [355, 114] on li "Not interesting" at bounding box center [375, 112] width 77 height 10
type input "Not interesting"
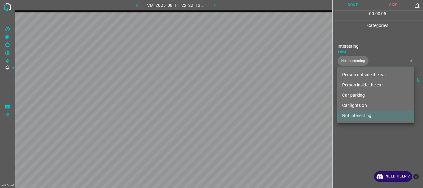
click at [356, 133] on div at bounding box center [211, 94] width 423 height 188
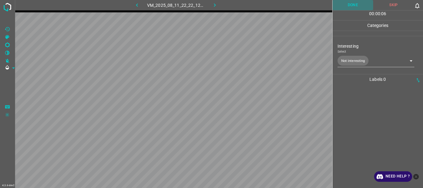
click at [352, 3] on button "Done" at bounding box center [353, 5] width 41 height 10
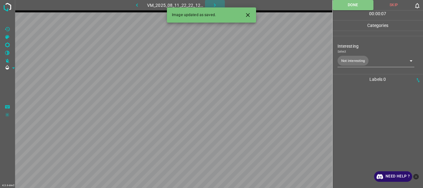
click at [214, 5] on icon "button" at bounding box center [215, 5] width 7 height 7
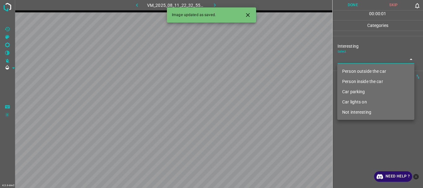
click at [359, 58] on body "4.3.6-dev2 VM_2025_08_11_22_32_55_376_06.gif Done Skip 0 00 : 00 : 01 Categorie…" at bounding box center [211, 94] width 423 height 188
click at [353, 68] on li "Person outside the car" at bounding box center [375, 71] width 77 height 10
type input "Person outside the car"
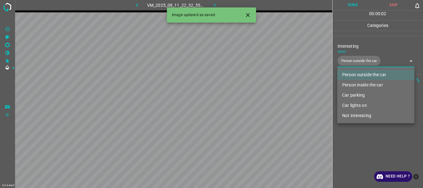
click at [360, 142] on div at bounding box center [211, 94] width 423 height 188
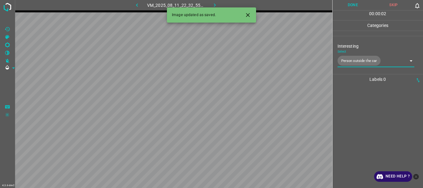
click at [355, 8] on button "Done" at bounding box center [353, 5] width 41 height 10
click at [212, 3] on icon "button" at bounding box center [215, 5] width 7 height 7
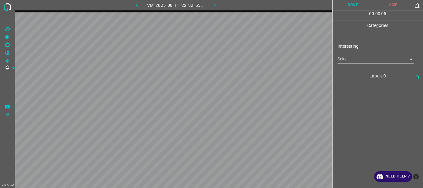
click at [350, 60] on body "4.3.6-dev2 VM_2025_08_11_22_32_55_376_05.gif Done Skip 0 00 : 00 : 05 Categorie…" at bounding box center [211, 94] width 423 height 188
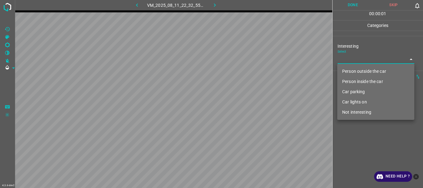
click at [352, 71] on li "Person outside the car" at bounding box center [375, 71] width 77 height 10
type input "Person outside the car"
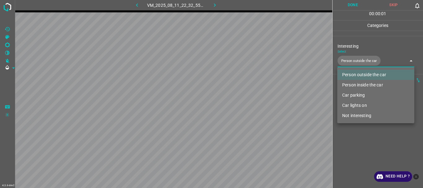
click at [363, 142] on div at bounding box center [211, 94] width 423 height 188
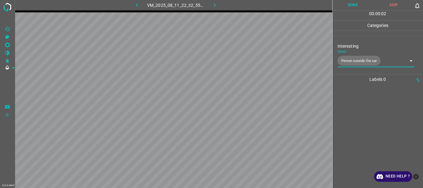
click at [351, 6] on button "Done" at bounding box center [353, 5] width 41 height 10
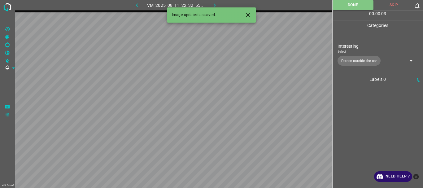
click at [217, 5] on icon "button" at bounding box center [215, 5] width 7 height 7
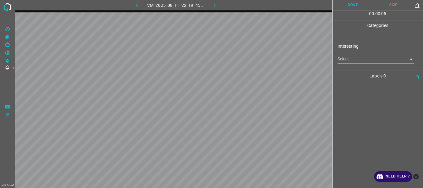
click at [362, 60] on body "4.3.6-dev2 VM_2025_08_11_22_19_45_230_05.gif Done Skip 0 00 : 00 : 05 Categorie…" at bounding box center [211, 94] width 423 height 188
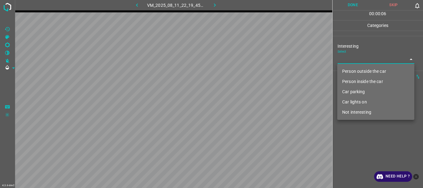
click at [360, 109] on li "Not interesting" at bounding box center [375, 112] width 77 height 10
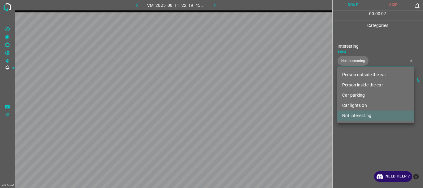
type input "Not interesting"
click at [353, 139] on div at bounding box center [211, 94] width 423 height 188
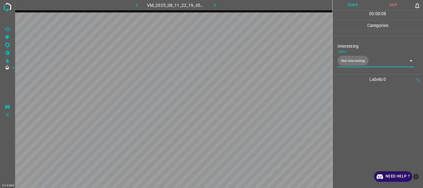
click at [350, 7] on button "Done" at bounding box center [353, 5] width 41 height 10
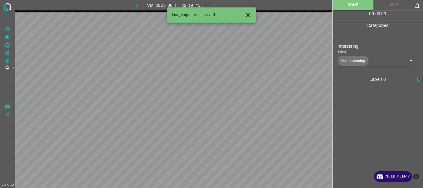
click at [216, 4] on icon "button" at bounding box center [215, 5] width 7 height 7
click at [247, 15] on icon "Close" at bounding box center [248, 15] width 4 height 4
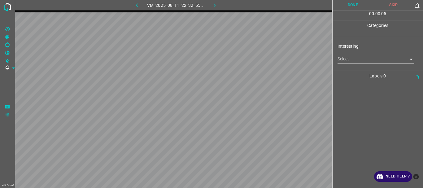
click at [342, 61] on body "4.3.6-dev2 VM_2025_08_11_22_32_55_376_02.gif Done Skip 0 00 : 00 : 05 Categorie…" at bounding box center [211, 94] width 423 height 188
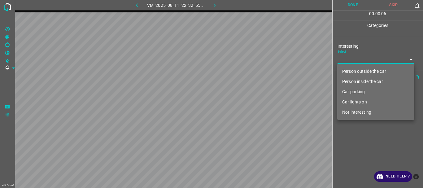
click at [343, 68] on li "Person outside the car" at bounding box center [375, 71] width 77 height 10
type input "Person outside the car"
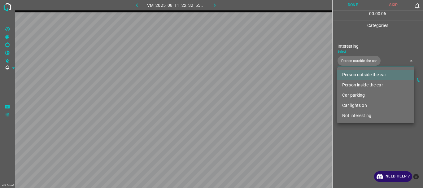
click at [363, 139] on div at bounding box center [211, 94] width 423 height 188
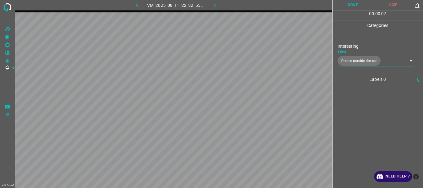
click at [360, 7] on button "Done" at bounding box center [353, 5] width 41 height 10
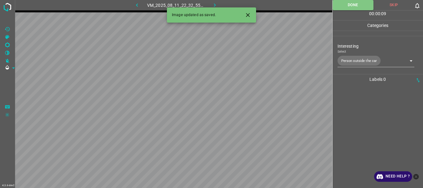
click at [213, 3] on icon "button" at bounding box center [215, 5] width 7 height 7
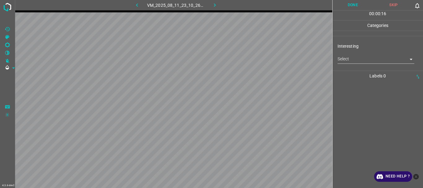
click at [366, 56] on body "4.3.6-dev2 VM_2025_08_11_23_10_26_389_03.gif Done Skip 0 00 : 00 : 16 Categorie…" at bounding box center [211, 94] width 423 height 188
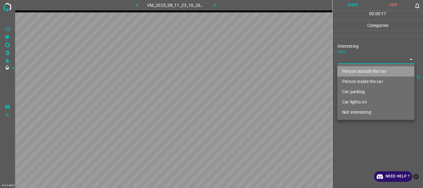
click at [361, 68] on li "Person outside the car" at bounding box center [375, 71] width 77 height 10
type input "Person outside the car"
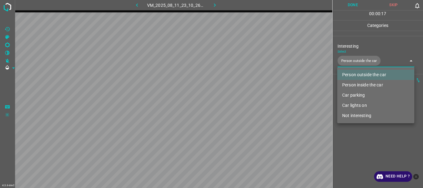
click at [347, 135] on div at bounding box center [211, 94] width 423 height 188
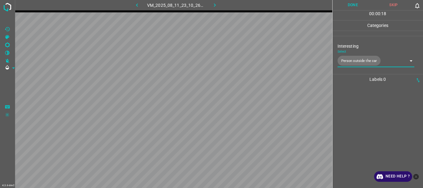
click at [348, 9] on button "Done" at bounding box center [353, 5] width 41 height 10
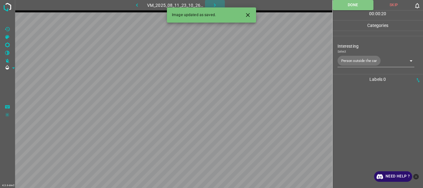
click at [212, 5] on icon "button" at bounding box center [215, 5] width 7 height 7
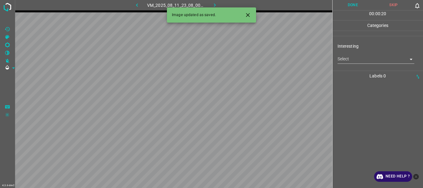
click at [347, 60] on body "4.3.6-dev2 VM_2025_08_11_23_08_00_237_02.gif Done Skip 0 00 : 00 : 20 Categorie…" at bounding box center [211, 94] width 423 height 188
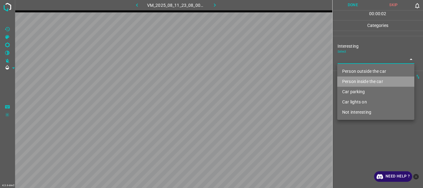
click at [350, 83] on li "Person inside the car" at bounding box center [375, 82] width 77 height 10
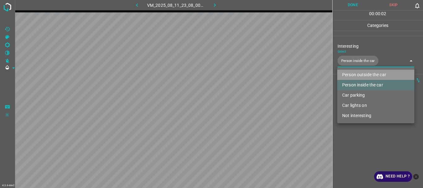
click at [352, 75] on li "Person outside the car" at bounding box center [375, 75] width 77 height 10
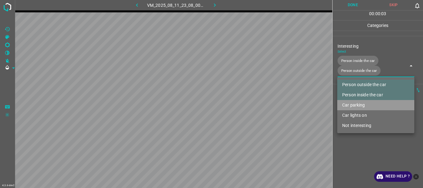
click at [350, 106] on li "Car parking" at bounding box center [375, 105] width 77 height 10
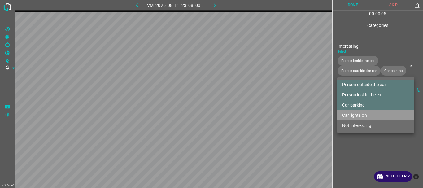
click at [351, 116] on li "Car lights on" at bounding box center [375, 115] width 77 height 10
type input "Person inside the car,Person outside the car,Car parking,Car lights on"
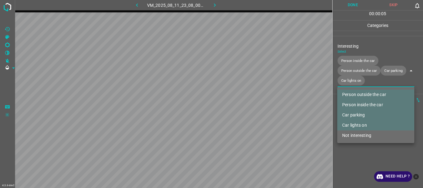
click at [344, 155] on div at bounding box center [211, 94] width 423 height 188
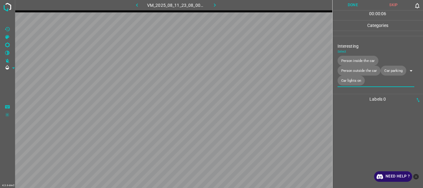
click at [352, 7] on button "Done" at bounding box center [353, 5] width 41 height 10
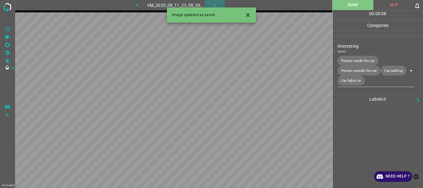
click at [216, 4] on icon "button" at bounding box center [215, 5] width 7 height 7
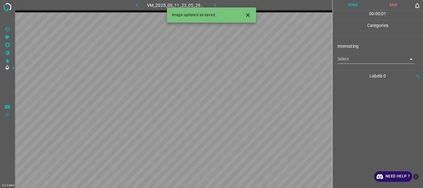
click at [348, 62] on body "4.3.6-dev2 VM_2025_08_11_23_05_29_987_01.gif Done Skip 0 00 : 00 : 01 Categorie…" at bounding box center [211, 94] width 423 height 188
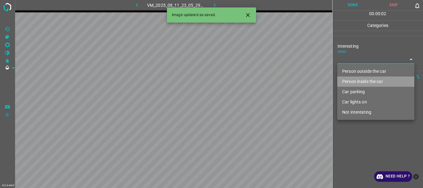
click at [355, 80] on li "Person inside the car" at bounding box center [375, 82] width 77 height 10
type input "Person inside the car"
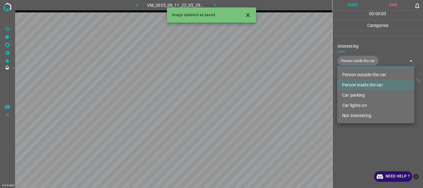
click at [351, 147] on div at bounding box center [211, 94] width 423 height 188
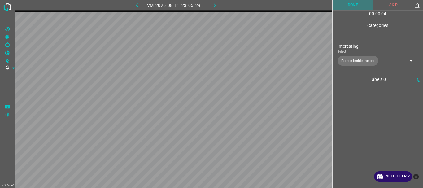
click at [349, 7] on button "Done" at bounding box center [353, 5] width 41 height 10
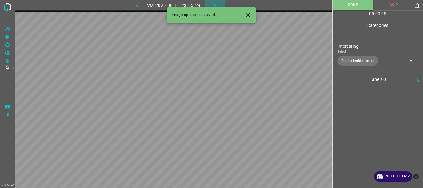
click at [216, 5] on icon "button" at bounding box center [215, 4] width 2 height 3
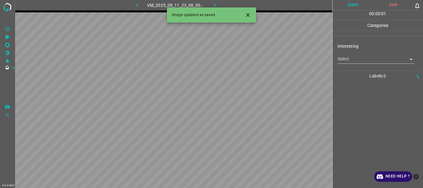
click at [341, 60] on body "4.3.6-dev2 VM_2025_08_11_23_08_00_237_00.gif Done Skip 0 00 : 00 : 01 Categorie…" at bounding box center [211, 94] width 423 height 188
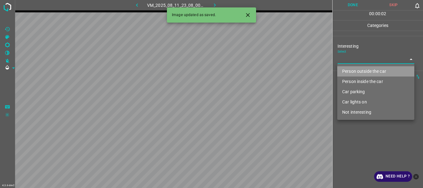
click at [347, 69] on li "Person outside the car" at bounding box center [375, 71] width 77 height 10
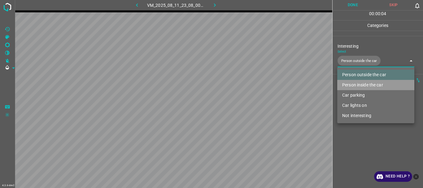
click at [354, 85] on li "Person inside the car" at bounding box center [375, 85] width 77 height 10
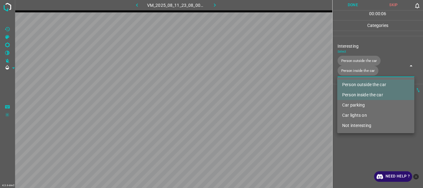
click at [356, 106] on li "Car parking" at bounding box center [375, 105] width 77 height 10
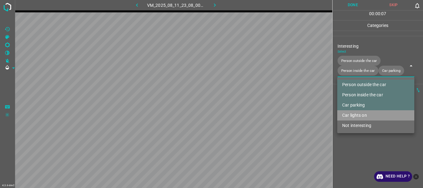
click at [357, 115] on li "Car lights on" at bounding box center [375, 115] width 77 height 10
type input "Person outside the car,Person inside the car,Car parking,Car lights on"
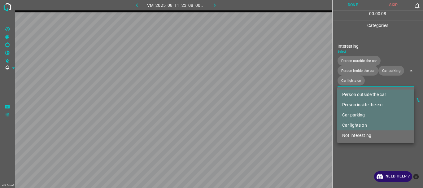
click at [354, 155] on div at bounding box center [211, 94] width 423 height 188
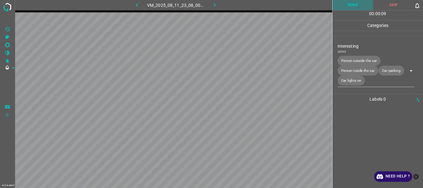
click at [348, 3] on button "Done" at bounding box center [353, 5] width 41 height 10
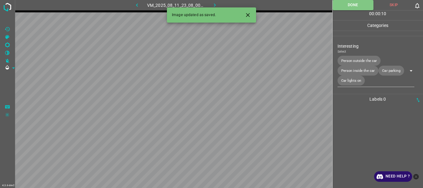
click at [213, 4] on icon "button" at bounding box center [215, 5] width 7 height 7
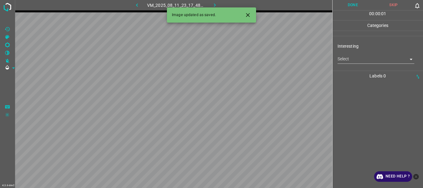
click at [353, 61] on body "4.3.6-dev2 VM_2025_08_11_23_17_48_396_00.gif Done Skip 0 00 : 00 : 01 Categorie…" at bounding box center [211, 94] width 423 height 188
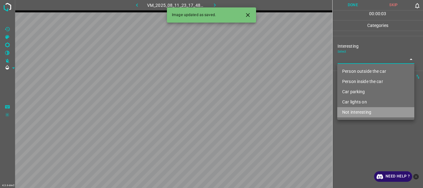
click at [356, 114] on li "Not interesting" at bounding box center [375, 112] width 77 height 10
type input "Not interesting"
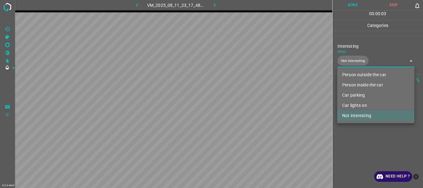
click at [353, 131] on div at bounding box center [211, 94] width 423 height 188
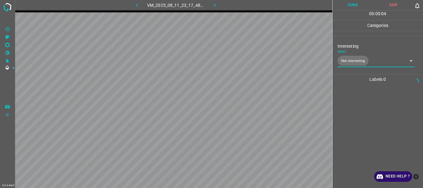
click at [351, 2] on button "Done" at bounding box center [353, 5] width 41 height 10
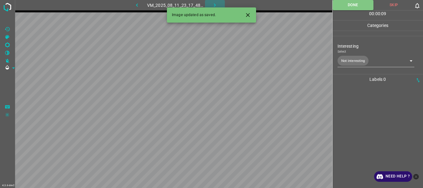
click at [217, 3] on icon "button" at bounding box center [215, 5] width 7 height 7
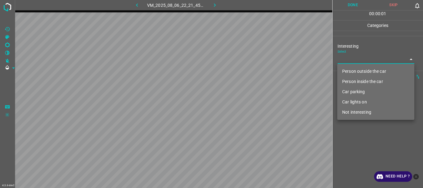
click at [343, 59] on body "4.3.6-dev2 VM_2025_08_06_22_21_45_479_01.gif Done Skip 0 00 : 00 : 01 Categorie…" at bounding box center [211, 94] width 423 height 188
click at [345, 72] on li "Person outside the car" at bounding box center [375, 71] width 77 height 10
type input "Person outside the car"
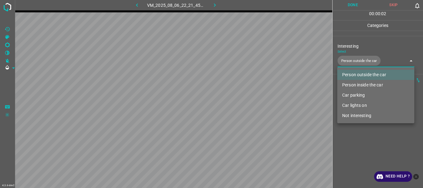
click at [349, 141] on div at bounding box center [211, 94] width 423 height 188
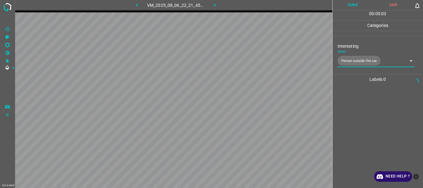
click at [354, 8] on button "Done" at bounding box center [353, 5] width 41 height 10
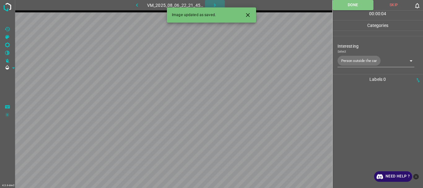
click at [213, 6] on icon "button" at bounding box center [215, 5] width 7 height 7
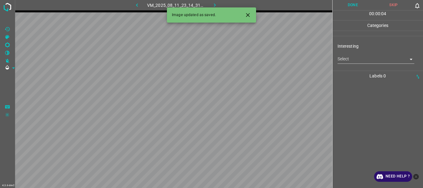
click at [349, 59] on body "4.3.6-dev2 VM_2025_08_11_23_14_31_605_06.gif Done Skip 0 00 : 00 : 04 Categorie…" at bounding box center [211, 94] width 423 height 188
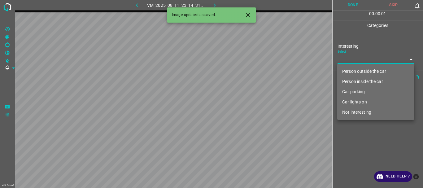
click at [349, 68] on li "Person outside the car" at bounding box center [375, 71] width 77 height 10
type input "Person outside the car"
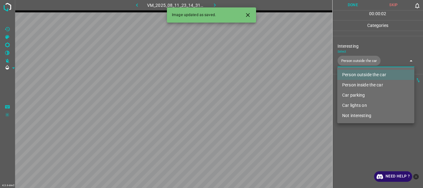
click at [352, 139] on div at bounding box center [211, 94] width 423 height 188
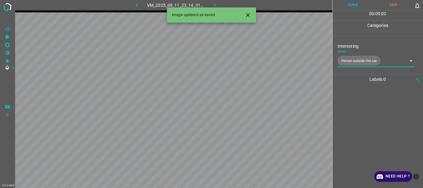
click at [357, 4] on button "Done" at bounding box center [353, 5] width 41 height 10
click at [215, 2] on icon "button" at bounding box center [215, 5] width 7 height 7
click at [346, 61] on body "4.3.6-dev2 VM_2025_08_06_22_21_45_479_07.gif Done Skip 0 00 : 00 : 01 Categorie…" at bounding box center [211, 94] width 423 height 188
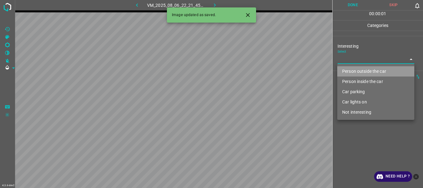
click at [344, 68] on li "Person outside the car" at bounding box center [375, 71] width 77 height 10
type input "Person outside the car"
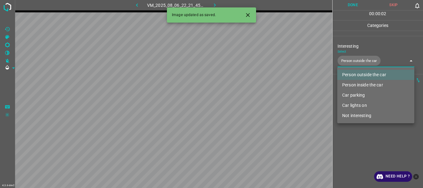
click at [358, 131] on div at bounding box center [211, 94] width 423 height 188
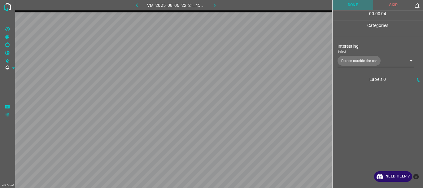
click at [358, 6] on button "Done" at bounding box center [353, 5] width 41 height 10
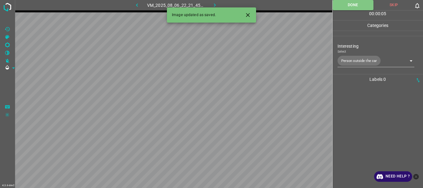
click at [217, 3] on icon "button" at bounding box center [215, 5] width 7 height 7
click at [347, 63] on body "4.3.6-dev2 VM_2025_08_11_22_12_53_562_03.gif Done Skip 0 00 : 00 : 05 Categorie…" at bounding box center [211, 94] width 423 height 188
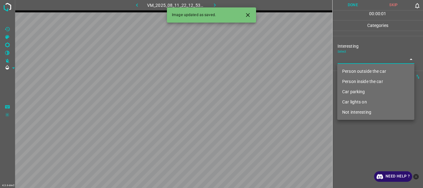
click at [347, 66] on li "Person outside the car" at bounding box center [375, 71] width 77 height 10
type input "Person outside the car"
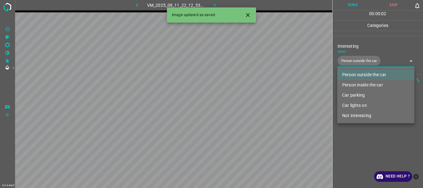
click at [356, 132] on div at bounding box center [211, 94] width 423 height 188
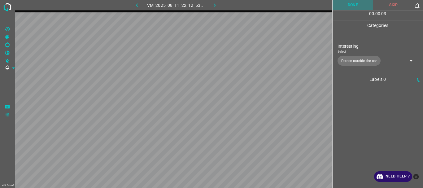
click at [349, 4] on button "Done" at bounding box center [353, 5] width 41 height 10
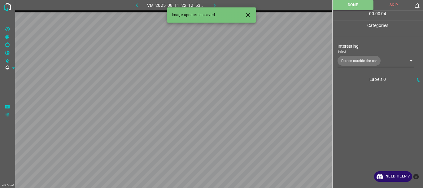
click at [214, 2] on icon "button" at bounding box center [215, 5] width 7 height 7
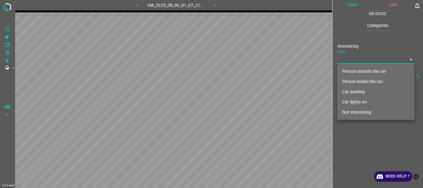
click at [360, 63] on body "4.3.6-dev2 VM_2025_08_06_01_07_21_646_06.gif Done Skip 0 00 : 00 : 03 Categorie…" at bounding box center [211, 94] width 423 height 188
click at [361, 68] on li "Person outside the car" at bounding box center [375, 71] width 77 height 10
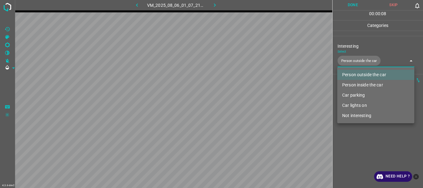
click at [358, 105] on li "Car lights on" at bounding box center [375, 105] width 77 height 10
type input "Person outside the car,Car lights on"
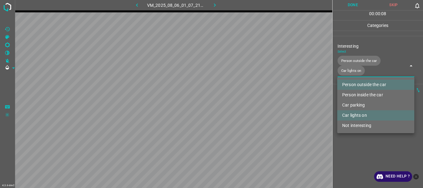
click at [355, 156] on div at bounding box center [211, 94] width 423 height 188
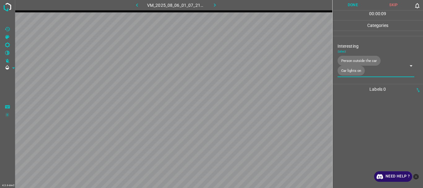
click at [350, 5] on button "Done" at bounding box center [353, 5] width 41 height 10
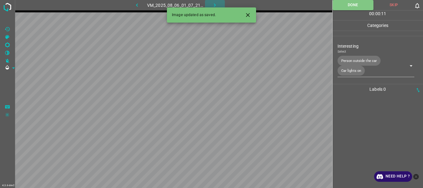
click at [217, 3] on icon "button" at bounding box center [215, 5] width 7 height 7
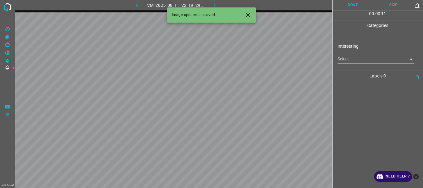
click at [350, 60] on body "4.3.6-dev2 VM_2025_08_11_22_19_29_944_08.gif Done Skip 0 00 : 00 : 11 Categorie…" at bounding box center [211, 94] width 423 height 188
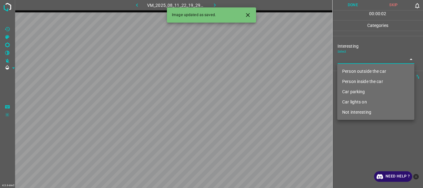
click at [357, 83] on li "Person inside the car" at bounding box center [375, 82] width 77 height 10
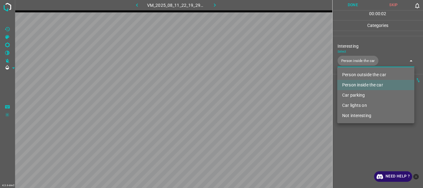
type input "Person inside the car"
click at [359, 148] on div at bounding box center [211, 94] width 423 height 188
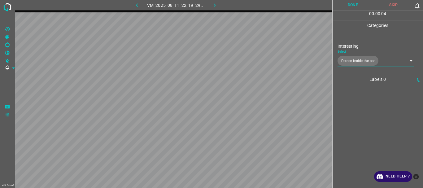
click at [354, 5] on button "Done" at bounding box center [353, 5] width 41 height 10
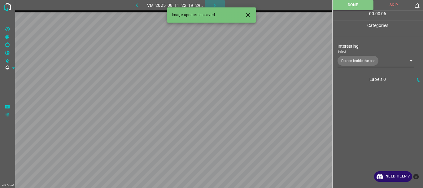
click at [213, 3] on icon "button" at bounding box center [215, 5] width 7 height 7
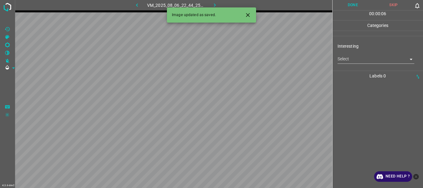
click at [352, 59] on body "4.3.6-dev2 VM_2025_08_06_22_44_25_647_00.gif Done Skip 0 00 : 00 : 06 Categorie…" at bounding box center [211, 94] width 423 height 188
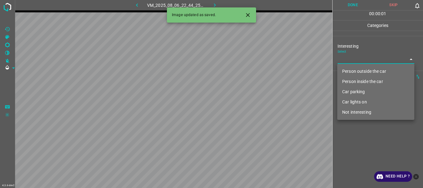
click at [352, 82] on li "Person inside the car" at bounding box center [375, 82] width 77 height 10
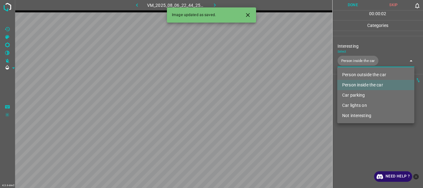
click at [351, 93] on li "Car parking" at bounding box center [375, 95] width 77 height 10
click at [351, 104] on li "Car lights on" at bounding box center [375, 105] width 77 height 10
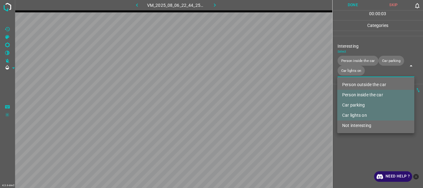
type input "Person inside the car,Car parking,Car lights on"
click at [351, 137] on div at bounding box center [211, 94] width 423 height 188
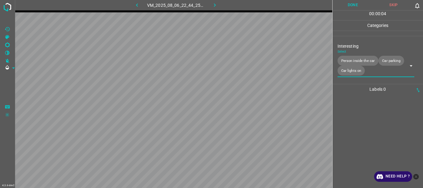
click at [353, 4] on button "Done" at bounding box center [353, 5] width 41 height 10
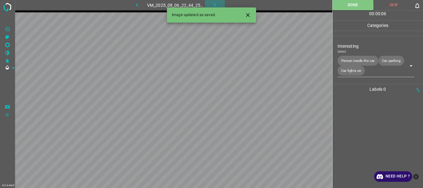
click at [211, 2] on button "button" at bounding box center [215, 5] width 20 height 10
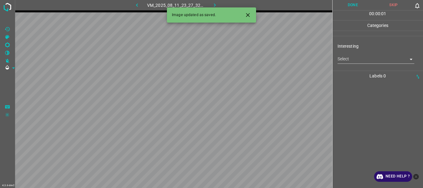
click at [361, 60] on body "4.3.6-dev2 VM_2025_08_11_23_27_32_104_09.gif Done Skip 0 00 : 00 : 01 Categorie…" at bounding box center [211, 94] width 423 height 188
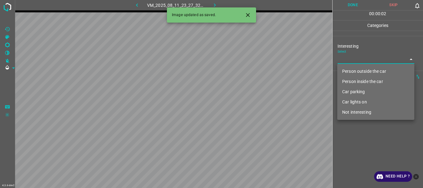
click at [351, 112] on li "Not interesting" at bounding box center [375, 112] width 77 height 10
type input "Not interesting"
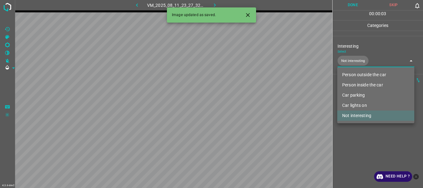
click at [352, 133] on div at bounding box center [211, 94] width 423 height 188
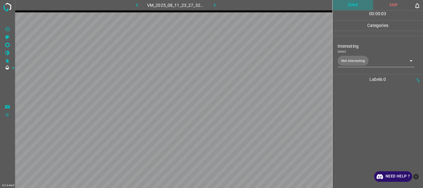
click at [343, 4] on button "Done" at bounding box center [353, 5] width 41 height 10
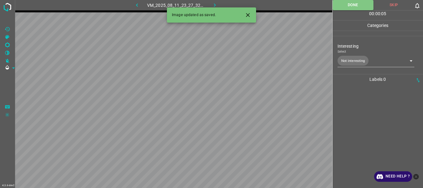
click at [211, 3] on button "button" at bounding box center [215, 5] width 20 height 10
click at [352, 57] on body "4.3.6-dev2 VM_2025_08_11_23_27_32_104_08.gif Done Skip 0 00 : 00 : 01 Categorie…" at bounding box center [211, 94] width 423 height 188
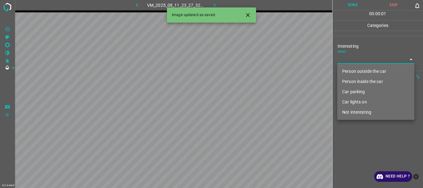
click at [365, 71] on li "Person outside the car" at bounding box center [375, 71] width 77 height 10
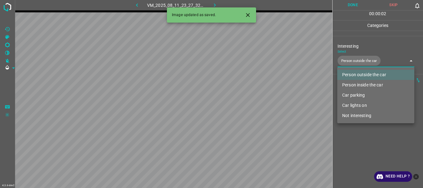
type input "Person outside the car"
drag, startPoint x: 364, startPoint y: 149, endPoint x: 368, endPoint y: 113, distance: 36.4
click at [365, 149] on div at bounding box center [211, 94] width 423 height 188
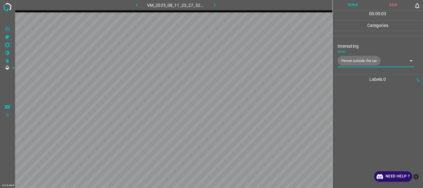
click at [359, 7] on button "Done" at bounding box center [353, 5] width 41 height 10
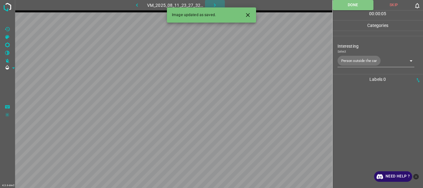
click at [213, 6] on icon "button" at bounding box center [215, 5] width 7 height 7
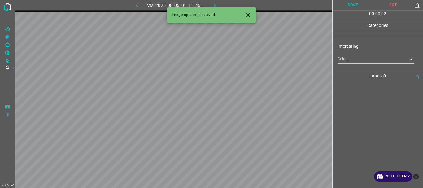
click at [360, 61] on body "4.3.6-dev2 VM_2025_08_06_01_11_46_367_02.gif Done Skip 0 00 : 00 : 02 Categorie…" at bounding box center [211, 94] width 423 height 188
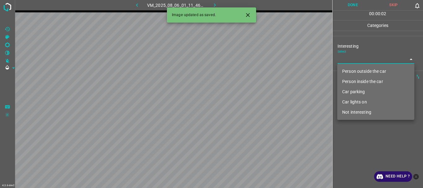
click at [358, 70] on li "Person outside the car" at bounding box center [375, 71] width 77 height 10
type input "Person outside the car"
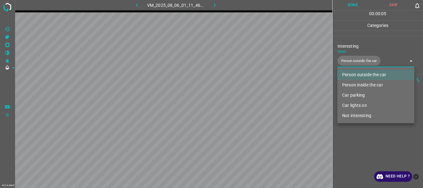
click at [358, 143] on div at bounding box center [211, 94] width 423 height 188
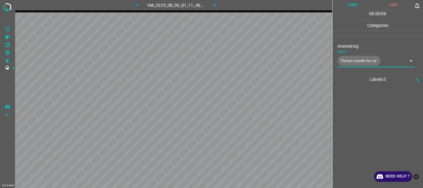
click at [358, 3] on button "Done" at bounding box center [353, 5] width 41 height 10
click at [216, 3] on icon "button" at bounding box center [215, 5] width 7 height 7
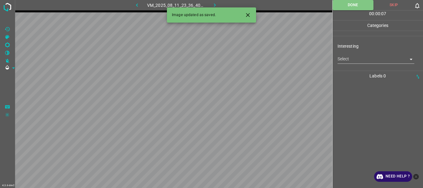
click at [344, 59] on body "4.3.6-dev2 VM_2025_08_11_23_36_40_885_00.gif Done Skip 0 00 : 00 : 07 Categorie…" at bounding box center [211, 94] width 423 height 188
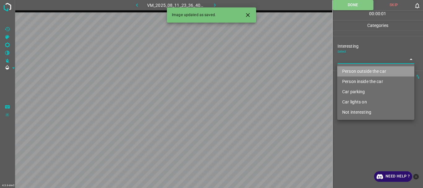
click at [355, 68] on li "Person outside the car" at bounding box center [375, 71] width 77 height 10
type input "Person outside the car"
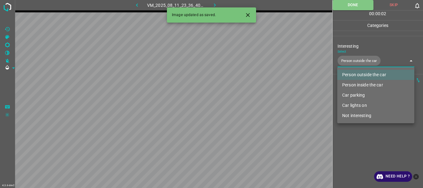
click at [354, 141] on div at bounding box center [211, 94] width 423 height 188
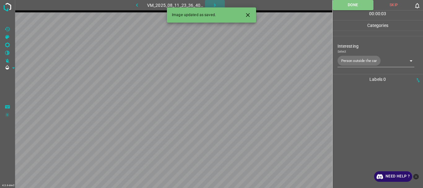
click at [216, 3] on icon "button" at bounding box center [215, 5] width 7 height 7
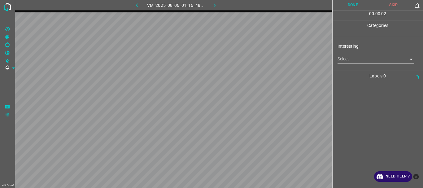
click at [345, 60] on body "4.3.6-dev2 VM_2025_08_06_01_16_48_462_04.gif Done Skip 0 00 : 00 : 02 Categorie…" at bounding box center [211, 94] width 423 height 188
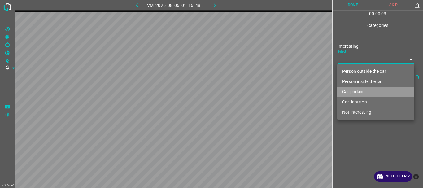
click at [349, 88] on li "Car parking" at bounding box center [375, 92] width 77 height 10
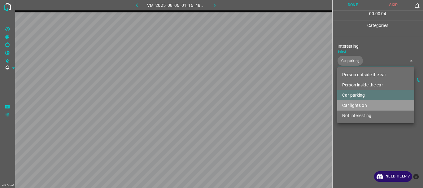
click at [353, 104] on li "Car lights on" at bounding box center [375, 105] width 77 height 10
type input "Car parking,Car lights on"
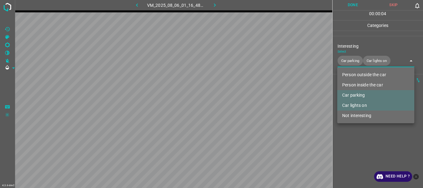
drag, startPoint x: 353, startPoint y: 150, endPoint x: 360, endPoint y: 15, distance: 134.6
click at [353, 149] on div at bounding box center [211, 94] width 423 height 188
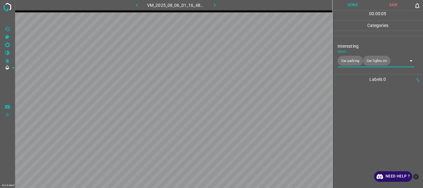
click at [356, 3] on button "Done" at bounding box center [353, 5] width 41 height 10
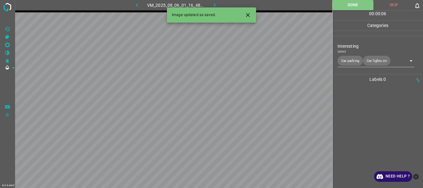
click at [212, 5] on icon "button" at bounding box center [215, 5] width 7 height 7
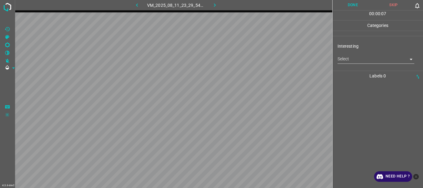
click at [353, 60] on body "4.3.6-dev2 VM_2025_08_11_23_29_54_324_07.gif Done Skip 0 00 : 00 : 07 Categorie…" at bounding box center [211, 94] width 423 height 188
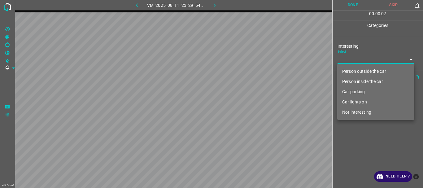
click at [358, 74] on li "Person outside the car" at bounding box center [375, 71] width 77 height 10
type input "Person outside the car"
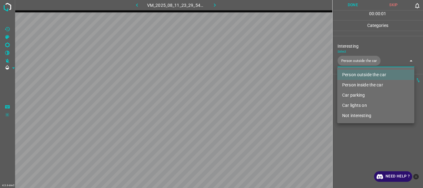
click at [365, 138] on div at bounding box center [211, 94] width 423 height 188
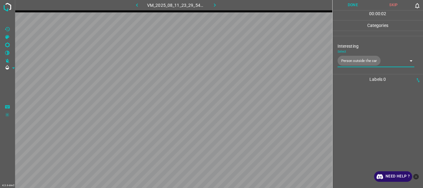
click at [356, 4] on button "Done" at bounding box center [353, 5] width 41 height 10
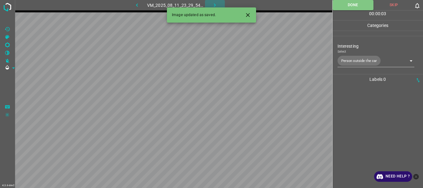
click at [217, 3] on icon "button" at bounding box center [215, 5] width 7 height 7
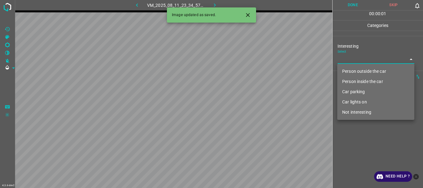
click at [356, 60] on body "4.3.6-dev2 VM_2025_08_11_23_34_57_107_01.gif Done Skip 0 00 : 00 : 01 Categorie…" at bounding box center [211, 94] width 423 height 188
click at [355, 68] on li "Person outside the car" at bounding box center [375, 71] width 77 height 10
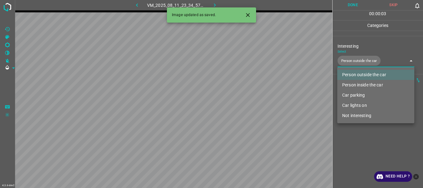
click at [357, 101] on li "Car lights on" at bounding box center [375, 105] width 77 height 10
type input "Person outside the car,Car lights on"
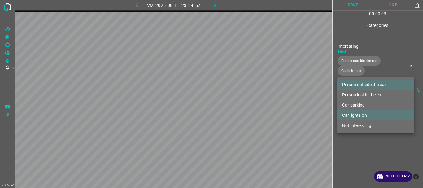
click at [358, 151] on div at bounding box center [211, 94] width 423 height 188
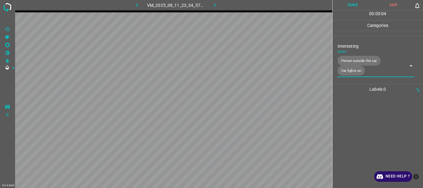
click at [344, 5] on button "Done" at bounding box center [353, 5] width 41 height 10
click at [214, 1] on button "button" at bounding box center [215, 5] width 20 height 10
click at [339, 59] on body "4.3.6-dev2 VM_2025_08_06_21_07_26_578_06.gif Done Skip 0 00 : 00 : 20 Categorie…" at bounding box center [211, 94] width 423 height 188
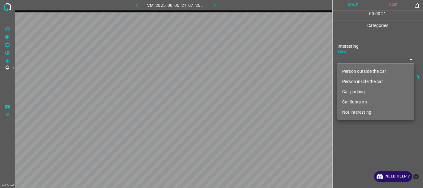
click at [343, 68] on li "Person outside the car" at bounding box center [375, 71] width 77 height 10
type input "Person outside the car"
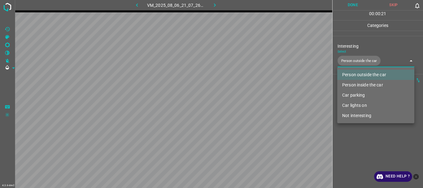
click at [361, 153] on div at bounding box center [211, 94] width 423 height 188
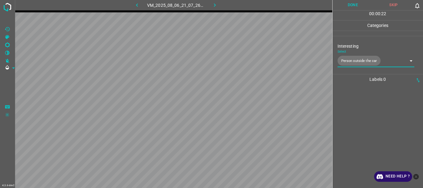
click at [342, 9] on button "Done" at bounding box center [353, 5] width 41 height 10
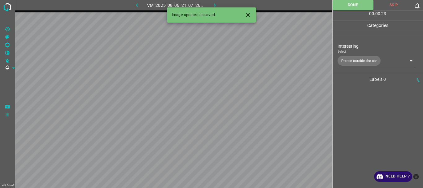
click at [216, 8] on div "Image updated as saved." at bounding box center [211, 14] width 89 height 15
click at [216, 4] on icon "button" at bounding box center [215, 5] width 7 height 7
click at [354, 62] on body "4.3.6-dev2 VM_2025_08_11_23_29_54_324_05.gif Done Skip 0 00 : 00 : 24 Categorie…" at bounding box center [211, 94] width 423 height 188
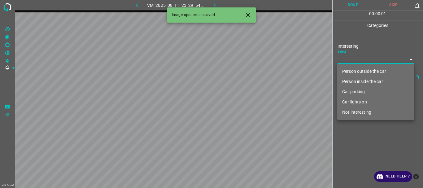
click at [352, 70] on li "Person outside the car" at bounding box center [375, 71] width 77 height 10
type input "Person outside the car"
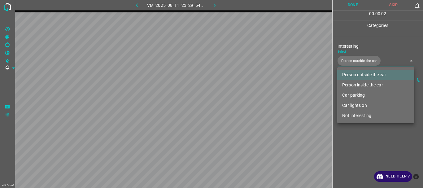
click at [349, 132] on div at bounding box center [211, 94] width 423 height 188
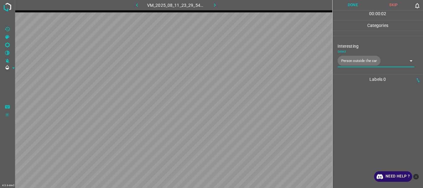
click at [345, 7] on button "Done" at bounding box center [353, 5] width 41 height 10
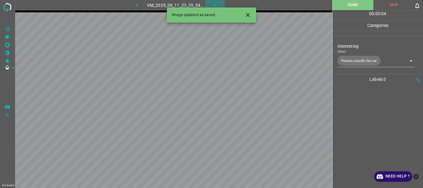
click at [214, 4] on icon "button" at bounding box center [215, 5] width 7 height 7
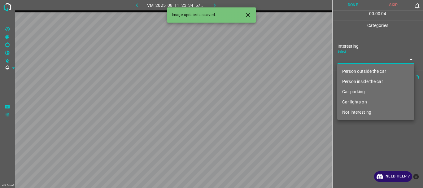
click at [352, 62] on body "4.3.6-dev2 VM_2025_08_11_23_34_57_107_03.gif Done Skip 0 00 : 00 : 04 Categorie…" at bounding box center [211, 94] width 423 height 188
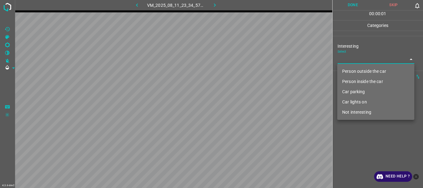
click at [346, 71] on li "Person outside the car" at bounding box center [375, 71] width 77 height 10
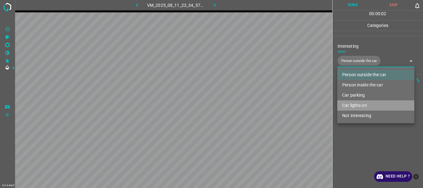
click at [345, 103] on li "Car lights on" at bounding box center [375, 105] width 77 height 10
type input "Person outside the car,Car lights on"
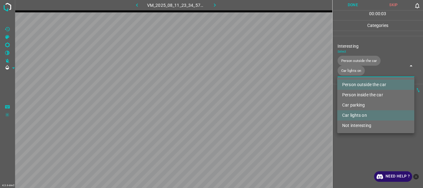
click at [357, 147] on div at bounding box center [211, 94] width 423 height 188
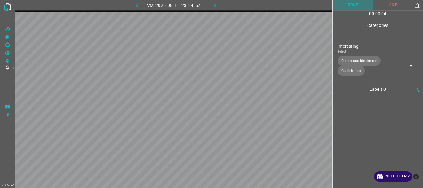
click at [346, 8] on button "Done" at bounding box center [353, 5] width 41 height 10
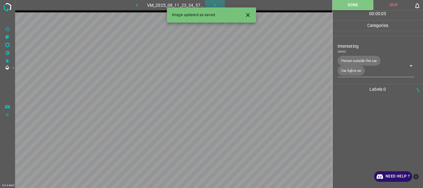
click at [213, 6] on icon "button" at bounding box center [215, 5] width 7 height 7
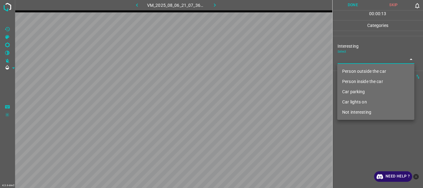
click at [378, 56] on body "4.3.6-dev2 VM_2025_08_06_21_07_36_774_01.gif Done Skip 0 00 : 00 : 13 Categorie…" at bounding box center [211, 94] width 423 height 188
click at [353, 113] on li "Not interesting" at bounding box center [375, 112] width 77 height 10
type input "Not interesting"
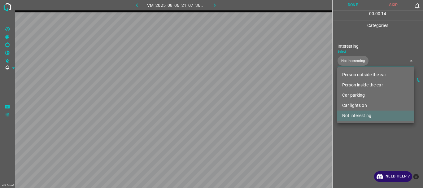
click at [347, 140] on div at bounding box center [211, 94] width 423 height 188
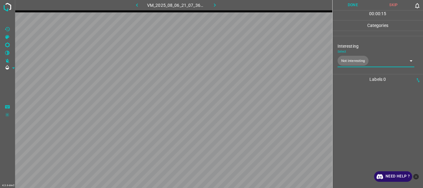
click at [351, 8] on button "Done" at bounding box center [353, 5] width 41 height 10
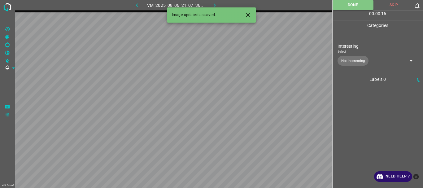
click at [213, 5] on icon "button" at bounding box center [215, 5] width 7 height 7
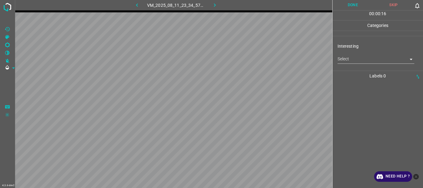
click at [345, 58] on body "4.3.6-dev2 VM_2025_08_11_23_34_57_107_02.gif Done Skip 0 00 : 00 : 16 Categorie…" at bounding box center [211, 94] width 423 height 188
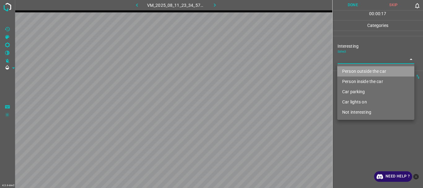
click at [358, 73] on li "Person outside the car" at bounding box center [375, 71] width 77 height 10
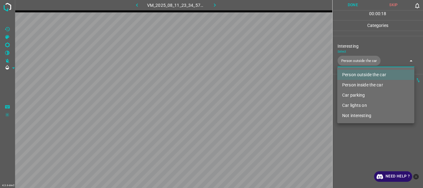
click at [354, 103] on li "Car lights on" at bounding box center [375, 105] width 77 height 10
type input "Person outside the car,Car lights on"
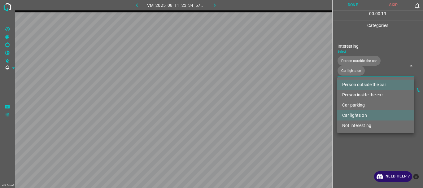
drag, startPoint x: 355, startPoint y: 139, endPoint x: 363, endPoint y: 38, distance: 101.7
click at [355, 139] on div at bounding box center [211, 94] width 423 height 188
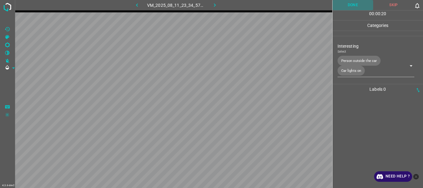
click at [356, 8] on button "Done" at bounding box center [353, 5] width 41 height 10
click at [216, 7] on icon "button" at bounding box center [215, 5] width 7 height 7
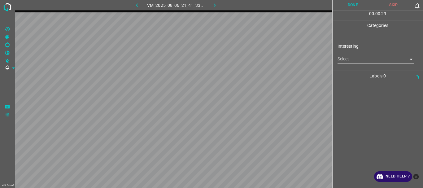
click at [355, 61] on body "4.3.6-dev2 VM_2025_08_06_21_41_33_561_08.gif Done Skip 0 00 : 00 : 29 Categorie…" at bounding box center [211, 94] width 423 height 188
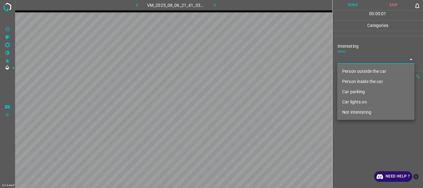
click at [355, 109] on li "Not interesting" at bounding box center [375, 112] width 77 height 10
type input "Not interesting"
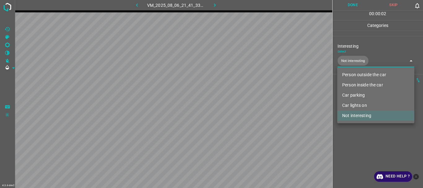
click at [354, 136] on div at bounding box center [211, 94] width 423 height 188
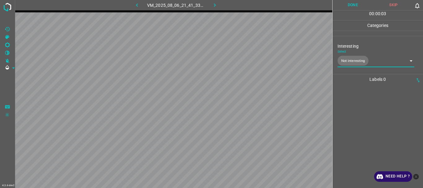
click at [360, 5] on button "Done" at bounding box center [353, 5] width 41 height 10
click at [214, 2] on icon "button" at bounding box center [215, 5] width 7 height 7
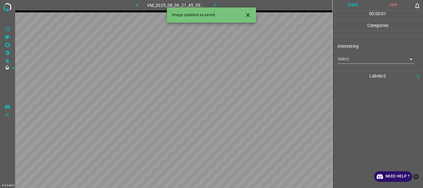
click at [348, 58] on body "4.3.6-dev2 VM_2025_08_06_21_45_59_511_09.gif Done Skip 0 00 : 00 : 01 Categorie…" at bounding box center [211, 94] width 423 height 188
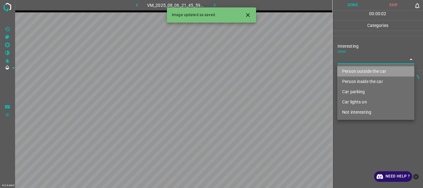
click at [351, 71] on li "Person outside the car" at bounding box center [375, 71] width 77 height 10
type input "Person outside the car"
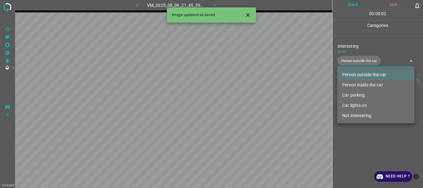
drag, startPoint x: 368, startPoint y: 138, endPoint x: 370, endPoint y: 119, distance: 19.6
click at [368, 138] on div at bounding box center [211, 94] width 423 height 188
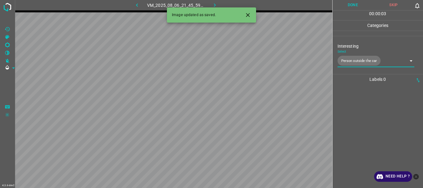
click at [357, 5] on button "Done" at bounding box center [353, 5] width 41 height 10
click at [212, 3] on icon "button" at bounding box center [215, 5] width 7 height 7
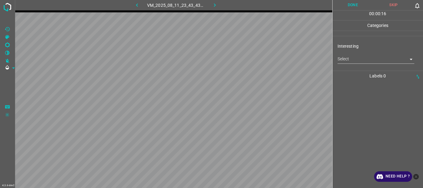
click at [363, 58] on body "4.3.6-dev2 VM_2025_08_11_23_43_43_264_03.gif Done Skip 0 00 : 00 : 16 Categorie…" at bounding box center [211, 94] width 423 height 188
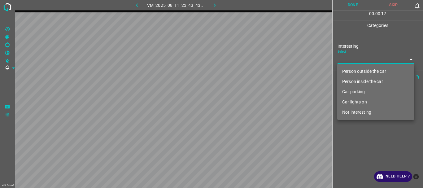
click at [364, 69] on li "Person outside the car" at bounding box center [375, 71] width 77 height 10
type input "Person outside the car"
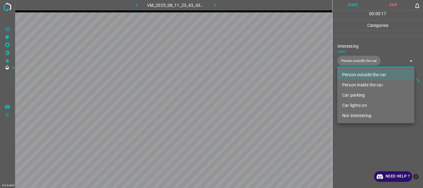
click at [352, 139] on div at bounding box center [211, 94] width 423 height 188
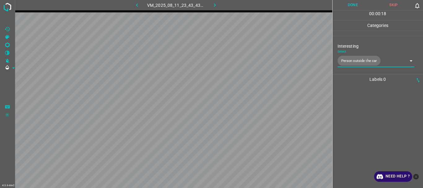
click at [350, 9] on button "Done" at bounding box center [353, 5] width 41 height 10
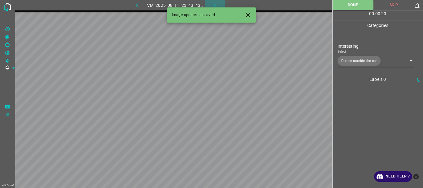
click at [216, 4] on icon "button" at bounding box center [215, 5] width 7 height 7
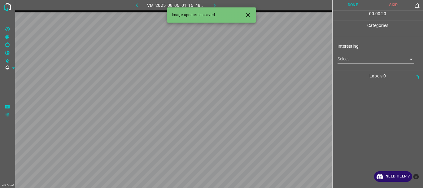
click at [349, 57] on body "4.3.6-dev2 VM_2025_08_06_01_16_48_462_03.gif Done Skip 0 00 : 00 : 20 Categorie…" at bounding box center [211, 94] width 423 height 188
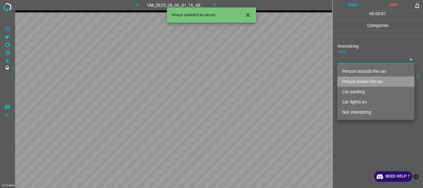
click at [353, 79] on li "Person inside the car" at bounding box center [375, 82] width 77 height 10
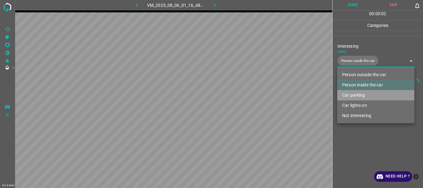
click at [356, 96] on li "Car parking" at bounding box center [375, 95] width 77 height 10
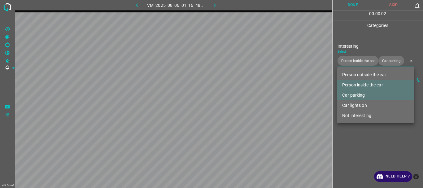
click at [355, 104] on li "Car lights on" at bounding box center [375, 105] width 77 height 10
type input "Person inside the car,Car parking,Car lights on"
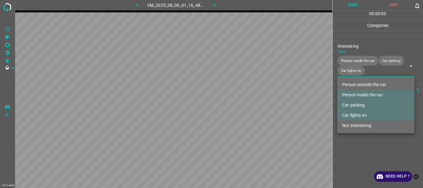
click at [358, 143] on div at bounding box center [211, 94] width 423 height 188
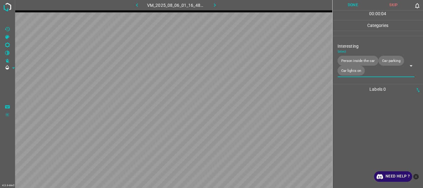
click at [349, 9] on button "Done" at bounding box center [353, 5] width 41 height 10
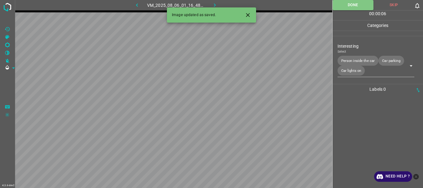
click at [214, 3] on icon "button" at bounding box center [215, 5] width 7 height 7
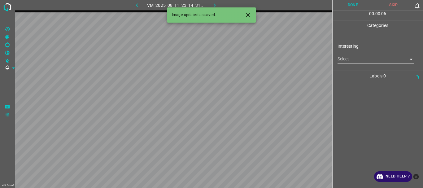
click at [370, 58] on body "4.3.6-dev2 VM_2025_08_11_23_14_31_605_02.gif Done Skip 0 00 : 00 : 06 Categorie…" at bounding box center [211, 94] width 423 height 188
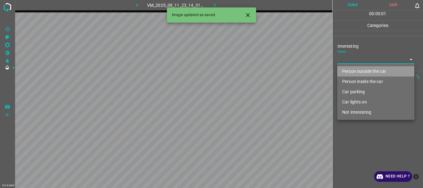
click at [359, 70] on li "Person outside the car" at bounding box center [375, 71] width 77 height 10
type input "Person outside the car"
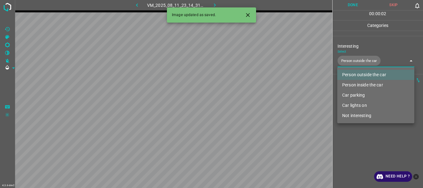
click at [359, 131] on div at bounding box center [211, 94] width 423 height 188
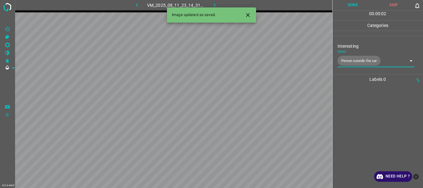
click at [348, 5] on button "Done" at bounding box center [353, 5] width 41 height 10
click at [217, 5] on icon "button" at bounding box center [215, 5] width 7 height 7
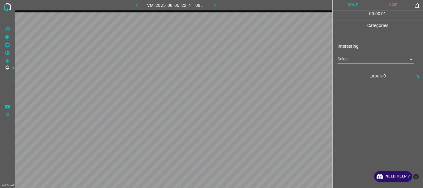
click at [347, 60] on body "4.3.6-dev2 VM_2025_08_06_22_41_08_388_03.gif Done Skip 0 00 : 00 : 01 Categorie…" at bounding box center [211, 94] width 423 height 188
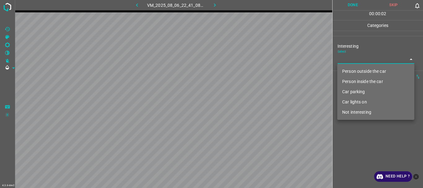
click at [348, 69] on li "Person outside the car" at bounding box center [375, 71] width 77 height 10
type input "Person outside the car"
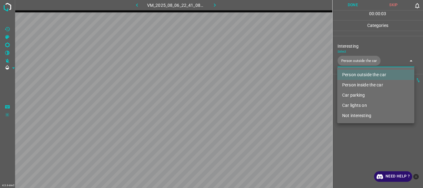
click at [364, 141] on div at bounding box center [211, 94] width 423 height 188
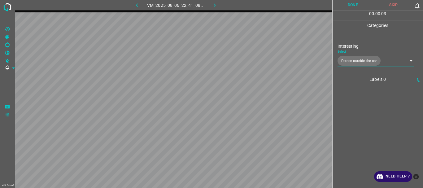
click at [363, 8] on button "Done" at bounding box center [353, 5] width 41 height 10
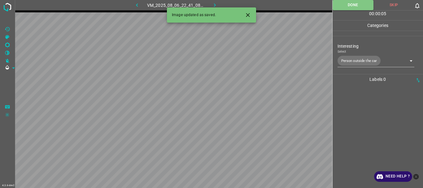
click at [215, 7] on icon "button" at bounding box center [215, 5] width 7 height 7
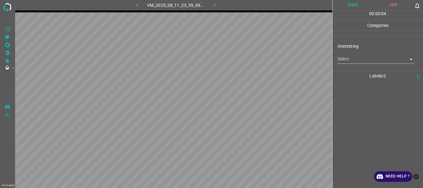
click at [347, 61] on body "4.3.6-dev2 VM_2025_08_11_23_59_09_178_00.gif Done Skip 0 00 : 00 : 04 Categorie…" at bounding box center [211, 94] width 423 height 188
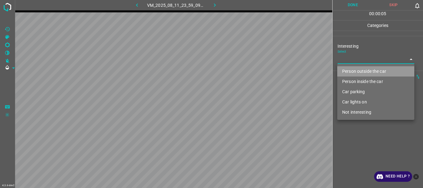
click at [348, 67] on li "Person outside the car" at bounding box center [375, 71] width 77 height 10
type input "Person outside the car"
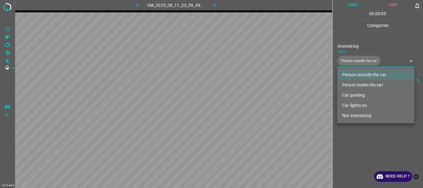
click at [372, 137] on div at bounding box center [211, 94] width 423 height 188
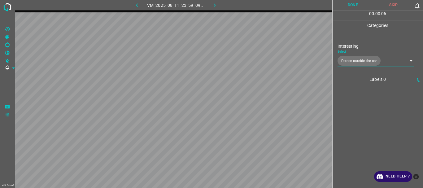
click at [356, 7] on button "Done" at bounding box center [353, 5] width 41 height 10
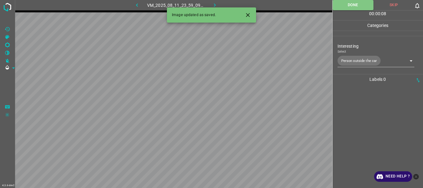
click at [215, 6] on icon "button" at bounding box center [215, 5] width 7 height 7
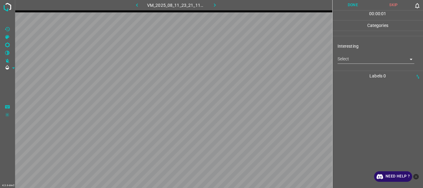
click at [346, 57] on body "4.3.6-dev2 VM_2025_08_11_23_21_11_453_05.gif Done Skip 0 00 : 00 : 01 Categorie…" at bounding box center [211, 94] width 423 height 188
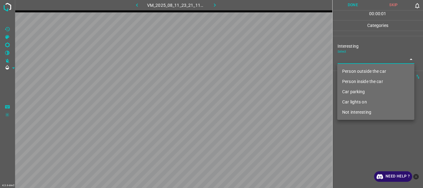
click at [352, 72] on li "Person outside the car" at bounding box center [375, 71] width 77 height 10
type input "Person outside the car"
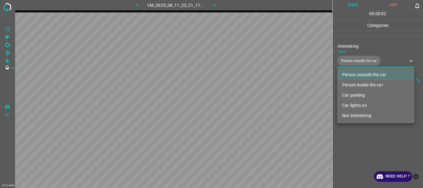
click at [352, 132] on div at bounding box center [211, 94] width 423 height 188
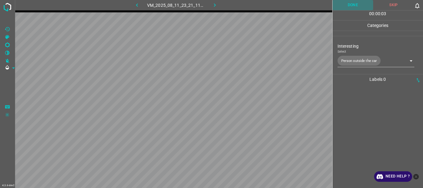
click at [348, 9] on button "Done" at bounding box center [353, 5] width 41 height 10
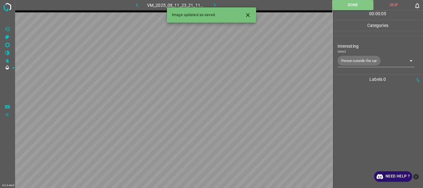
click at [216, 5] on icon "button" at bounding box center [215, 4] width 2 height 3
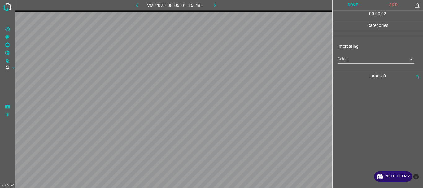
click at [351, 60] on body "4.3.6-dev2 VM_2025_08_06_01_16_48_462_02.gif Done Skip 0 00 : 00 : 02 Categorie…" at bounding box center [211, 94] width 423 height 188
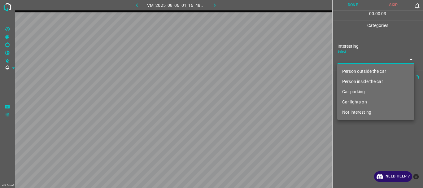
click at [356, 81] on li "Person inside the car" at bounding box center [375, 82] width 77 height 10
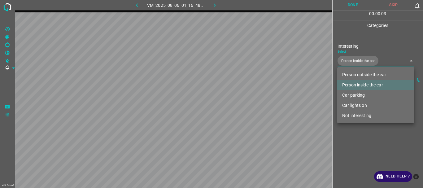
click at [358, 95] on li "Car parking" at bounding box center [375, 95] width 77 height 10
click at [358, 104] on li "Car lights on" at bounding box center [375, 105] width 77 height 10
type input "Person inside the car,Car parking,Car lights on"
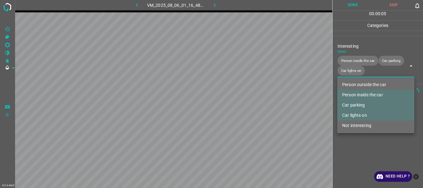
click at [362, 137] on div at bounding box center [211, 94] width 423 height 188
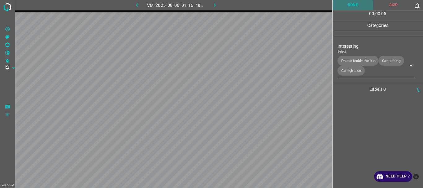
click at [351, 2] on button "Done" at bounding box center [353, 5] width 41 height 10
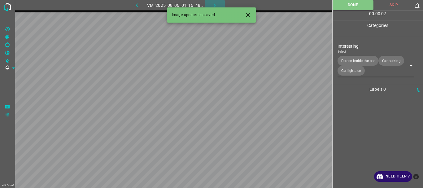
click at [218, 6] on button "button" at bounding box center [215, 5] width 20 height 10
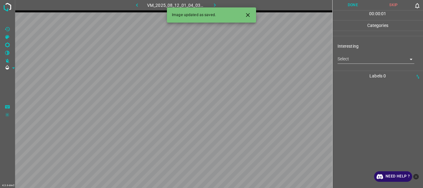
click at [348, 62] on body "4.3.6-dev2 VM_2025_08_12_01_04_03_710_07.gif Done Skip 0 00 : 00 : 01 Categorie…" at bounding box center [211, 94] width 423 height 188
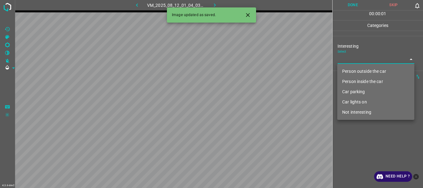
click at [360, 111] on li "Not interesting" at bounding box center [375, 112] width 77 height 10
type input "Not interesting"
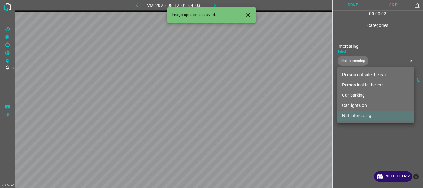
click at [361, 137] on div at bounding box center [211, 94] width 423 height 188
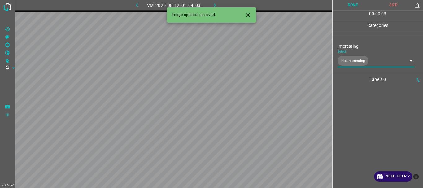
click at [352, 8] on button "Done" at bounding box center [353, 5] width 41 height 10
click at [213, 4] on icon "button" at bounding box center [215, 5] width 7 height 7
click at [356, 60] on body "4.3.6-dev2 VM_2025_08_11_23_21_11_453_00.gif Done Skip 0 00 : 00 : 01 Categorie…" at bounding box center [211, 94] width 423 height 188
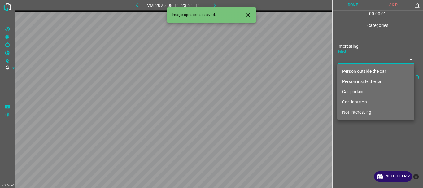
click at [356, 69] on li "Person outside the car" at bounding box center [375, 71] width 77 height 10
type input "Person outside the car"
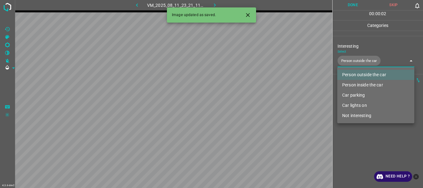
click at [365, 133] on div at bounding box center [211, 94] width 423 height 188
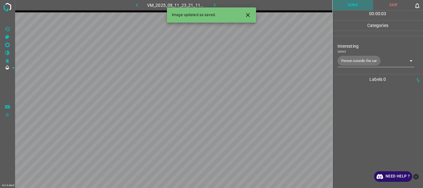
click at [348, 8] on button "Done" at bounding box center [353, 5] width 41 height 10
click at [216, 5] on icon "button" at bounding box center [215, 5] width 7 height 7
drag, startPoint x: 247, startPoint y: 11, endPoint x: 255, endPoint y: 22, distance: 13.1
click at [248, 12] on button "Close" at bounding box center [247, 14] width 11 height 11
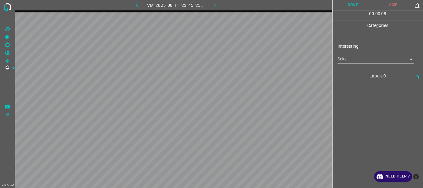
click at [346, 56] on body "4.3.6-dev2 VM_2025_08_11_23_45_25_430_02.gif Done Skip 0 00 : 00 : 08 Categorie…" at bounding box center [211, 94] width 423 height 188
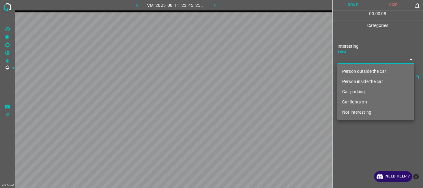
click at [358, 73] on li "Person outside the car" at bounding box center [375, 71] width 77 height 10
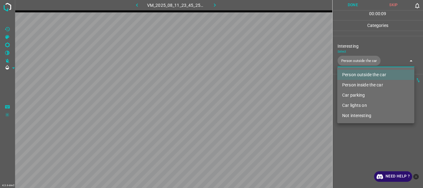
click at [361, 105] on li "Car lights on" at bounding box center [375, 105] width 77 height 10
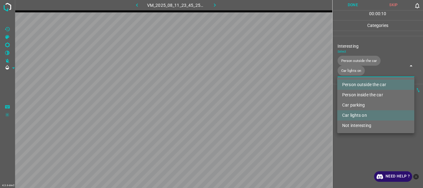
type input "Person outside the car,Car lights on"
click at [361, 138] on div at bounding box center [211, 94] width 423 height 188
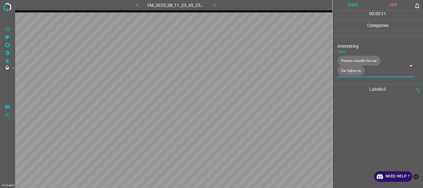
click at [353, 8] on button "Done" at bounding box center [353, 5] width 41 height 10
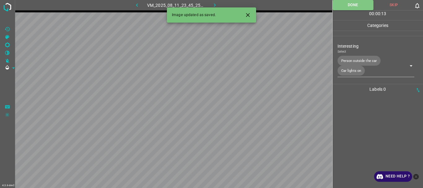
click at [213, 4] on icon "button" at bounding box center [215, 5] width 7 height 7
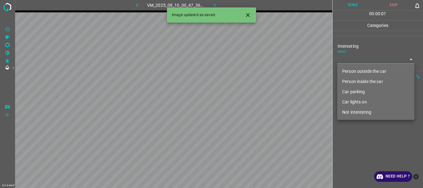
click at [353, 59] on body "4.3.6-dev2 VM_2025_08_10_00_47_36_427_04.gif Done Skip 0 00 : 00 : 01 Categorie…" at bounding box center [211, 94] width 423 height 188
click at [352, 70] on li "Person outside the car" at bounding box center [375, 71] width 77 height 10
type input "Person outside the car"
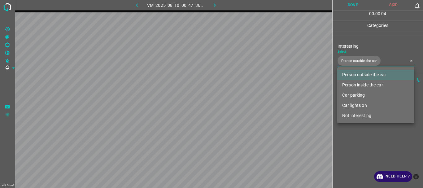
click at [357, 141] on div at bounding box center [211, 94] width 423 height 188
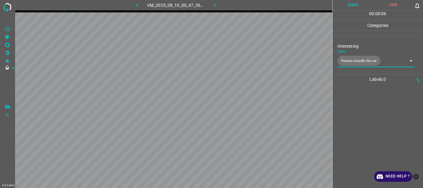
click at [347, 5] on button "Done" at bounding box center [353, 5] width 41 height 10
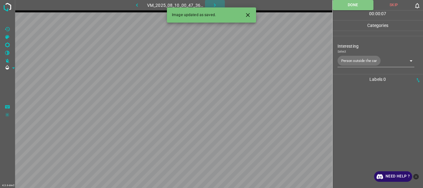
click at [213, 4] on icon "button" at bounding box center [215, 5] width 7 height 7
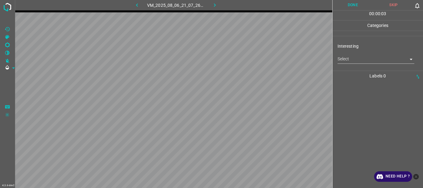
click at [352, 60] on body "4.3.6-dev2 VM_2025_08_06_21_07_26_578_01.gif Done Skip 0 00 : 00 : 03 Categorie…" at bounding box center [211, 94] width 423 height 188
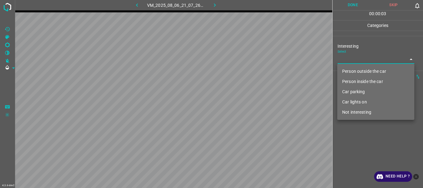
click at [351, 66] on li "Person outside the car" at bounding box center [375, 71] width 77 height 10
type input "Person outside the car"
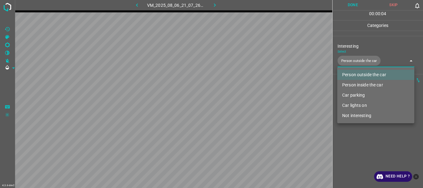
click at [356, 133] on div at bounding box center [211, 94] width 423 height 188
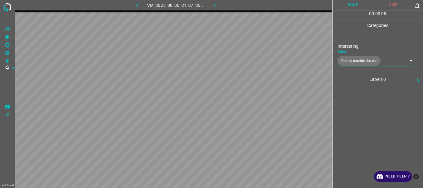
click at [349, 7] on button "Done" at bounding box center [353, 5] width 41 height 10
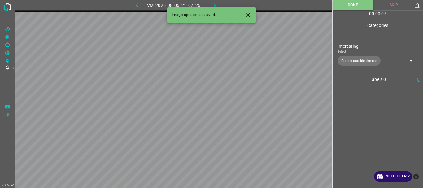
click at [218, 3] on button "button" at bounding box center [215, 5] width 20 height 10
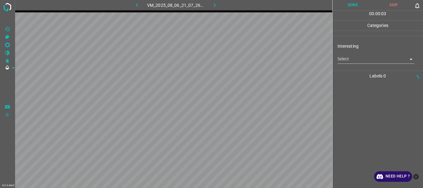
click at [351, 60] on body "4.3.6-dev2 VM_2025_08_06_21_07_26_578_04.gif Done Skip 0 00 : 00 : 03 Categorie…" at bounding box center [211, 94] width 423 height 188
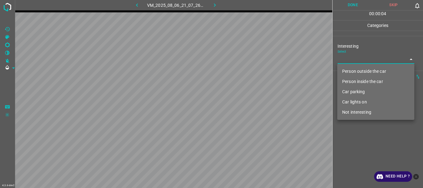
click at [353, 70] on li "Person outside the car" at bounding box center [375, 71] width 77 height 10
type input "Person outside the car"
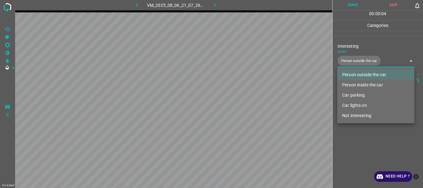
click at [360, 137] on div at bounding box center [211, 94] width 423 height 188
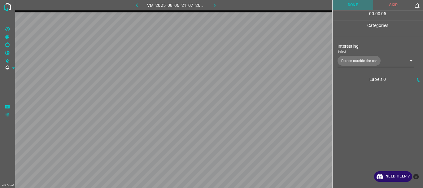
click at [354, 7] on button "Done" at bounding box center [353, 5] width 41 height 10
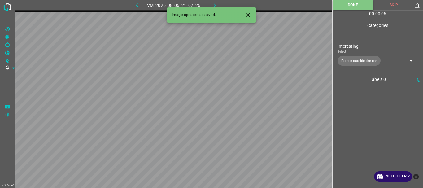
click at [213, 5] on icon "button" at bounding box center [215, 5] width 7 height 7
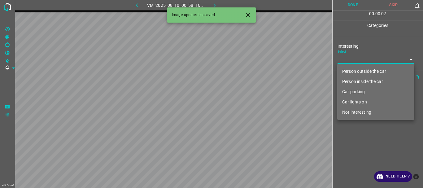
click at [370, 59] on body "4.3.6-dev2 VM_2025_08_10_00_58_16_071_01.gif Done Skip 0 00 : 00 : 07 Categorie…" at bounding box center [211, 94] width 423 height 188
click at [352, 80] on li "Person inside the car" at bounding box center [375, 82] width 77 height 10
type input "Person inside the car"
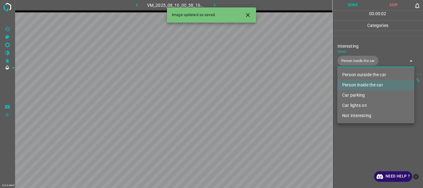
click at [363, 145] on div at bounding box center [211, 94] width 423 height 188
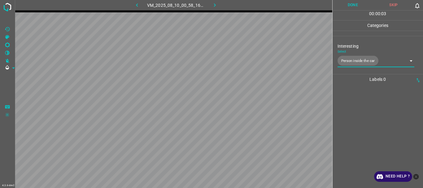
click at [356, 4] on button "Done" at bounding box center [353, 5] width 41 height 10
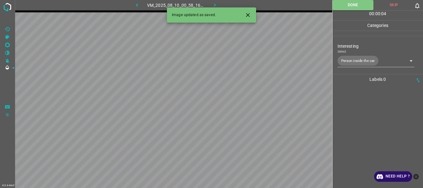
click at [218, 4] on icon "button" at bounding box center [215, 5] width 7 height 7
click at [351, 59] on body "4.3.6-dev2 VM_2025_08_11_23_45_25_430_08.gif Done Skip 0 00 : 00 : 04 Categorie…" at bounding box center [211, 94] width 423 height 188
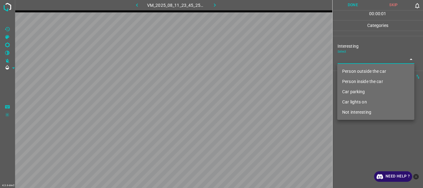
click at [355, 83] on li "Person inside the car" at bounding box center [375, 82] width 77 height 10
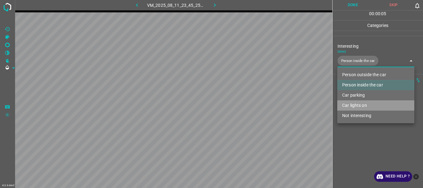
click at [356, 103] on li "Car lights on" at bounding box center [375, 105] width 77 height 10
type input "Person inside the car,Car lights on"
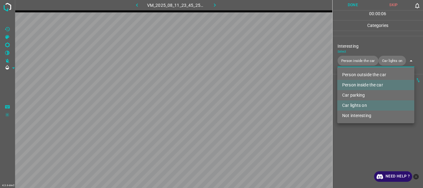
click at [360, 133] on div at bounding box center [211, 94] width 423 height 188
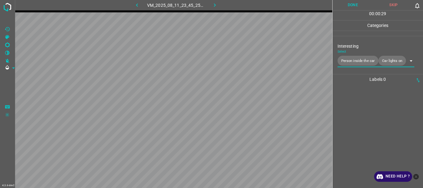
click at [351, 8] on button "Done" at bounding box center [353, 5] width 41 height 10
click at [216, 6] on icon "button" at bounding box center [215, 5] width 7 height 7
click at [361, 59] on body "4.3.6-dev2 VM_2025_08_06_21_41_33_561_06.gif Done Skip 0 00 : 00 : 17 Categorie…" at bounding box center [211, 94] width 423 height 188
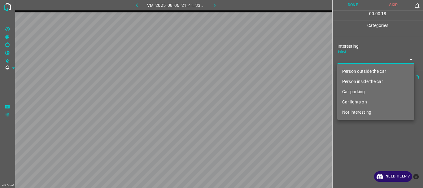
click at [355, 112] on li "Not interesting" at bounding box center [375, 112] width 77 height 10
type input "Not interesting"
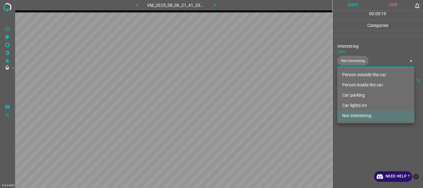
drag, startPoint x: 352, startPoint y: 131, endPoint x: 352, endPoint y: 92, distance: 39.3
click at [352, 130] on div at bounding box center [211, 94] width 423 height 188
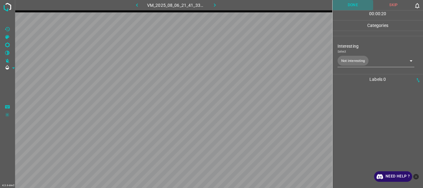
click at [346, 4] on button "Done" at bounding box center [353, 5] width 41 height 10
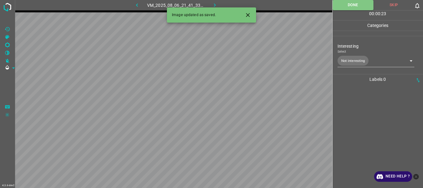
click at [212, 3] on icon "button" at bounding box center [215, 5] width 7 height 7
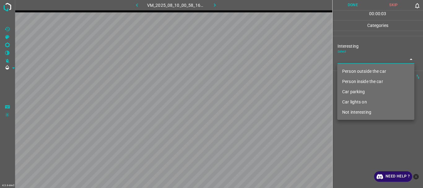
click at [343, 58] on body "4.3.6-dev2 VM_2025_08_10_00_58_16_071_06.gif Done Skip 0 00 : 00 : 03 Categorie…" at bounding box center [211, 94] width 423 height 188
click at [359, 82] on li "Person inside the car" at bounding box center [375, 82] width 77 height 10
type input "Person inside the car"
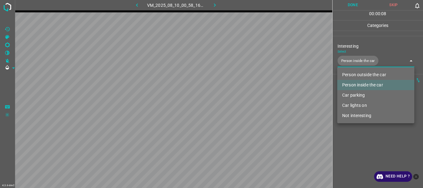
click at [352, 139] on div at bounding box center [211, 94] width 423 height 188
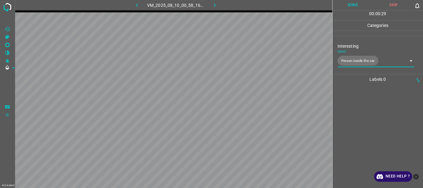
click at [348, 3] on button "Done" at bounding box center [353, 5] width 41 height 10
click at [217, 5] on icon "button" at bounding box center [215, 5] width 7 height 7
click at [353, 59] on body "4.3.6-dev2 VM_2025_08_11_23_21_25_170_06.gif Done Skip 0 00 : 00 : 22 Categorie…" at bounding box center [211, 94] width 423 height 188
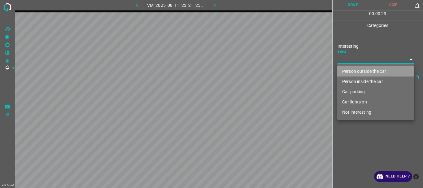
click at [353, 70] on li "Person outside the car" at bounding box center [375, 71] width 77 height 10
type input "Person outside the car"
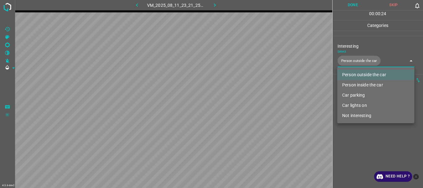
click at [347, 131] on div at bounding box center [211, 94] width 423 height 188
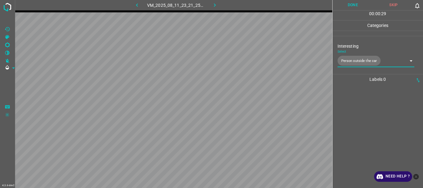
click at [346, 6] on button "Done" at bounding box center [353, 5] width 41 height 10
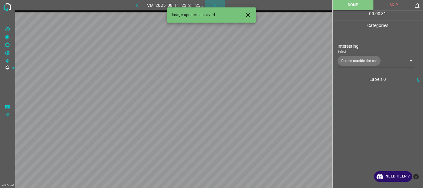
click at [212, 3] on icon "button" at bounding box center [215, 5] width 7 height 7
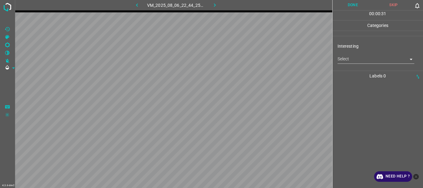
click at [349, 62] on body "4.3.6-dev2 VM_2025_08_06_22_44_25_647_04.gif Done Skip 0 00 : 00 : 31 Categorie…" at bounding box center [211, 94] width 423 height 188
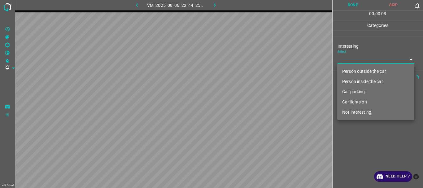
click at [351, 79] on li "Person inside the car" at bounding box center [375, 82] width 77 height 10
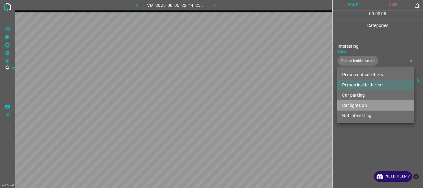
click at [351, 106] on li "Car lights on" at bounding box center [375, 105] width 77 height 10
type input "Person inside the car,Car lights on"
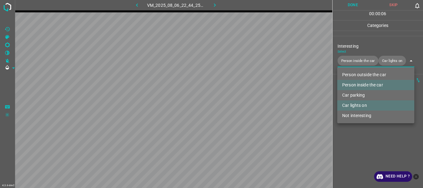
click at [351, 140] on div at bounding box center [211, 94] width 423 height 188
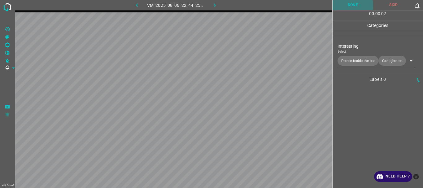
click at [352, 2] on button "Done" at bounding box center [353, 5] width 41 height 10
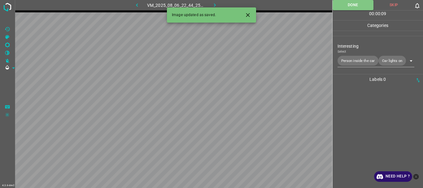
click at [213, 2] on icon "button" at bounding box center [215, 5] width 7 height 7
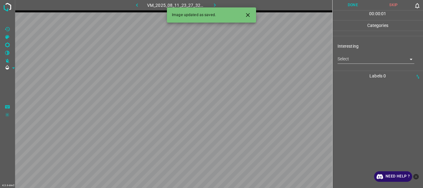
click at [349, 61] on body "4.3.6-dev2 VM_2025_08_11_23_27_32_104_03.gif Done Skip 0 00 : 00 : 01 Categorie…" at bounding box center [211, 94] width 423 height 188
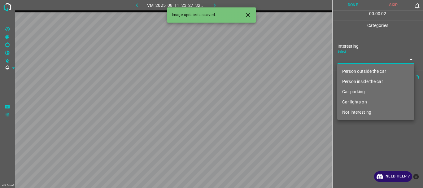
click at [349, 70] on li "Person outside the car" at bounding box center [375, 71] width 77 height 10
type input "Person outside the car"
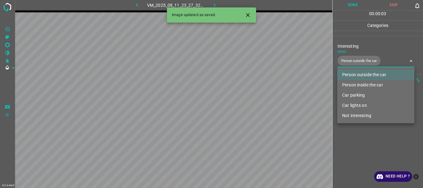
click at [353, 144] on div at bounding box center [211, 94] width 423 height 188
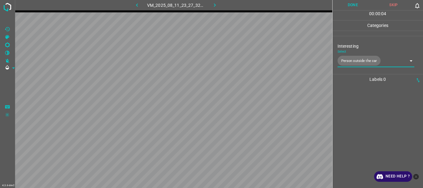
click at [357, 4] on button "Done" at bounding box center [353, 5] width 41 height 10
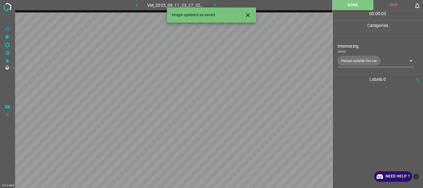
click at [213, 5] on icon "button" at bounding box center [215, 5] width 7 height 7
click at [371, 60] on body "4.3.6-dev2 VM_2025_08_10_01_03_12_014_00.gif Done Skip 0 00 : 00 : 01 Categorie…" at bounding box center [211, 94] width 423 height 188
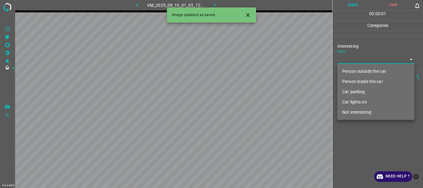
click at [358, 71] on li "Person outside the car" at bounding box center [375, 71] width 77 height 10
type input "Person outside the car"
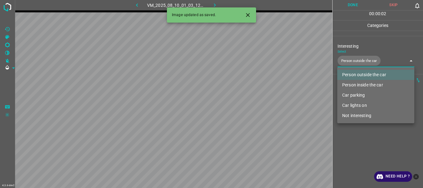
click at [350, 144] on div at bounding box center [211, 94] width 423 height 188
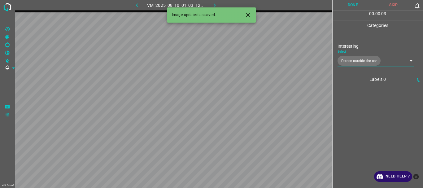
click at [349, 8] on button "Done" at bounding box center [353, 5] width 41 height 10
click at [217, 5] on icon "button" at bounding box center [215, 5] width 7 height 7
click at [345, 59] on body "4.3.6-dev2 VM_2025_08_11_23_47_48_929_00.gif Done Skip 0 00 : 00 : 03 Categorie…" at bounding box center [211, 94] width 423 height 188
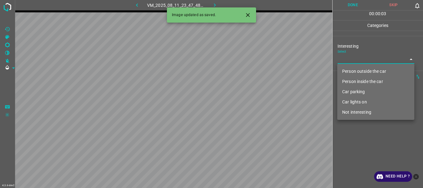
click at [350, 71] on li "Person outside the car" at bounding box center [375, 71] width 77 height 10
type input "Person outside the car"
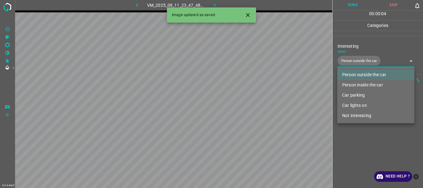
click at [357, 132] on div at bounding box center [211, 94] width 423 height 188
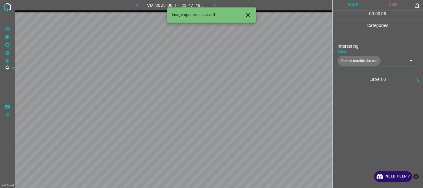
click at [349, 4] on button "Done" at bounding box center [353, 5] width 41 height 10
click at [213, 3] on icon "button" at bounding box center [215, 5] width 7 height 7
click at [366, 62] on body "4.3.6-dev2 VM_2025_08_06_01_07_21_646_00.gif Done Skip 0 00 : 00 : 01 Categorie…" at bounding box center [211, 94] width 423 height 188
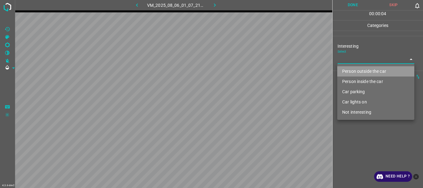
click at [356, 71] on li "Person outside the car" at bounding box center [375, 71] width 77 height 10
type input "Person outside the car"
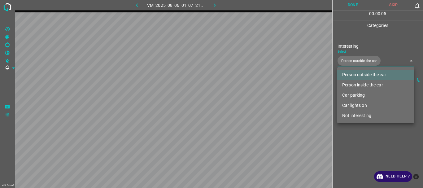
click at [358, 129] on div at bounding box center [211, 94] width 423 height 188
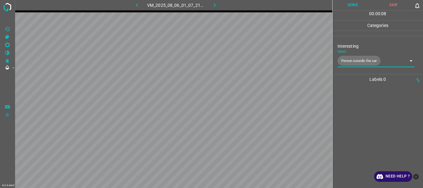
click at [352, 8] on button "Done" at bounding box center [353, 5] width 41 height 10
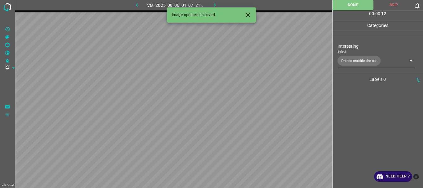
click at [218, 3] on icon "button" at bounding box center [215, 5] width 7 height 7
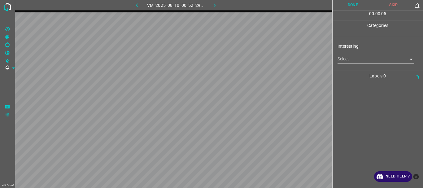
click at [344, 59] on body "4.3.6-dev2 VM_2025_08_10_00_52_29_611_01.gif Done Skip 0 00 : 00 : 05 Categorie…" at bounding box center [211, 94] width 423 height 188
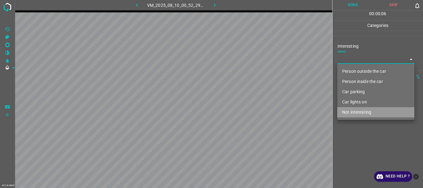
click at [350, 110] on li "Not interesting" at bounding box center [375, 112] width 77 height 10
type input "Not interesting"
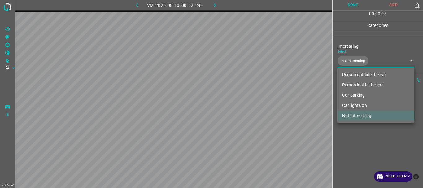
click at [351, 135] on div at bounding box center [211, 94] width 423 height 188
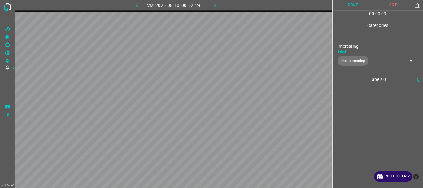
click at [352, 6] on button "Done" at bounding box center [353, 5] width 41 height 10
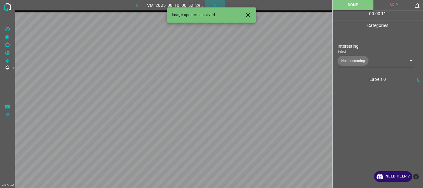
click at [214, 6] on icon "button" at bounding box center [215, 5] width 7 height 7
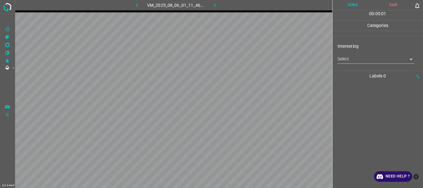
click at [365, 60] on body "4.3.6-dev2 VM_2025_08_06_01_11_46_367_12.gif Done Skip 0 00 : 00 : 01 Categorie…" at bounding box center [211, 94] width 423 height 188
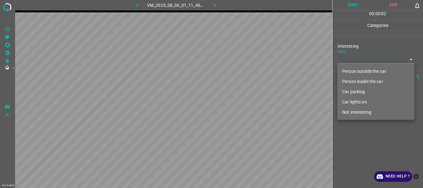
click at [354, 71] on li "Person outside the car" at bounding box center [375, 71] width 77 height 10
type input "Person outside the car"
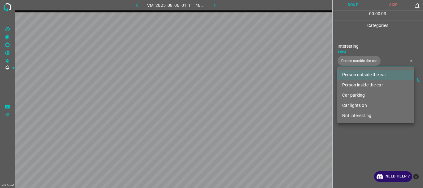
click at [346, 138] on div at bounding box center [211, 94] width 423 height 188
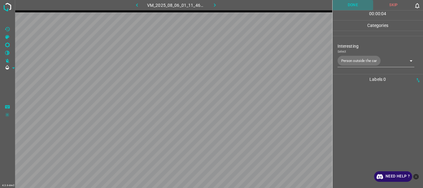
click at [351, 7] on button "Done" at bounding box center [353, 5] width 41 height 10
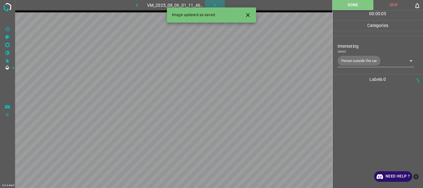
click at [217, 6] on icon "button" at bounding box center [215, 5] width 7 height 7
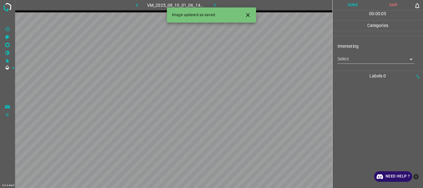
click at [354, 62] on body "4.3.6-dev2 VM_2025_08_10_01_06_14_676_01.gif Done Skip 0 00 : 00 : 05 Categorie…" at bounding box center [211, 94] width 423 height 188
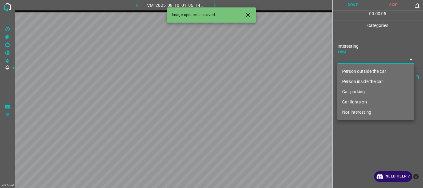
click at [353, 68] on li "Person outside the car" at bounding box center [375, 71] width 77 height 10
type input "Person outside the car"
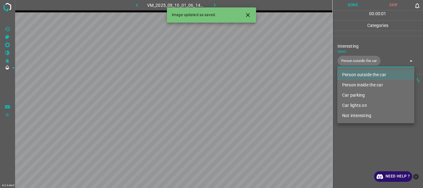
click at [349, 131] on div at bounding box center [211, 94] width 423 height 188
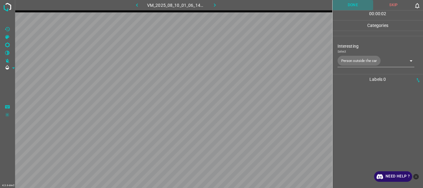
click at [349, 4] on button "Done" at bounding box center [353, 5] width 41 height 10
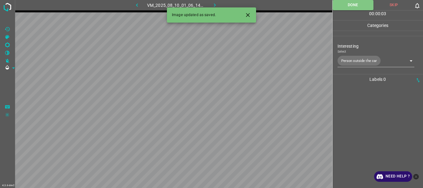
click at [214, 5] on icon "button" at bounding box center [215, 5] width 7 height 7
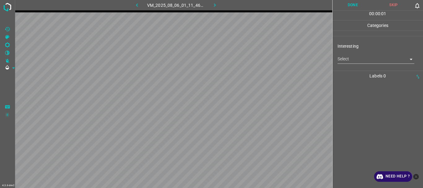
click at [343, 62] on body "4.3.6-dev2 VM_2025_08_06_01_11_46_367_09.gif Done Skip 0 00 : 00 : 01 Categorie…" at bounding box center [211, 94] width 423 height 188
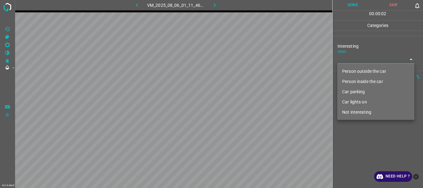
click at [364, 111] on li "Not interesting" at bounding box center [375, 112] width 77 height 10
type input "Not interesting"
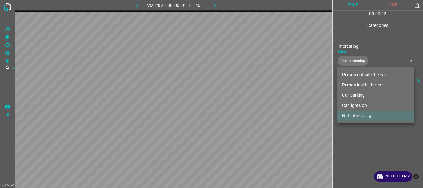
click at [354, 136] on div at bounding box center [211, 94] width 423 height 188
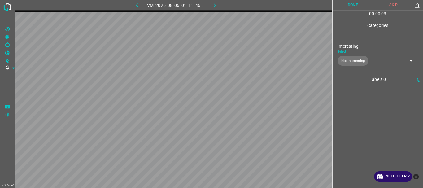
click at [359, 4] on button "Done" at bounding box center [353, 5] width 41 height 10
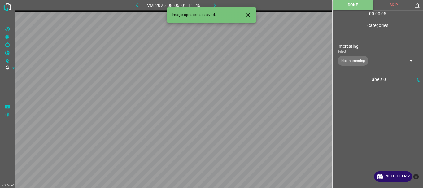
click at [216, 4] on icon "button" at bounding box center [215, 5] width 7 height 7
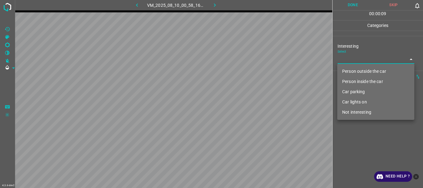
click at [340, 58] on body "4.3.6-dev2 VM_2025_08_10_00_58_16_071_04.gif Done Skip 0 00 : 00 : 09 Categorie…" at bounding box center [211, 94] width 423 height 188
click at [353, 72] on li "Person outside the car" at bounding box center [375, 71] width 77 height 10
type input "Person outside the car"
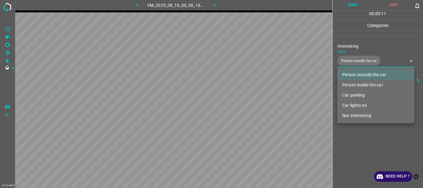
click at [361, 138] on div at bounding box center [211, 94] width 423 height 188
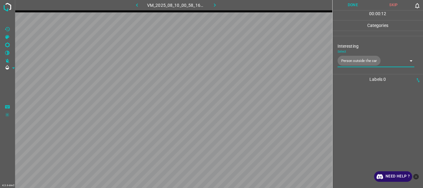
click at [348, 6] on button "Done" at bounding box center [353, 5] width 41 height 10
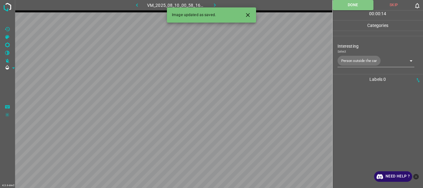
click at [214, 5] on icon "button" at bounding box center [215, 5] width 7 height 7
click at [353, 56] on body "4.3.6-dev2 VM_2025_08_06_21_28_54_298_06.gif Done Skip 0 00 : 00 : 14 Categorie…" at bounding box center [211, 94] width 423 height 188
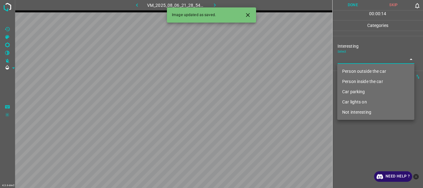
click at [355, 69] on li "Person outside the car" at bounding box center [375, 71] width 77 height 10
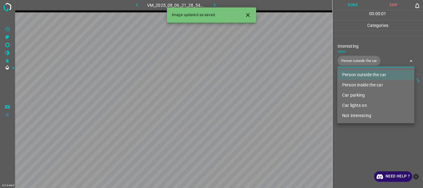
type input "Person outside the car"
click at [351, 132] on div at bounding box center [211, 94] width 423 height 188
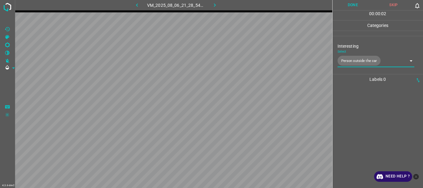
click at [353, 6] on button "Done" at bounding box center [353, 5] width 41 height 10
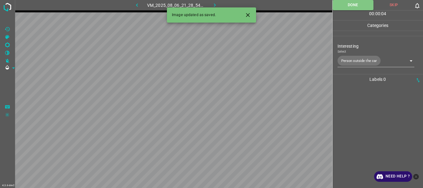
click at [214, 1] on button "button" at bounding box center [215, 5] width 20 height 10
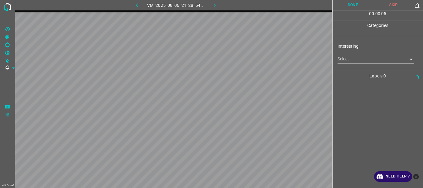
click at [358, 62] on body "4.3.6-dev2 VM_2025_08_06_21_28_54_298_09.gif Done Skip 0 00 : 00 : 05 Categorie…" at bounding box center [211, 94] width 423 height 188
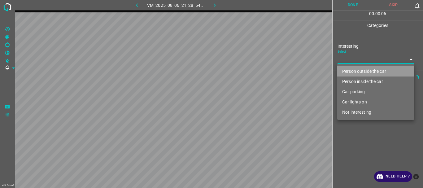
click at [356, 71] on li "Person outside the car" at bounding box center [375, 71] width 77 height 10
type input "Person outside the car"
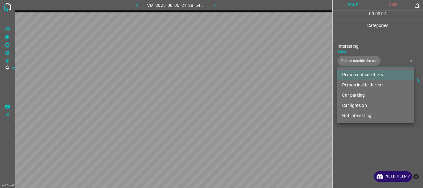
click at [354, 132] on div at bounding box center [211, 94] width 423 height 188
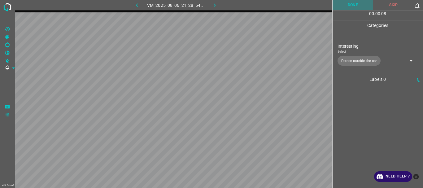
click at [353, 8] on button "Done" at bounding box center [353, 5] width 41 height 10
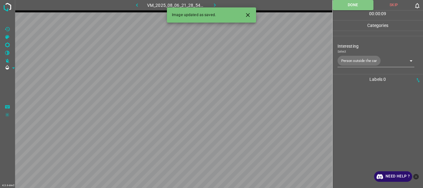
click at [213, 2] on icon "button" at bounding box center [215, 5] width 7 height 7
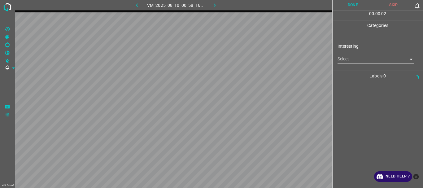
click at [345, 61] on body "4.3.6-dev2 VM_2025_08_10_00_58_16_071_07.gif Done Skip 0 00 : 00 : 02 Categorie…" at bounding box center [211, 94] width 423 height 188
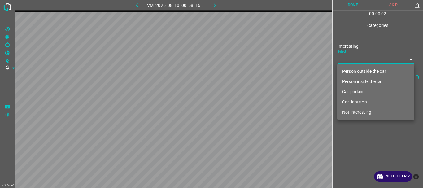
click at [349, 72] on li "Person outside the car" at bounding box center [375, 71] width 77 height 10
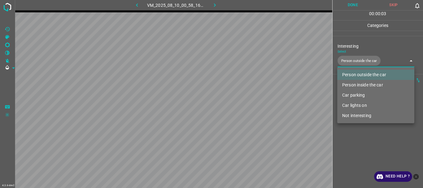
click at [352, 104] on li "Car lights on" at bounding box center [375, 105] width 77 height 10
type input "Person outside the car,Car lights on"
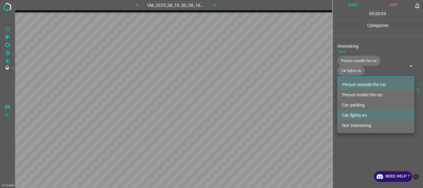
click at [361, 146] on div at bounding box center [211, 94] width 423 height 188
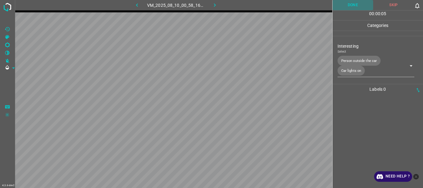
click at [350, 7] on button "Done" at bounding box center [353, 5] width 41 height 10
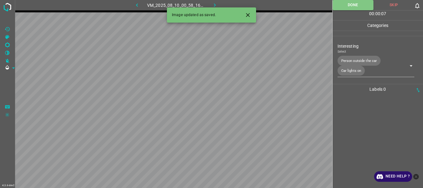
click at [213, 2] on icon "button" at bounding box center [215, 5] width 7 height 7
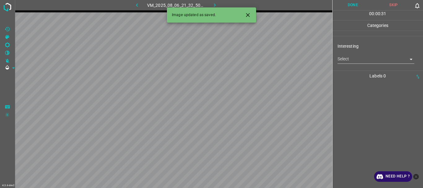
click at [353, 57] on body "4.3.6-dev2 VM_2025_08_06_21_32_50_275_04.gif Done Skip 0 00 : 00 : 31 Categorie…" at bounding box center [211, 94] width 423 height 188
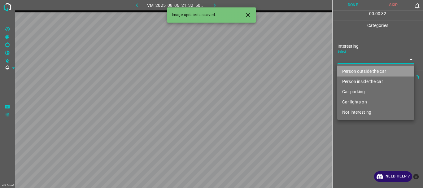
click at [352, 69] on li "Person outside the car" at bounding box center [375, 71] width 77 height 10
type input "Person outside the car"
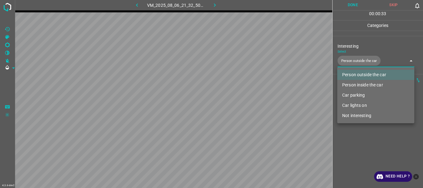
click at [360, 143] on div at bounding box center [211, 94] width 423 height 188
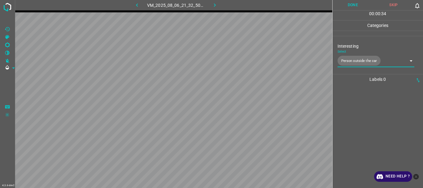
click at [348, 7] on button "Done" at bounding box center [353, 5] width 41 height 10
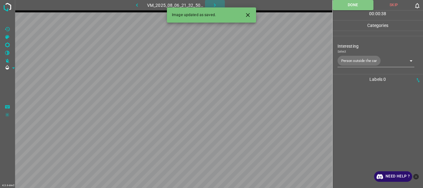
click at [213, 6] on icon "button" at bounding box center [215, 5] width 7 height 7
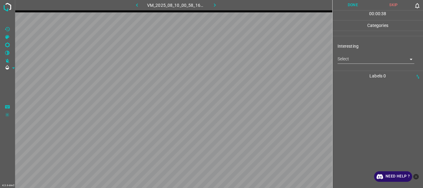
click at [350, 57] on body "4.3.6-dev2 VM_2025_08_10_00_58_16_071_02.gif Done Skip 0 00 : 00 : 38 Categorie…" at bounding box center [211, 94] width 423 height 188
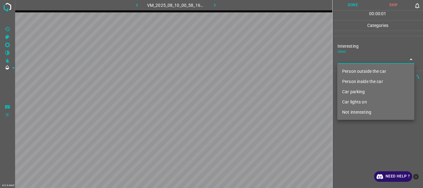
click at [353, 80] on li "Person inside the car" at bounding box center [375, 82] width 77 height 10
type input "Person inside the car"
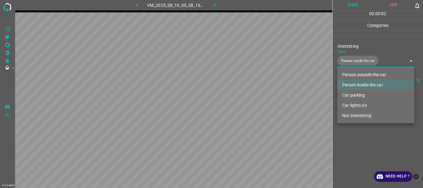
click at [363, 142] on div at bounding box center [211, 94] width 423 height 188
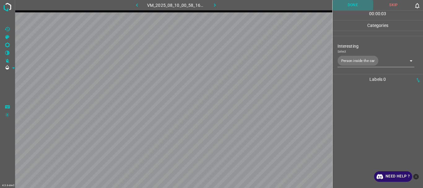
click at [356, 3] on button "Done" at bounding box center [353, 5] width 41 height 10
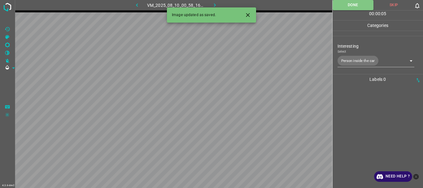
click at [215, 3] on icon "button" at bounding box center [215, 5] width 7 height 7
click at [352, 61] on body "4.3.6-dev2 VM_2025_08_10_01_12_54_295_02.gif Done Skip 0 00 : 00 : 48 Categorie…" at bounding box center [211, 94] width 423 height 188
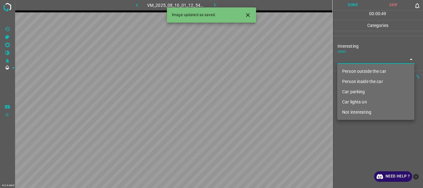
click at [351, 109] on li "Not interesting" at bounding box center [375, 112] width 77 height 10
type input "Not interesting"
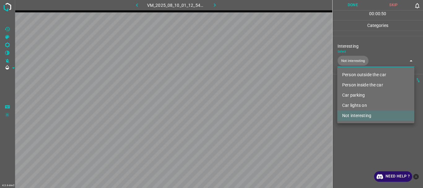
click at [352, 130] on div at bounding box center [211, 94] width 423 height 188
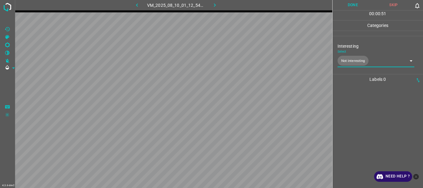
click at [354, 5] on button "Done" at bounding box center [353, 5] width 41 height 10
click at [216, 4] on icon "button" at bounding box center [215, 5] width 7 height 7
click at [355, 60] on body "4.3.6-dev2 VM_2025_08_06_21_32_50_275_05.gif Done Skip 0 00 : 00 : 01 Categorie…" at bounding box center [211, 94] width 423 height 188
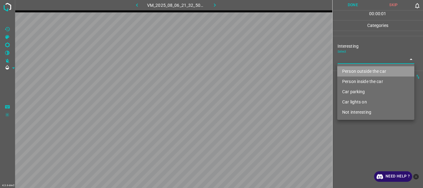
click at [355, 70] on li "Person outside the car" at bounding box center [375, 71] width 77 height 10
type input "Person outside the car"
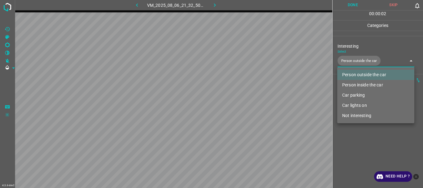
click at [371, 139] on div at bounding box center [211, 94] width 423 height 188
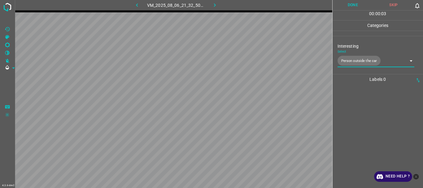
click at [355, 7] on button "Done" at bounding box center [353, 5] width 41 height 10
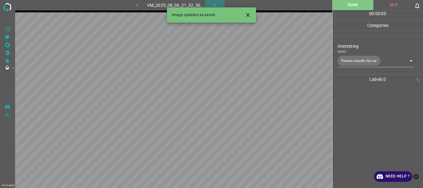
click at [213, 4] on icon "button" at bounding box center [215, 5] width 7 height 7
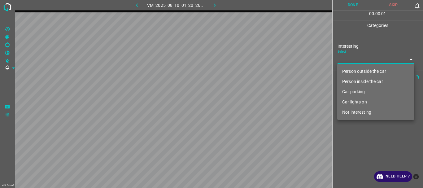
click at [361, 57] on body "4.3.6-dev2 VM_2025_08_10_01_20_26_056_00.gif Done Skip 0 00 : 00 : 01 Categorie…" at bounding box center [211, 94] width 423 height 188
click at [358, 69] on li "Person outside the car" at bounding box center [375, 71] width 77 height 10
type input "Person outside the car"
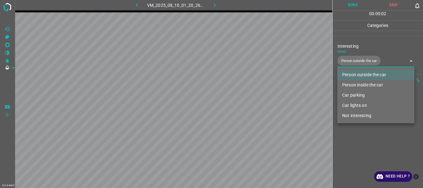
click at [364, 131] on div at bounding box center [211, 94] width 423 height 188
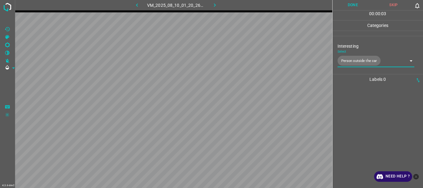
drag, startPoint x: 361, startPoint y: 8, endPoint x: 340, endPoint y: 12, distance: 21.2
click at [360, 8] on button "Done" at bounding box center [353, 5] width 41 height 10
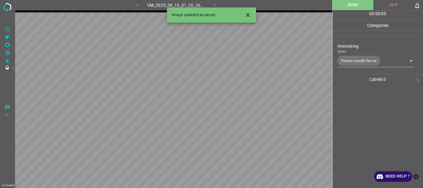
click at [217, 4] on icon "button" at bounding box center [215, 5] width 7 height 7
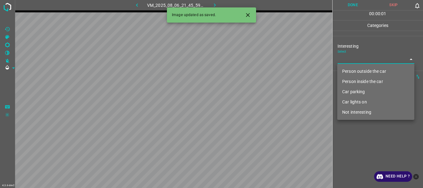
click at [349, 63] on body "4.3.6-dev2 VM_2025_08_06_21_45_59_511_05.gif Done Skip 0 00 : 00 : 01 Categorie…" at bounding box center [211, 94] width 423 height 188
click at [357, 71] on li "Person outside the car" at bounding box center [375, 71] width 77 height 10
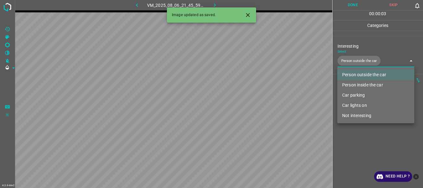
click at [360, 105] on li "Car lights on" at bounding box center [375, 105] width 77 height 10
type input "Person outside the car,Car lights on"
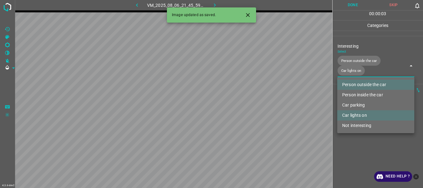
drag, startPoint x: 359, startPoint y: 144, endPoint x: 357, endPoint y: 132, distance: 11.9
click at [358, 144] on div at bounding box center [211, 94] width 423 height 188
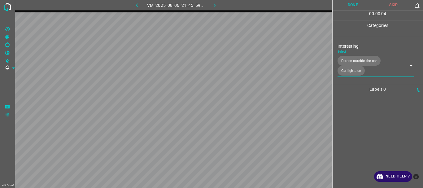
click at [357, 7] on button "Done" at bounding box center [353, 5] width 41 height 10
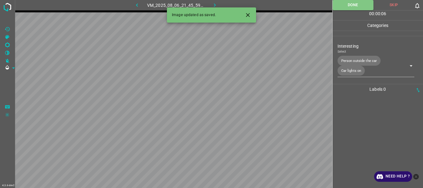
click at [215, 5] on icon "button" at bounding box center [215, 4] width 2 height 3
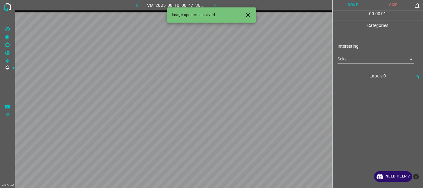
click at [343, 63] on body "4.3.6-dev2 VM_2025_08_10_00_47_36_427_02.gif Done Skip 0 00 : 00 : 01 Categorie…" at bounding box center [211, 94] width 423 height 188
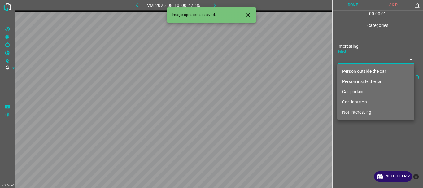
click at [350, 72] on li "Person outside the car" at bounding box center [375, 71] width 77 height 10
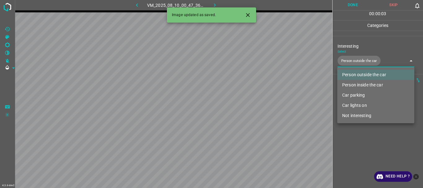
click at [351, 103] on li "Car lights on" at bounding box center [375, 105] width 77 height 10
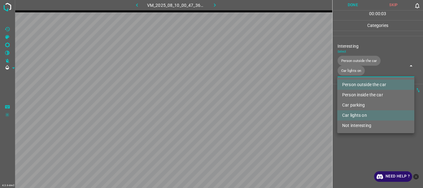
type input "Person outside the car,Car lights on"
click at [348, 138] on div at bounding box center [211, 94] width 423 height 188
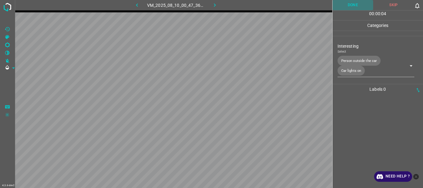
click at [346, 5] on button "Done" at bounding box center [353, 5] width 41 height 10
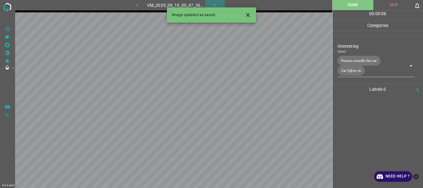
click at [215, 1] on button "button" at bounding box center [215, 5] width 20 height 10
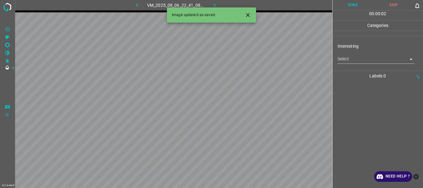
click at [343, 55] on body "4.3.6-dev2 VM_2025_08_06_22_41_08_388_01.gif Done Skip 0 00 : 00 : 02 Categorie…" at bounding box center [211, 94] width 423 height 188
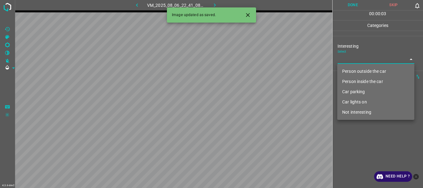
click at [352, 68] on li "Person outside the car" at bounding box center [375, 71] width 77 height 10
type input "Person outside the car"
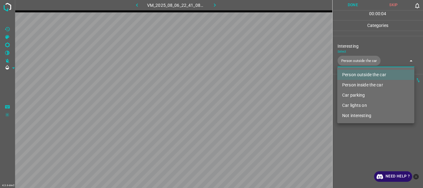
drag, startPoint x: 352, startPoint y: 146, endPoint x: 340, endPoint y: 90, distance: 57.7
click at [352, 145] on div at bounding box center [211, 94] width 423 height 188
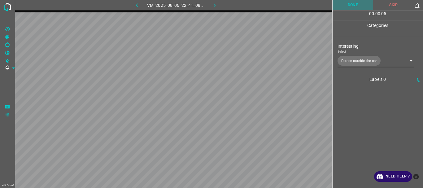
click at [348, 8] on button "Done" at bounding box center [353, 5] width 41 height 10
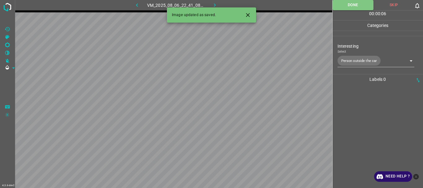
click at [212, 4] on icon "button" at bounding box center [215, 5] width 7 height 7
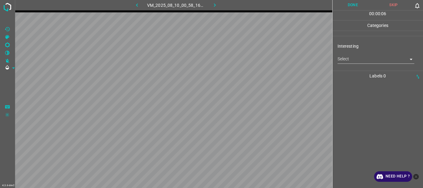
click at [349, 56] on body "4.3.6-dev2 VM_2025_08_10_00_58_16_071_00.gif Done Skip 0 00 : 00 : 06 Categorie…" at bounding box center [211, 94] width 423 height 188
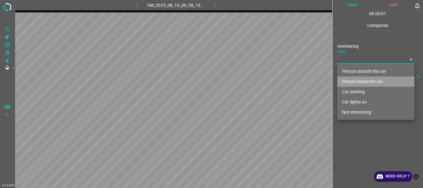
click at [354, 79] on li "Person inside the car" at bounding box center [375, 82] width 77 height 10
type input "Person inside the car"
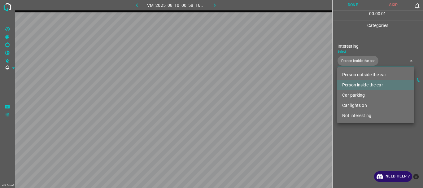
click at [348, 152] on div at bounding box center [211, 94] width 423 height 188
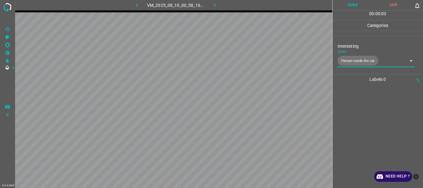
click at [348, 7] on button "Done" at bounding box center [353, 5] width 41 height 10
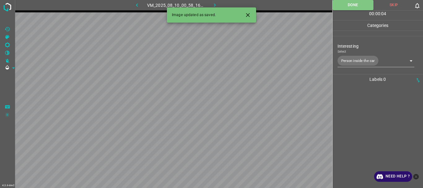
click at [216, 4] on icon "button" at bounding box center [215, 5] width 7 height 7
click at [346, 60] on body "4.3.6-dev2 VM_2025_08_06_22_05_50_786_00.gif Done Skip 0 00 : 00 : 18 Categorie…" at bounding box center [211, 94] width 423 height 188
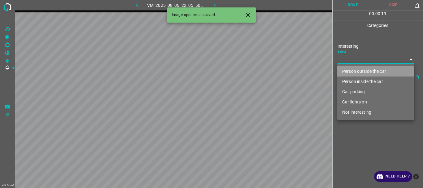
click at [357, 72] on li "Person outside the car" at bounding box center [375, 71] width 77 height 10
type input "Person outside the car"
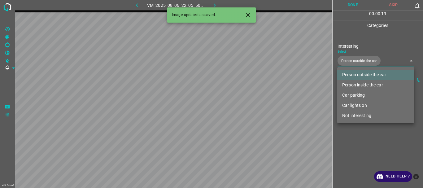
drag, startPoint x: 369, startPoint y: 143, endPoint x: 373, endPoint y: 118, distance: 25.6
click at [370, 143] on div at bounding box center [211, 94] width 423 height 188
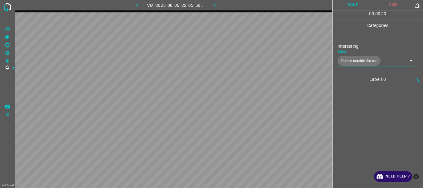
click at [352, 6] on button "Done" at bounding box center [353, 5] width 41 height 10
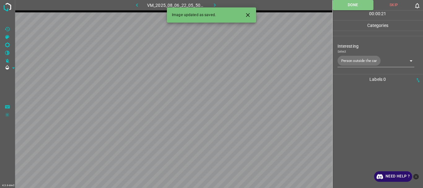
click at [214, 3] on icon "button" at bounding box center [215, 5] width 7 height 7
click at [358, 62] on body "4.3.6-dev2 VM_2025_08_10_00_58_16_071_08.gif Done Skip 0 00 : 00 : 22 Categorie…" at bounding box center [211, 94] width 423 height 188
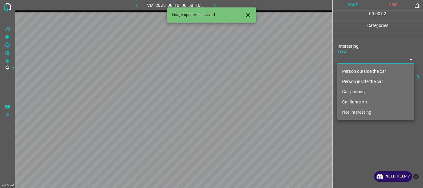
click at [360, 72] on li "Person outside the car" at bounding box center [375, 71] width 77 height 10
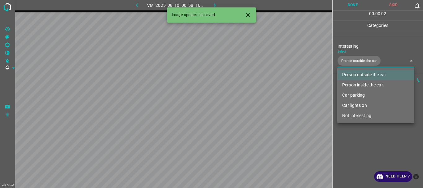
type input "Person outside the car"
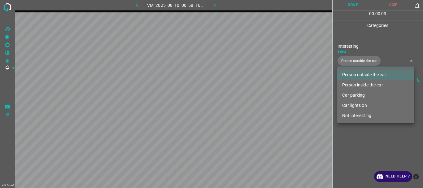
click at [357, 124] on div at bounding box center [211, 94] width 423 height 188
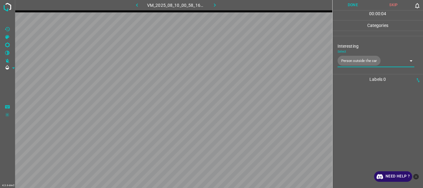
click at [349, 2] on button "Done" at bounding box center [353, 5] width 41 height 10
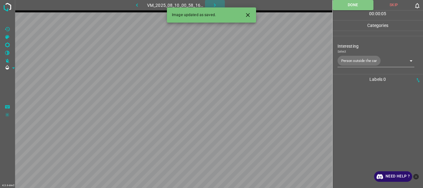
click at [217, 5] on icon "button" at bounding box center [215, 5] width 7 height 7
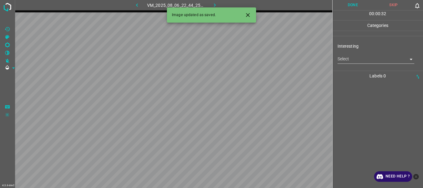
click at [349, 60] on body "4.3.6-dev2 VM_2025_08_06_22_44_25_647_07.gif Done Skip 0 00 : 00 : 32 Categorie…" at bounding box center [211, 94] width 423 height 188
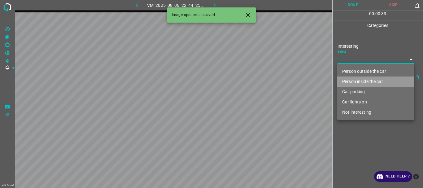
click at [361, 81] on li "Person inside the car" at bounding box center [375, 82] width 77 height 10
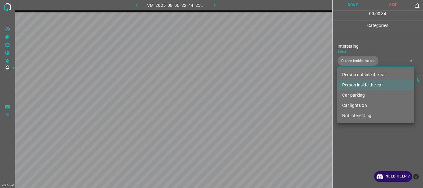
click at [356, 104] on li "Car lights on" at bounding box center [375, 105] width 77 height 10
type input "Person inside the car,Car lights on"
click at [359, 144] on div at bounding box center [211, 94] width 423 height 188
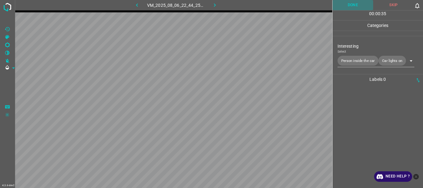
click at [353, 7] on button "Done" at bounding box center [353, 5] width 41 height 10
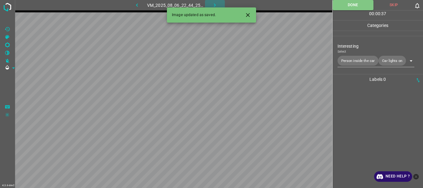
click at [215, 3] on icon "button" at bounding box center [215, 5] width 7 height 7
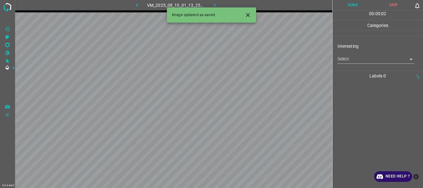
click at [364, 59] on body "4.3.6-dev2 VM_2025_08_10_01_13_25_117_00.gif Done Skip 0 00 : 00 : 02 Categorie…" at bounding box center [211, 94] width 423 height 188
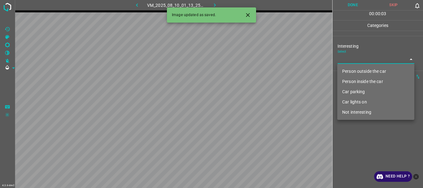
click at [360, 68] on li "Person outside the car" at bounding box center [375, 71] width 77 height 10
type input "Person outside the car"
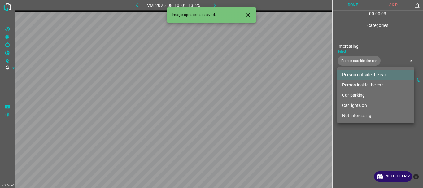
click at [359, 132] on div at bounding box center [211, 94] width 423 height 188
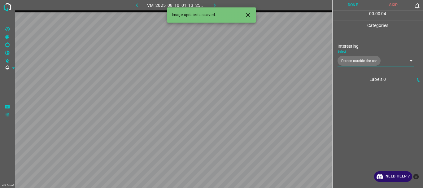
click at [353, 2] on button "Done" at bounding box center [353, 5] width 41 height 10
click at [217, 3] on icon "button" at bounding box center [215, 5] width 7 height 7
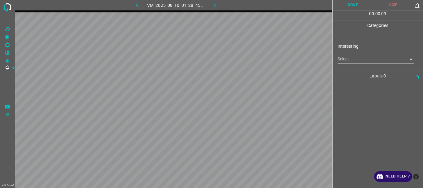
click at [343, 58] on body "4.3.6-dev2 VM_2025_08_10_01_28_45_992_05.gif Done Skip 0 00 : 00 : 09 Categorie…" at bounding box center [211, 94] width 423 height 188
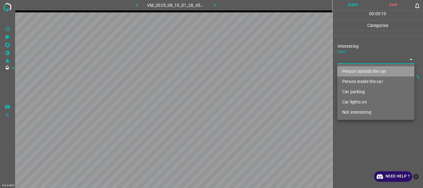
click at [352, 70] on li "Person outside the car" at bounding box center [375, 71] width 77 height 10
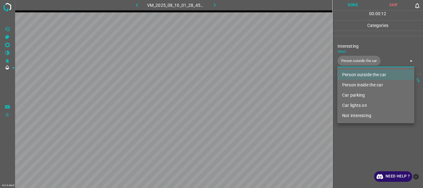
click at [357, 132] on div at bounding box center [211, 94] width 423 height 188
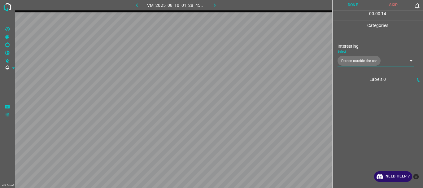
click at [361, 62] on body "4.3.6-dev2 VM_2025_08_10_01_28_45_992_05.gif Done Skip 0 00 : 00 : 14 Categorie…" at bounding box center [211, 94] width 423 height 188
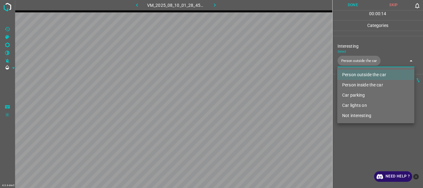
click at [360, 103] on li "Car lights on" at bounding box center [375, 105] width 77 height 10
type input "Person outside the car,Car lights on"
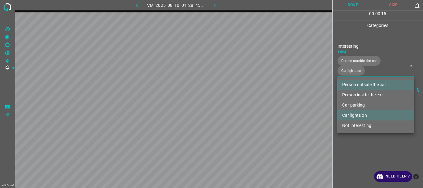
click at [356, 152] on div at bounding box center [211, 94] width 423 height 188
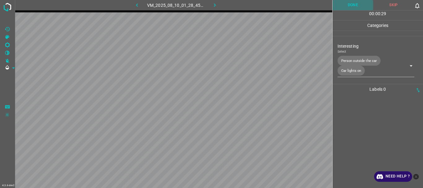
click at [347, 5] on button "Done" at bounding box center [353, 5] width 41 height 10
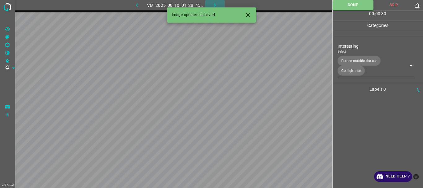
click at [217, 5] on icon "button" at bounding box center [215, 5] width 7 height 7
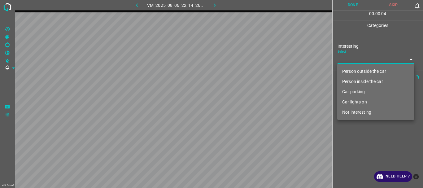
click at [351, 58] on body "4.3.6-dev2 VM_2025_08_06_22_14_26_678_08.gif Done Skip 0 00 : 00 : 04 Categorie…" at bounding box center [211, 94] width 423 height 188
click at [353, 112] on li "Not interesting" at bounding box center [375, 112] width 77 height 10
type input "Not interesting"
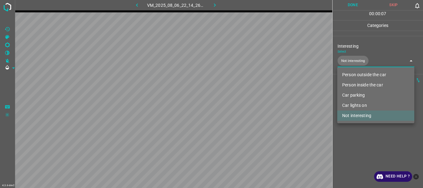
click at [358, 146] on div at bounding box center [211, 94] width 423 height 188
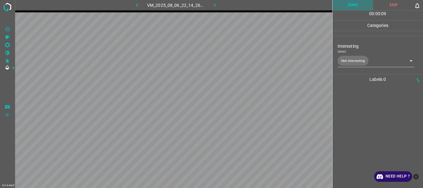
click at [354, 0] on button "Done" at bounding box center [353, 5] width 41 height 10
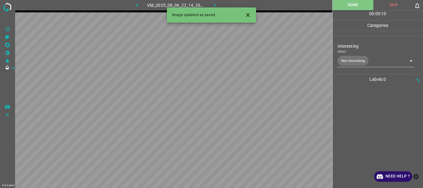
click at [213, 6] on icon "button" at bounding box center [215, 5] width 7 height 7
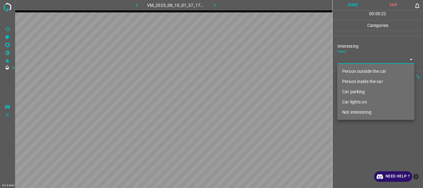
click at [343, 59] on body "4.3.6-dev2 VM_2025_08_10_01_37_17_593_02.gif Done Skip 0 00 : 00 : 22 Categorie…" at bounding box center [211, 94] width 423 height 188
click at [349, 112] on li "Not interesting" at bounding box center [375, 112] width 77 height 10
type input "Not interesting"
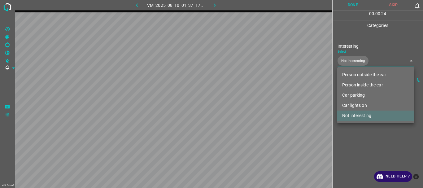
drag, startPoint x: 350, startPoint y: 139, endPoint x: 353, endPoint y: 47, distance: 92.0
click at [350, 139] on div at bounding box center [211, 94] width 423 height 188
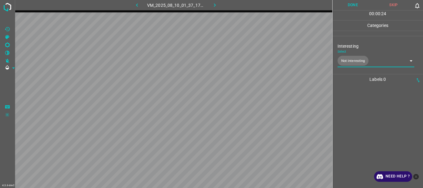
click at [349, 5] on button "Done" at bounding box center [353, 5] width 41 height 10
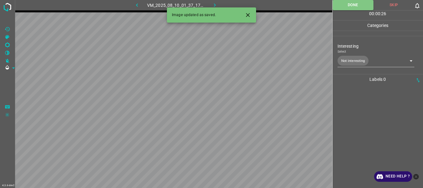
click at [214, 3] on icon "button" at bounding box center [215, 5] width 7 height 7
click at [354, 60] on body "4.3.6-dev2 VM_2025_08_06_22_29_30_289_00.gif Done Skip 0 00 : 00 : 01 Categorie…" at bounding box center [211, 94] width 423 height 188
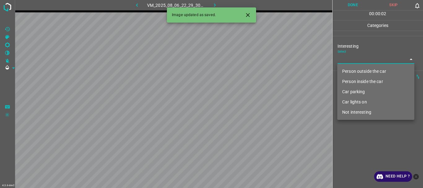
click at [362, 111] on li "Not interesting" at bounding box center [375, 112] width 77 height 10
type input "Not interesting"
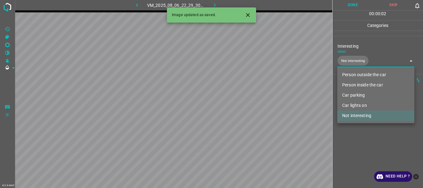
click at [360, 133] on div at bounding box center [211, 94] width 423 height 188
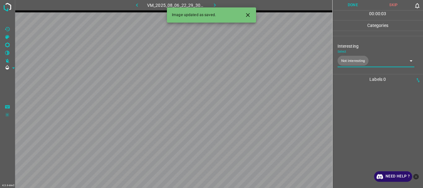
click at [357, 4] on button "Done" at bounding box center [353, 5] width 41 height 10
click at [212, 4] on icon "button" at bounding box center [215, 5] width 7 height 7
click at [352, 59] on body "4.3.6-dev2 VM_2025_08_06_22_41_08_388_13.gif Done Skip 0 00 : 00 : 01 Categorie…" at bounding box center [211, 94] width 423 height 188
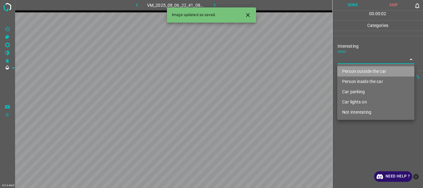
click at [355, 72] on li "Person outside the car" at bounding box center [375, 71] width 77 height 10
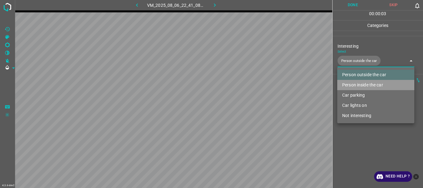
click at [356, 84] on li "Person inside the car" at bounding box center [375, 85] width 77 height 10
type input "Person outside the car,Person inside the car"
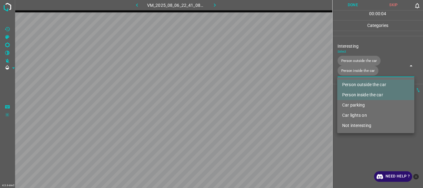
click at [357, 133] on ul "Person outside the car Person inside the car Car parking Car lights on Not inte…" at bounding box center [375, 105] width 77 height 56
click at [344, 3] on div at bounding box center [211, 94] width 423 height 188
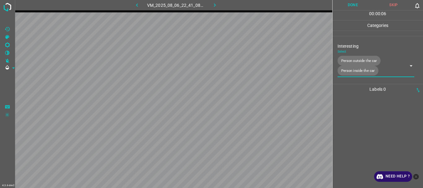
click at [354, 11] on div "00 : 00 : 06" at bounding box center [378, 16] width 91 height 10
click at [353, 8] on button "Done" at bounding box center [353, 5] width 41 height 10
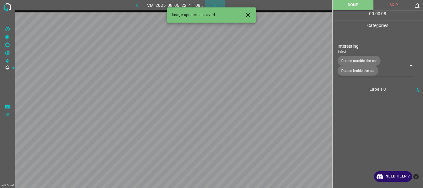
click at [207, 4] on button "button" at bounding box center [215, 5] width 20 height 10
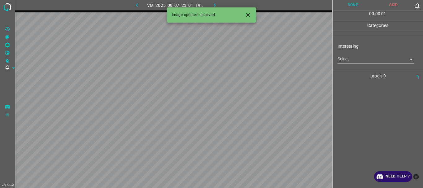
click at [357, 60] on body "4.3.6-dev2 VM_2025_08_07_23_01_19_851_01.gif Done Skip 0 00 : 00 : 01 Categorie…" at bounding box center [211, 94] width 423 height 188
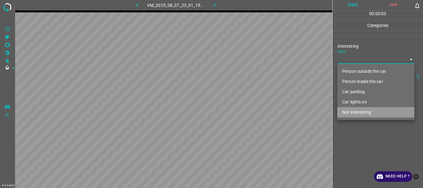
click at [357, 112] on li "Not interesting" at bounding box center [375, 112] width 77 height 10
type input "Not interesting"
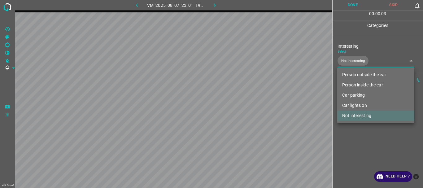
click at [356, 134] on div at bounding box center [211, 94] width 423 height 188
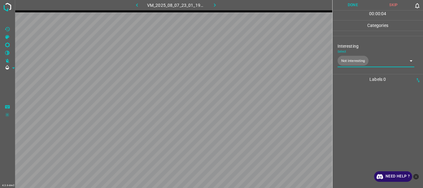
click at [349, 5] on button "Done" at bounding box center [353, 5] width 41 height 10
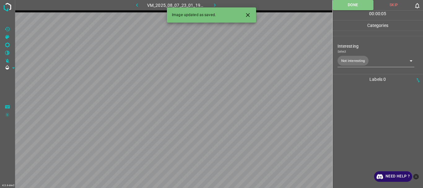
click at [212, 4] on icon "button" at bounding box center [215, 5] width 7 height 7
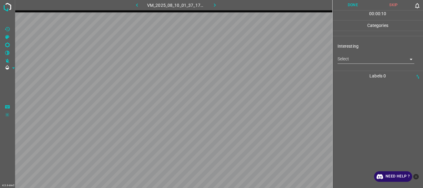
click at [336, 61] on div "Interesting Select ​" at bounding box center [378, 53] width 91 height 29
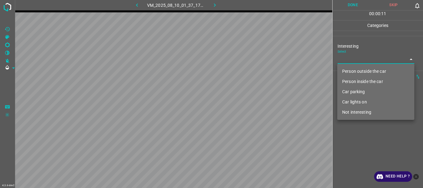
click at [348, 60] on body "4.3.6-dev2 VM_2025_08_10_01_37_17_593_00.gif Done Skip 0 00 : 00 : 11 Categorie…" at bounding box center [211, 94] width 423 height 188
click at [354, 73] on li "Person outside the car" at bounding box center [375, 71] width 77 height 10
type input "Person outside the car"
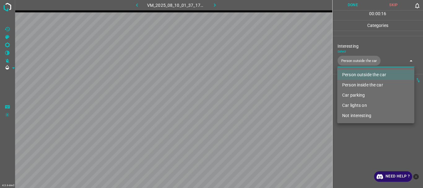
click at [361, 138] on div at bounding box center [211, 94] width 423 height 188
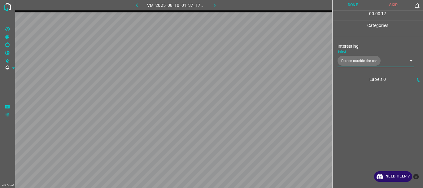
click at [347, 3] on button "Done" at bounding box center [353, 5] width 41 height 10
click at [213, 5] on icon "button" at bounding box center [215, 5] width 7 height 7
click at [343, 57] on body "4.3.6-dev2 VM_2025_08_07_23_01_19_851_03.gif Done Skip 0 00 : 00 : 55 Categorie…" at bounding box center [211, 94] width 423 height 188
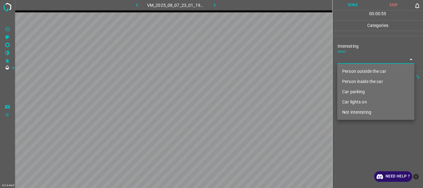
click at [346, 70] on li "Person outside the car" at bounding box center [375, 71] width 77 height 10
type input "Person outside the car"
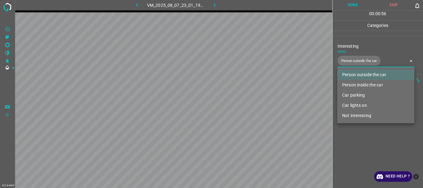
click at [357, 143] on div at bounding box center [211, 94] width 423 height 188
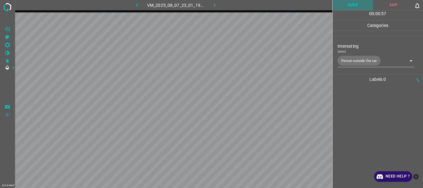
click at [349, 8] on button "Done" at bounding box center [353, 5] width 41 height 10
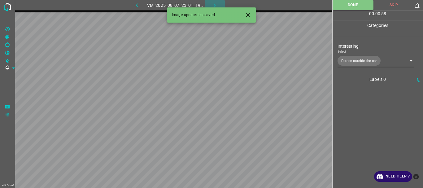
click at [217, 5] on icon "button" at bounding box center [215, 5] width 7 height 7
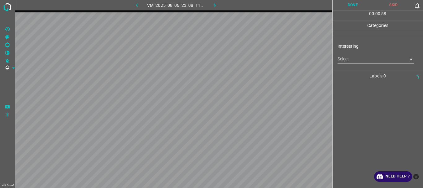
click at [368, 60] on body "4.3.6-dev2 VM_2025_08_06_23_08_11_123_05.gif Done Skip 0 00 : 00 : 58 Categorie…" at bounding box center [211, 94] width 423 height 188
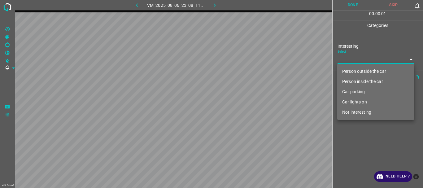
click at [361, 68] on li "Person outside the car" at bounding box center [375, 71] width 77 height 10
type input "Person outside the car"
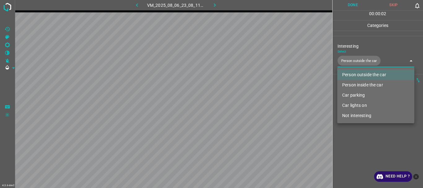
click at [361, 122] on ul "Person outside the car Person inside the car Car parking Car lights on Not inte…" at bounding box center [375, 95] width 77 height 56
click at [349, 4] on div at bounding box center [211, 94] width 423 height 188
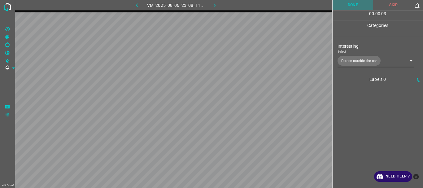
click at [343, 5] on button "Done" at bounding box center [353, 5] width 41 height 10
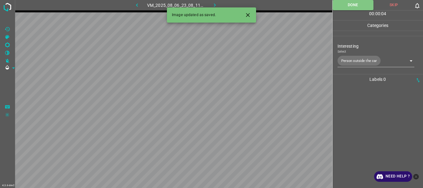
click at [215, 6] on icon "button" at bounding box center [215, 5] width 7 height 7
click at [340, 58] on body "4.3.6-dev2 VM_2025_08_10_01_38_44_774_02.gif Done Skip 0 00 : 00 : 05 Categorie…" at bounding box center [211, 94] width 423 height 188
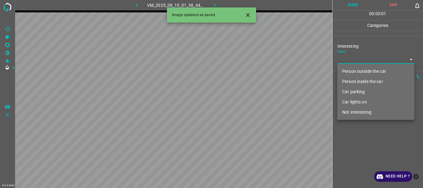
click at [348, 68] on li "Person outside the car" at bounding box center [375, 71] width 77 height 10
type input "Person outside the car"
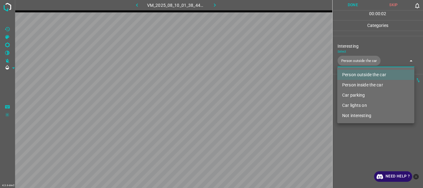
click at [354, 131] on div at bounding box center [211, 94] width 423 height 188
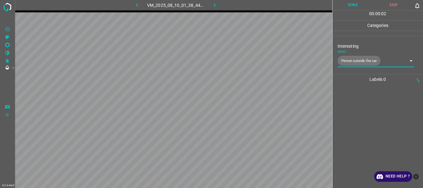
click at [353, 3] on button "Done" at bounding box center [353, 5] width 41 height 10
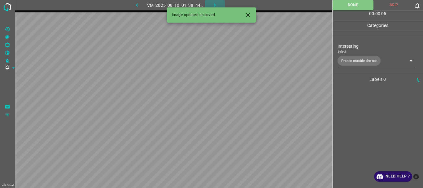
click at [218, 4] on icon "button" at bounding box center [215, 5] width 7 height 7
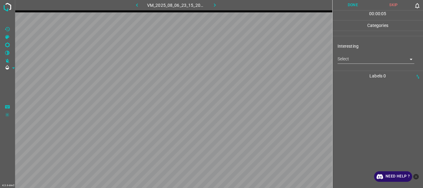
click at [341, 58] on body "4.3.6-dev2 VM_2025_08_06_23_15_20_098_02.gif Done Skip 0 00 : 00 : 05 Categorie…" at bounding box center [211, 94] width 423 height 188
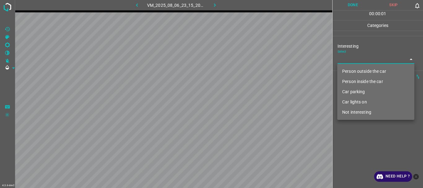
click at [348, 72] on li "Person outside the car" at bounding box center [375, 71] width 77 height 10
type input "Person outside the car"
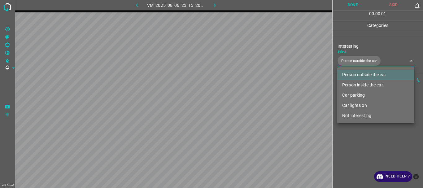
drag, startPoint x: 357, startPoint y: 136, endPoint x: 356, endPoint y: 68, distance: 67.2
click at [358, 135] on div at bounding box center [211, 94] width 423 height 188
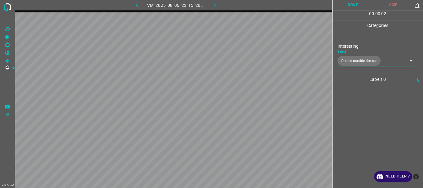
click at [358, 6] on button "Done" at bounding box center [353, 5] width 41 height 10
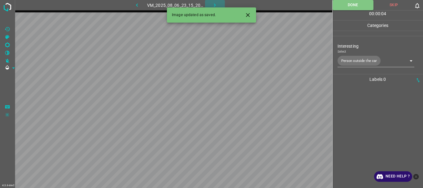
click at [215, 3] on icon "button" at bounding box center [215, 5] width 7 height 7
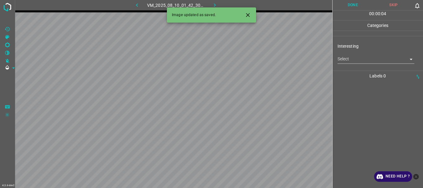
click at [351, 57] on body "4.3.6-dev2 VM_2025_08_10_01_42_30_897_00.gif Done Skip 0 00 : 00 : 04 Categorie…" at bounding box center [211, 94] width 423 height 188
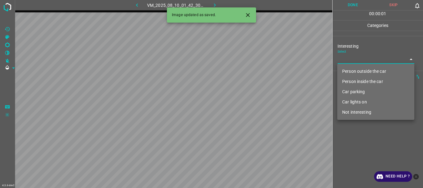
click at [352, 71] on li "Person outside the car" at bounding box center [375, 71] width 77 height 10
type input "Person outside the car"
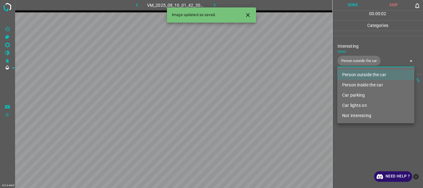
click at [355, 129] on div at bounding box center [211, 94] width 423 height 188
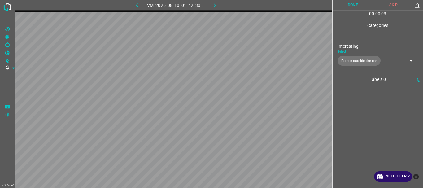
click at [352, 8] on button "Done" at bounding box center [353, 5] width 41 height 10
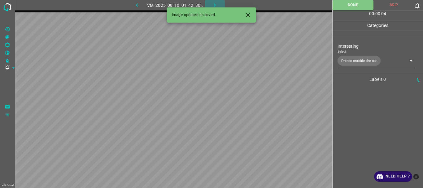
click at [214, 3] on icon "button" at bounding box center [215, 5] width 7 height 7
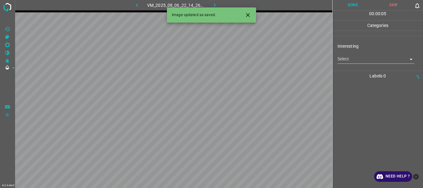
click at [345, 58] on body "4.3.6-dev2 VM_2025_08_06_22_14_26_678_03.gif Done Skip 0 00 : 00 : 05 Categorie…" at bounding box center [211, 94] width 423 height 188
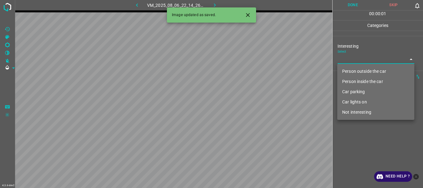
click at [346, 70] on li "Person outside the car" at bounding box center [375, 71] width 77 height 10
type input "Person outside the car"
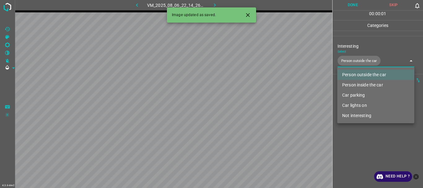
drag, startPoint x: 364, startPoint y: 142, endPoint x: 362, endPoint y: 113, distance: 28.5
click at [364, 141] on div at bounding box center [211, 94] width 423 height 188
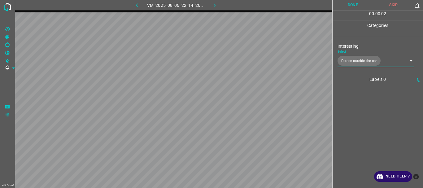
click at [348, 5] on button "Done" at bounding box center [353, 5] width 41 height 10
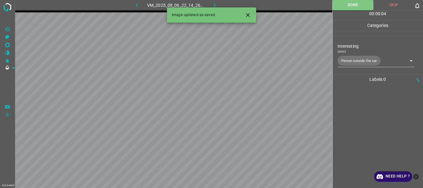
click at [213, 3] on icon "button" at bounding box center [215, 5] width 7 height 7
click at [350, 60] on body "4.3.6-dev2 VM_2025_08_07_23_27_12_524_06.gif Done Skip 0 00 : 00 : 04 Categorie…" at bounding box center [211, 94] width 423 height 188
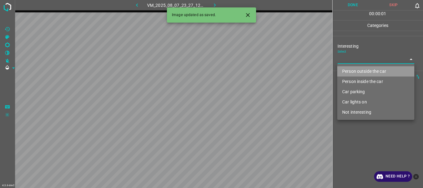
click at [350, 70] on li "Person outside the car" at bounding box center [375, 71] width 77 height 10
type input "Person outside the car"
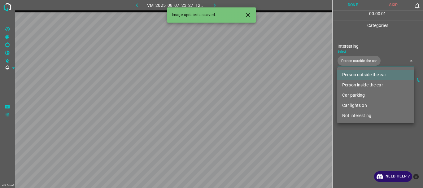
click at [355, 141] on div at bounding box center [211, 94] width 423 height 188
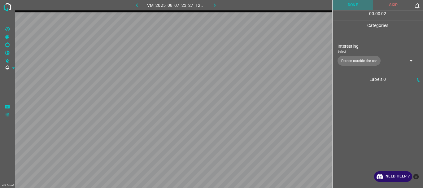
click at [349, 6] on button "Done" at bounding box center [353, 5] width 41 height 10
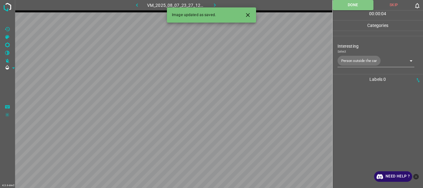
click at [216, 4] on icon "button" at bounding box center [215, 5] width 7 height 7
click at [361, 62] on body "4.3.6-dev2 VM_2025_08_10_01_50_25_793_05.gif Done Skip 0 00 : 00 : 04 Categorie…" at bounding box center [211, 94] width 423 height 188
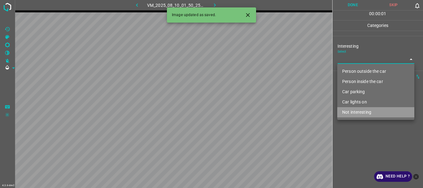
click at [364, 112] on li "Not interesting" at bounding box center [375, 112] width 77 height 10
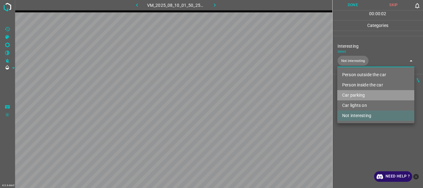
click at [361, 98] on li "Car parking" at bounding box center [375, 95] width 77 height 10
click at [359, 94] on li "Car parking" at bounding box center [375, 95] width 77 height 10
type input "Not interesting"
click at [358, 135] on div at bounding box center [211, 94] width 423 height 188
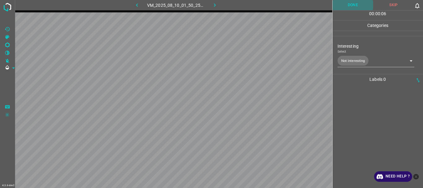
click at [353, 3] on button "Done" at bounding box center [353, 5] width 41 height 10
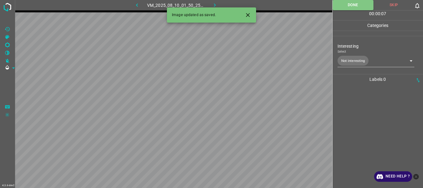
click at [212, 3] on icon "button" at bounding box center [215, 5] width 7 height 7
click at [349, 60] on body "4.3.6-dev2 VM_2025_08_06_22_41_08_388_06.gif Done Skip 0 00 : 00 : 01 Categorie…" at bounding box center [211, 94] width 423 height 188
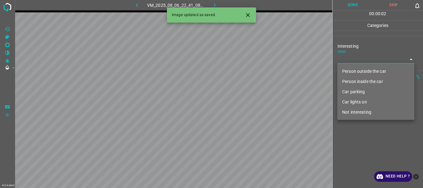
click at [350, 72] on li "Person outside the car" at bounding box center [375, 71] width 77 height 10
type input "Person outside the car"
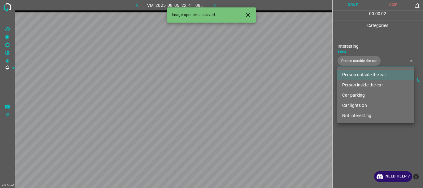
click at [360, 145] on div at bounding box center [211, 94] width 423 height 188
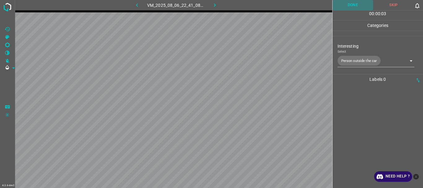
click at [351, 8] on button "Done" at bounding box center [353, 5] width 41 height 10
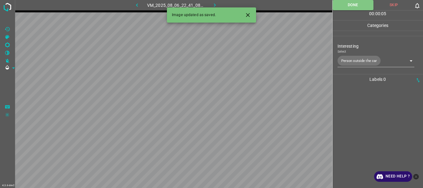
click at [216, 3] on icon "button" at bounding box center [215, 5] width 7 height 7
click at [356, 60] on body "4.3.6-dev2 VM_2025_08_08_00_02_51_597_04.gif Done Skip 0 00 : 00 : 01 Categorie…" at bounding box center [211, 94] width 423 height 188
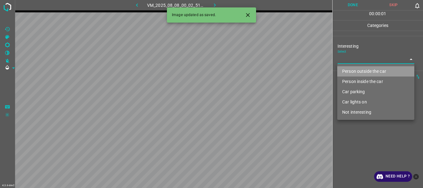
click at [354, 70] on li "Person outside the car" at bounding box center [375, 71] width 77 height 10
type input "Person outside the car"
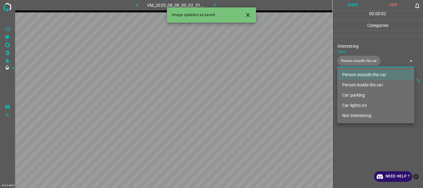
click at [355, 140] on div at bounding box center [211, 94] width 423 height 188
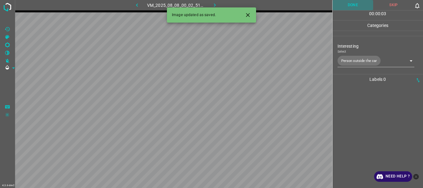
click at [356, 7] on button "Done" at bounding box center [353, 5] width 41 height 10
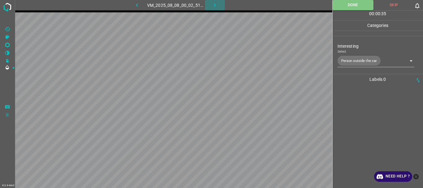
click at [215, 4] on icon "button" at bounding box center [215, 5] width 7 height 7
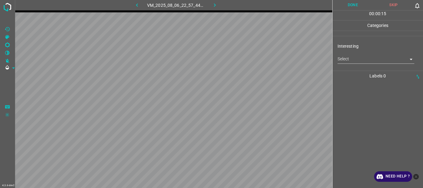
click at [343, 61] on body "4.3.6-dev2 VM_2025_08_06_22_57_44_828_02.gif Done Skip 0 00 : 00 : 15 Categorie…" at bounding box center [211, 94] width 423 height 188
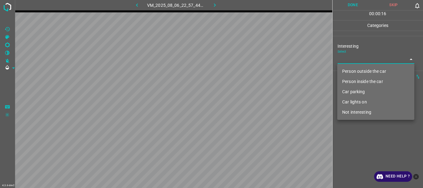
click at [353, 113] on li "Not interesting" at bounding box center [375, 112] width 77 height 10
type input "Not interesting"
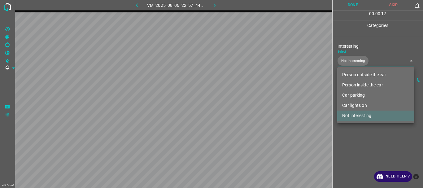
click at [350, 7] on div at bounding box center [211, 94] width 423 height 188
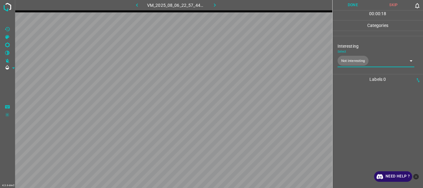
click at [351, 6] on button "Done" at bounding box center [353, 5] width 41 height 10
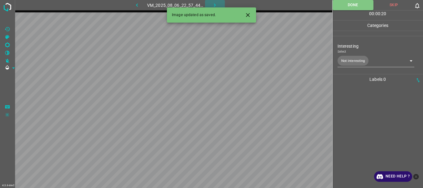
click at [217, 2] on icon "button" at bounding box center [215, 5] width 7 height 7
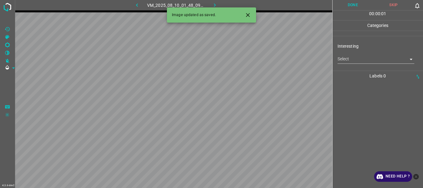
click at [353, 57] on body "4.3.6-dev2 VM_2025_08_10_01_48_09_539_07.gif Done Skip 0 00 : 00 : 01 Categorie…" at bounding box center [211, 94] width 423 height 188
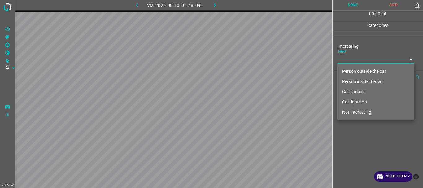
click at [350, 81] on li "Person inside the car" at bounding box center [375, 82] width 77 height 10
type input "Person inside the car"
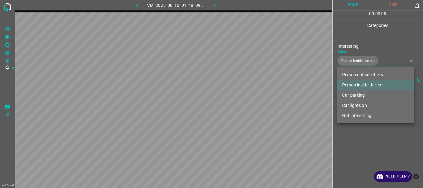
click at [360, 143] on div at bounding box center [211, 94] width 423 height 188
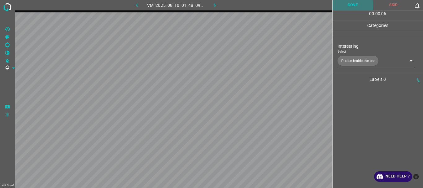
click at [357, 4] on button "Done" at bounding box center [353, 5] width 41 height 10
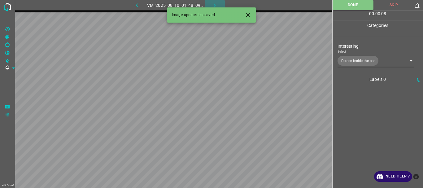
click at [217, 3] on icon "button" at bounding box center [215, 5] width 7 height 7
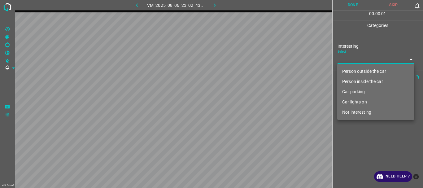
click at [347, 62] on body "4.3.6-dev2 VM_2025_08_06_23_02_43_324_00.gif Done Skip 0 00 : 00 : 01 Categorie…" at bounding box center [211, 94] width 423 height 188
click at [350, 72] on li "Person outside the car" at bounding box center [375, 71] width 77 height 10
type input "Person outside the car"
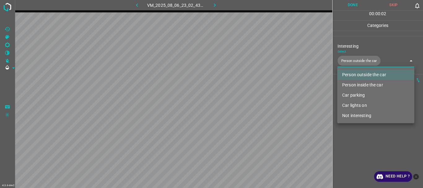
drag, startPoint x: 360, startPoint y: 144, endPoint x: 355, endPoint y: 32, distance: 112.8
click at [360, 144] on div at bounding box center [211, 94] width 423 height 188
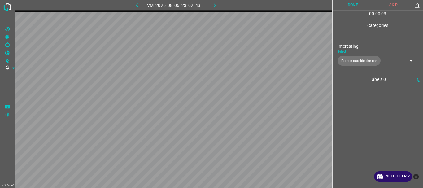
click at [353, 7] on button "Done" at bounding box center [353, 5] width 41 height 10
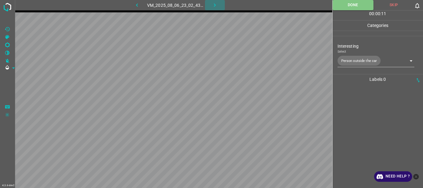
click at [215, 2] on icon "button" at bounding box center [215, 5] width 7 height 7
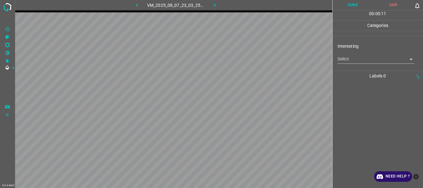
click at [355, 57] on body "4.3.6-dev2 VM_2025_08_07_23_03_25_978_01.gif Done Skip 0 00 : 00 : 11 Categorie…" at bounding box center [211, 94] width 423 height 188
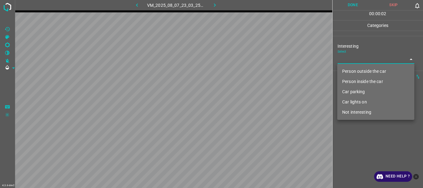
click at [361, 91] on li "Car parking" at bounding box center [375, 92] width 77 height 10
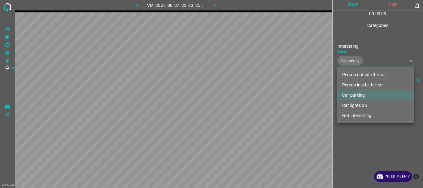
click at [360, 83] on li "Person inside the car" at bounding box center [375, 85] width 77 height 10
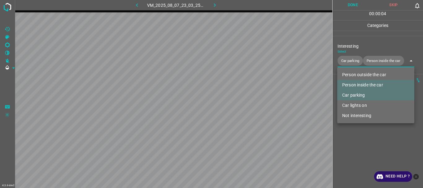
click at [360, 106] on li "Car lights on" at bounding box center [375, 105] width 77 height 10
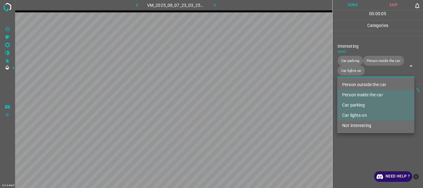
type input "Car parking,Person inside the car,Car lights on"
drag, startPoint x: 372, startPoint y: 149, endPoint x: 364, endPoint y: 104, distance: 45.9
click at [373, 148] on div at bounding box center [211, 94] width 423 height 188
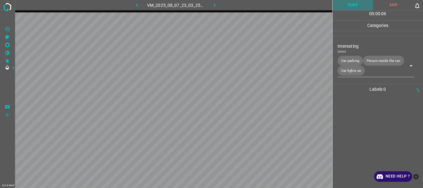
click at [360, 6] on button "Done" at bounding box center [353, 5] width 41 height 10
click at [214, 5] on icon "button" at bounding box center [215, 5] width 7 height 7
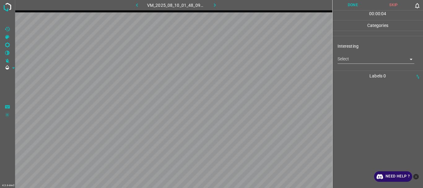
click at [357, 61] on body "4.3.6-dev2 VM_2025_08_10_01_48_09_539_05.gif Done Skip 0 00 : 00 : 04 Categorie…" at bounding box center [211, 94] width 423 height 188
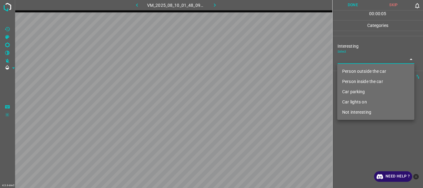
click at [356, 70] on li "Person outside the car" at bounding box center [375, 71] width 77 height 10
type input "Person outside the car"
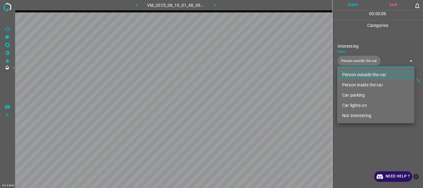
click at [348, 144] on div at bounding box center [211, 94] width 423 height 188
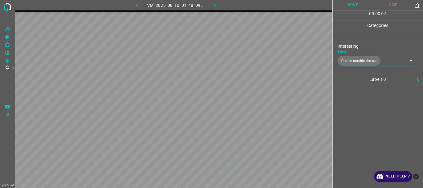
click at [345, 4] on button "Done" at bounding box center [353, 5] width 41 height 10
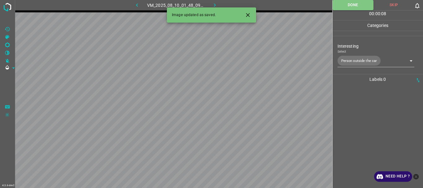
click at [213, 2] on icon "button" at bounding box center [215, 5] width 7 height 7
click at [348, 55] on body "4.3.6-dev2 VM_2025_08_06_23_02_43_324_01.gif Done Skip 0 00 : 00 : 09 Categorie…" at bounding box center [211, 94] width 423 height 188
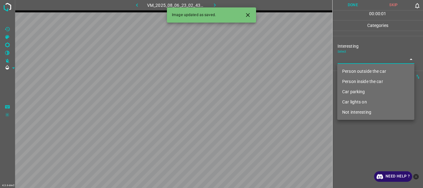
click at [354, 72] on li "Person outside the car" at bounding box center [375, 71] width 77 height 10
type input "Person outside the car"
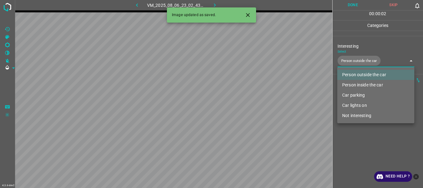
click at [359, 141] on div at bounding box center [211, 94] width 423 height 188
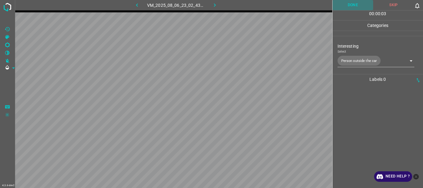
click at [344, 8] on button "Done" at bounding box center [353, 5] width 41 height 10
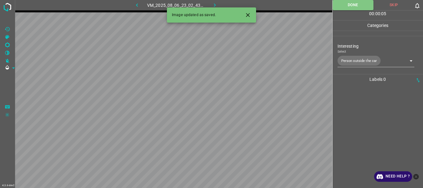
click at [214, 4] on icon "button" at bounding box center [215, 5] width 7 height 7
click at [358, 59] on body "4.3.6-dev2 VM_2025_08_07_23_16_24_494_01.gif Done Skip 0 00 : 00 : 01 Categorie…" at bounding box center [211, 94] width 423 height 188
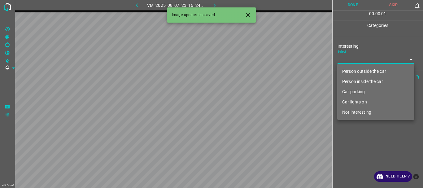
click at [356, 71] on li "Person outside the car" at bounding box center [375, 71] width 77 height 10
type input "Person outside the car"
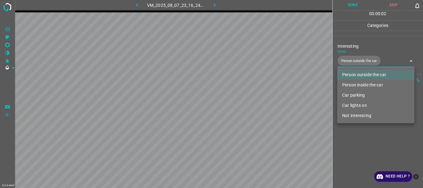
click at [361, 127] on div at bounding box center [211, 94] width 423 height 188
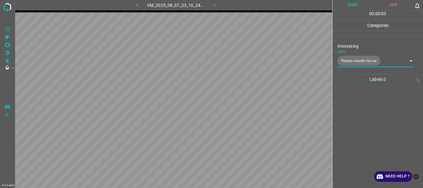
click at [352, 9] on button "Done" at bounding box center [353, 5] width 41 height 10
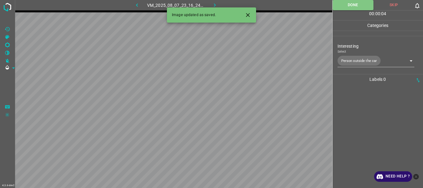
click at [215, 4] on icon "button" at bounding box center [215, 4] width 2 height 3
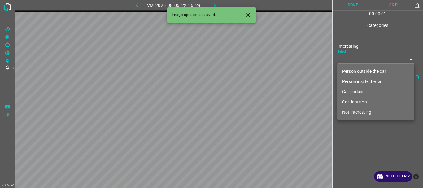
click at [342, 58] on body "4.3.6-dev2 VM_2025_08_06_22_36_29_507_00.gif Done Skip 0 00 : 00 : 01 Categorie…" at bounding box center [211, 94] width 423 height 188
click at [347, 71] on li "Person outside the car" at bounding box center [375, 71] width 77 height 10
type input "Person outside the car"
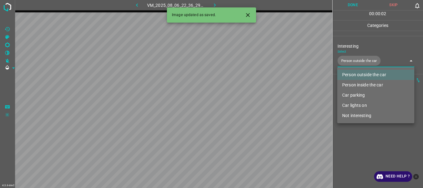
click at [356, 136] on div at bounding box center [211, 94] width 423 height 188
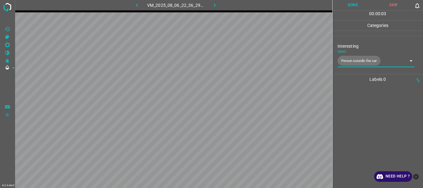
click at [350, 6] on button "Done" at bounding box center [353, 5] width 41 height 10
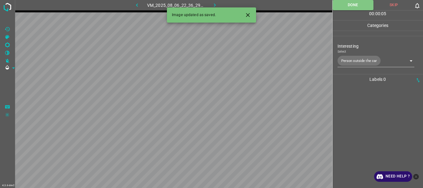
click at [217, 4] on icon "button" at bounding box center [215, 5] width 7 height 7
click at [360, 58] on body "4.3.6-dev2 VM_2025_08_10_01_48_09_539_00.gif Done Skip 0 00 : 00 : 05 Categorie…" at bounding box center [211, 94] width 423 height 188
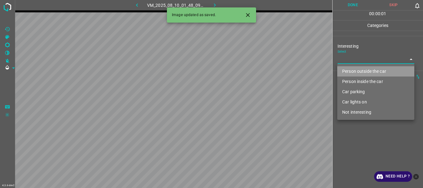
click at [354, 69] on li "Person outside the car" at bounding box center [375, 71] width 77 height 10
type input "Person outside the car"
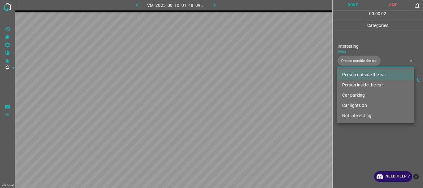
click at [373, 136] on div at bounding box center [211, 94] width 423 height 188
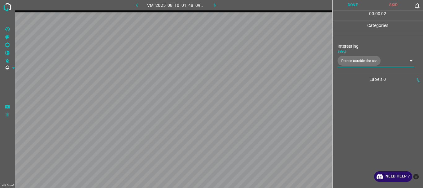
click at [346, 2] on button "Done" at bounding box center [353, 5] width 41 height 10
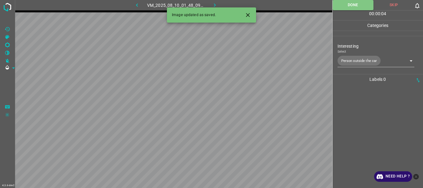
click at [212, 3] on icon "button" at bounding box center [215, 5] width 7 height 7
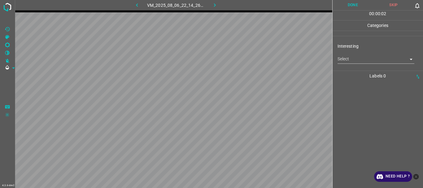
click at [343, 58] on body "4.3.6-dev2 VM_2025_08_06_22_14_26_678_05.gif Done Skip 0 00 : 00 : 02 Categorie…" at bounding box center [211, 94] width 423 height 188
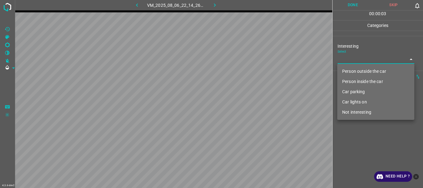
click at [347, 112] on li "Not interesting" at bounding box center [375, 112] width 77 height 10
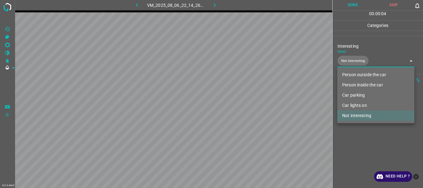
click at [355, 138] on div at bounding box center [211, 94] width 423 height 188
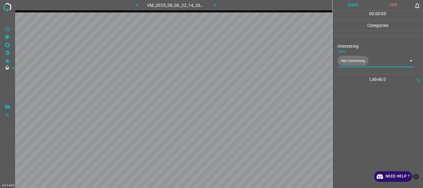
click at [350, 8] on button "Done" at bounding box center [353, 5] width 41 height 10
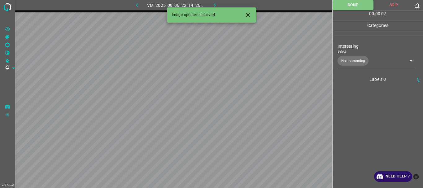
click at [251, 14] on icon "Close" at bounding box center [248, 15] width 7 height 7
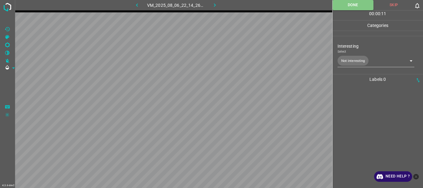
click at [356, 59] on body "4.3.6-dev2 VM_2025_08_06_22_14_26_678_05.gif Done Skip 0 00 : 00 : 11 Categorie…" at bounding box center [211, 94] width 423 height 188
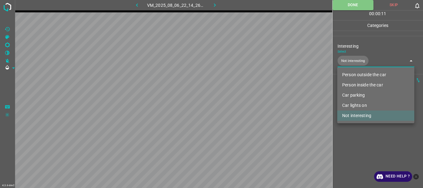
click at [356, 72] on li "Person outside the car" at bounding box center [375, 75] width 77 height 10
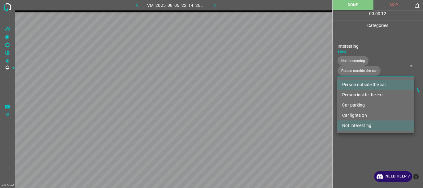
click at [359, 125] on li "Not interesting" at bounding box center [375, 125] width 77 height 10
type input "Person outside the car"
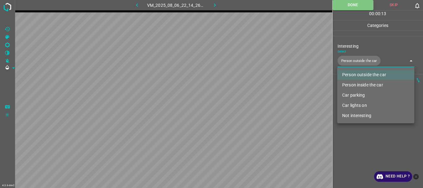
click at [356, 147] on div at bounding box center [211, 94] width 423 height 188
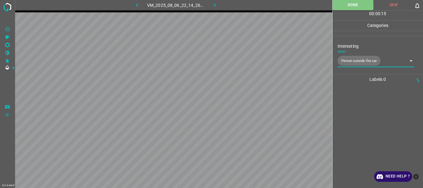
click at [217, 2] on icon "button" at bounding box center [215, 5] width 7 height 7
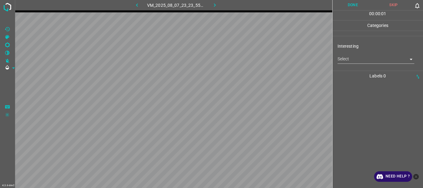
click at [355, 62] on body "4.3.6-dev2 VM_2025_08_07_23_23_55_965_03.gif Done Skip 0 00 : 00 : 01 Categorie…" at bounding box center [211, 94] width 423 height 188
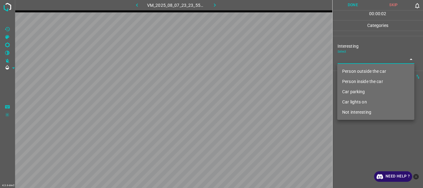
click at [355, 69] on li "Person outside the car" at bounding box center [375, 71] width 77 height 10
type input "Person outside the car"
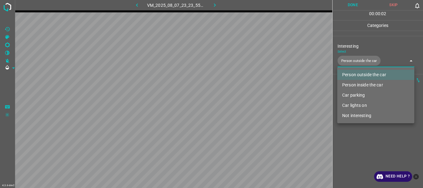
click at [360, 145] on div at bounding box center [211, 94] width 423 height 188
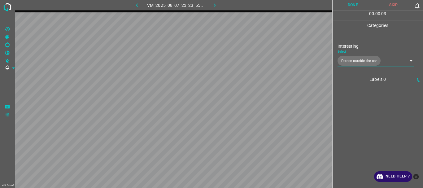
click at [351, 6] on button "Done" at bounding box center [353, 5] width 41 height 10
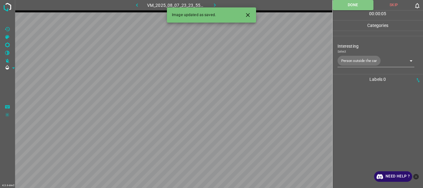
click at [214, 3] on icon "button" at bounding box center [215, 5] width 7 height 7
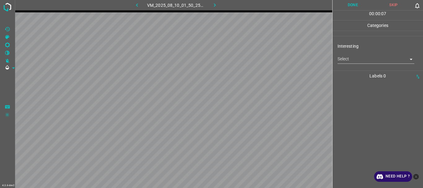
click at [348, 59] on body "4.3.6-dev2 VM_2025_08_10_01_50_25_793_06.gif Done Skip 0 00 : 00 : 07 Categorie…" at bounding box center [211, 94] width 423 height 188
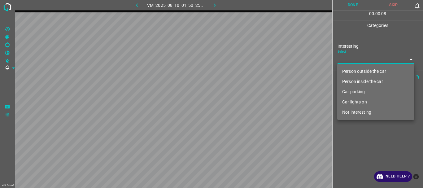
click at [352, 114] on li "Not interesting" at bounding box center [375, 112] width 77 height 10
type input "Not interesting"
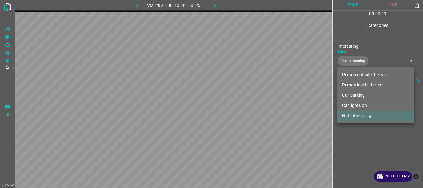
click at [355, 133] on div at bounding box center [211, 94] width 423 height 188
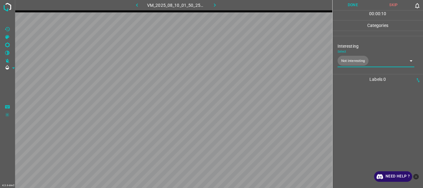
click at [350, 2] on button "Done" at bounding box center [353, 5] width 41 height 10
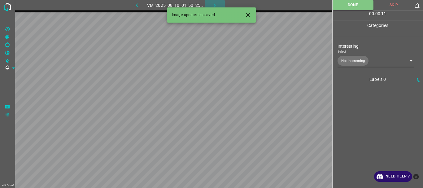
click at [212, 3] on icon "button" at bounding box center [215, 5] width 7 height 7
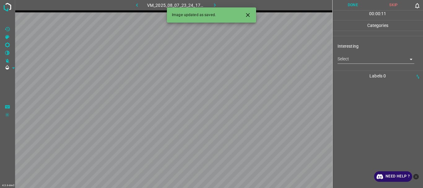
click at [348, 59] on body "4.3.6-dev2 VM_2025_08_07_23_24_17_757_04.gif Done Skip 0 00 : 00 : 11 Categorie…" at bounding box center [211, 94] width 423 height 188
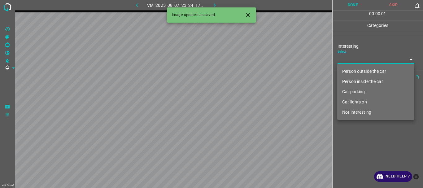
click at [365, 110] on li "Not interesting" at bounding box center [375, 112] width 77 height 10
type input "Not interesting"
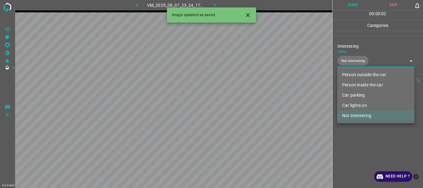
click at [361, 127] on div at bounding box center [211, 94] width 423 height 188
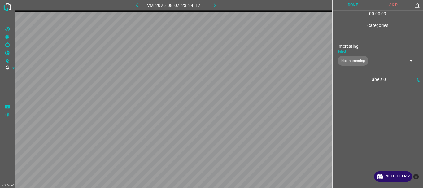
click at [356, 6] on button "Done" at bounding box center [353, 5] width 41 height 10
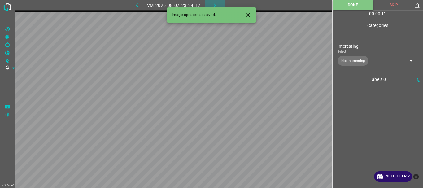
click at [216, 5] on icon "button" at bounding box center [215, 5] width 7 height 7
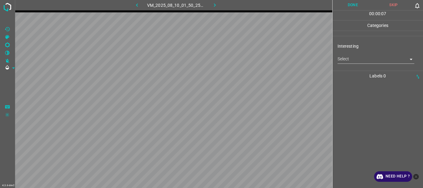
click at [355, 61] on body "4.3.6-dev2 VM_2025_08_10_01_50_25_793_02.gif Done Skip 0 00 : 00 : 07 Categorie…" at bounding box center [211, 94] width 423 height 188
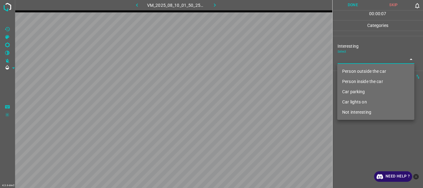
click at [356, 68] on li "Person outside the car" at bounding box center [375, 71] width 77 height 10
type input "Person outside the car"
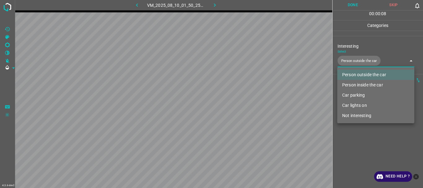
click at [366, 138] on div at bounding box center [211, 94] width 423 height 188
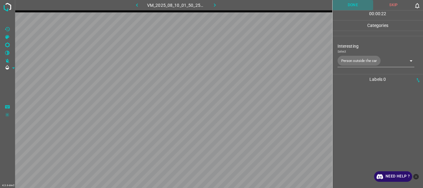
click at [348, 3] on button "Done" at bounding box center [353, 5] width 41 height 10
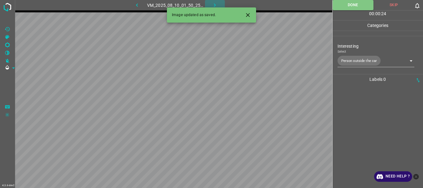
click at [214, 4] on icon "button" at bounding box center [215, 5] width 7 height 7
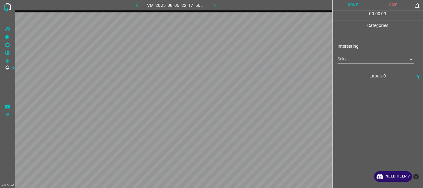
click at [374, 63] on body "4.3.6-dev2 VM_2025_08_06_22_17_56_222_04.gif Done Skip 0 00 : 00 : 09 Categorie…" at bounding box center [211, 94] width 423 height 188
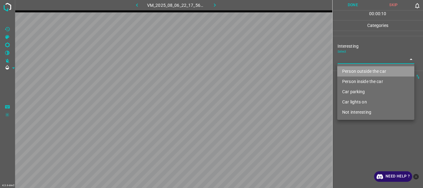
click at [365, 70] on li "Person outside the car" at bounding box center [375, 71] width 77 height 10
type input "Person outside the car"
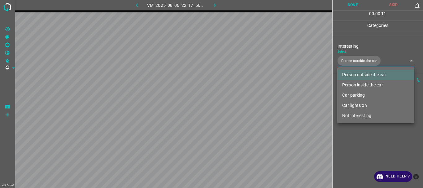
click at [357, 135] on div at bounding box center [211, 94] width 423 height 188
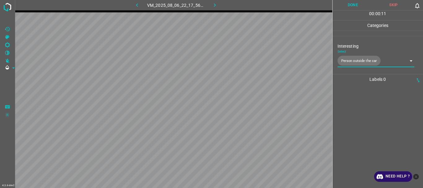
click at [350, 5] on button "Done" at bounding box center [353, 5] width 41 height 10
click at [212, 4] on icon "button" at bounding box center [215, 5] width 7 height 7
click at [350, 63] on body "4.3.6-dev2 VM_2025_08_07_23_23_55_965_04.gif Done Skip 0 00 : 00 : 32 Categorie…" at bounding box center [211, 94] width 423 height 188
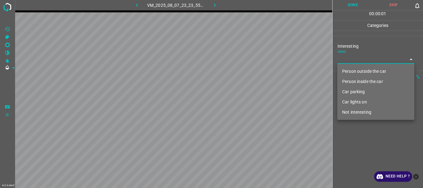
click at [349, 71] on li "Person outside the car" at bounding box center [375, 71] width 77 height 10
type input "Person outside the car"
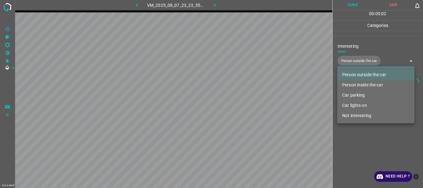
click at [351, 134] on div at bounding box center [211, 94] width 423 height 188
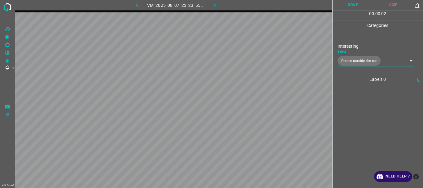
click at [345, 5] on button "Done" at bounding box center [353, 5] width 41 height 10
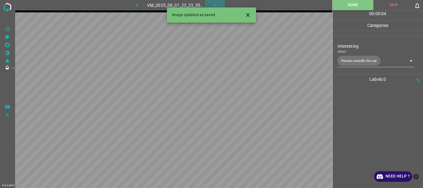
click at [213, 5] on icon "button" at bounding box center [215, 5] width 7 height 7
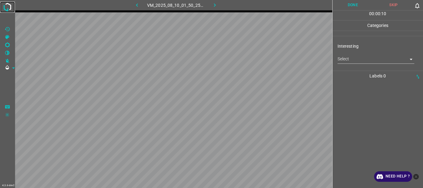
click at [5, 9] on img at bounding box center [7, 7] width 11 height 11
